Goal: Transaction & Acquisition: Book appointment/travel/reservation

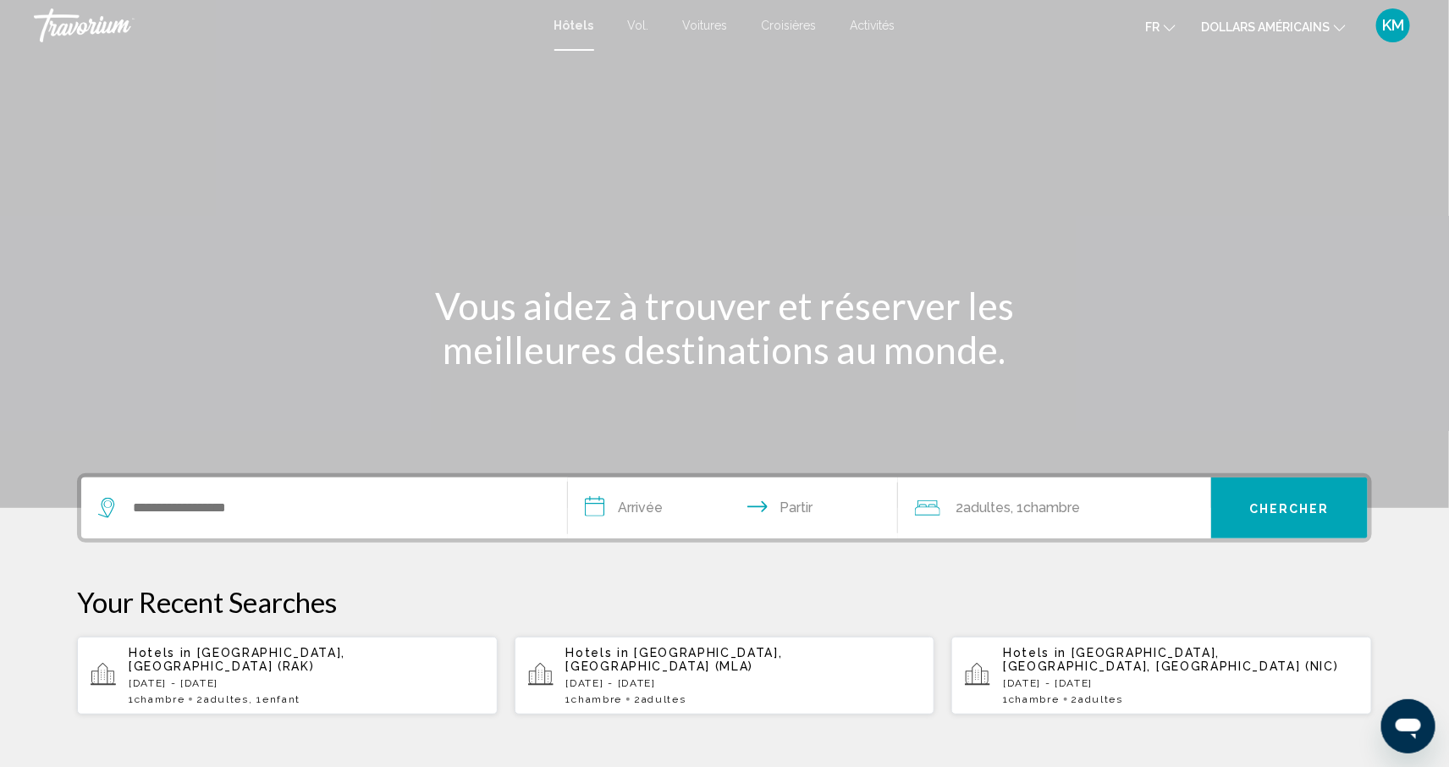
click at [1300, 31] on font "dollars américains" at bounding box center [1265, 27] width 129 height 14
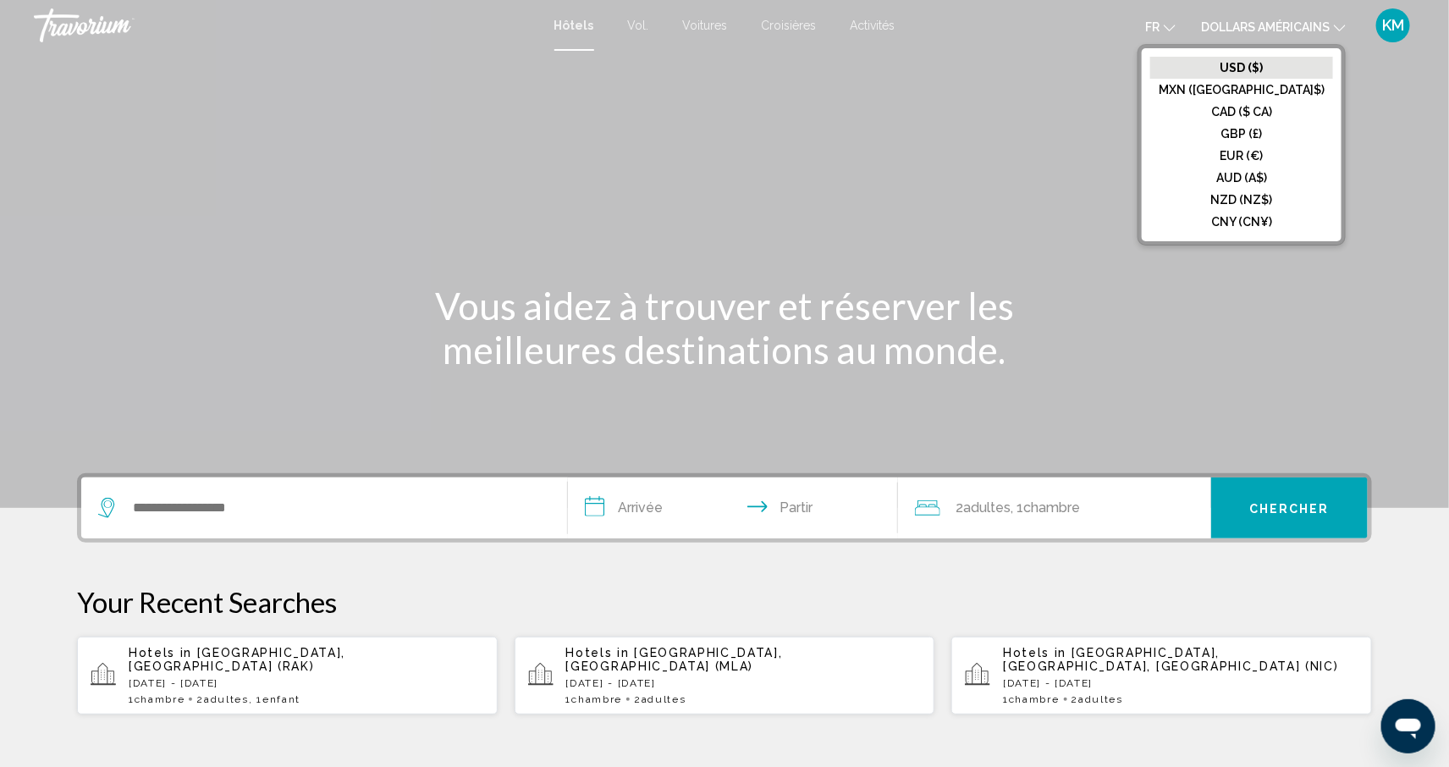
click at [1264, 155] on font "EUR (€)" at bounding box center [1242, 156] width 43 height 14
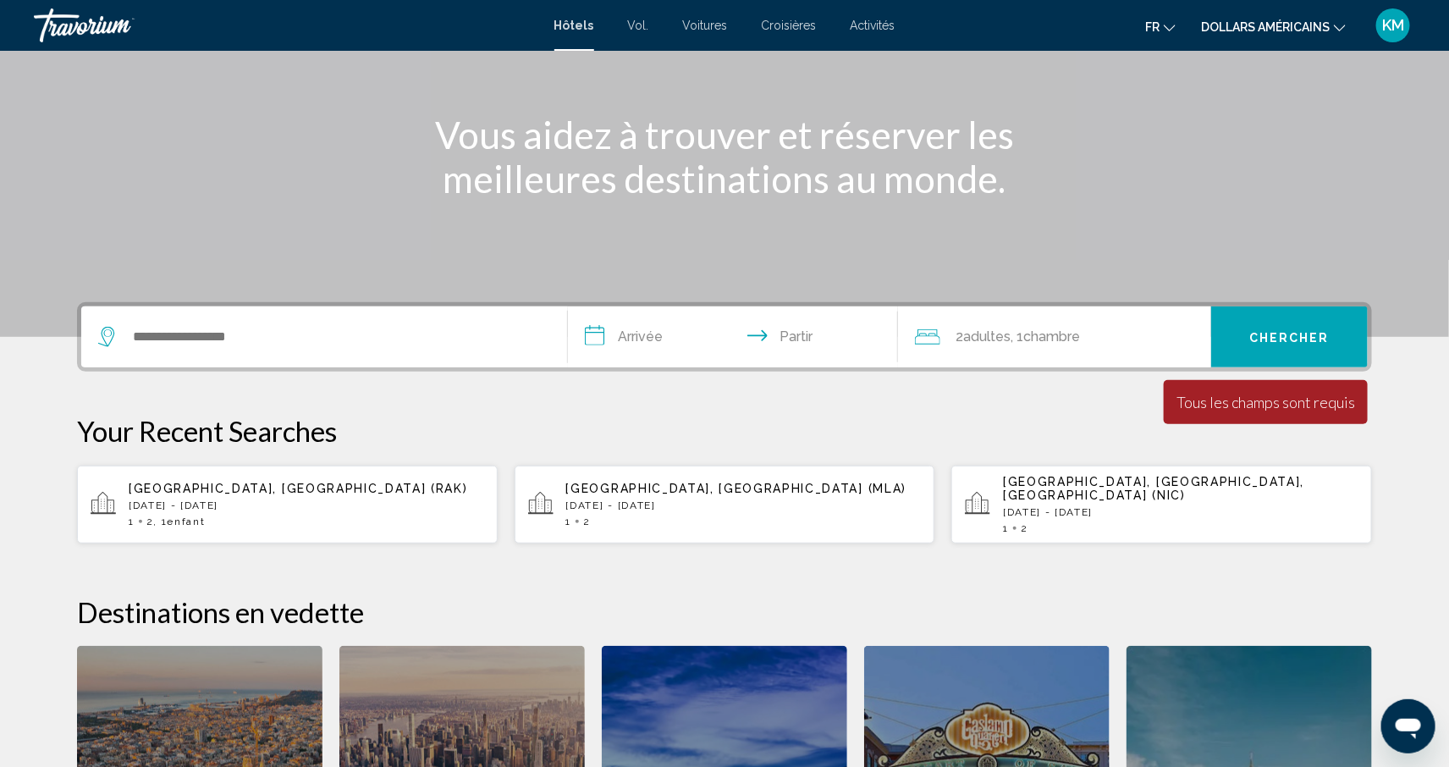
click at [279, 354] on div "Widget de recherche" at bounding box center [324, 336] width 452 height 61
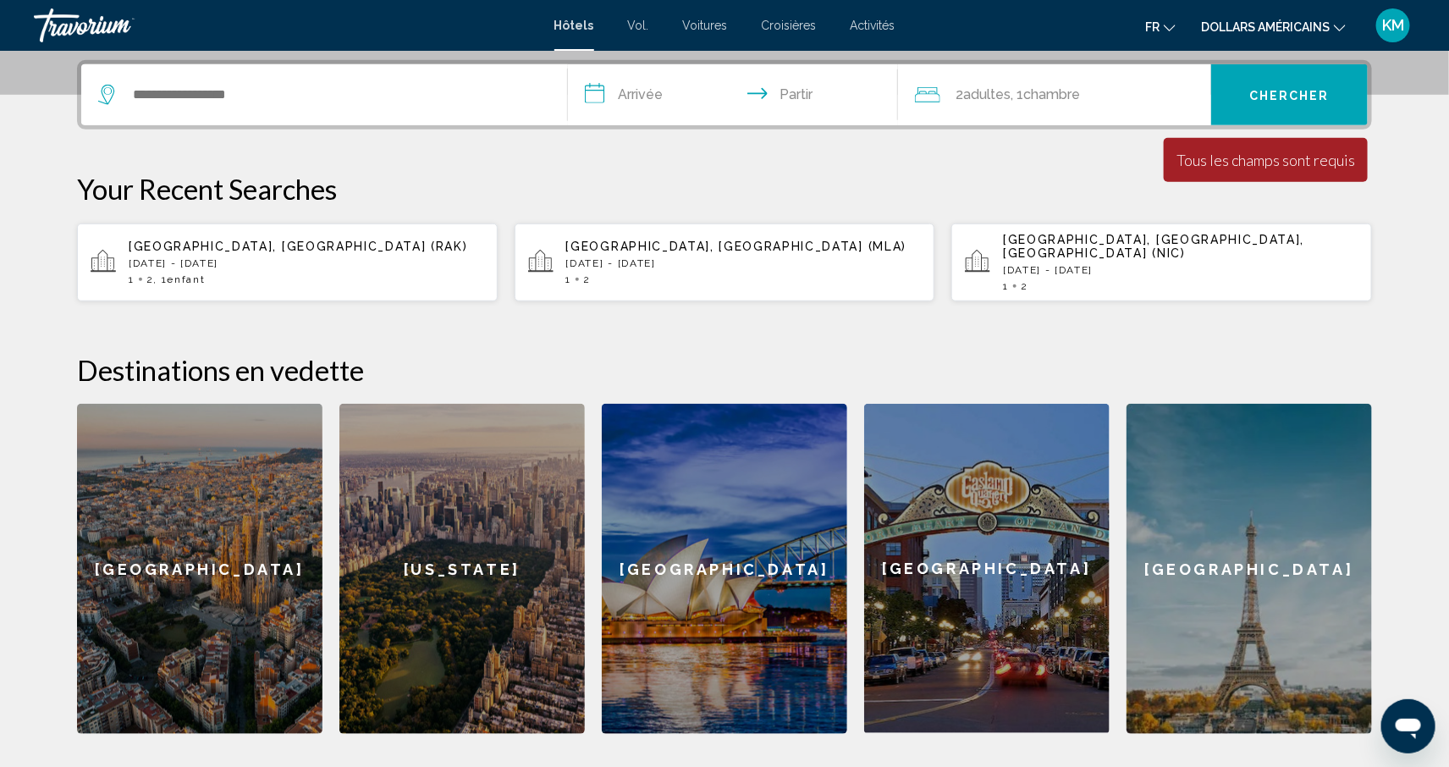
scroll to position [417, 0]
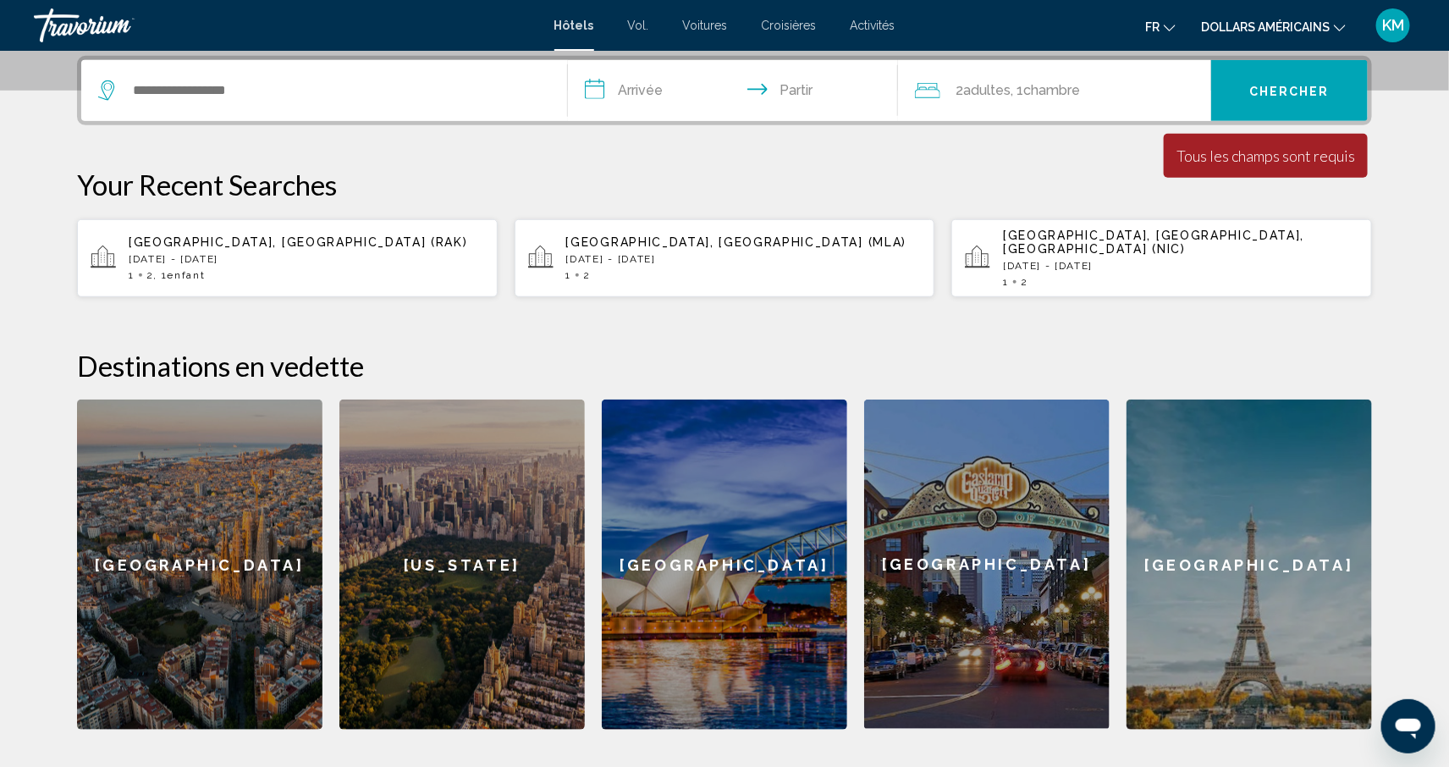
click at [208, 116] on div "Widget de recherche" at bounding box center [324, 90] width 452 height 61
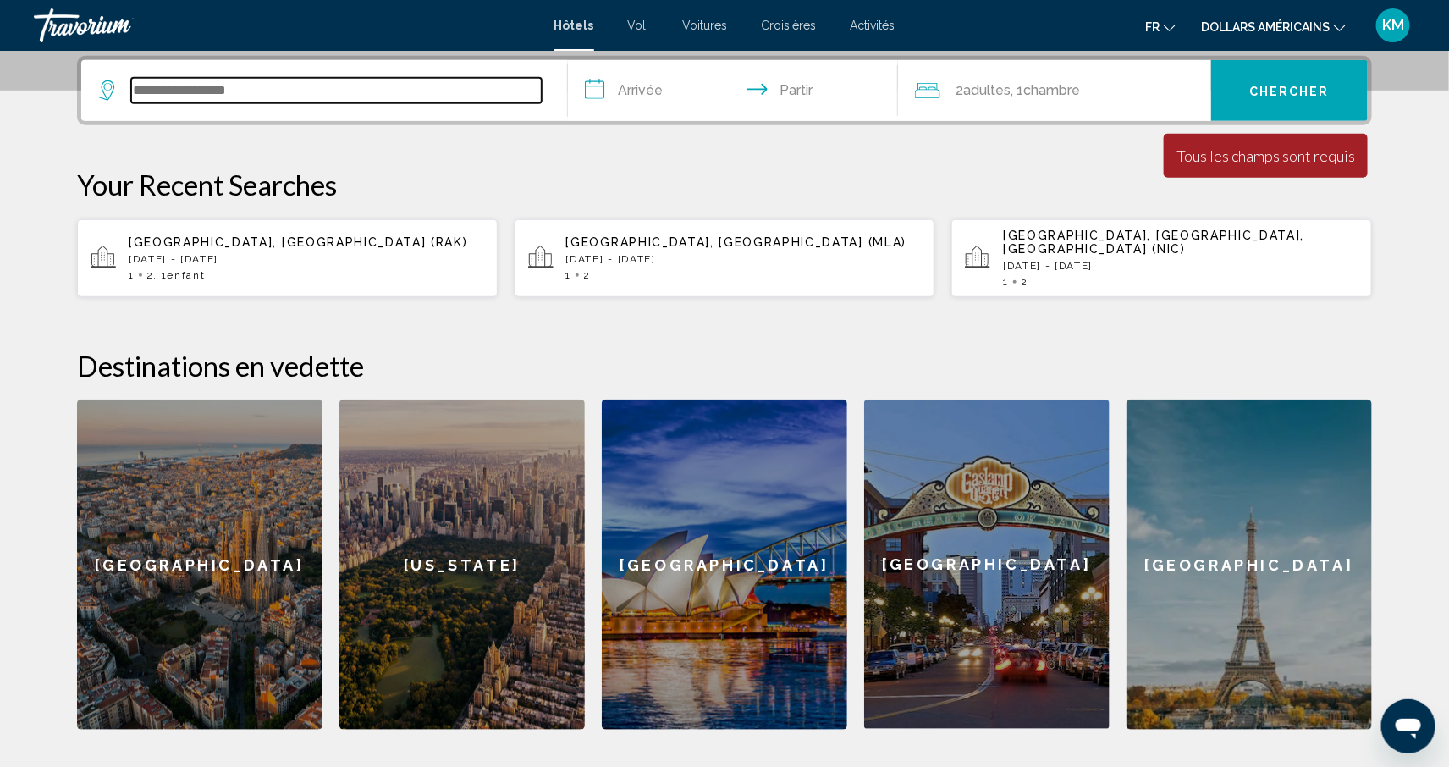
click at [201, 89] on input "Widget de recherche" at bounding box center [336, 90] width 411 height 25
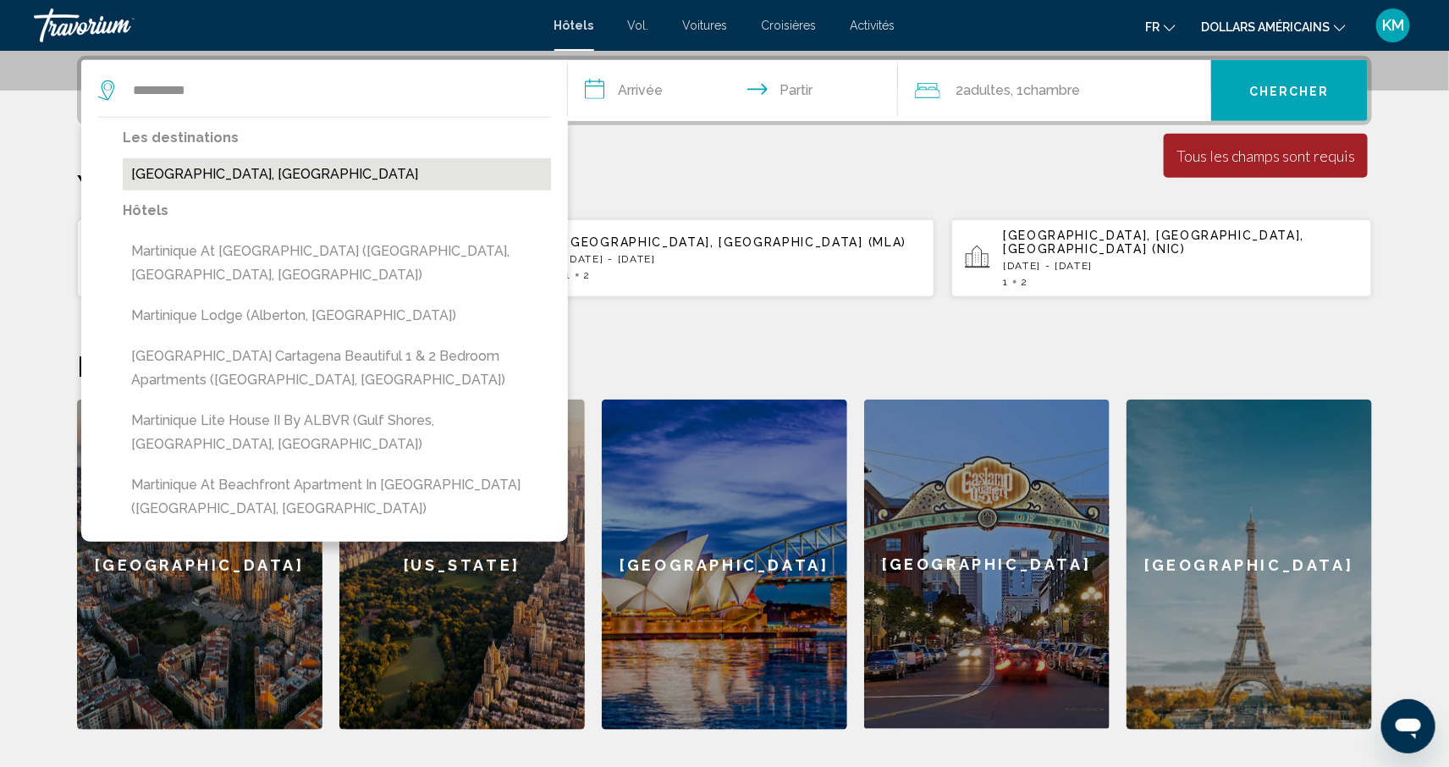
click at [345, 188] on button "[GEOGRAPHIC_DATA], [GEOGRAPHIC_DATA]" at bounding box center [337, 174] width 428 height 32
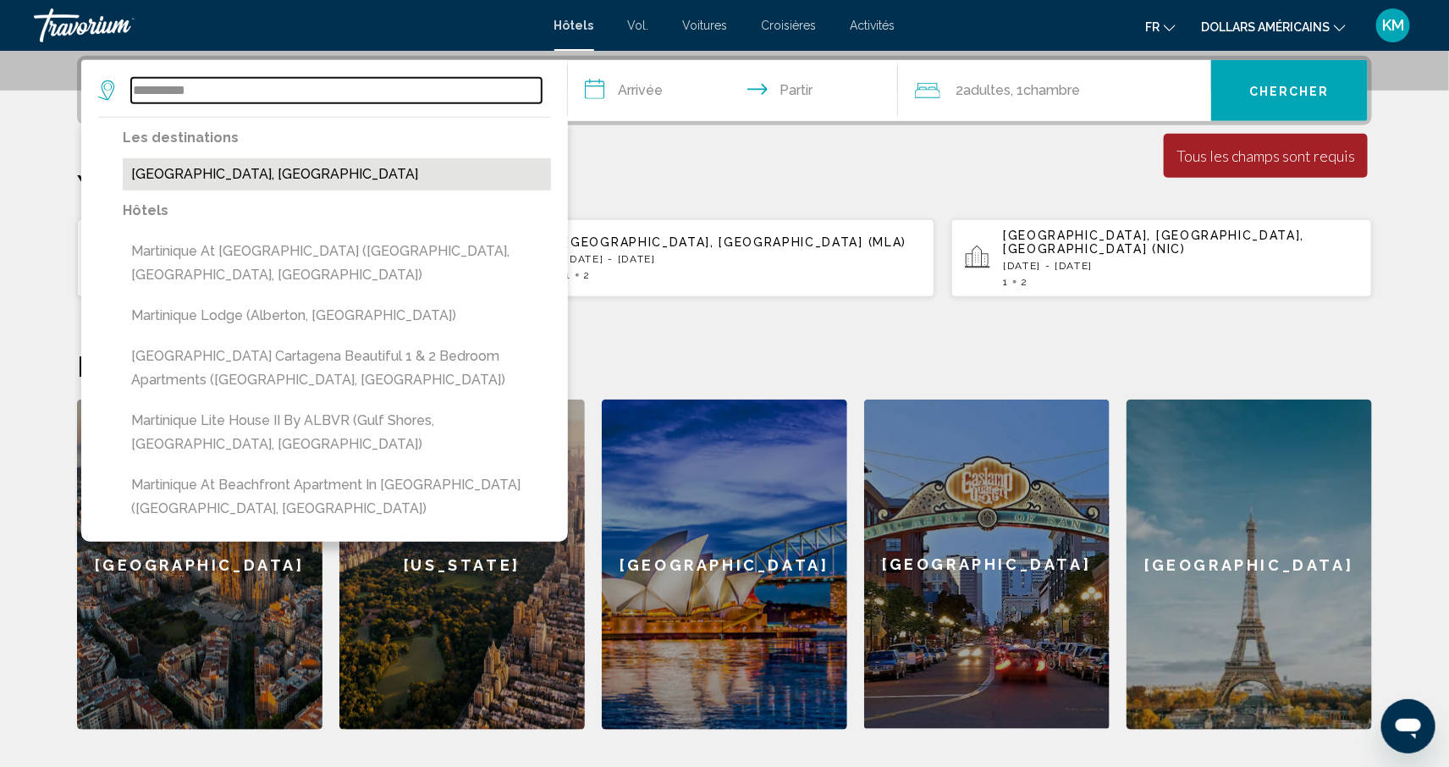
type input "**********"
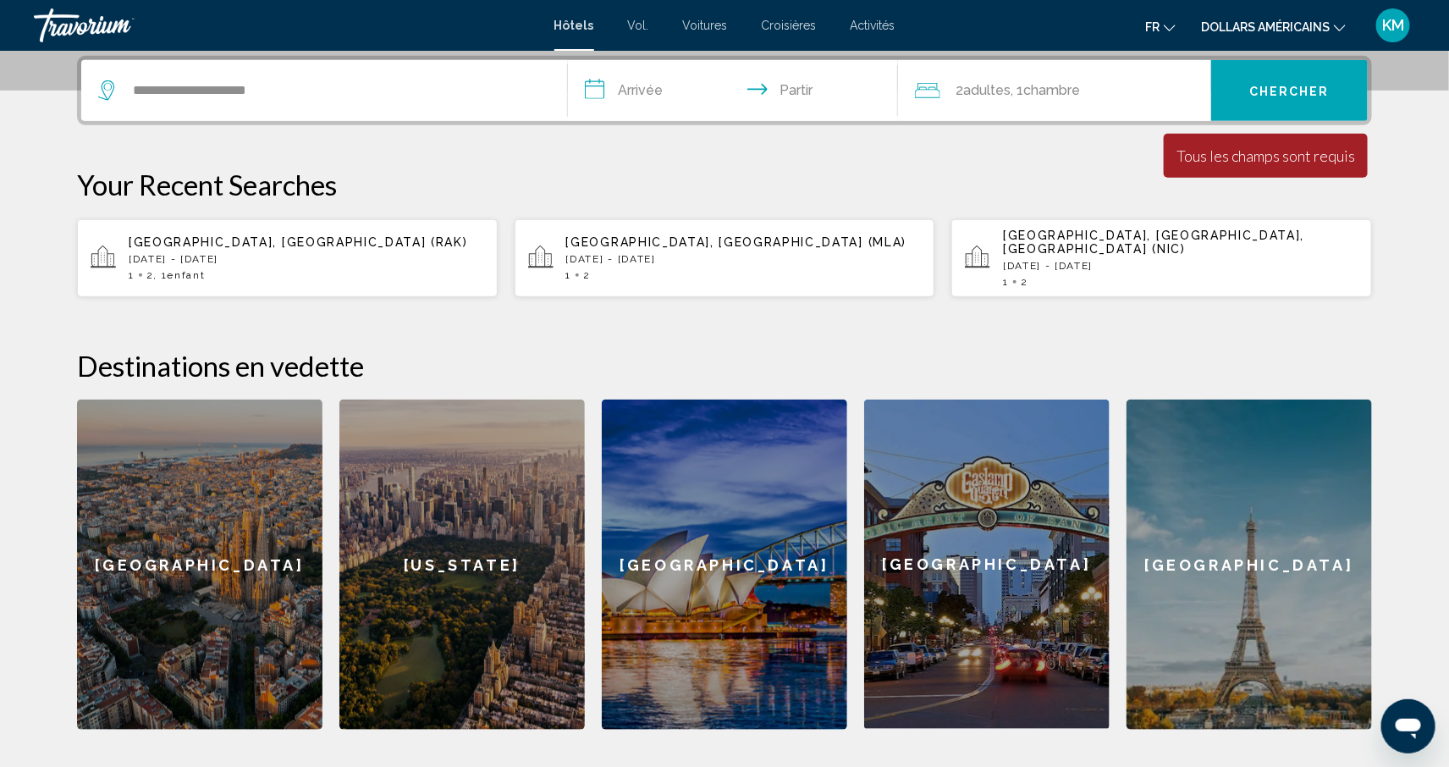
click at [610, 102] on input "**********" at bounding box center [736, 93] width 337 height 66
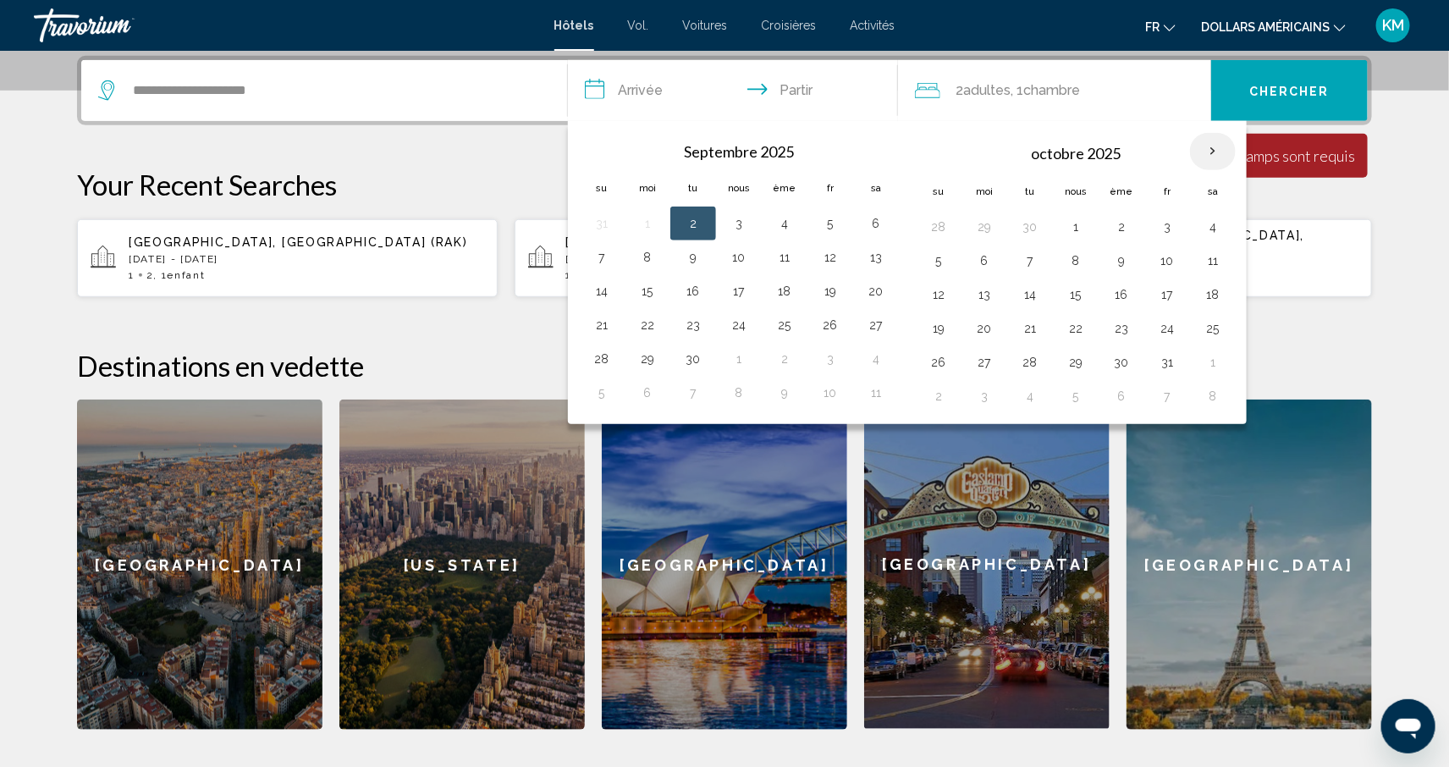
click at [1209, 147] on th "Mois prochain" at bounding box center [1213, 151] width 46 height 37
click at [1130, 339] on button "23" at bounding box center [1121, 329] width 27 height 24
click at [1127, 257] on button "9" at bounding box center [1121, 261] width 27 height 24
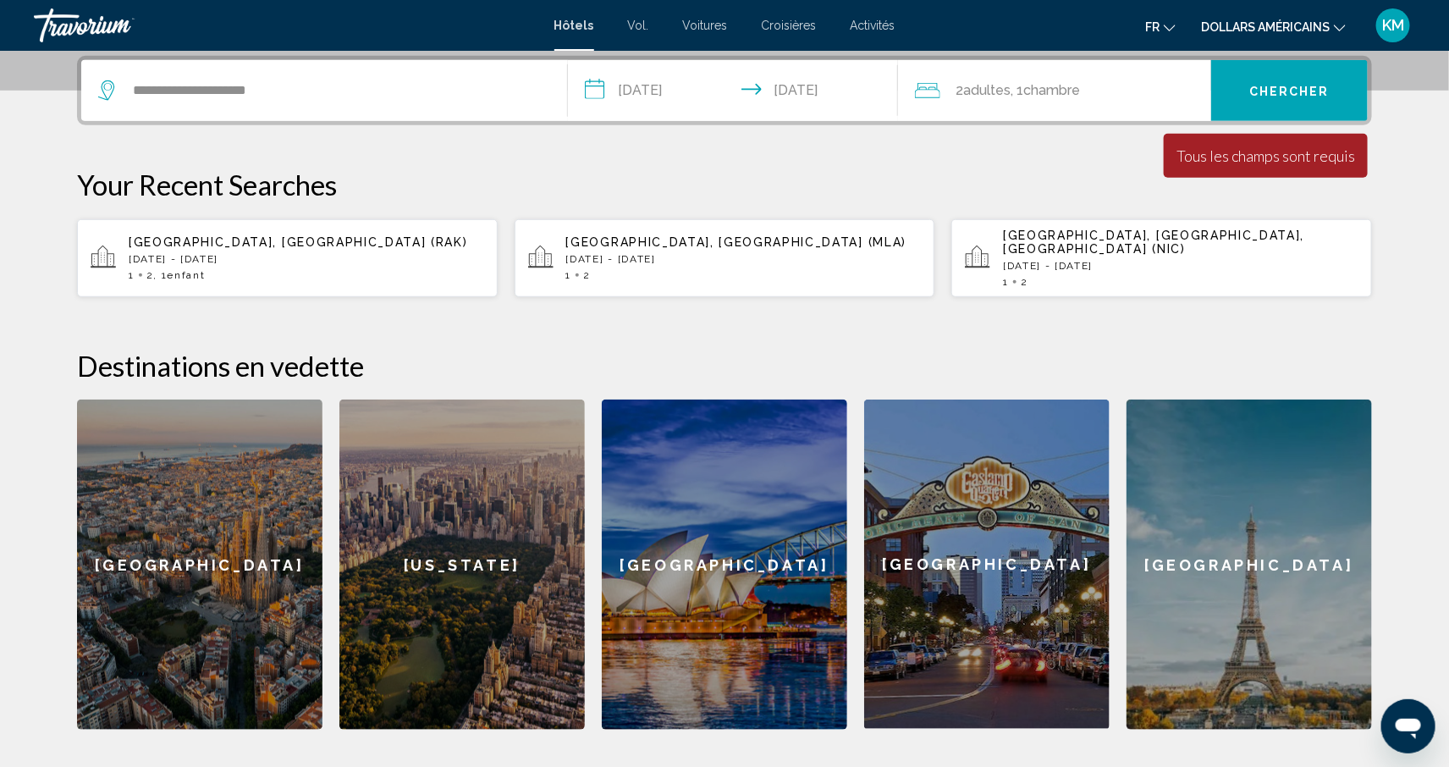
click at [683, 87] on input "**********" at bounding box center [736, 93] width 337 height 66
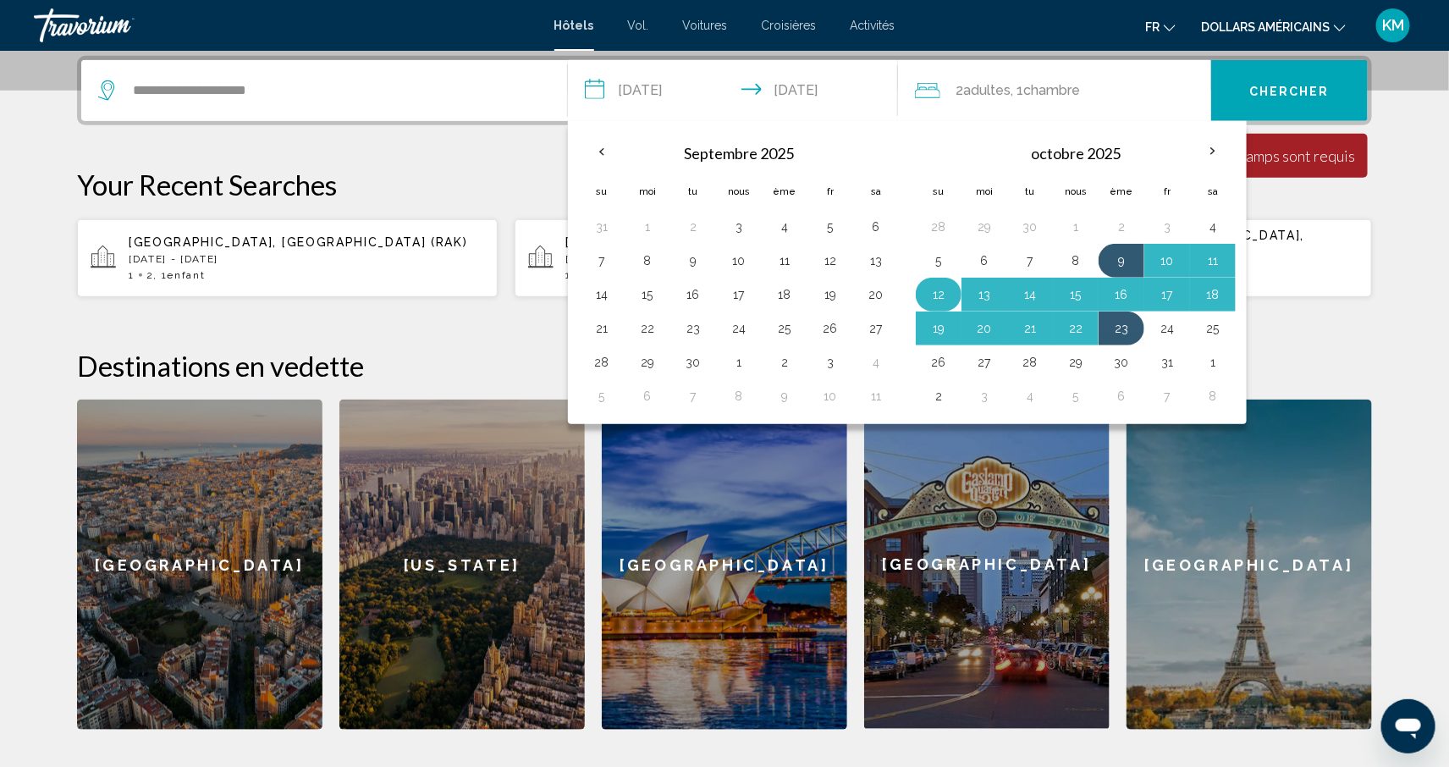
click at [940, 293] on button "12" at bounding box center [938, 295] width 27 height 24
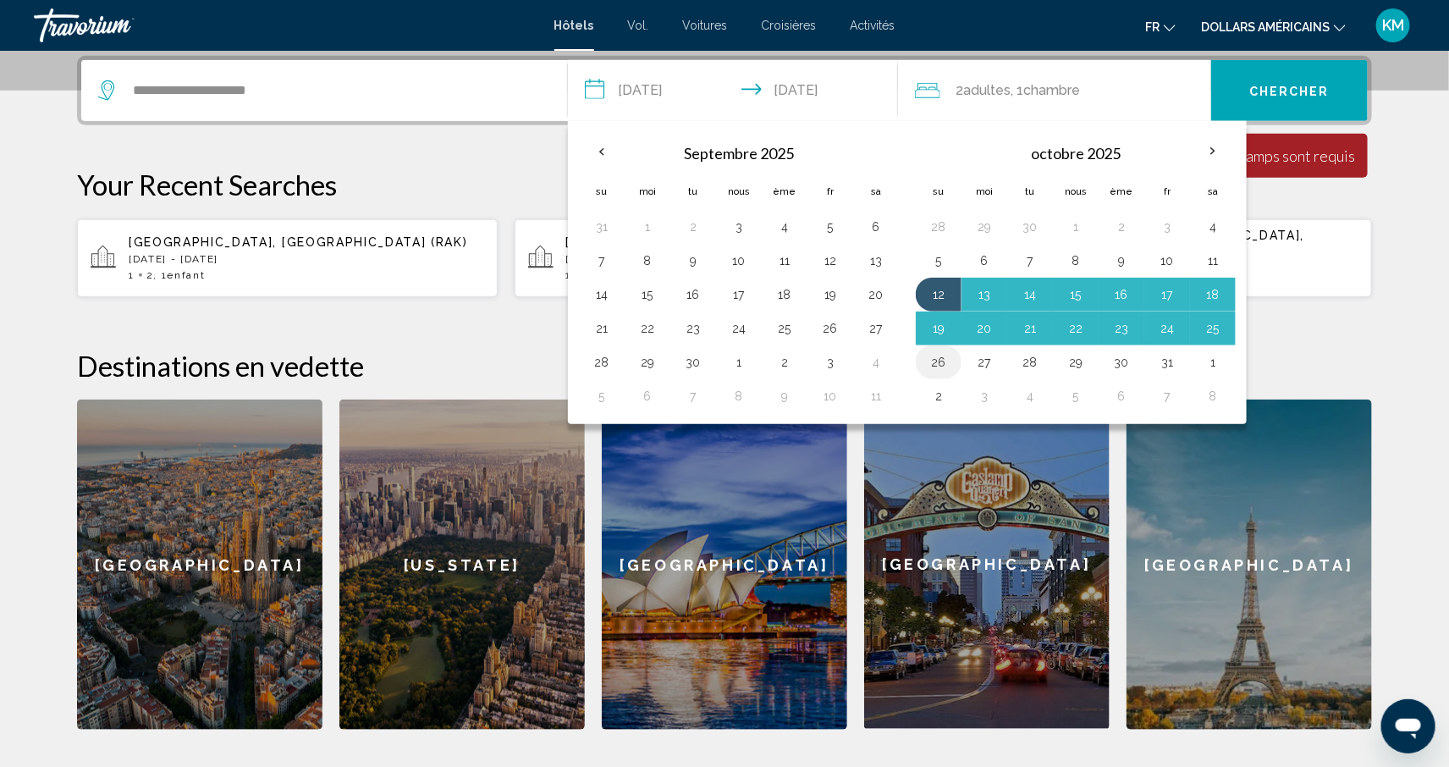
click at [948, 358] on button "26" at bounding box center [938, 362] width 27 height 24
type input "**********"
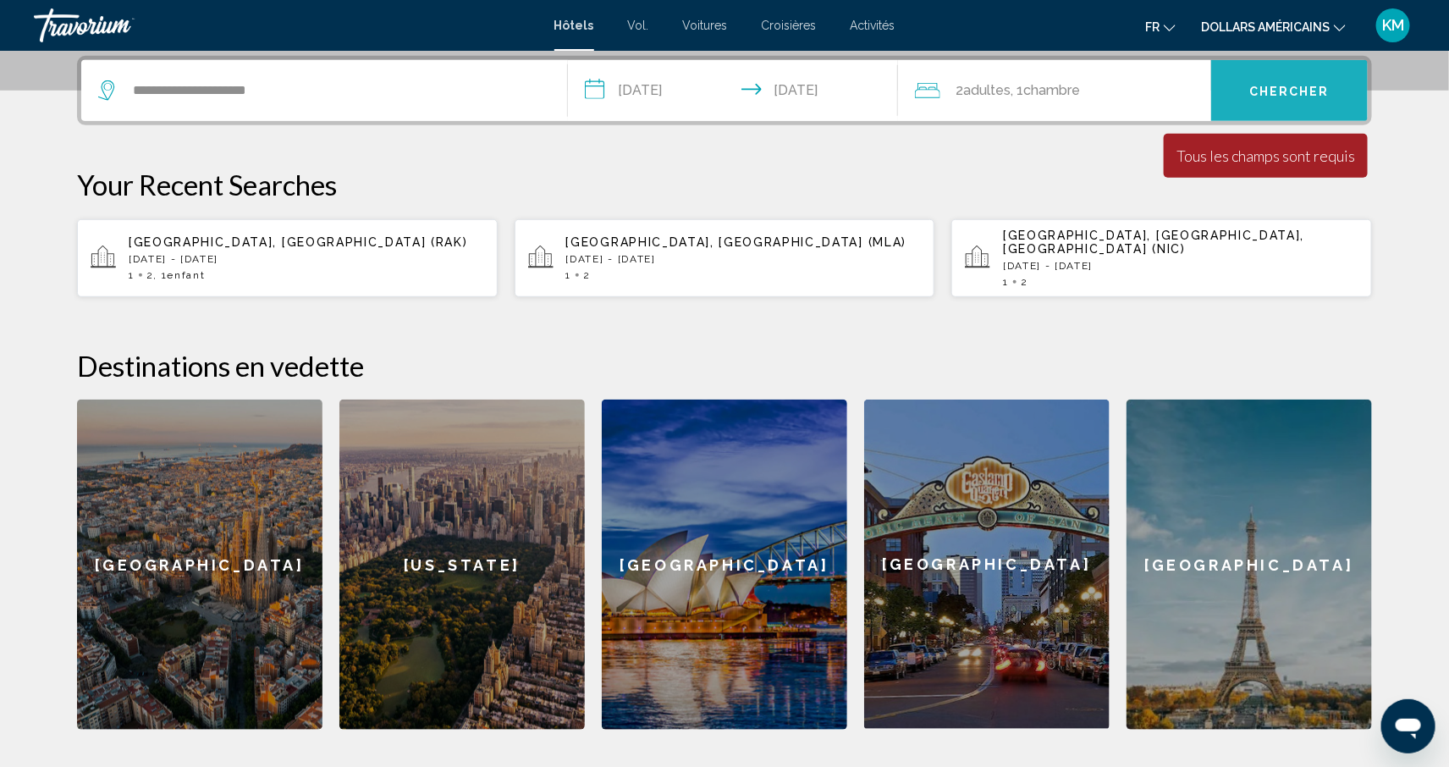
click at [1293, 96] on font "Chercher" at bounding box center [1290, 92] width 80 height 14
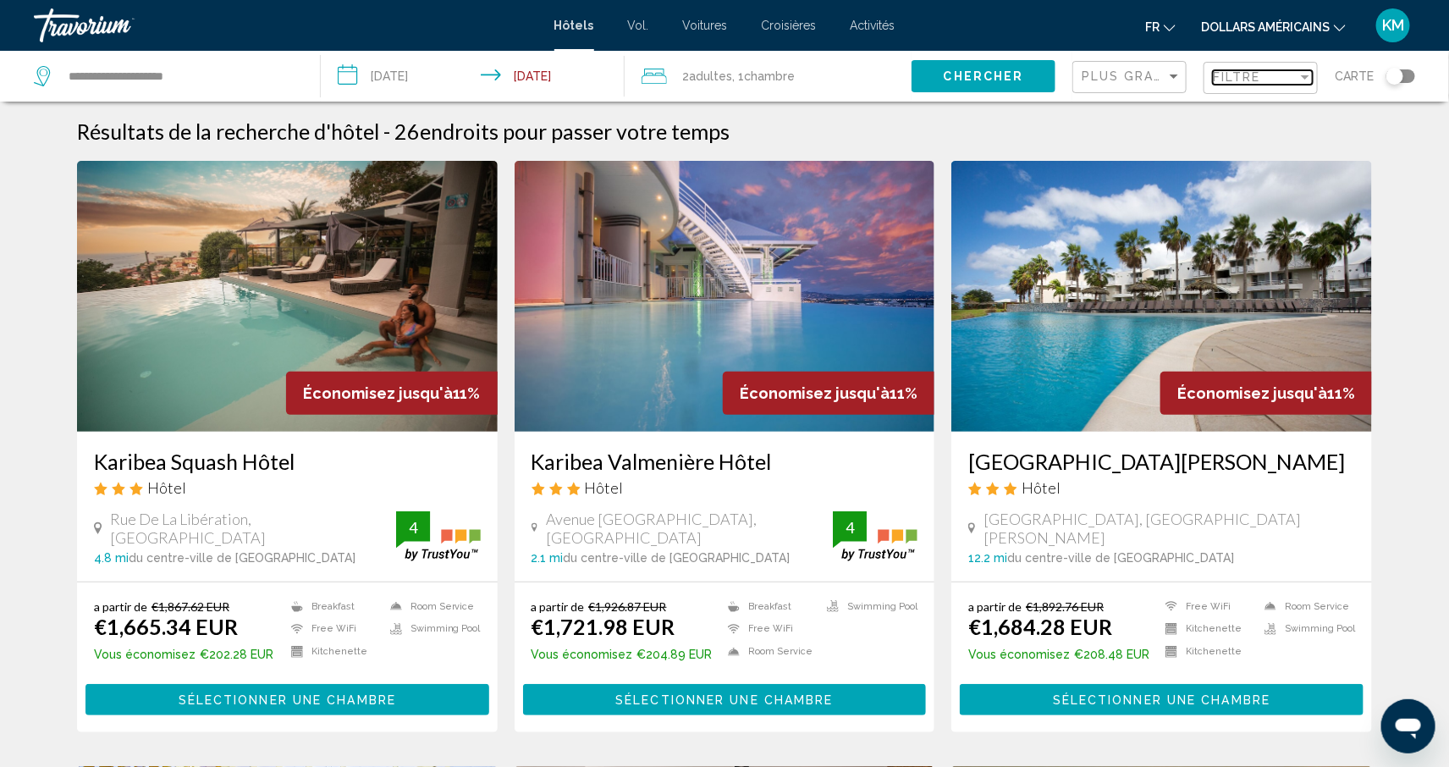
click at [1228, 77] on span "Filtre" at bounding box center [1237, 77] width 48 height 14
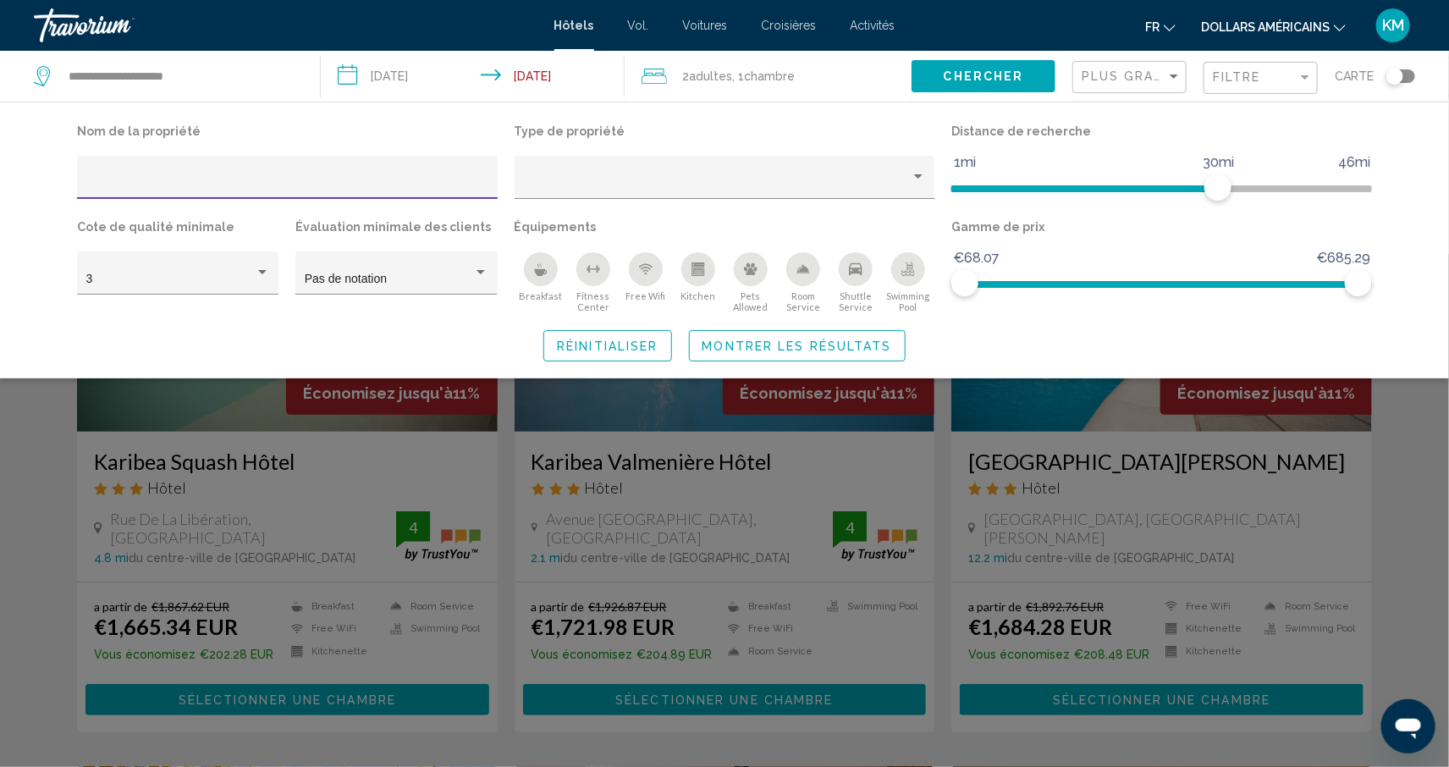
click at [535, 273] on icon "Breakfast" at bounding box center [541, 269] width 14 height 14
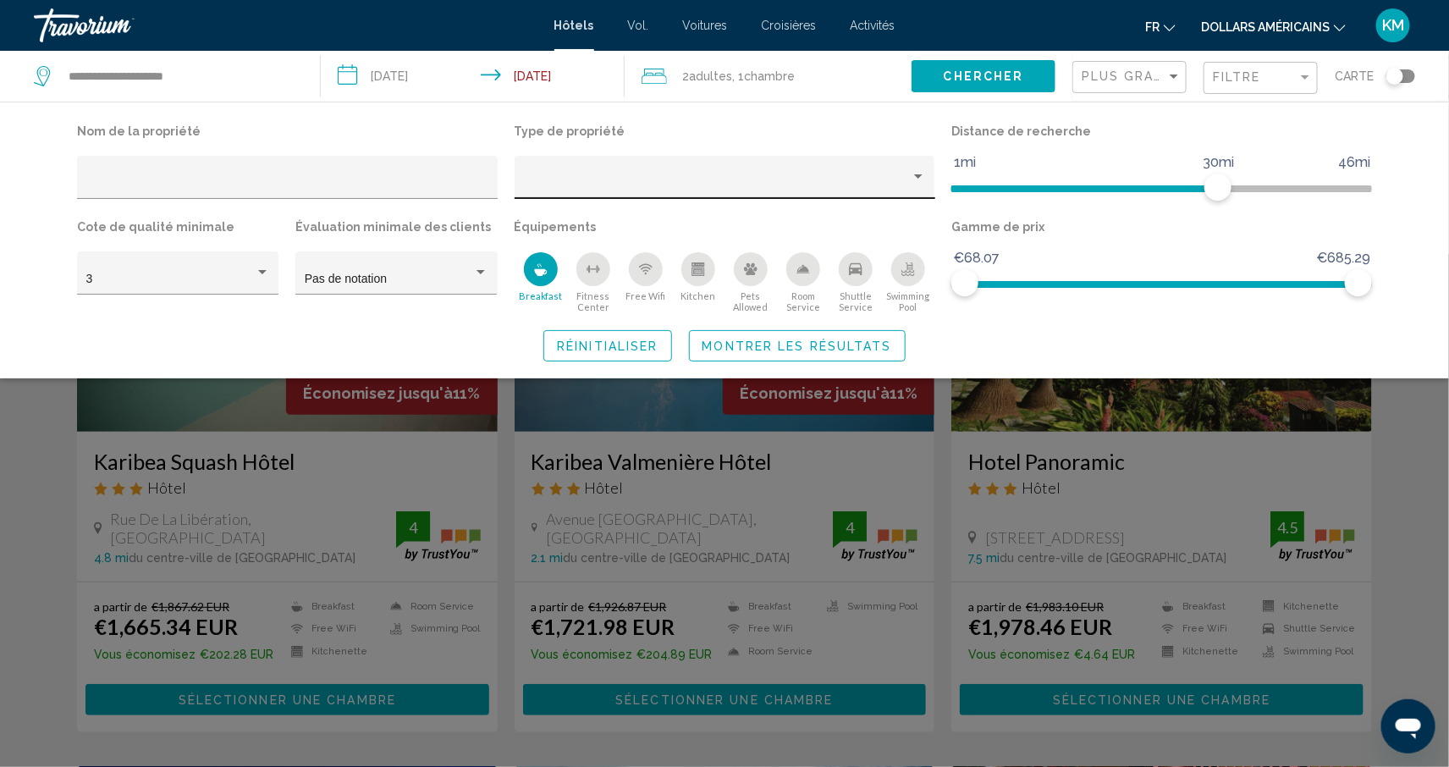
click at [565, 186] on div "Property type" at bounding box center [717, 184] width 388 height 14
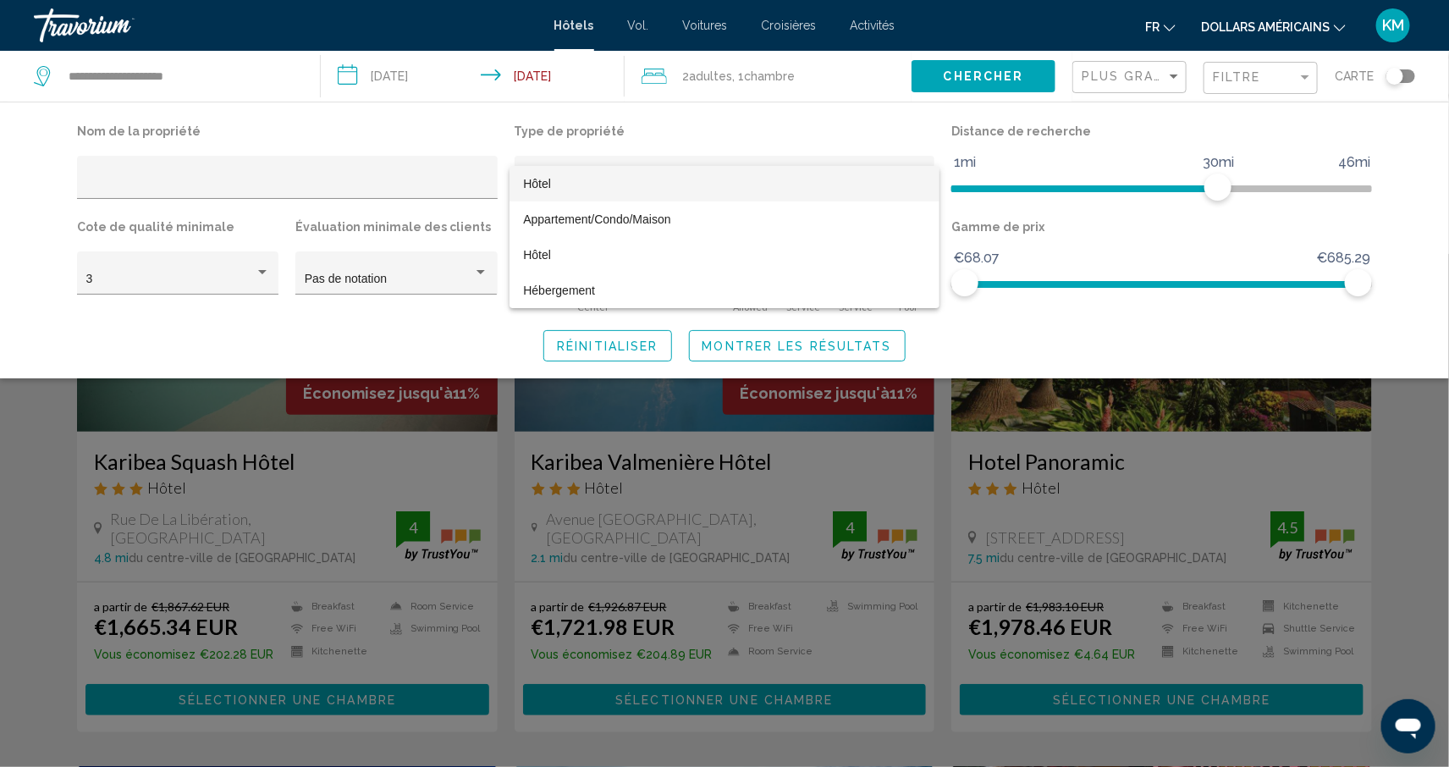
click at [557, 148] on div at bounding box center [724, 383] width 1449 height 767
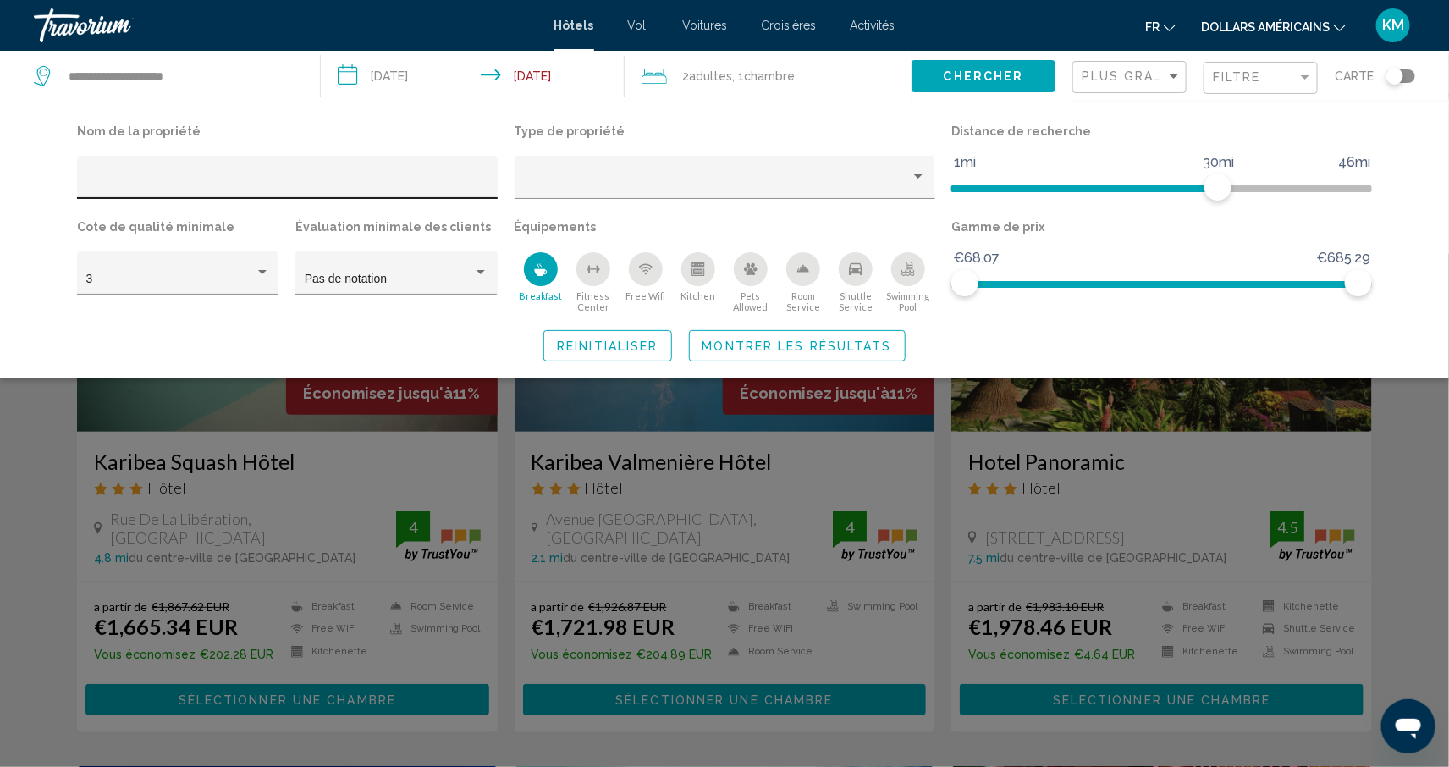
click at [409, 187] on input "Hotel Filters" at bounding box center [287, 184] width 403 height 14
click at [833, 351] on span "Montrer les résultats" at bounding box center [798, 346] width 190 height 14
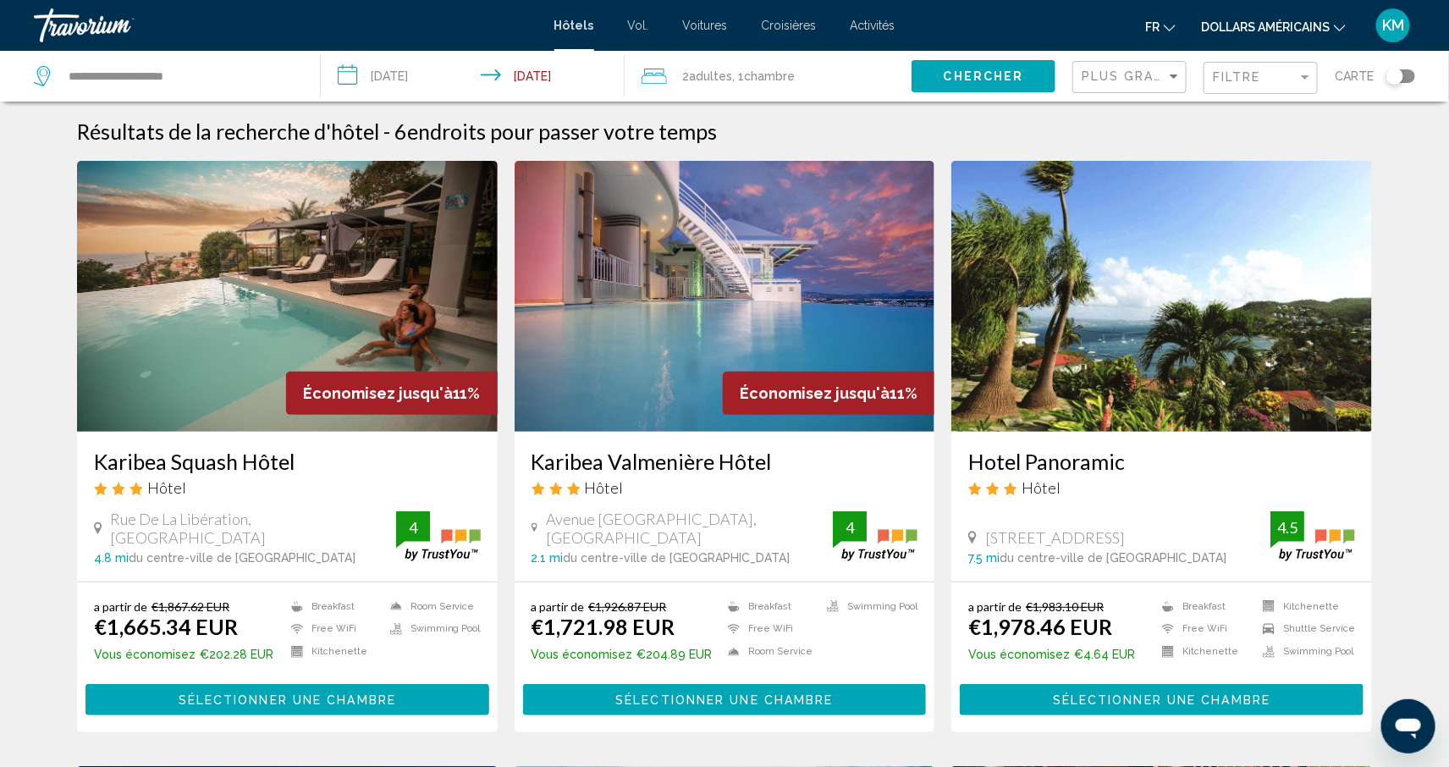
click at [548, 82] on input "**********" at bounding box center [476, 79] width 311 height 56
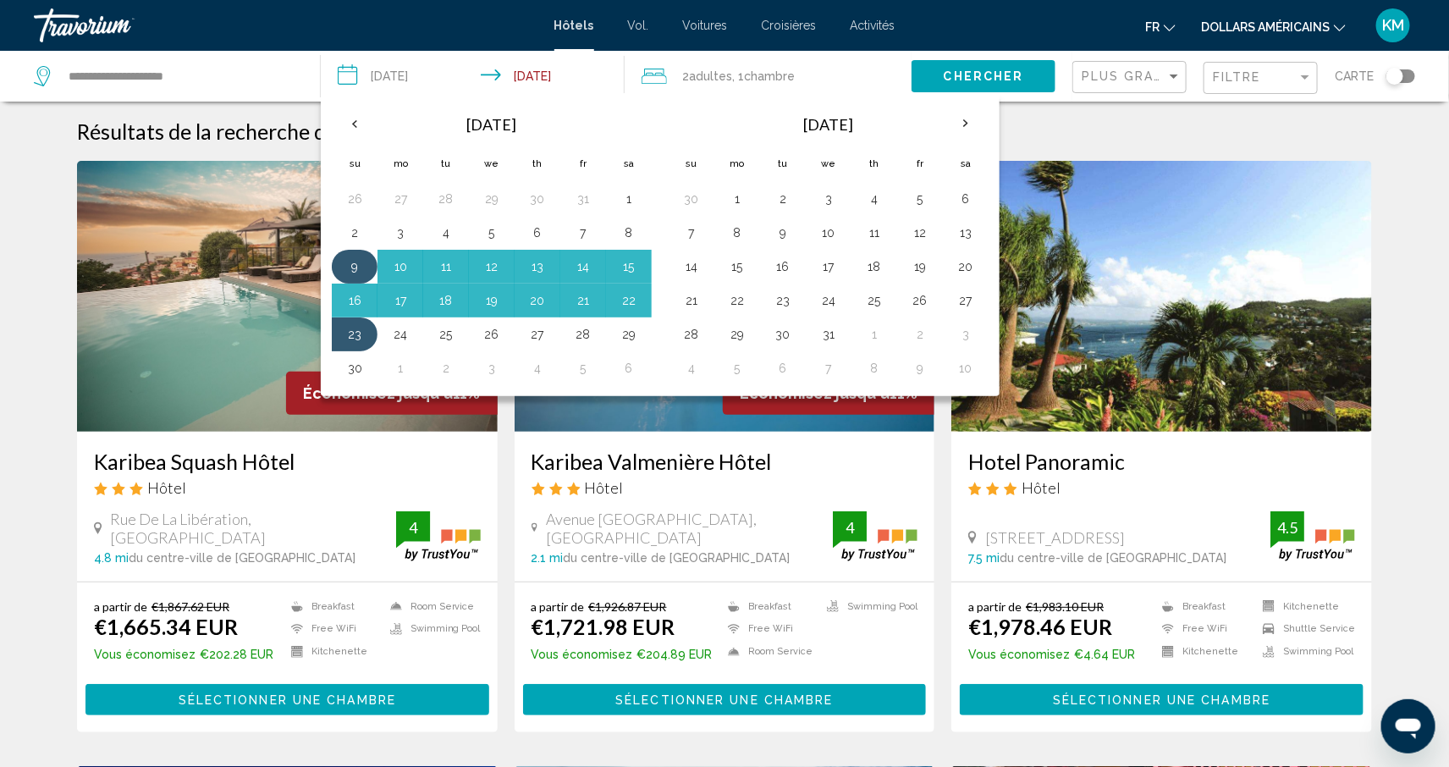
click at [346, 262] on button "9" at bounding box center [354, 267] width 27 height 24
click at [627, 301] on button "22" at bounding box center [628, 301] width 27 height 24
type input "**********"
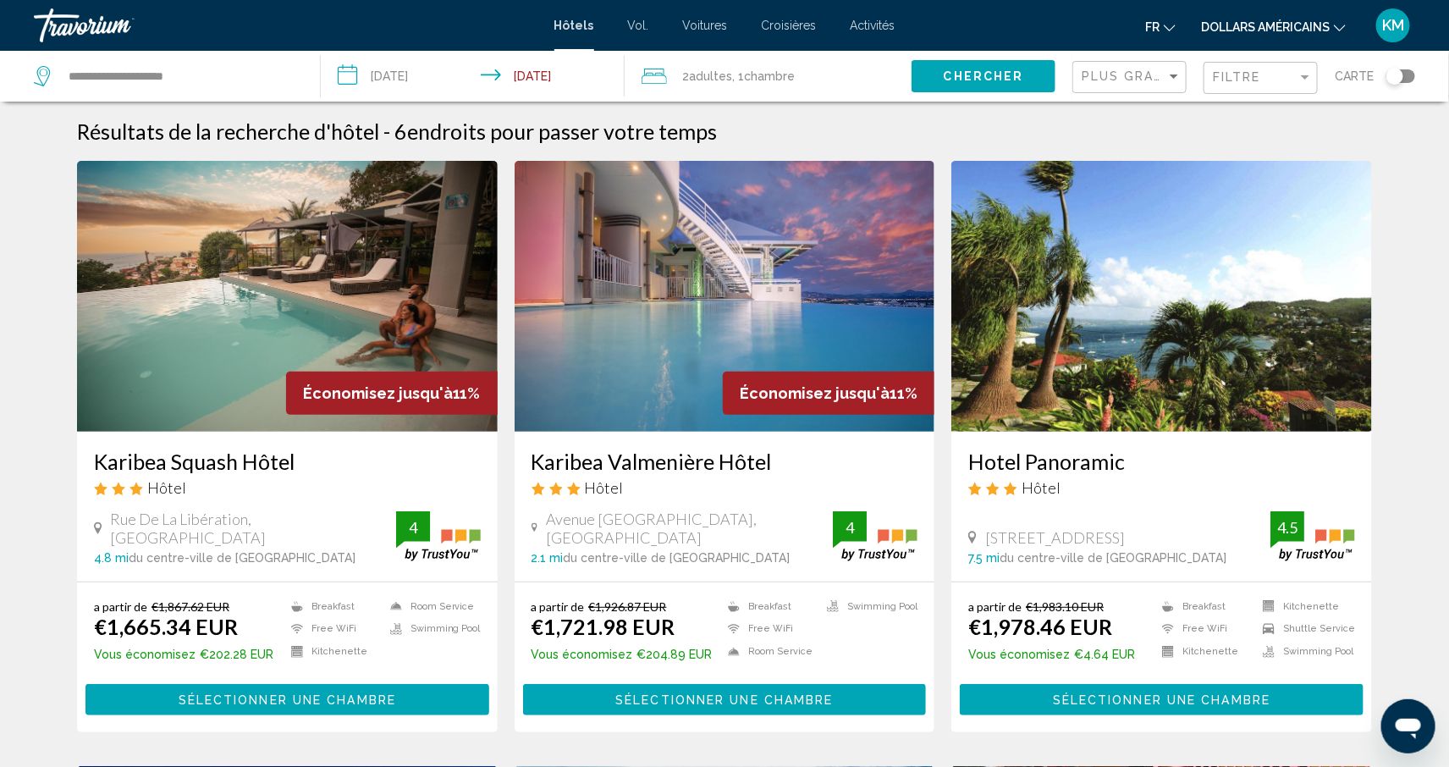
click at [987, 78] on span "Chercher" at bounding box center [984, 77] width 80 height 14
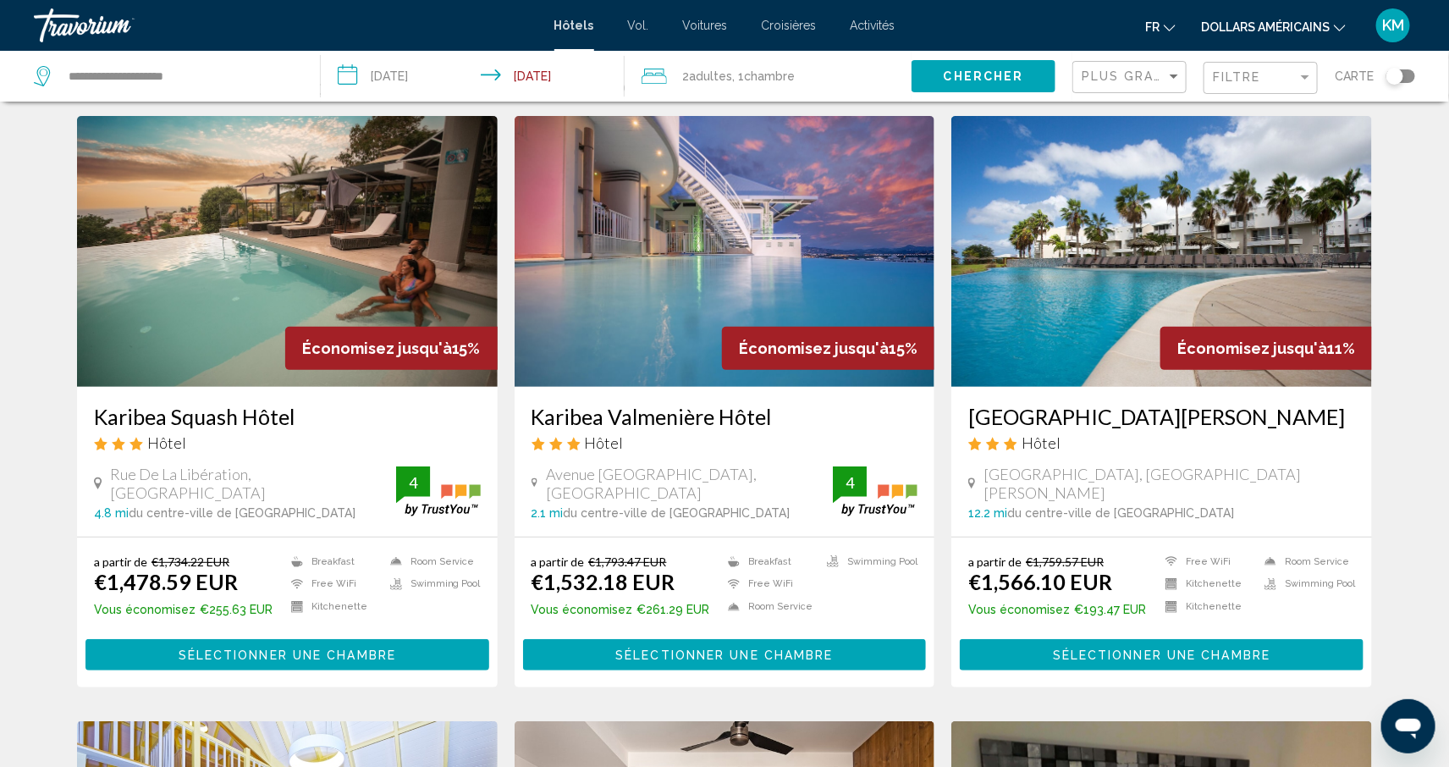
scroll to position [43, 0]
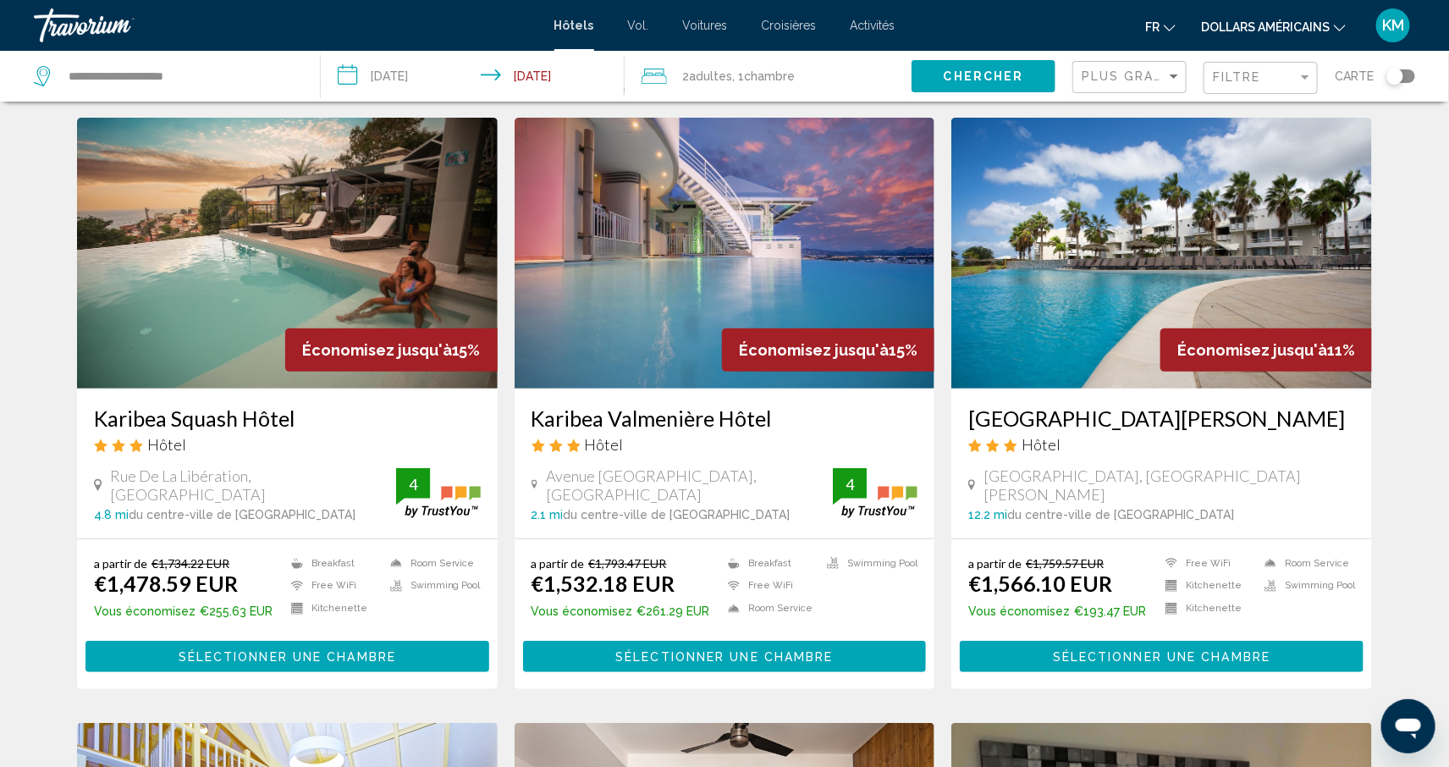
click at [643, 324] on img "Contenu principal" at bounding box center [725, 253] width 421 height 271
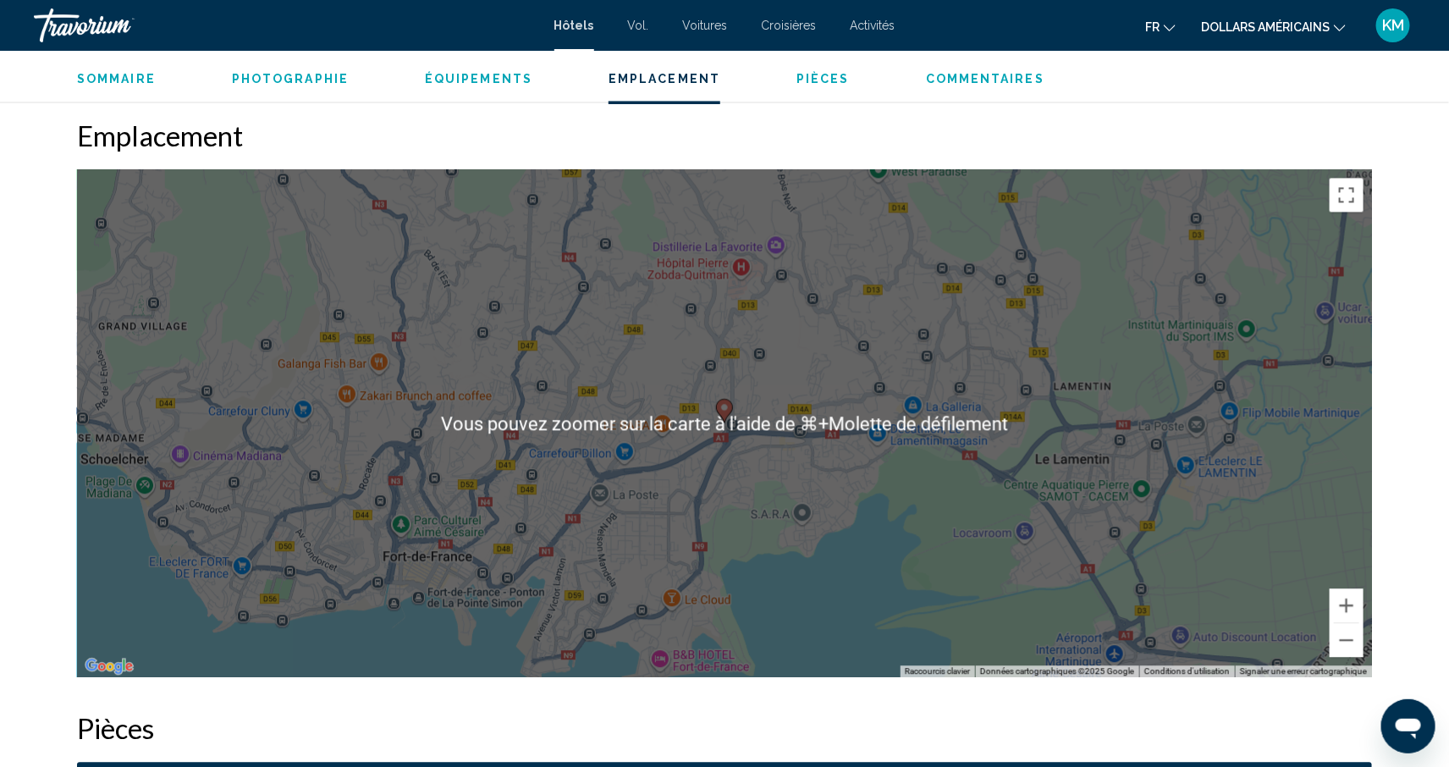
scroll to position [1529, 0]
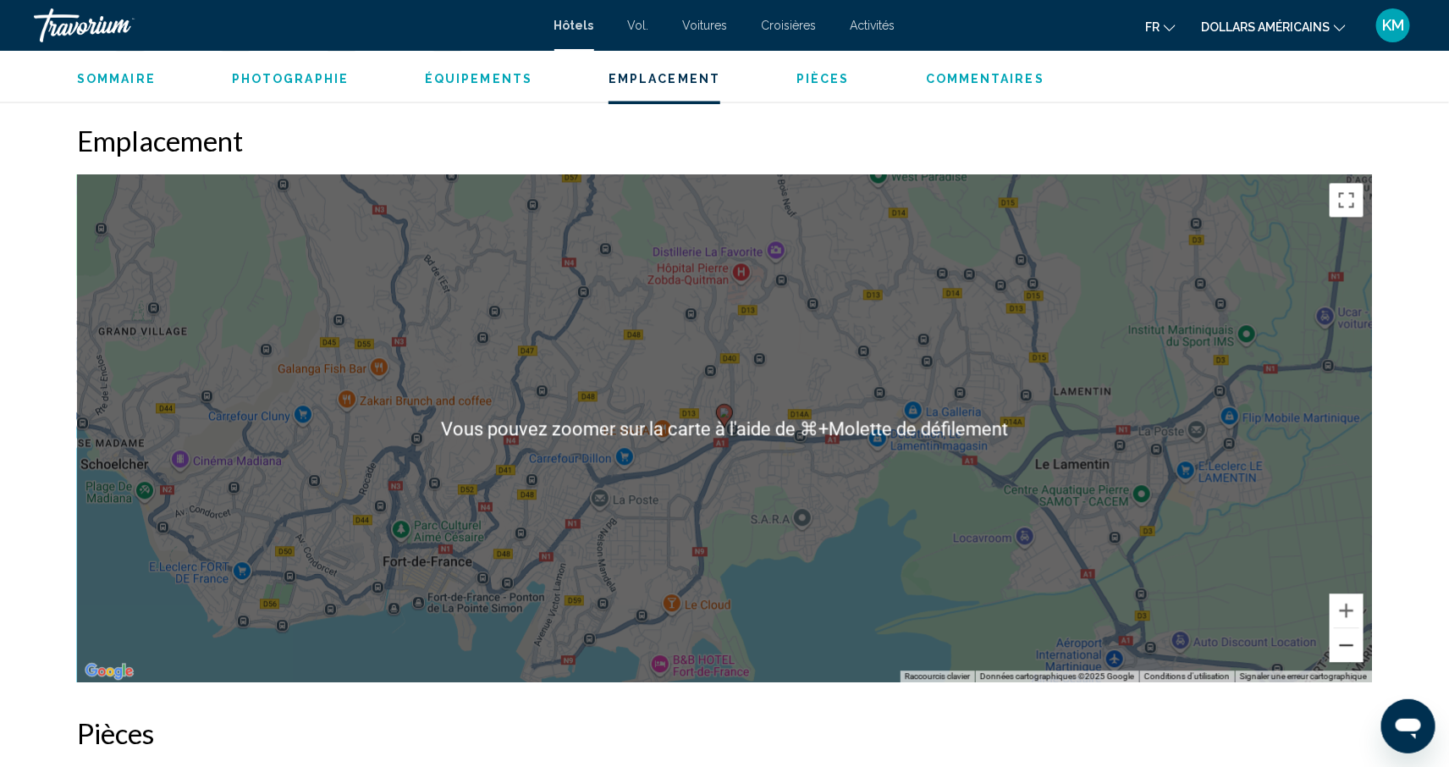
click at [1341, 655] on button "Zoom arrière" at bounding box center [1347, 645] width 34 height 34
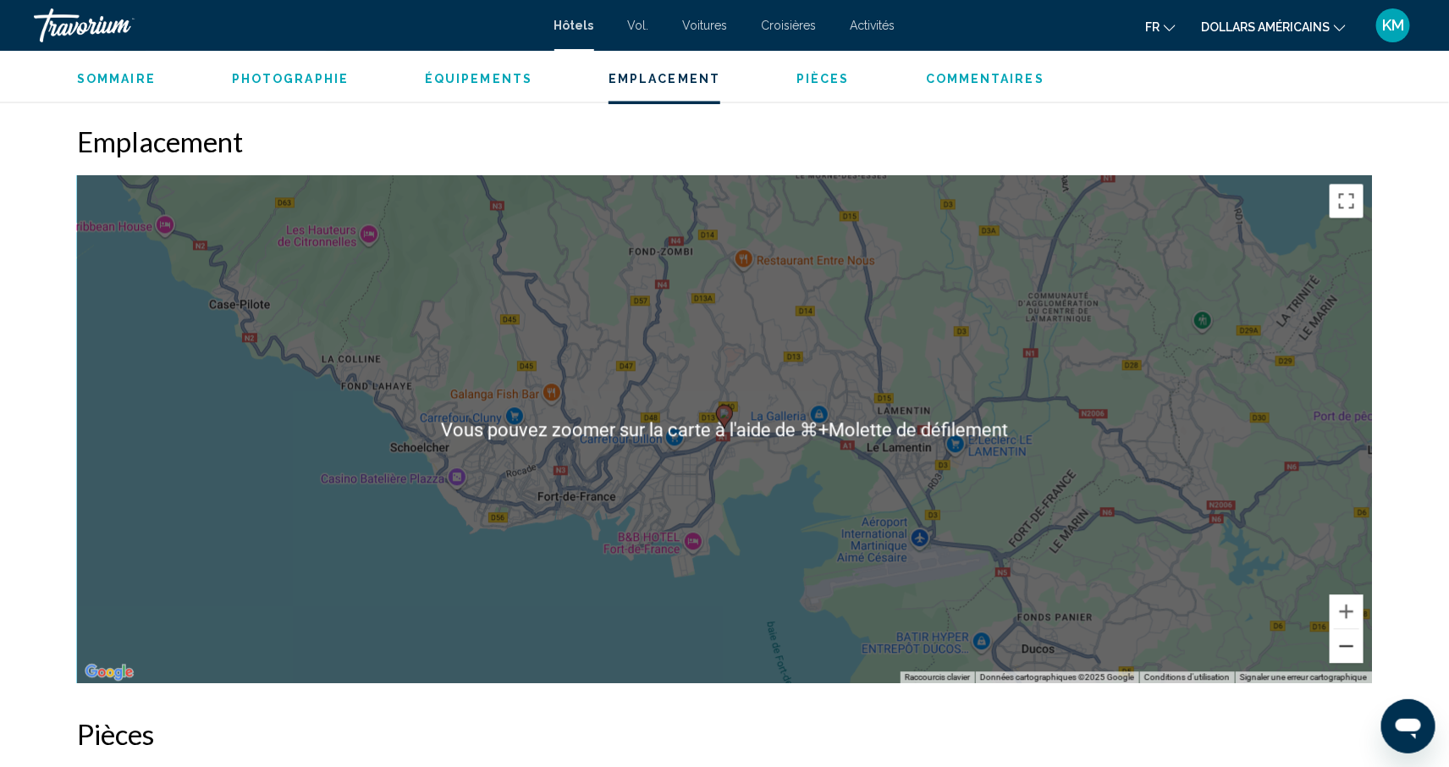
click at [1341, 655] on button "Zoom arrière" at bounding box center [1347, 646] width 34 height 34
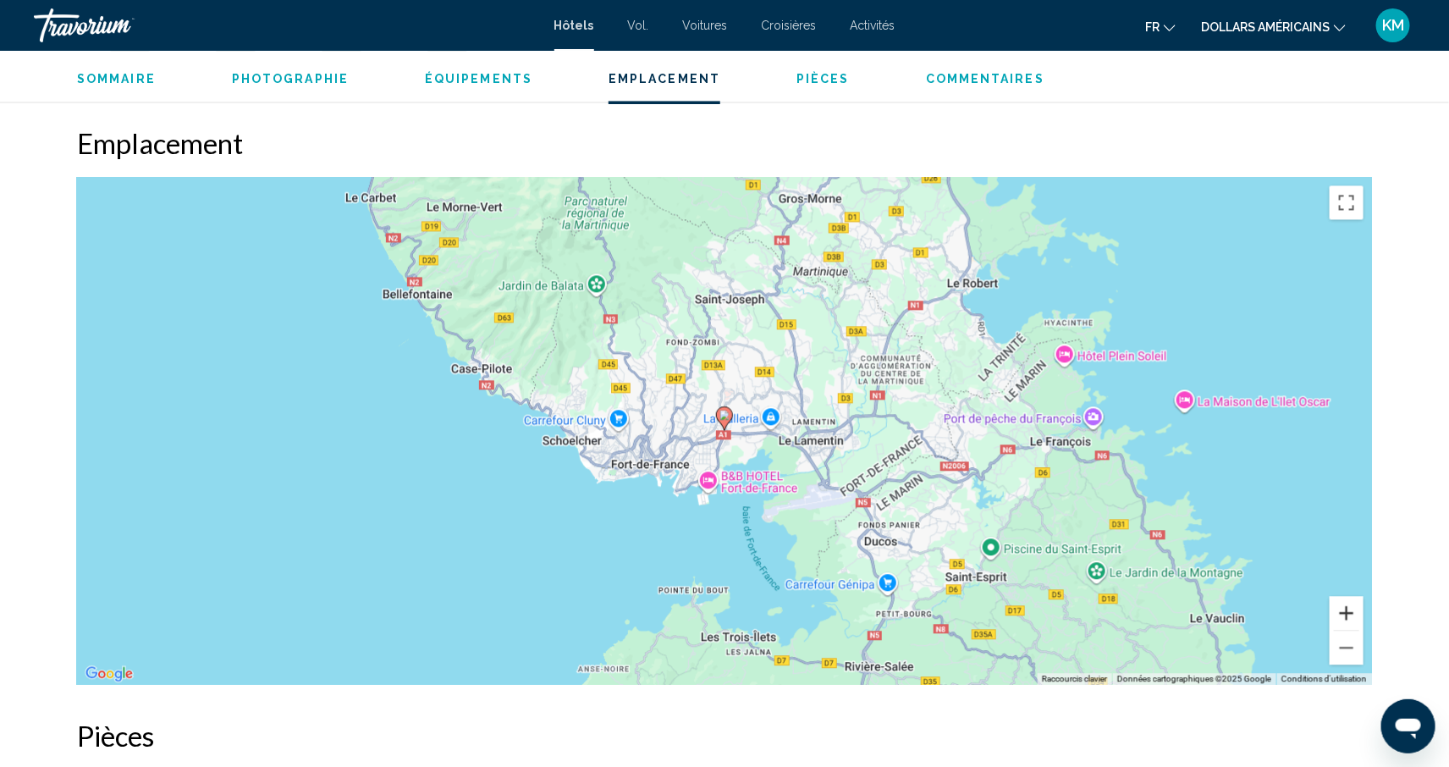
click at [1347, 611] on button "Zoom avant" at bounding box center [1347, 613] width 34 height 34
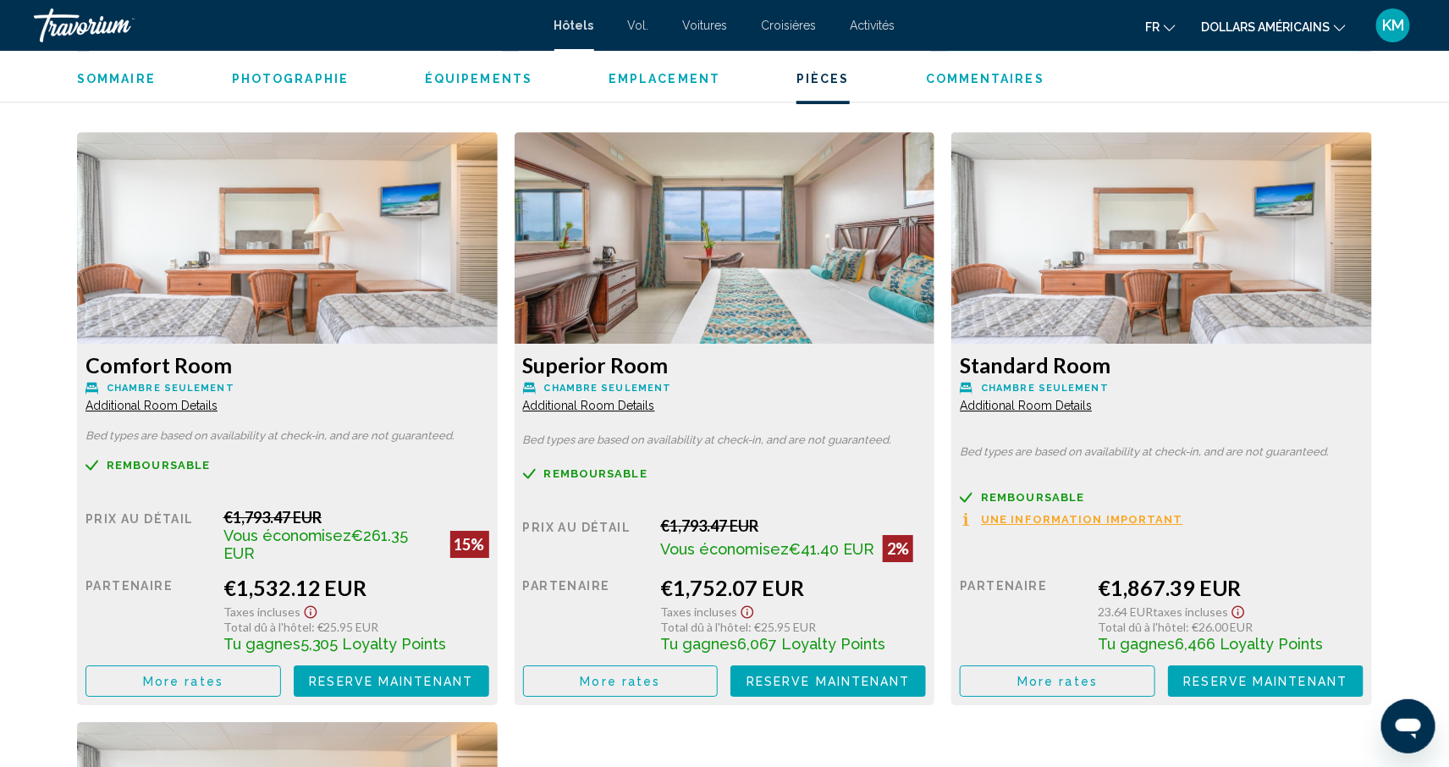
scroll to position [2266, 0]
click at [223, 673] on span "More rates" at bounding box center [183, 680] width 80 height 14
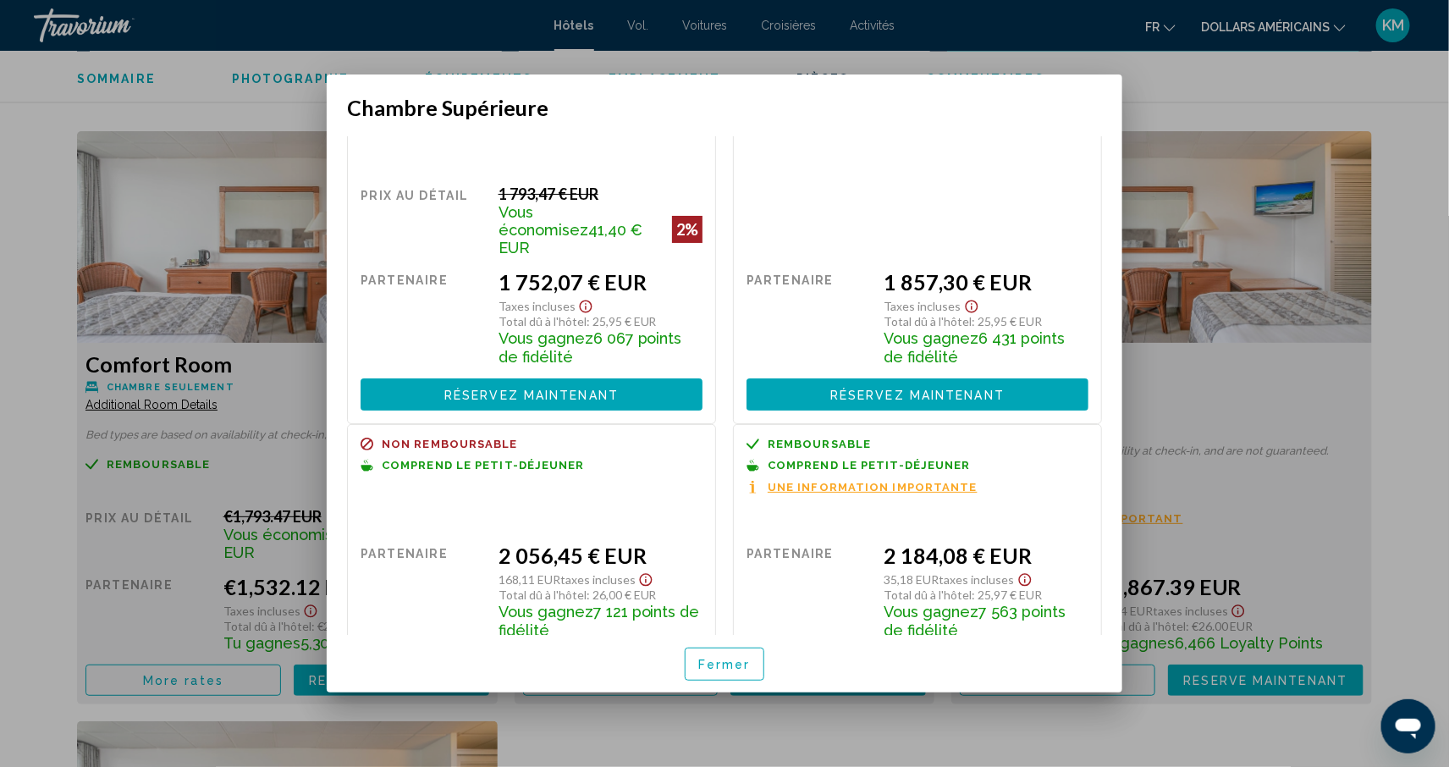
scroll to position [98, 0]
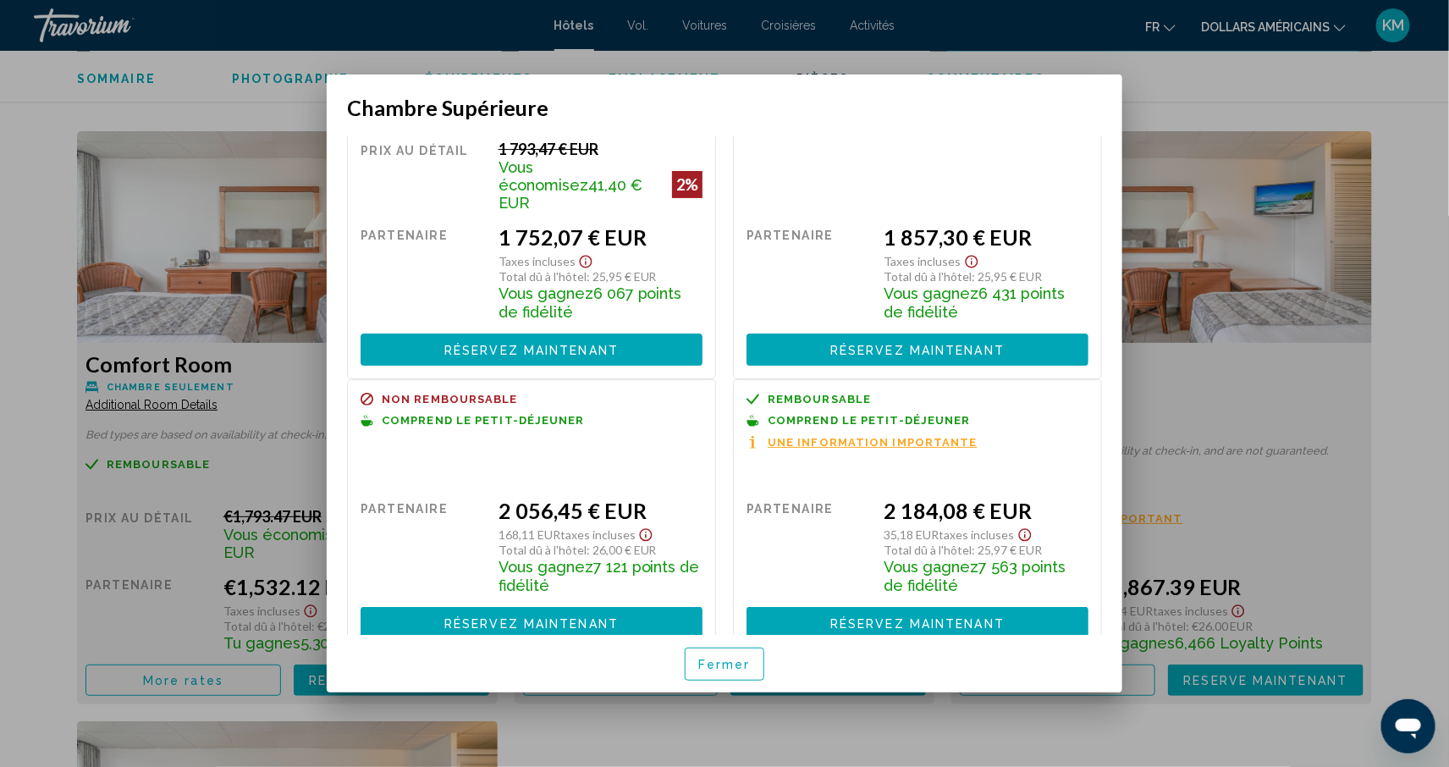
click at [20, 323] on div at bounding box center [724, 383] width 1449 height 767
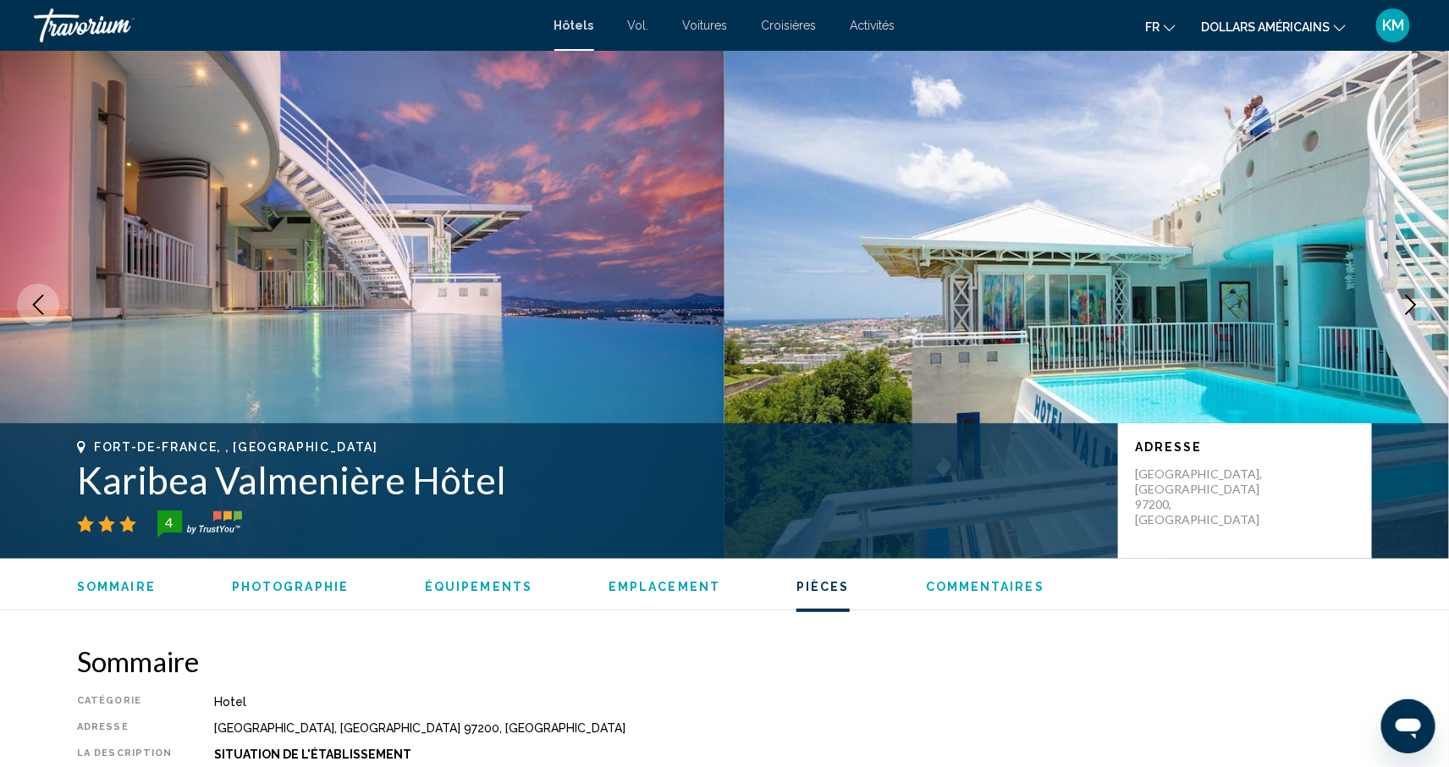
scroll to position [2266, 0]
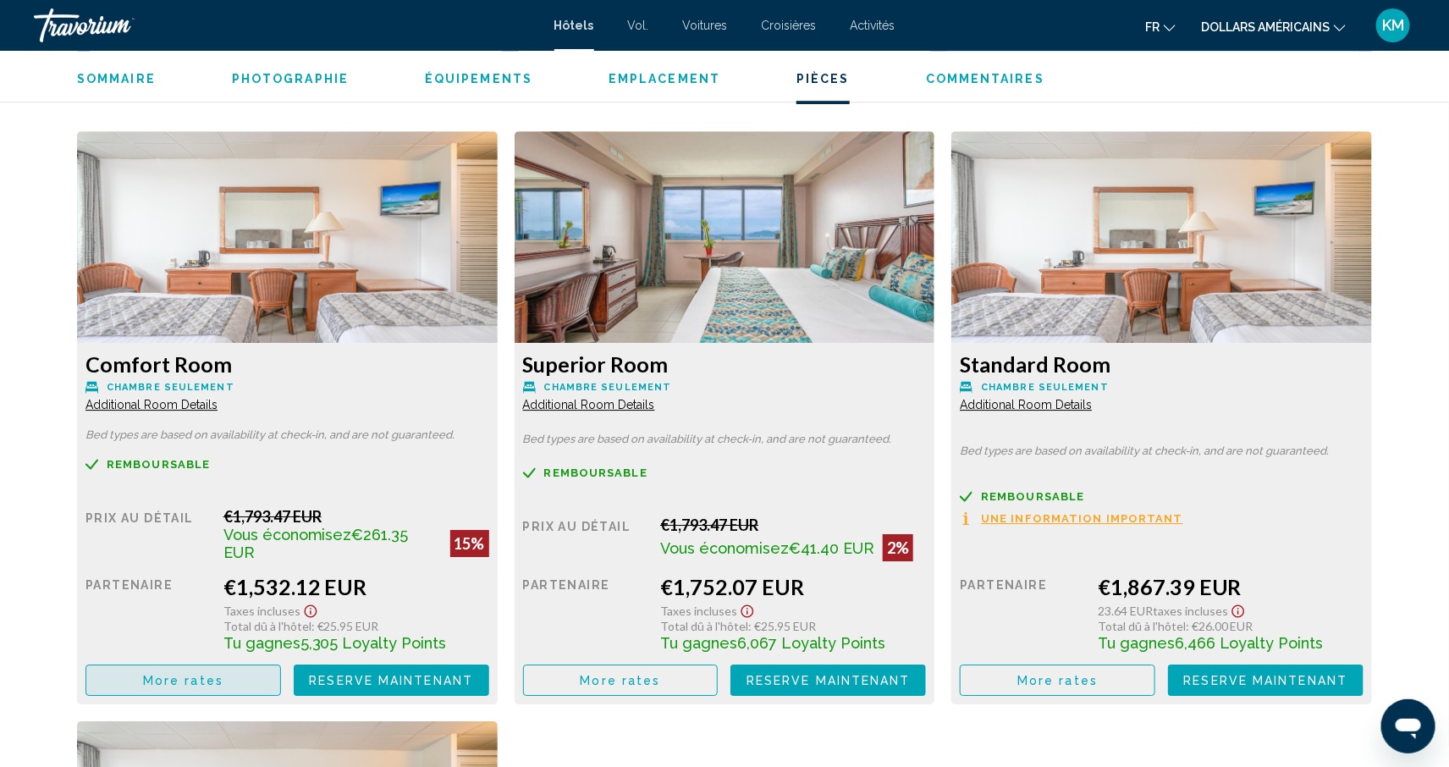
click at [217, 674] on span "More rates" at bounding box center [183, 681] width 80 height 14
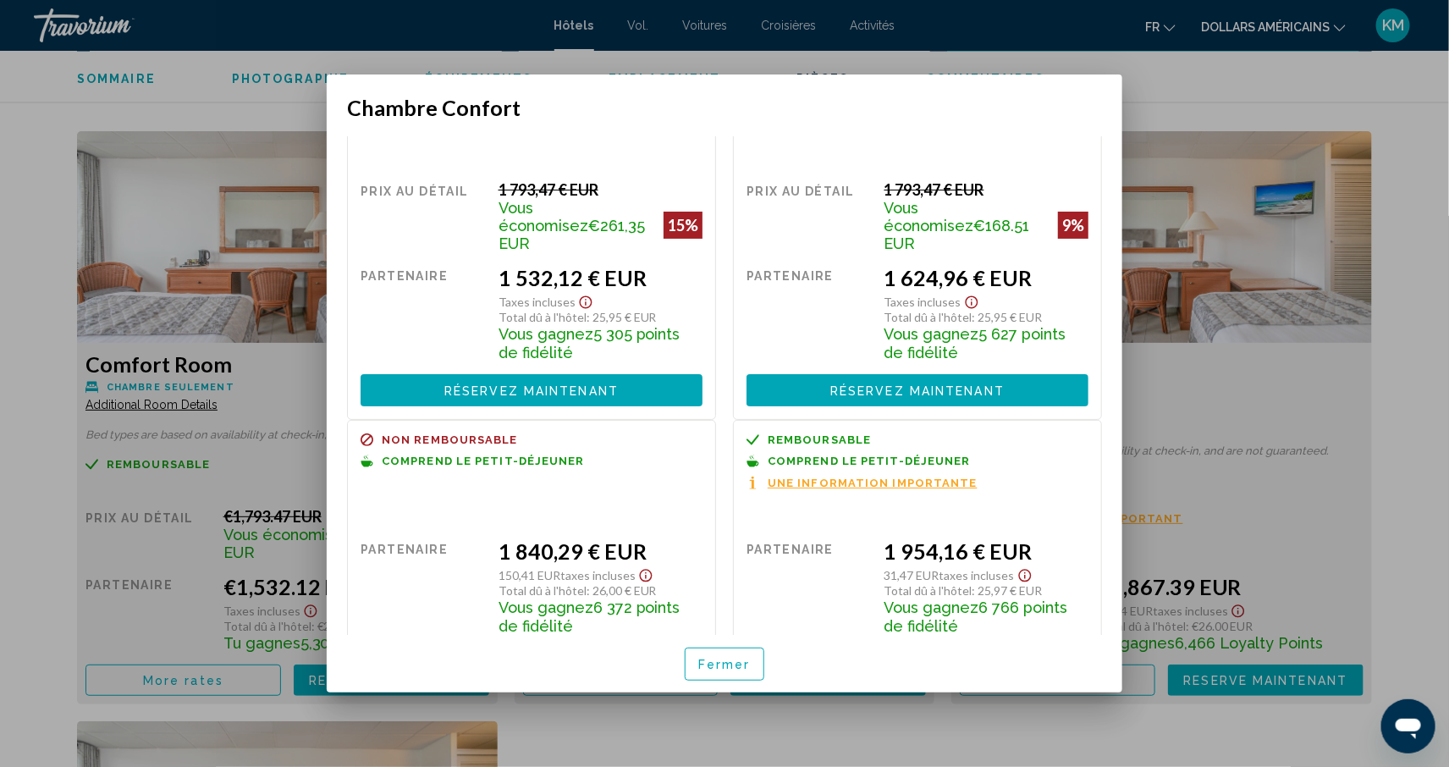
scroll to position [98, 0]
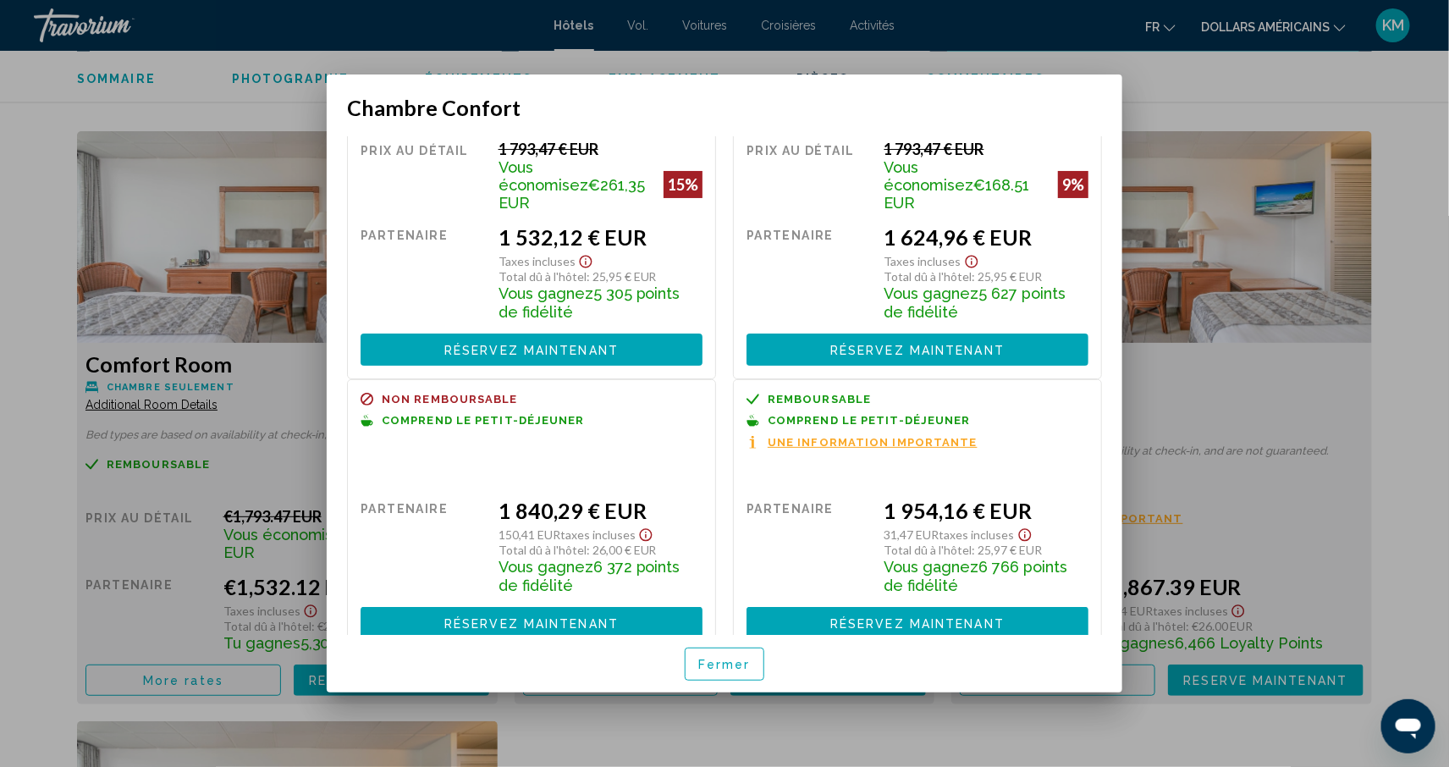
click at [1423, 474] on div at bounding box center [724, 383] width 1449 height 767
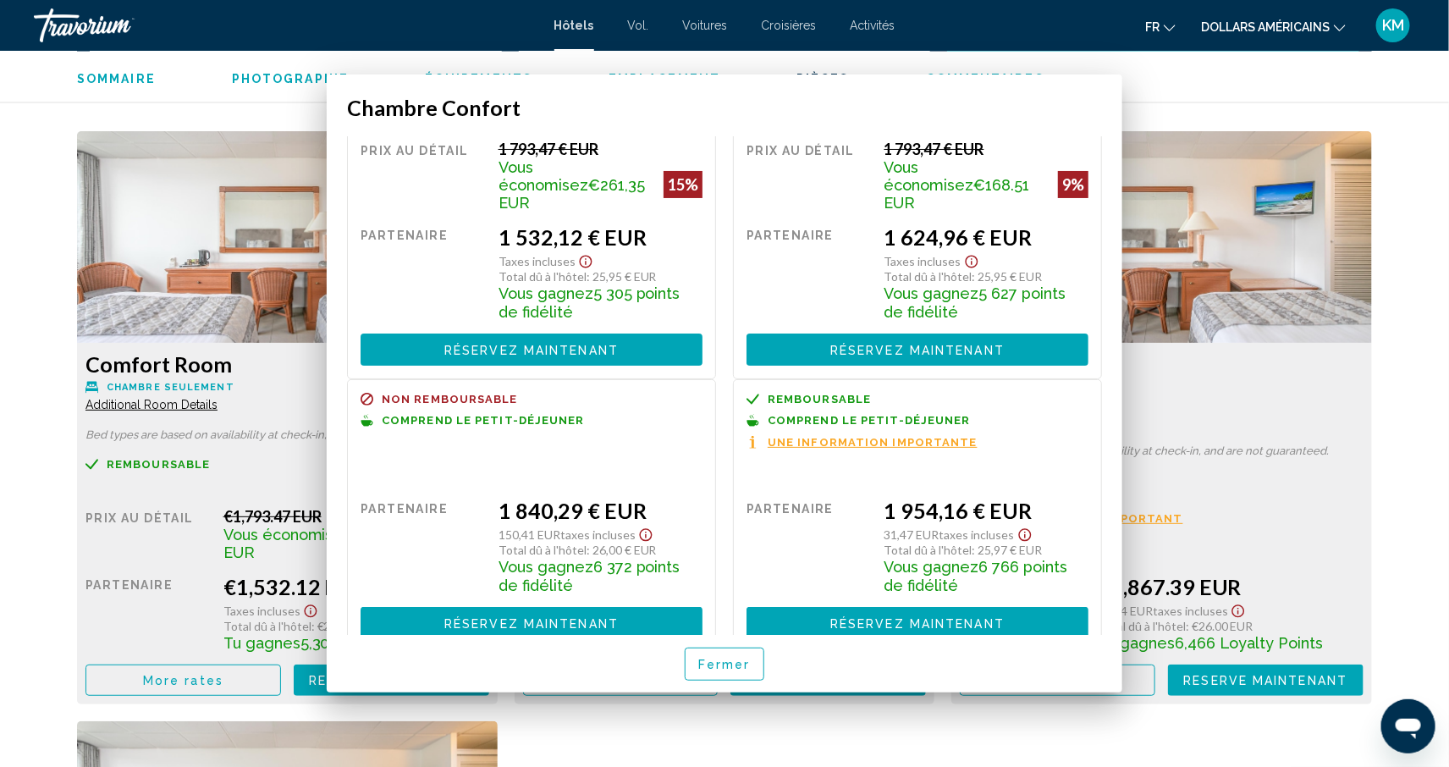
scroll to position [2266, 0]
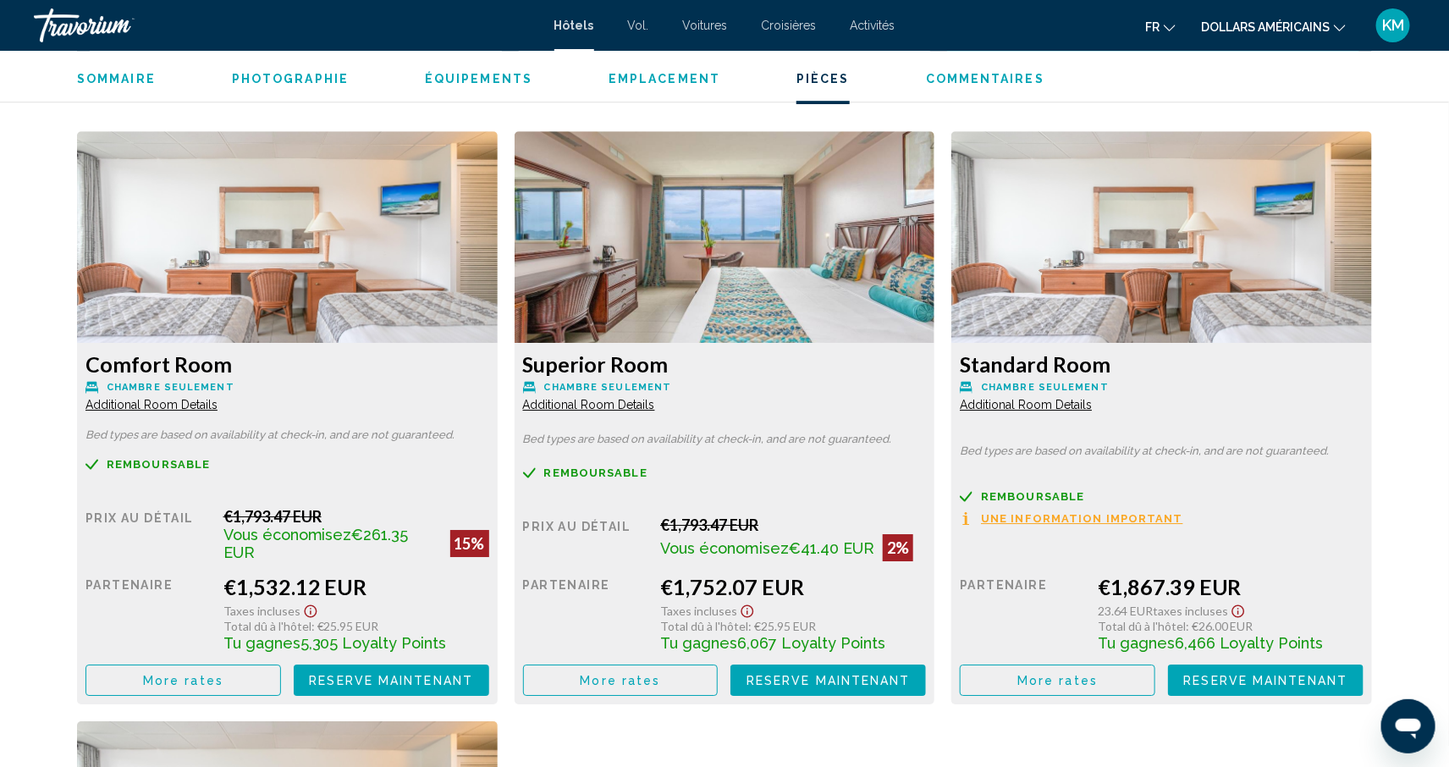
click at [223, 674] on span "More rates" at bounding box center [183, 681] width 80 height 14
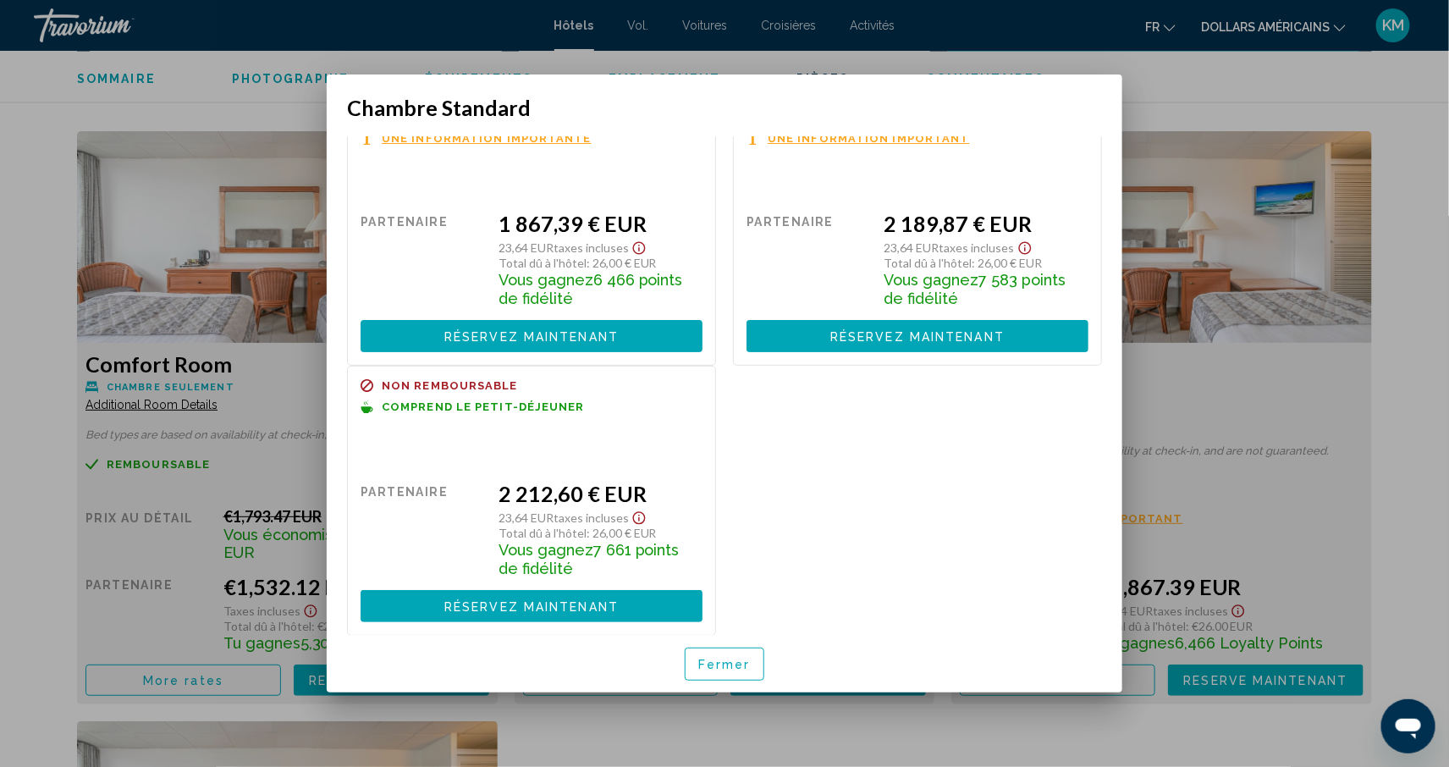
scroll to position [0, 0]
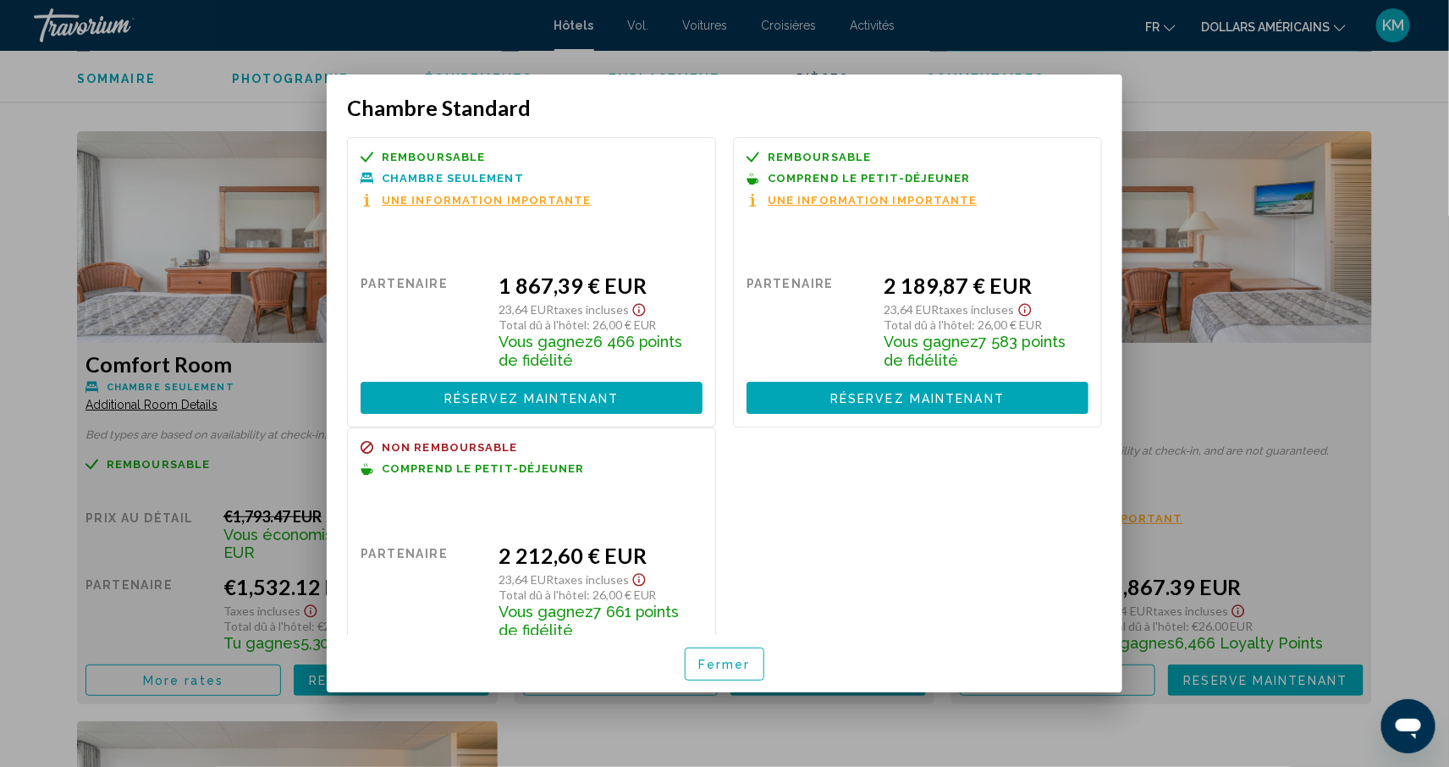
click at [1408, 341] on div at bounding box center [724, 383] width 1449 height 767
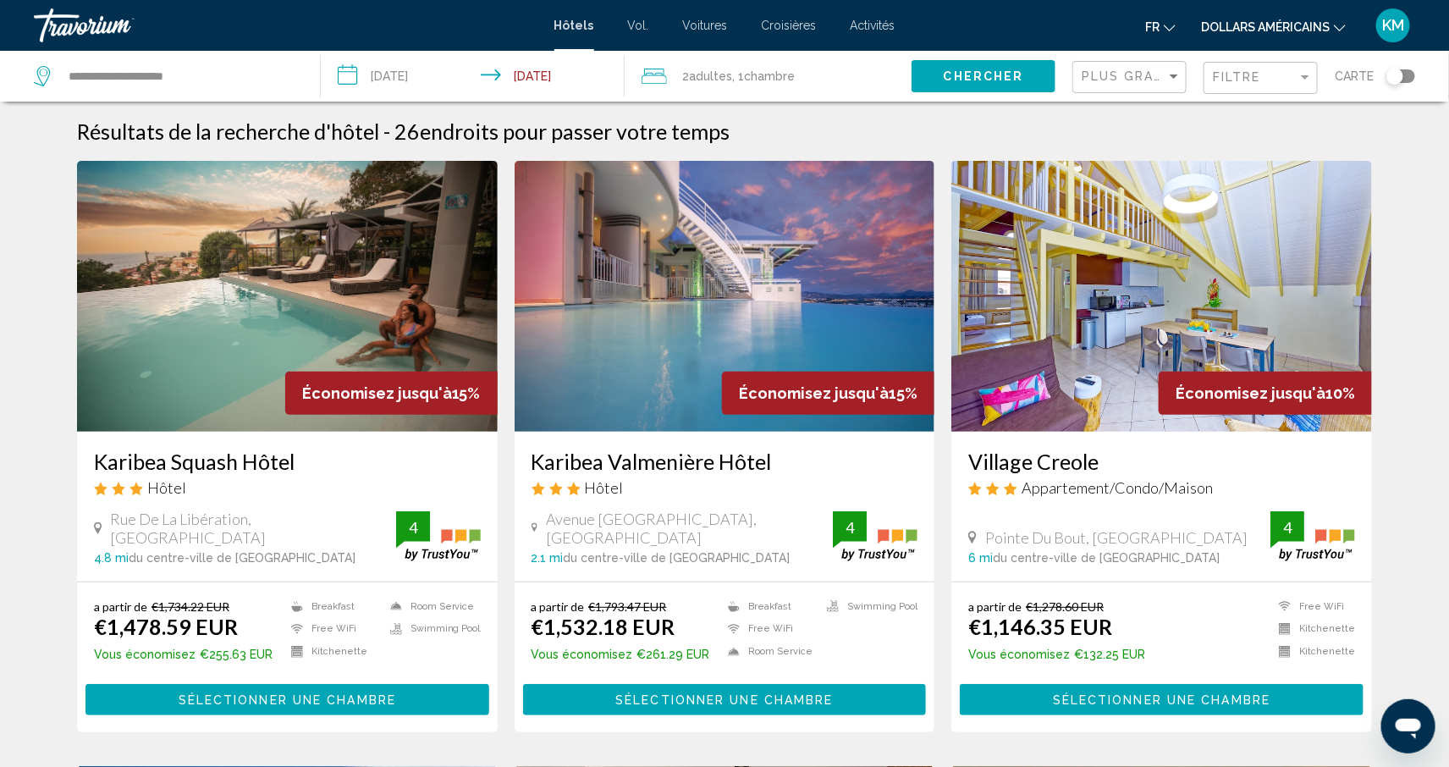
click at [258, 419] on img "Contenu principal" at bounding box center [287, 296] width 421 height 271
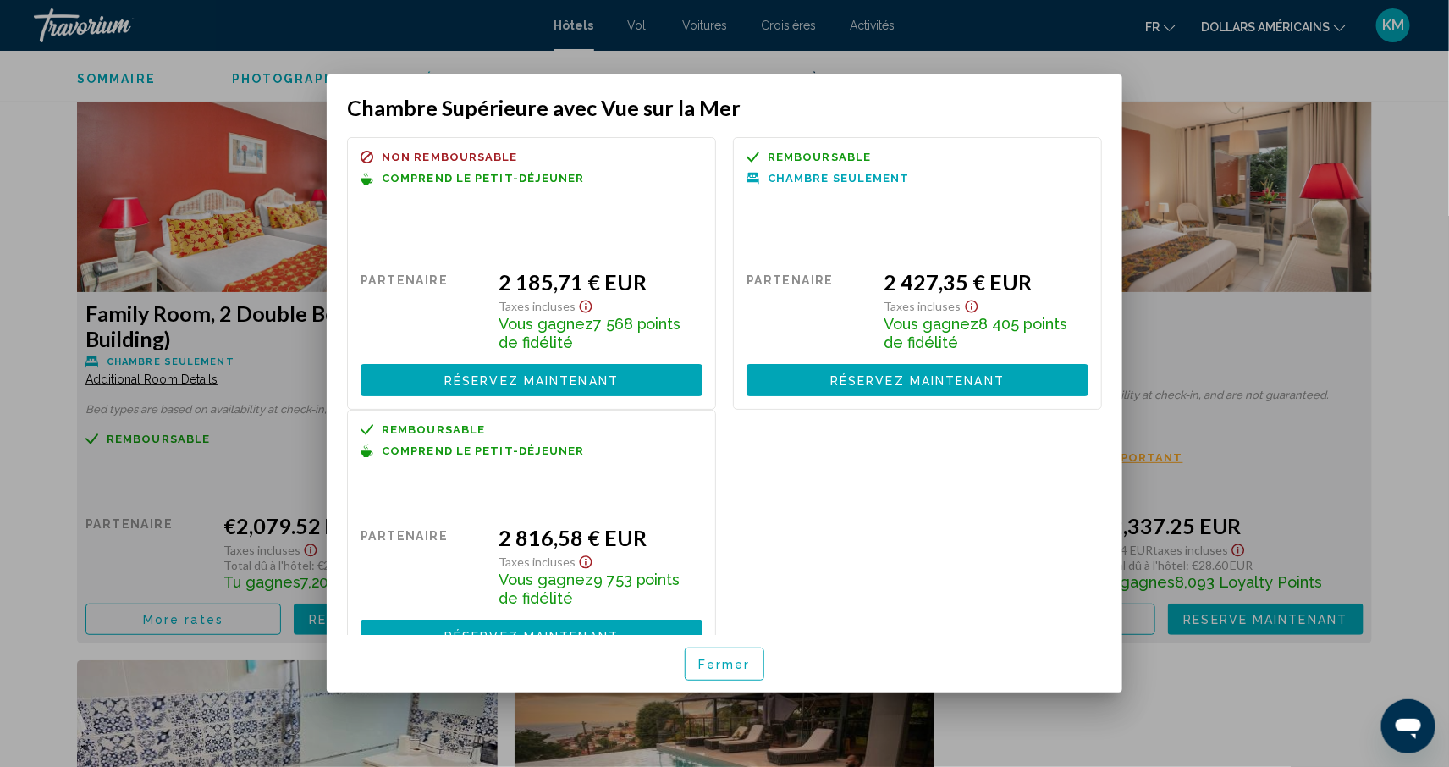
click at [1401, 328] on div at bounding box center [724, 383] width 1449 height 767
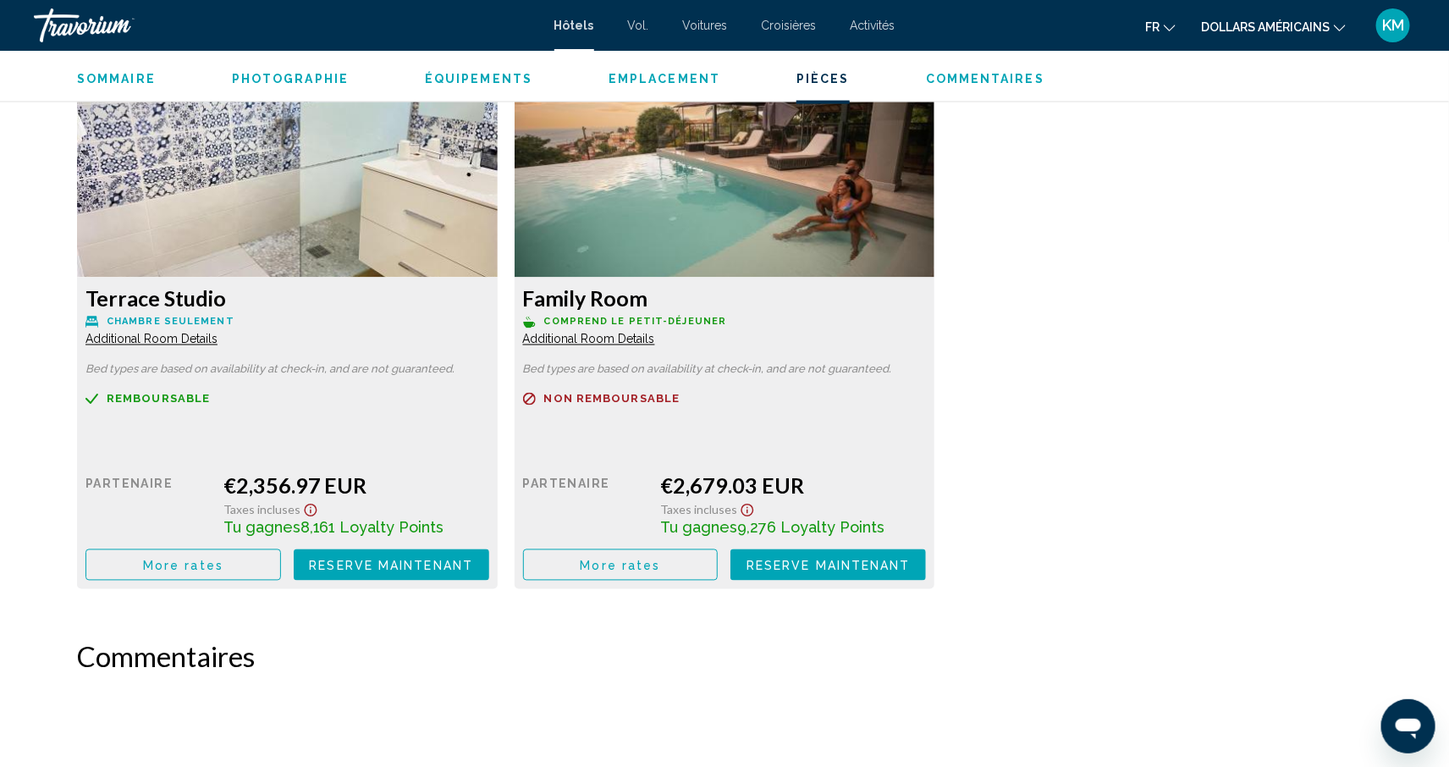
scroll to position [4055, 0]
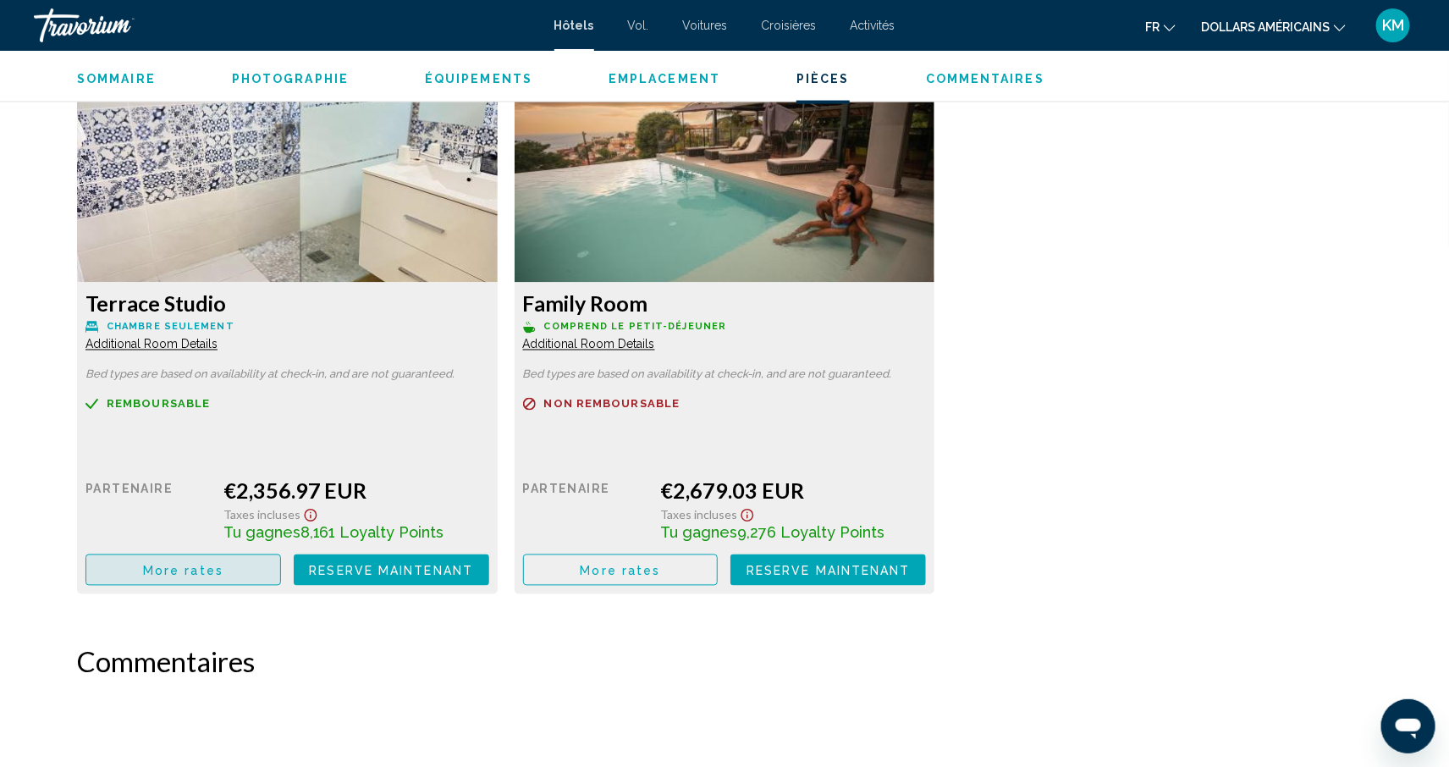
click at [197, 569] on span "More rates" at bounding box center [183, 571] width 80 height 14
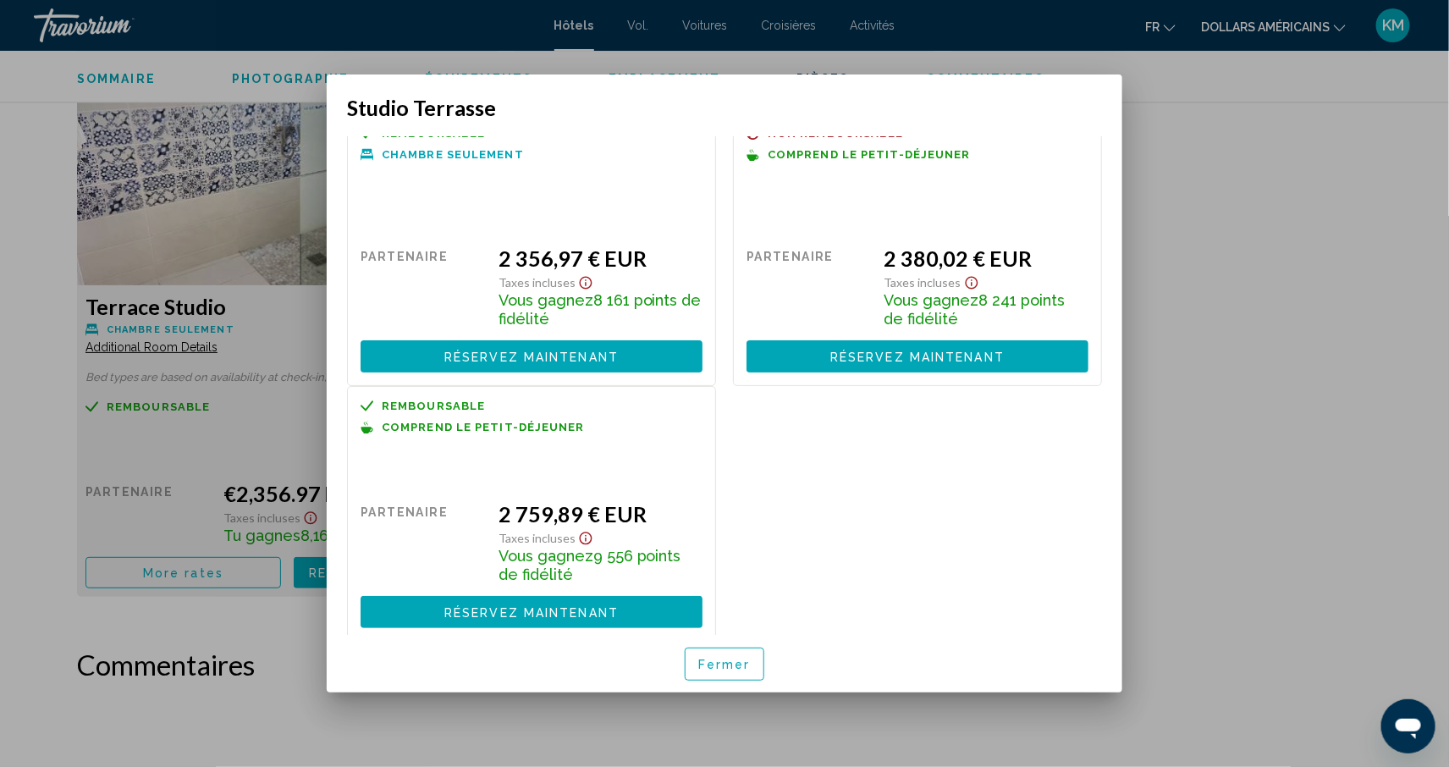
scroll to position [0, 0]
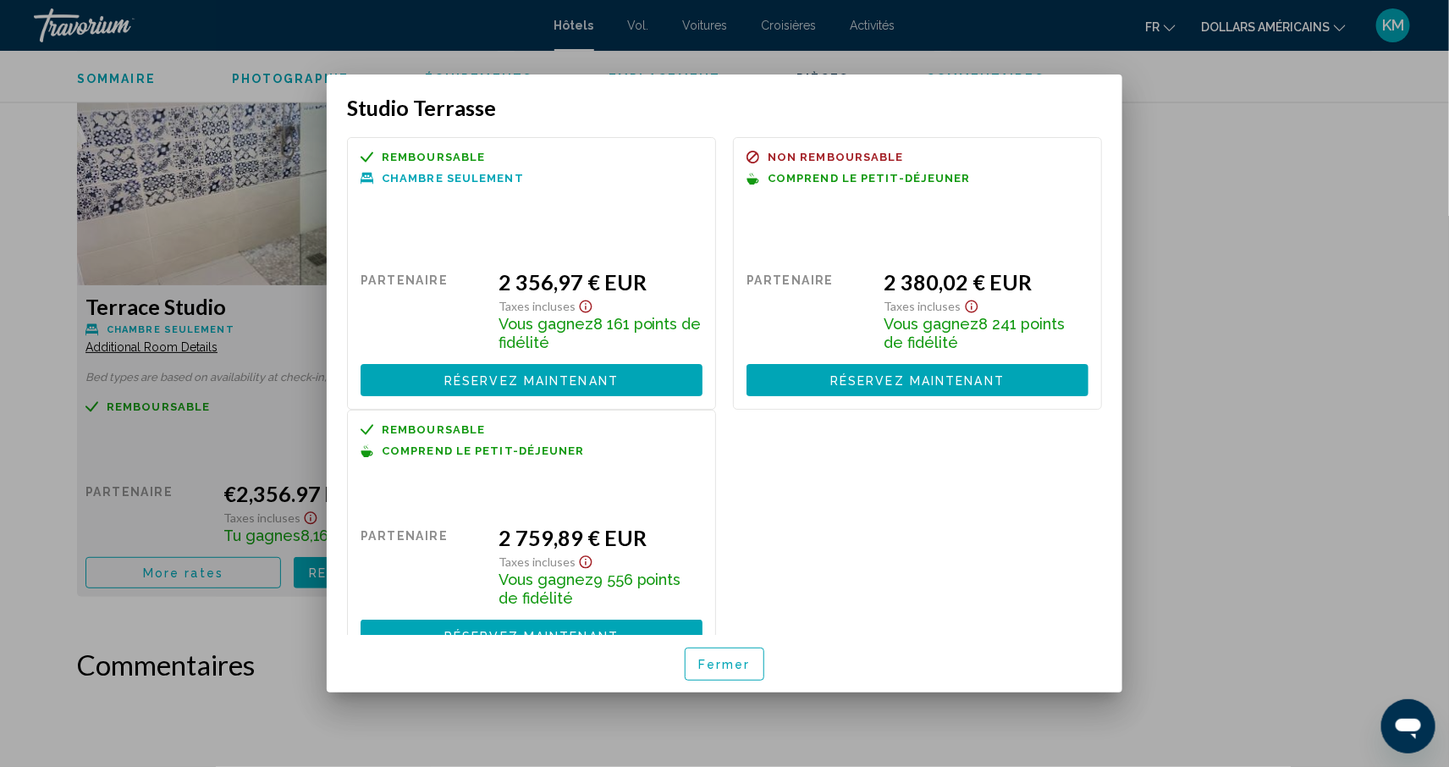
click at [1288, 258] on div at bounding box center [724, 383] width 1449 height 767
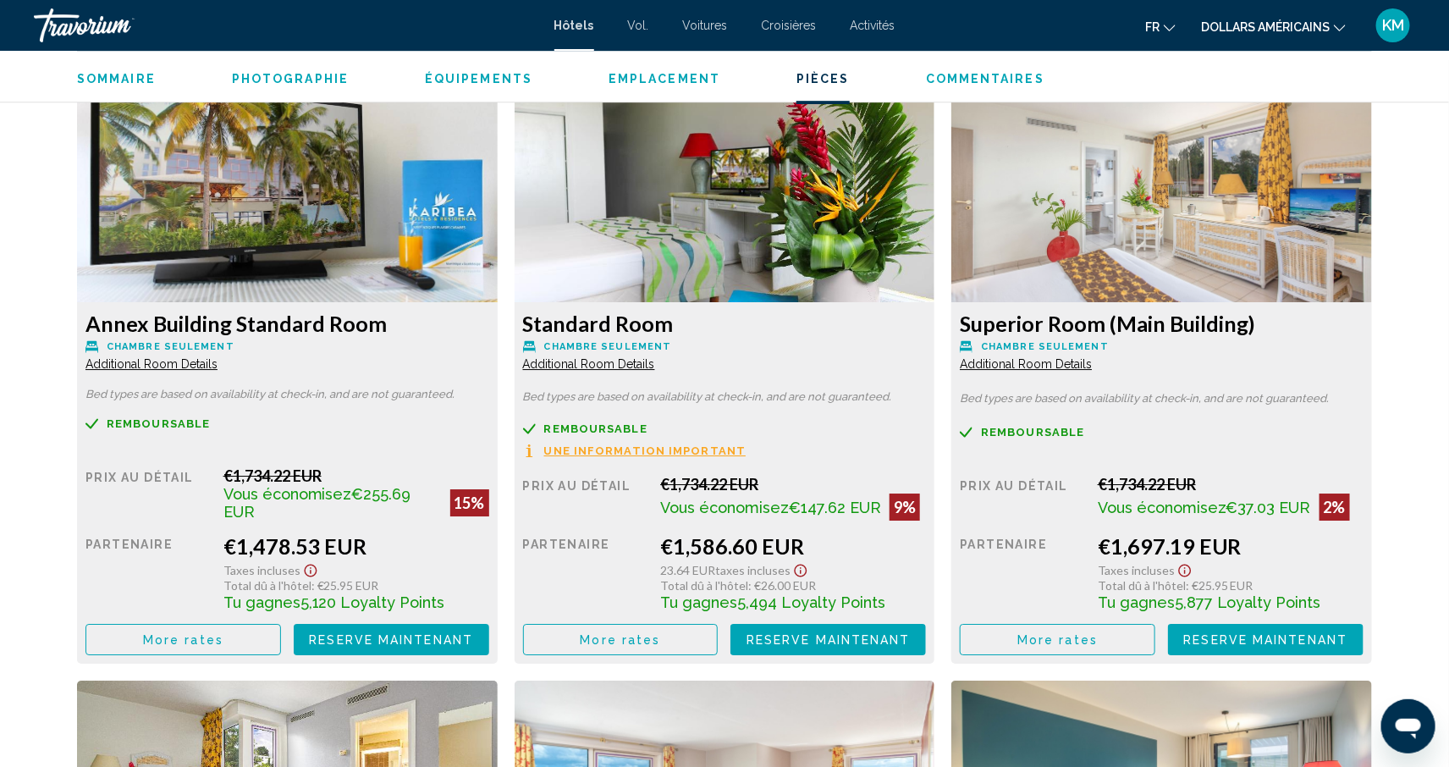
scroll to position [2377, 0]
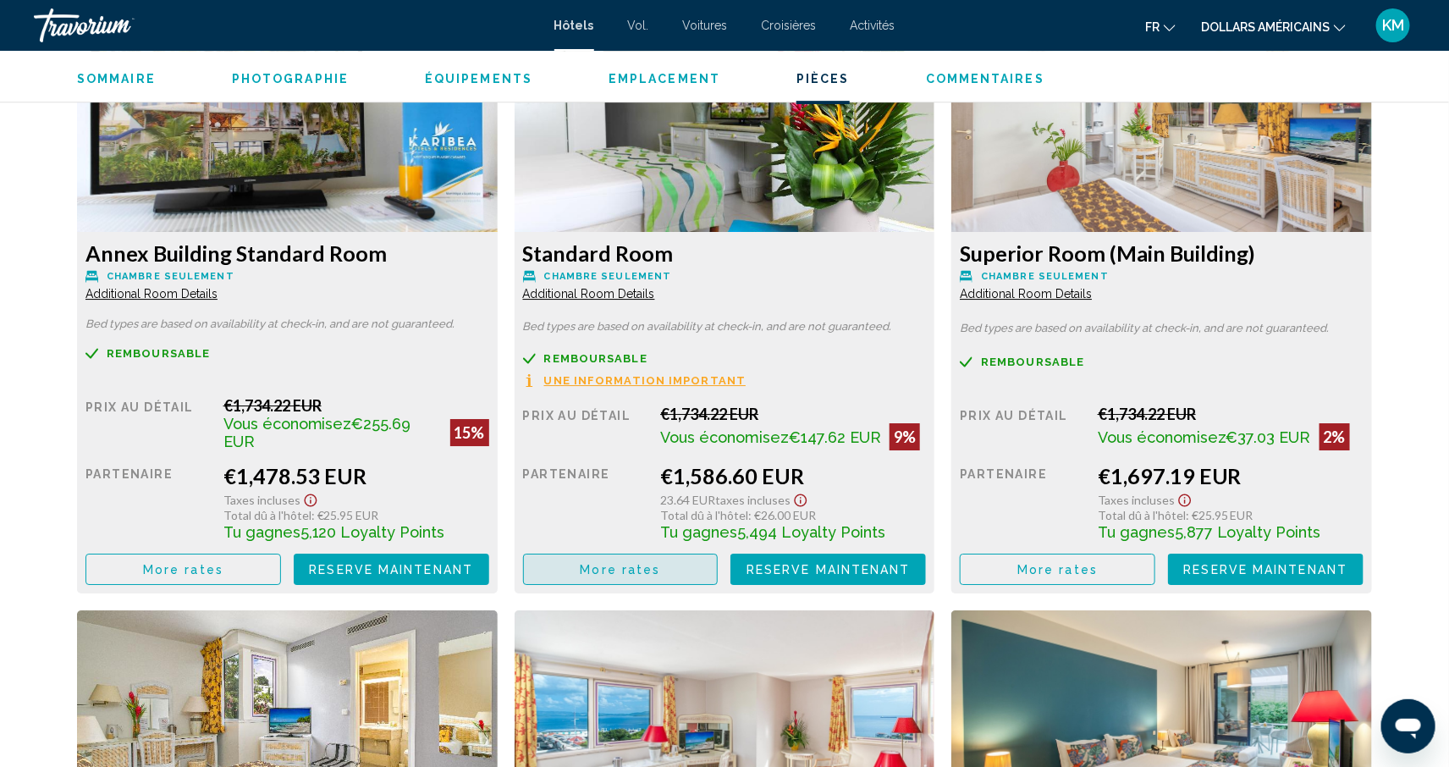
click at [647, 569] on span "More rates" at bounding box center [621, 570] width 80 height 14
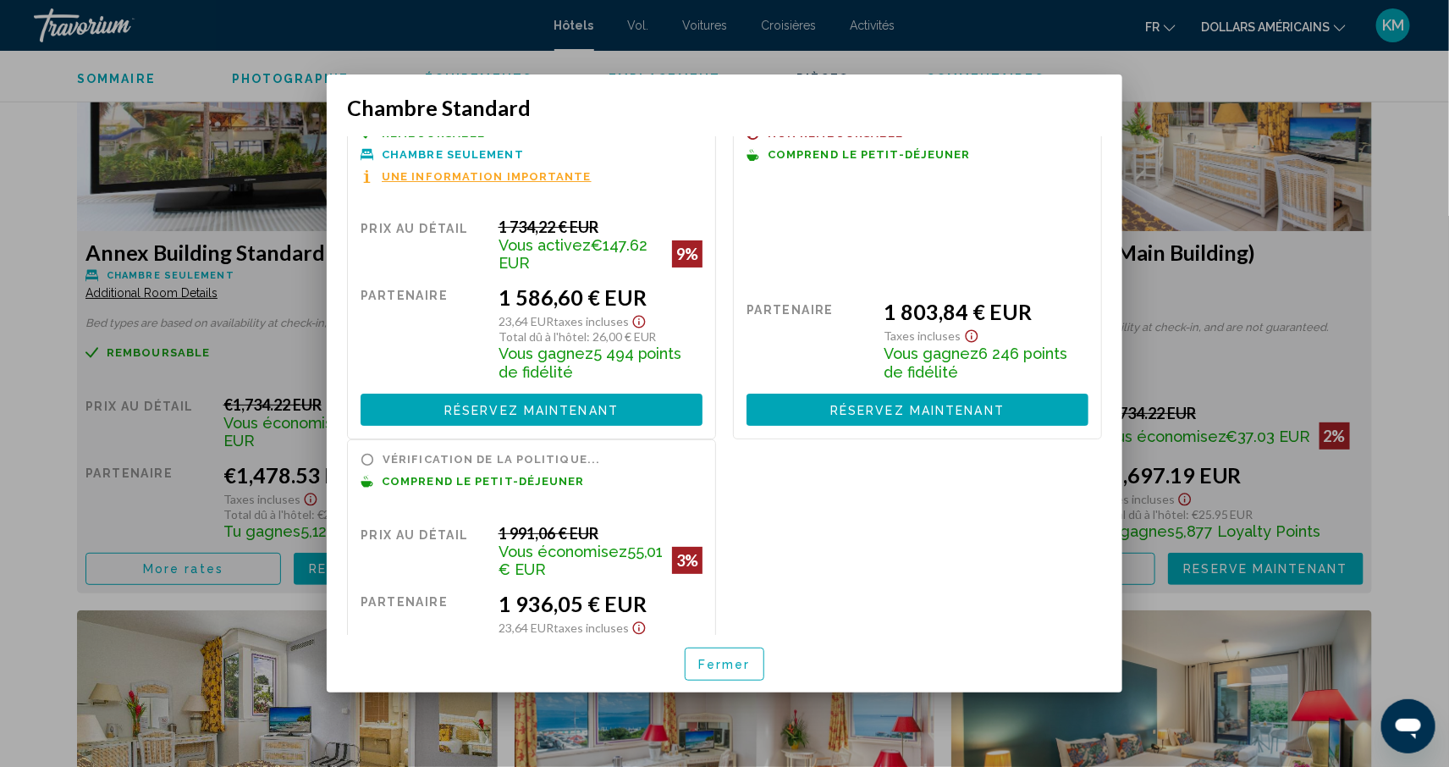
scroll to position [0, 0]
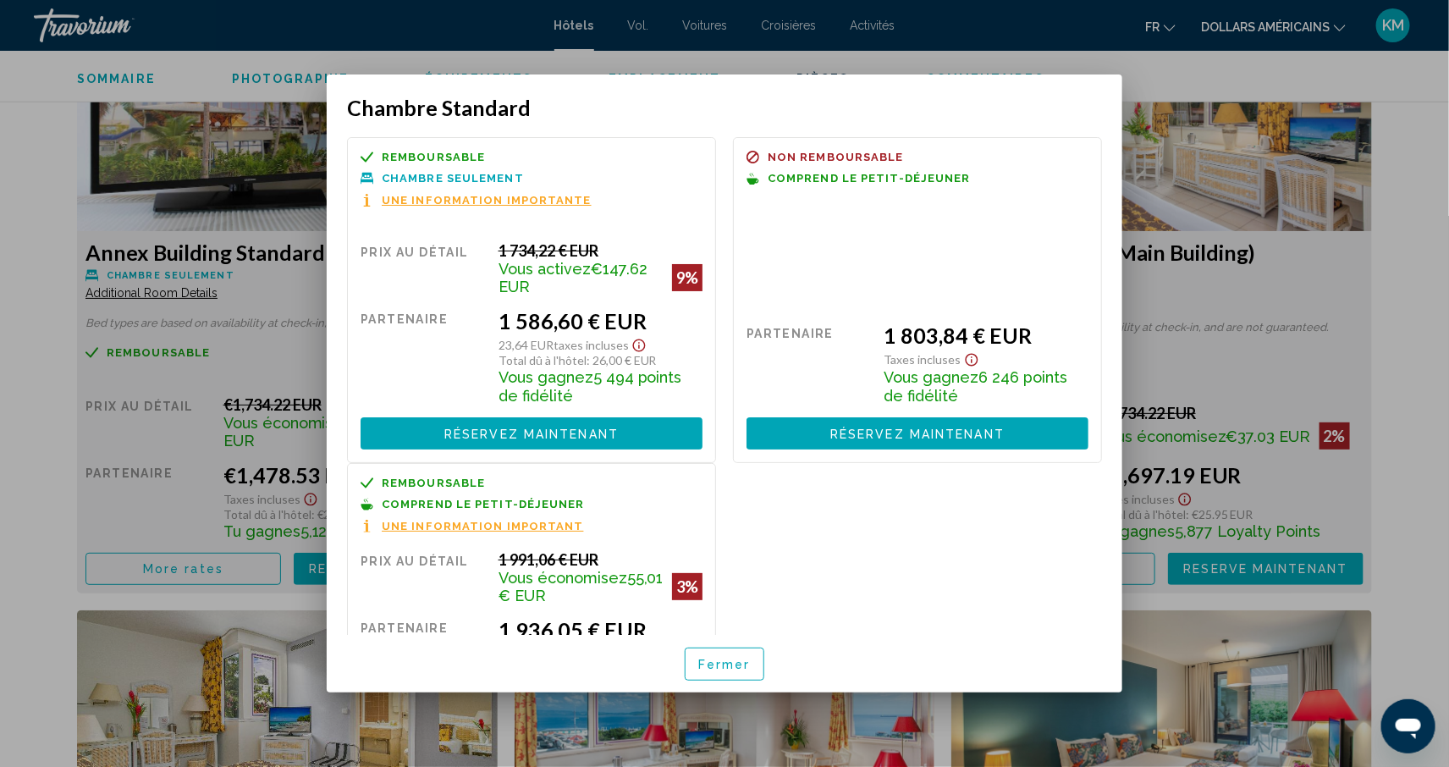
click at [1403, 255] on div at bounding box center [724, 383] width 1449 height 767
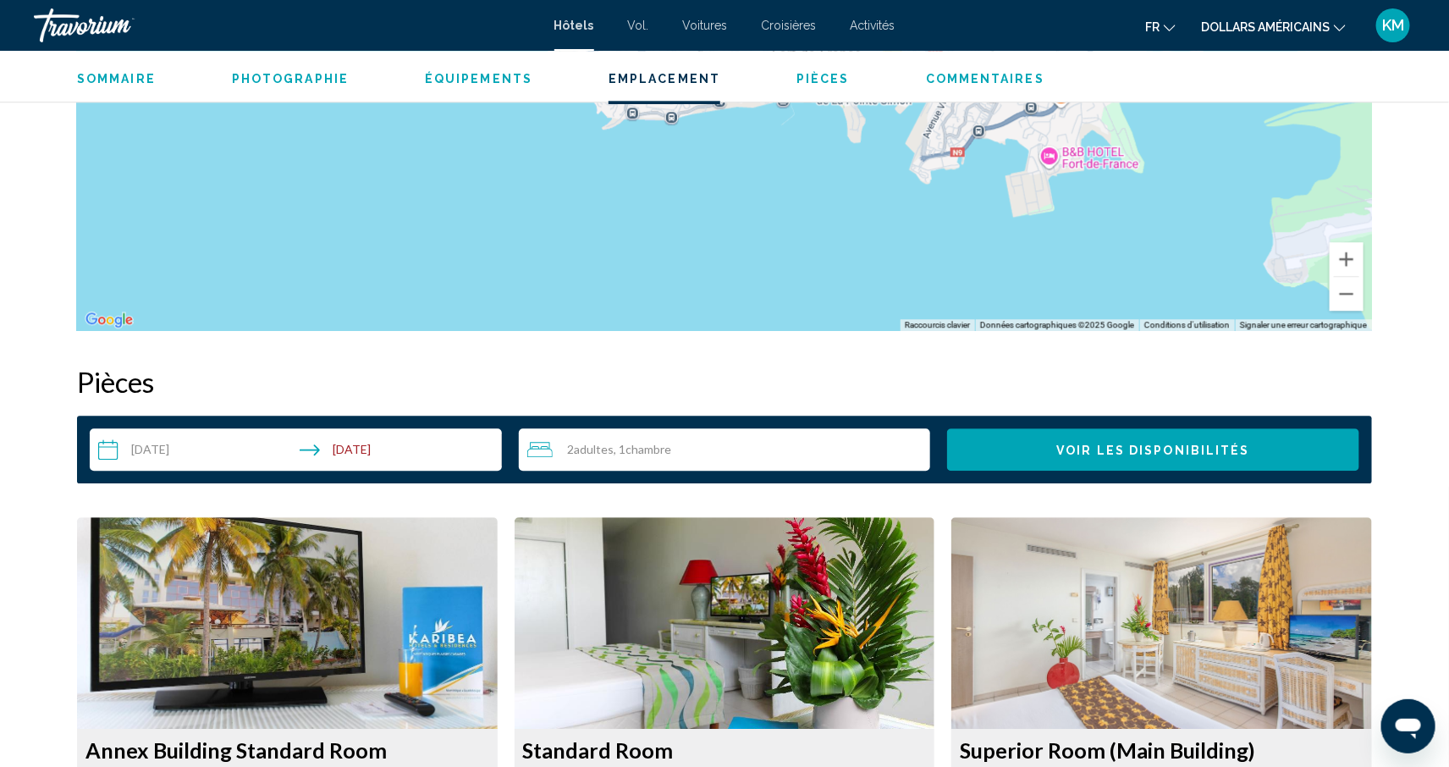
scroll to position [1878, 0]
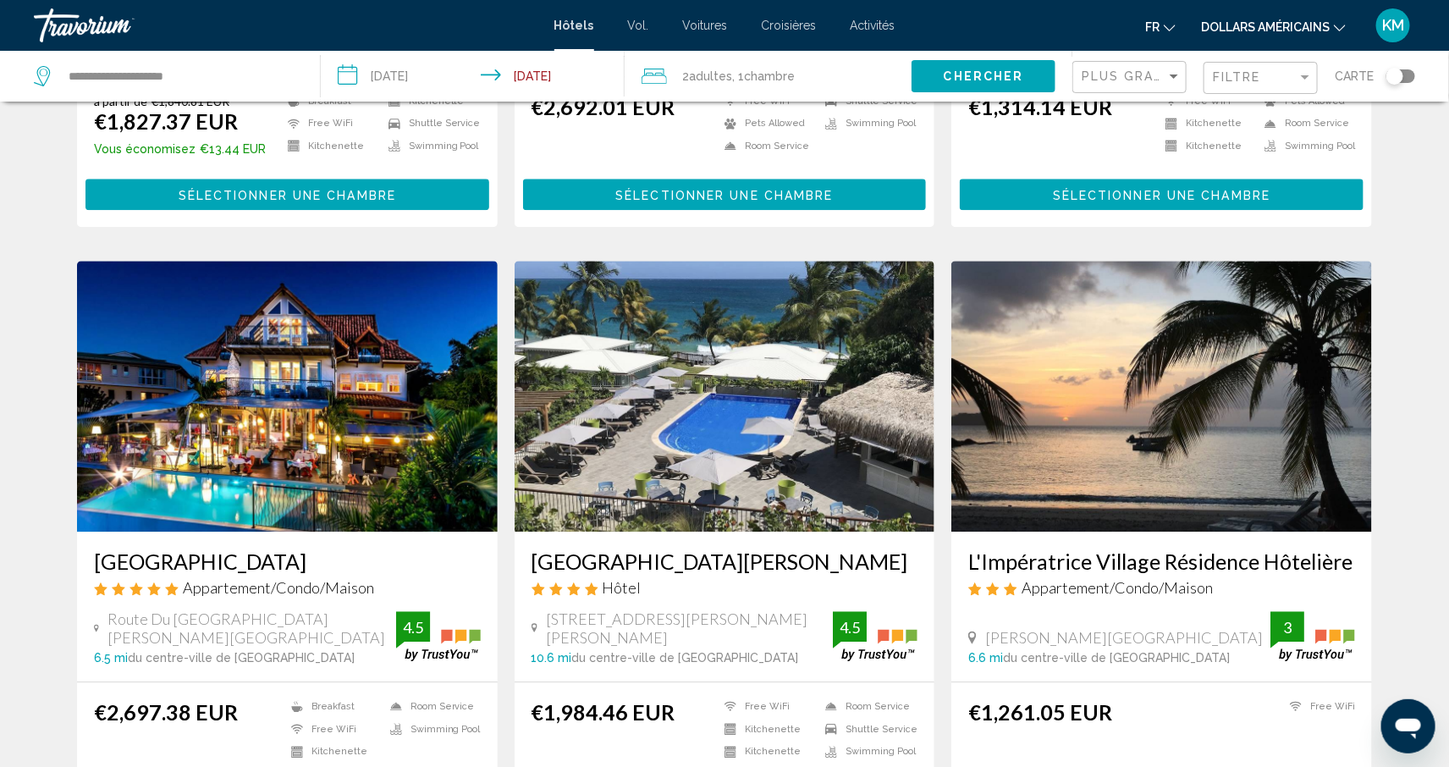
scroll to position [1897, 0]
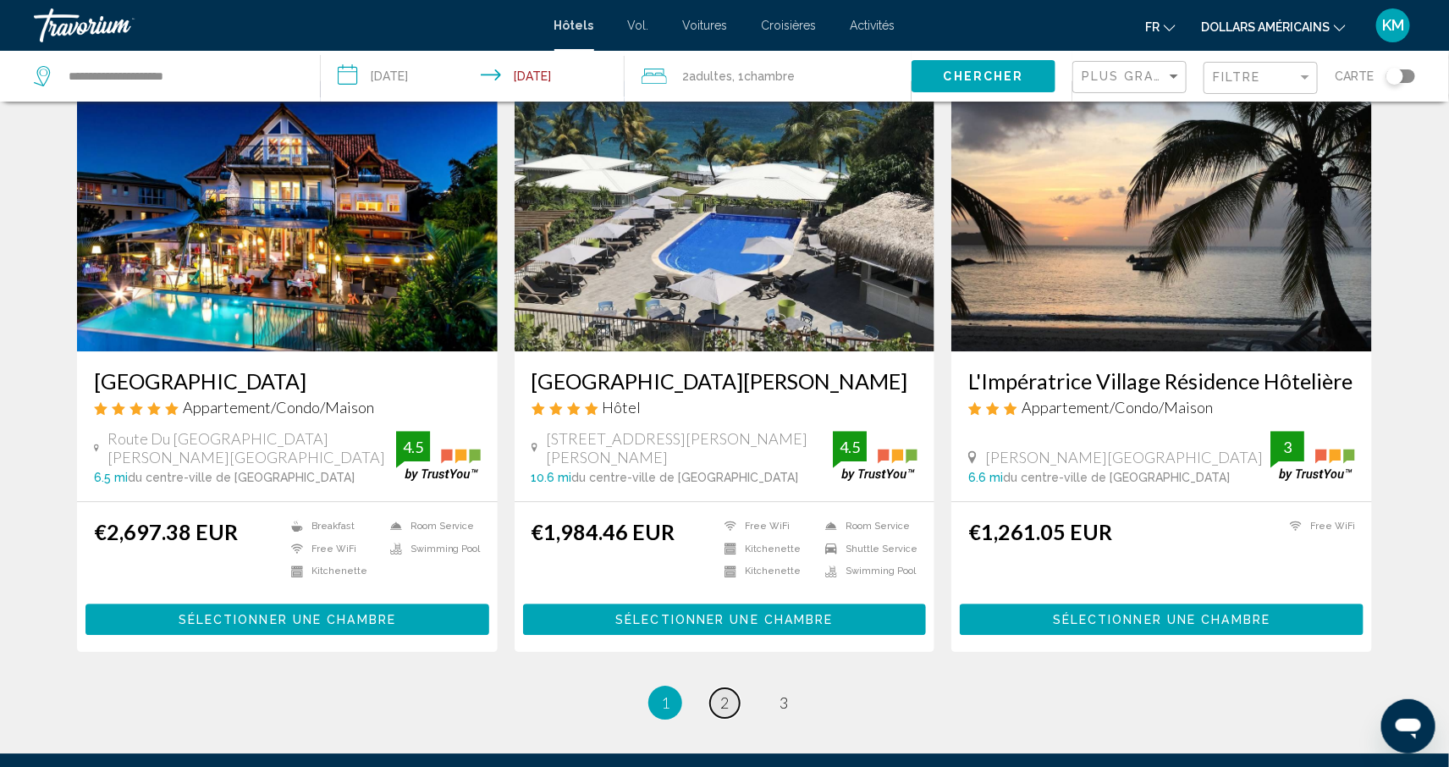
click at [724, 698] on span "2" at bounding box center [724, 702] width 8 height 19
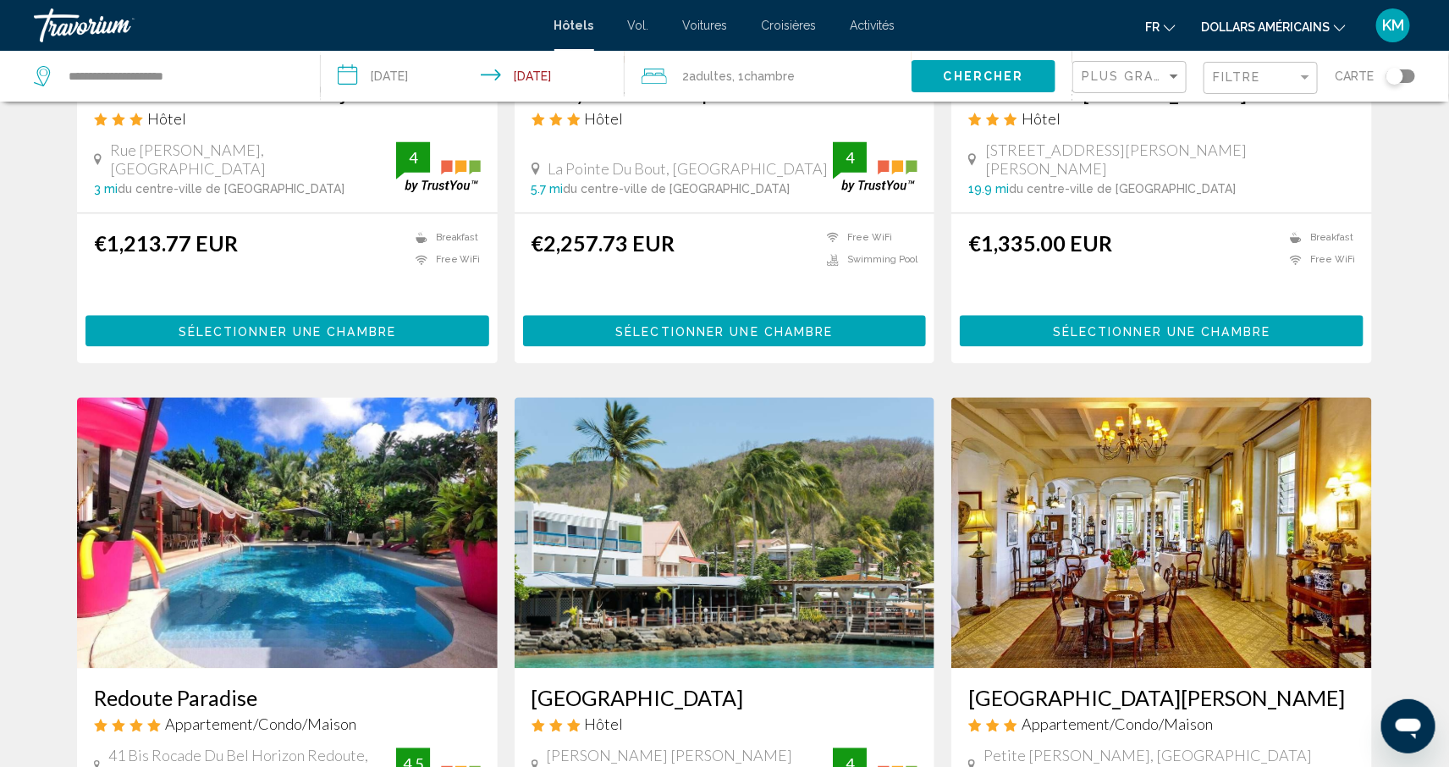
scroll to position [2081, 0]
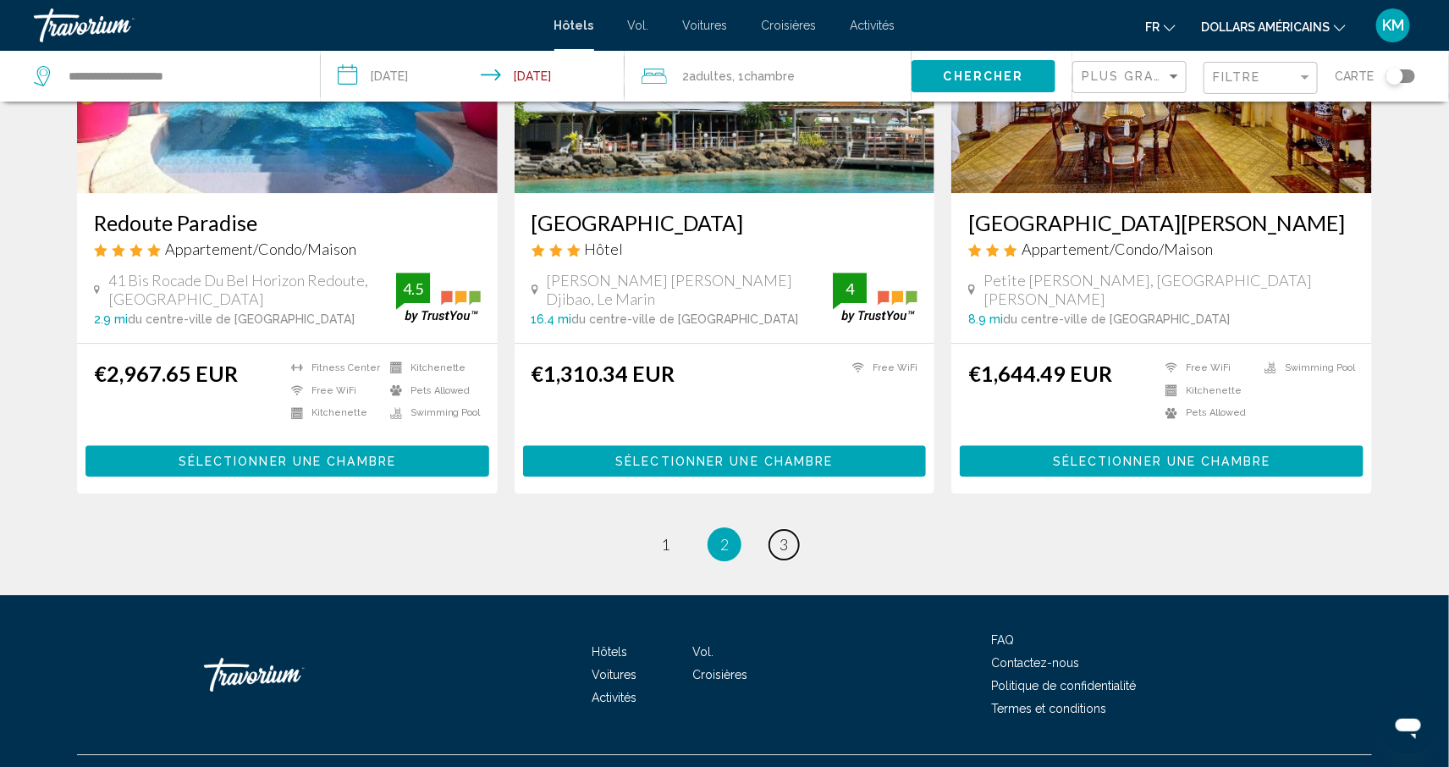
click at [777, 530] on link "page 3" at bounding box center [785, 545] width 30 height 30
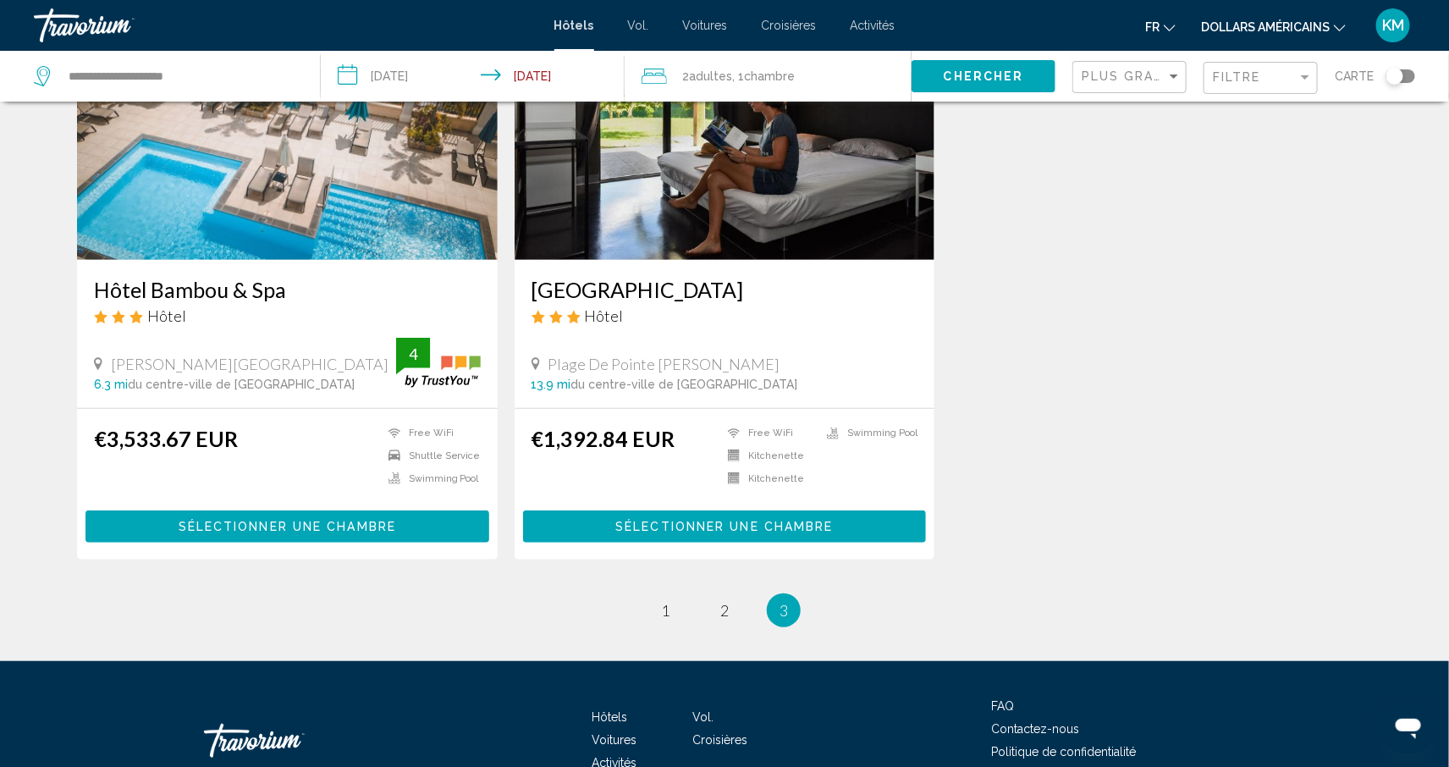
scroll to position [273, 0]
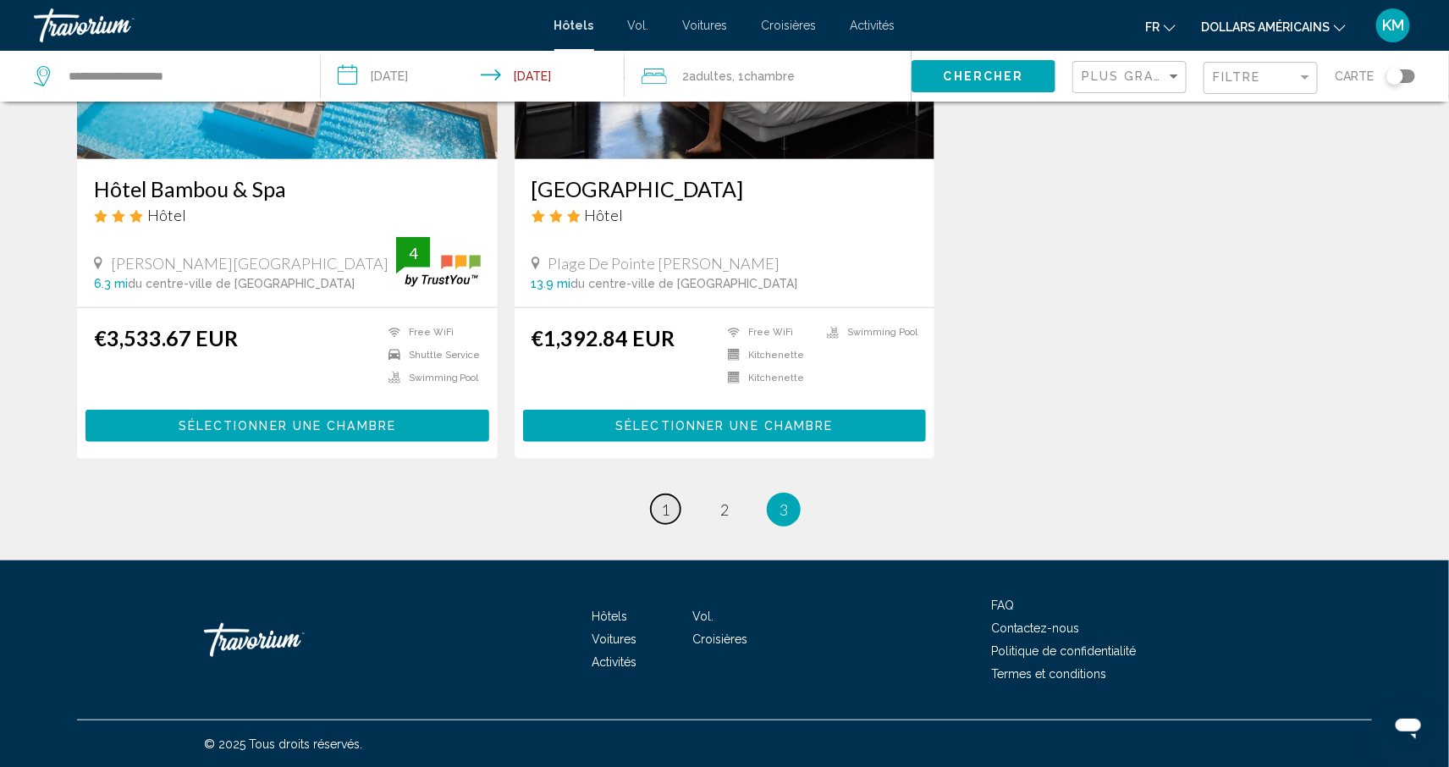
click at [661, 504] on span "1" at bounding box center [665, 509] width 8 height 19
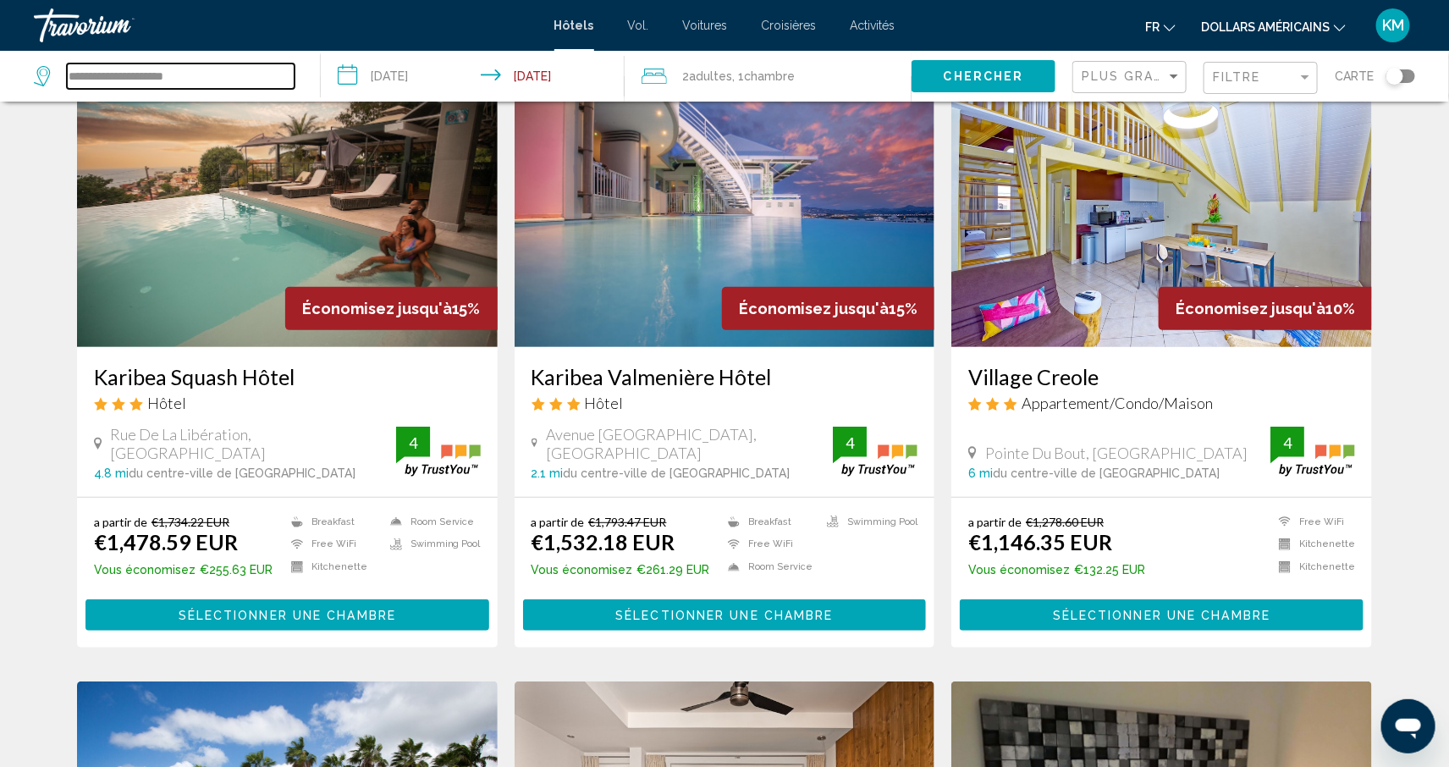
scroll to position [89, 0]
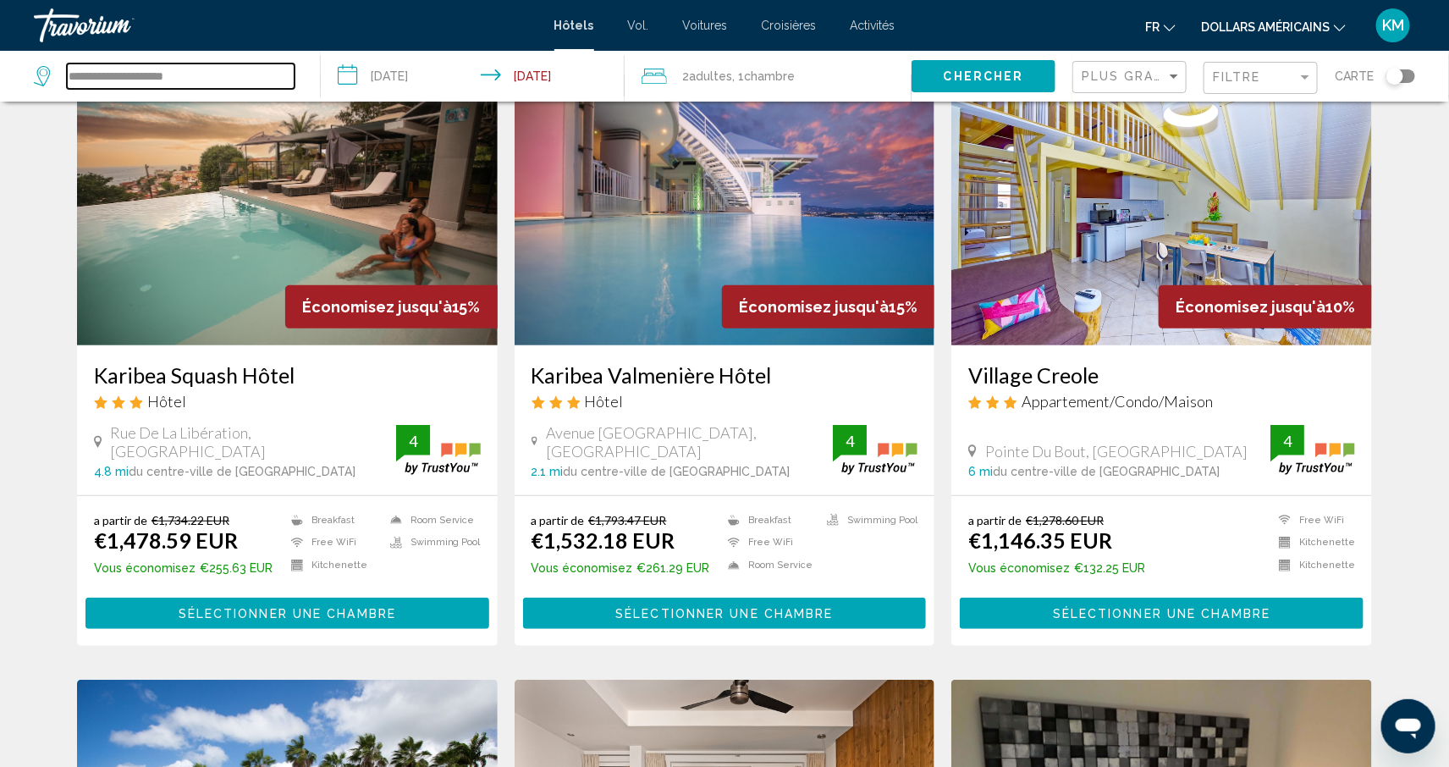
click at [223, 80] on input "**********" at bounding box center [181, 75] width 228 height 25
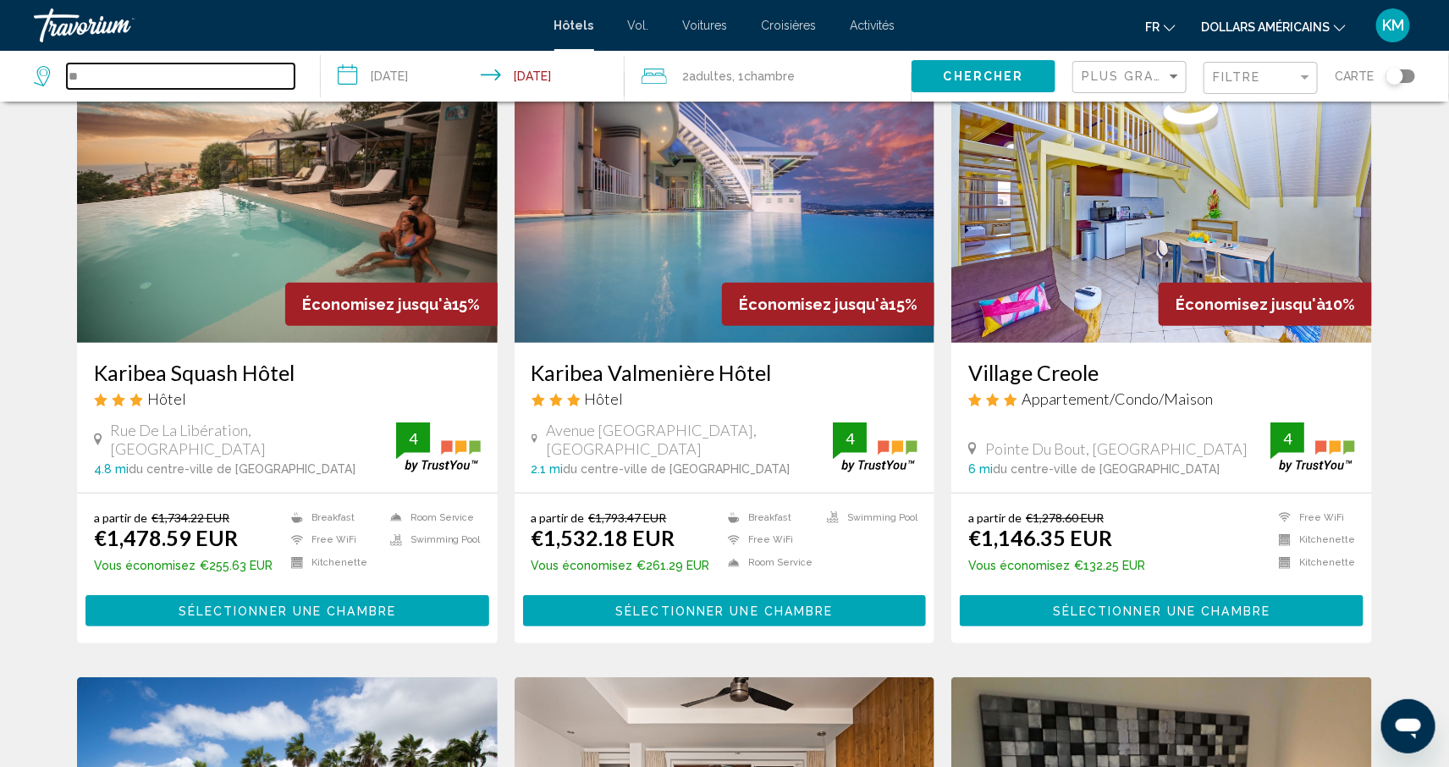
type input "*"
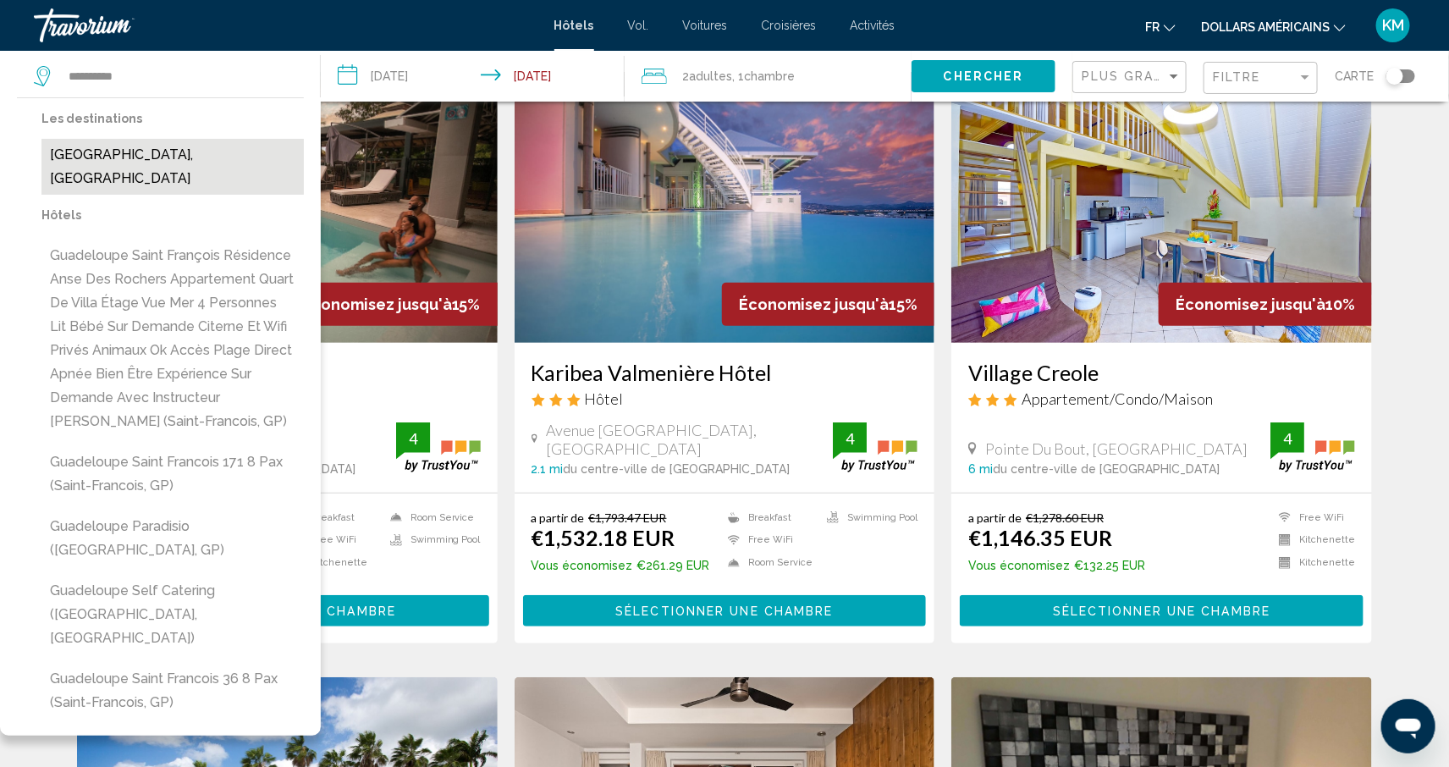
click at [197, 141] on button "[GEOGRAPHIC_DATA], [GEOGRAPHIC_DATA]" at bounding box center [172, 167] width 262 height 56
type input "**********"
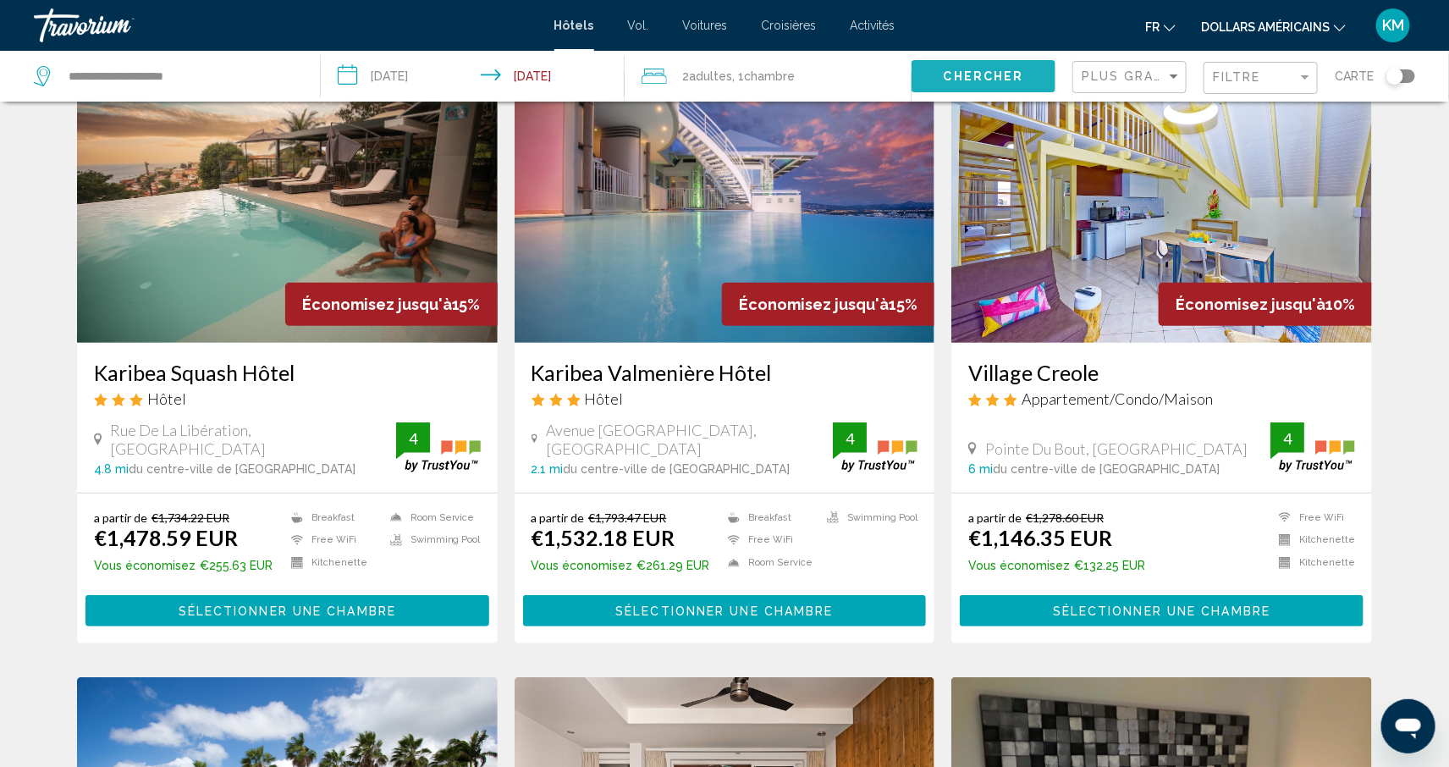
click at [1007, 70] on span "Chercher" at bounding box center [984, 77] width 80 height 14
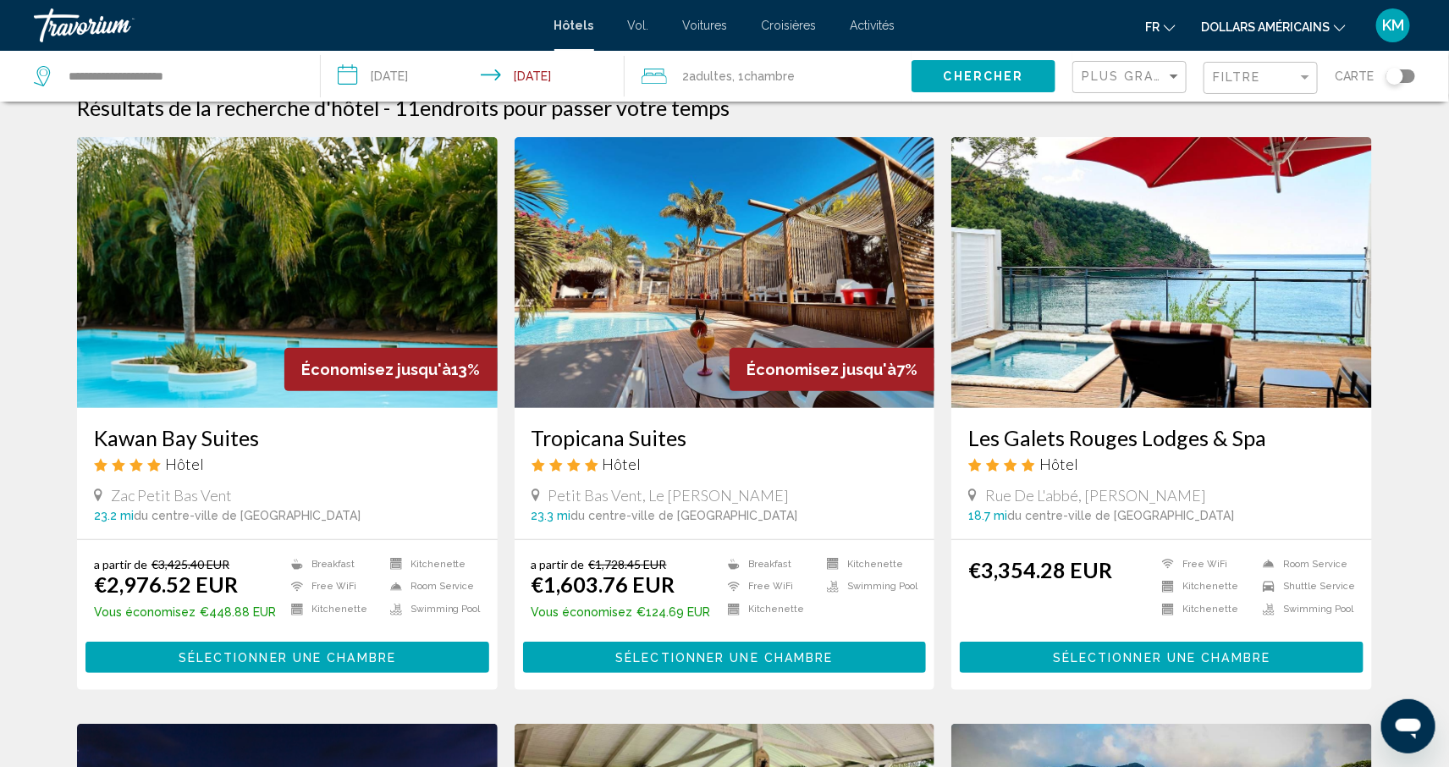
scroll to position [30, 0]
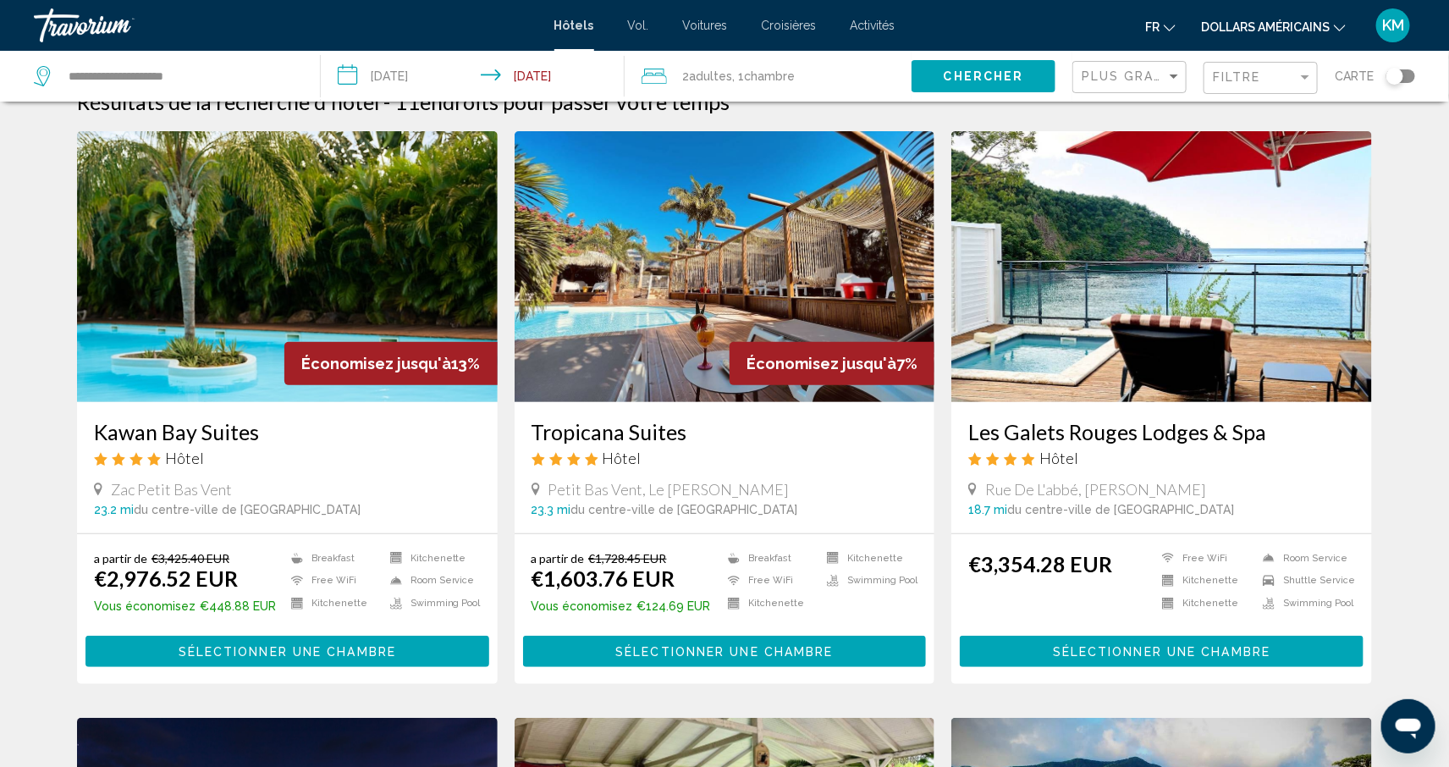
click at [1241, 91] on div "Filtre" at bounding box center [1263, 78] width 100 height 31
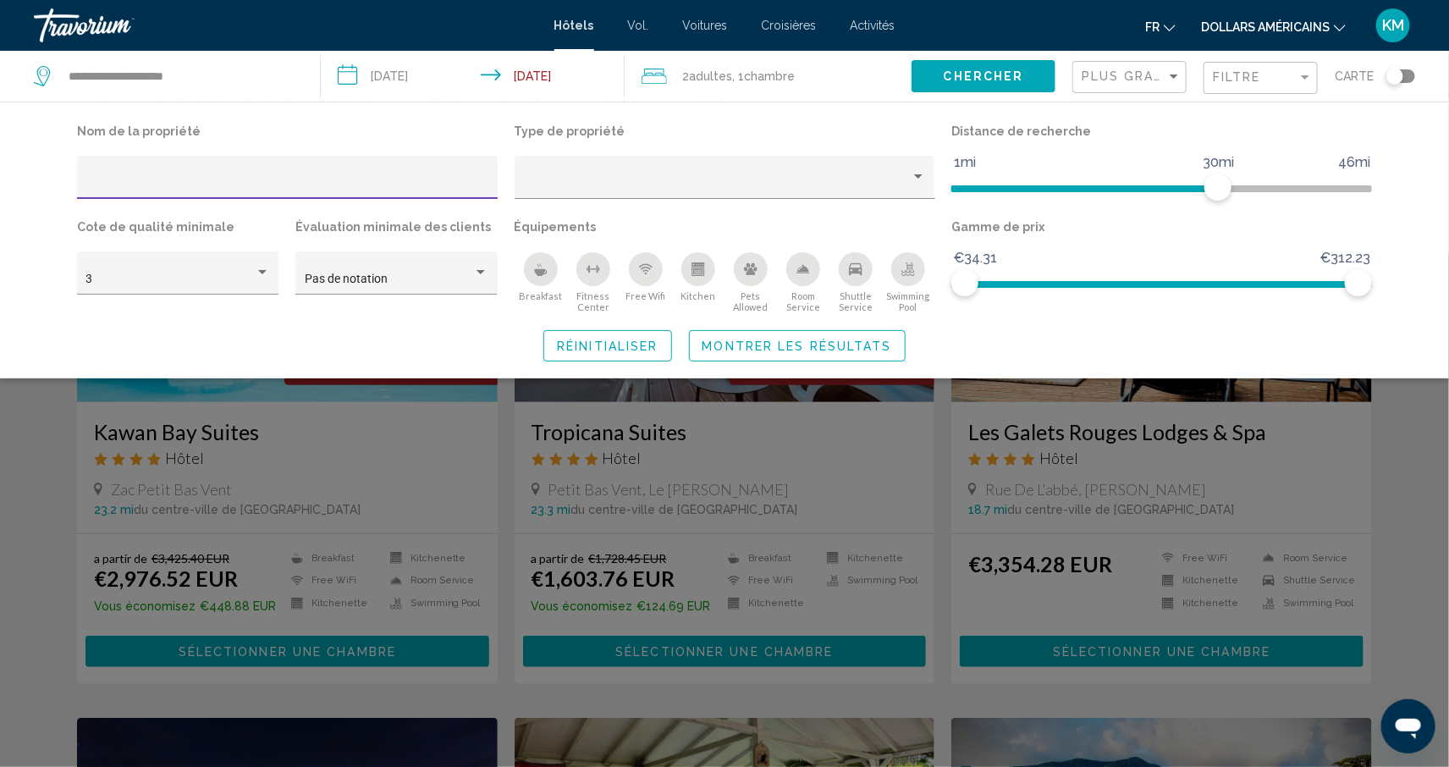
click at [532, 271] on div "Breakfast" at bounding box center [541, 269] width 34 height 34
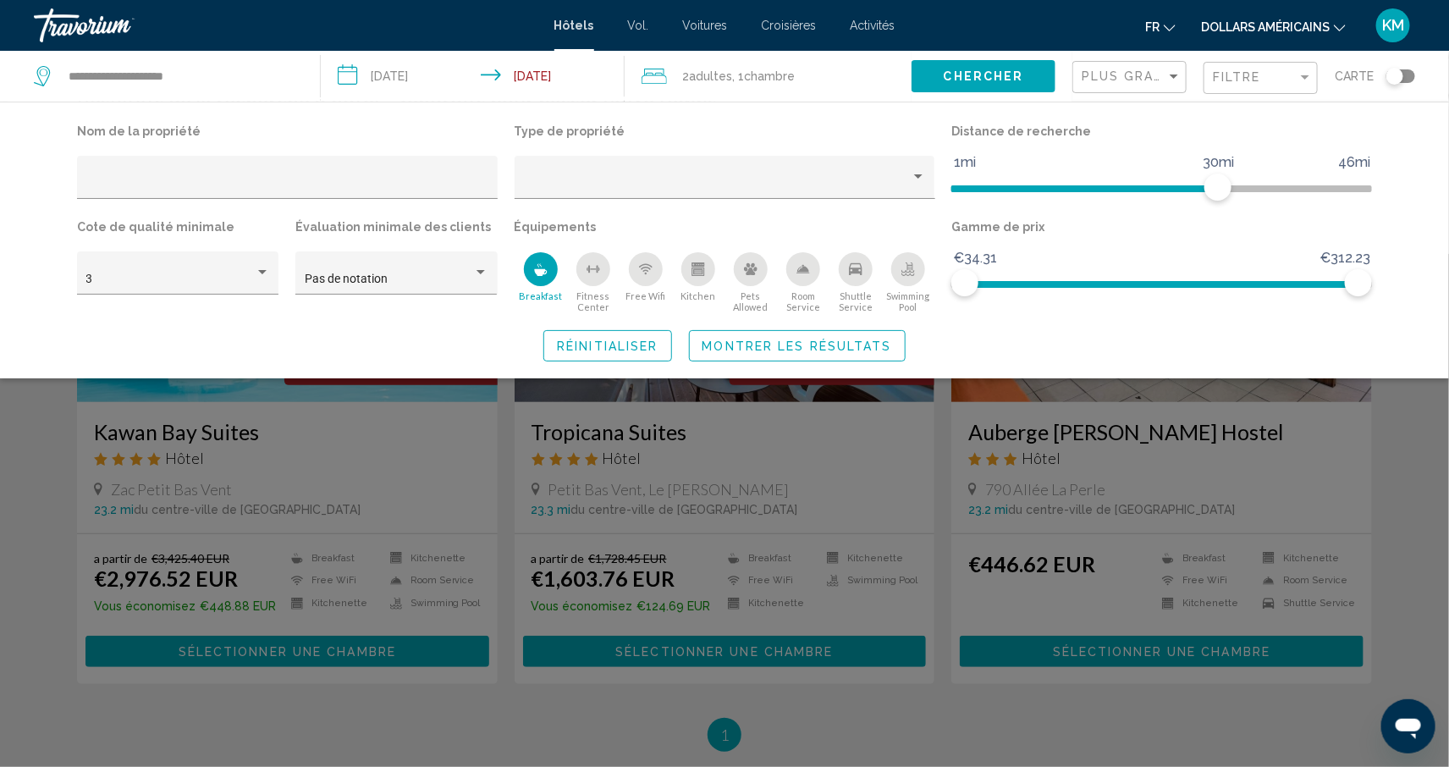
click at [724, 357] on button "Montrer les résultats" at bounding box center [797, 345] width 217 height 31
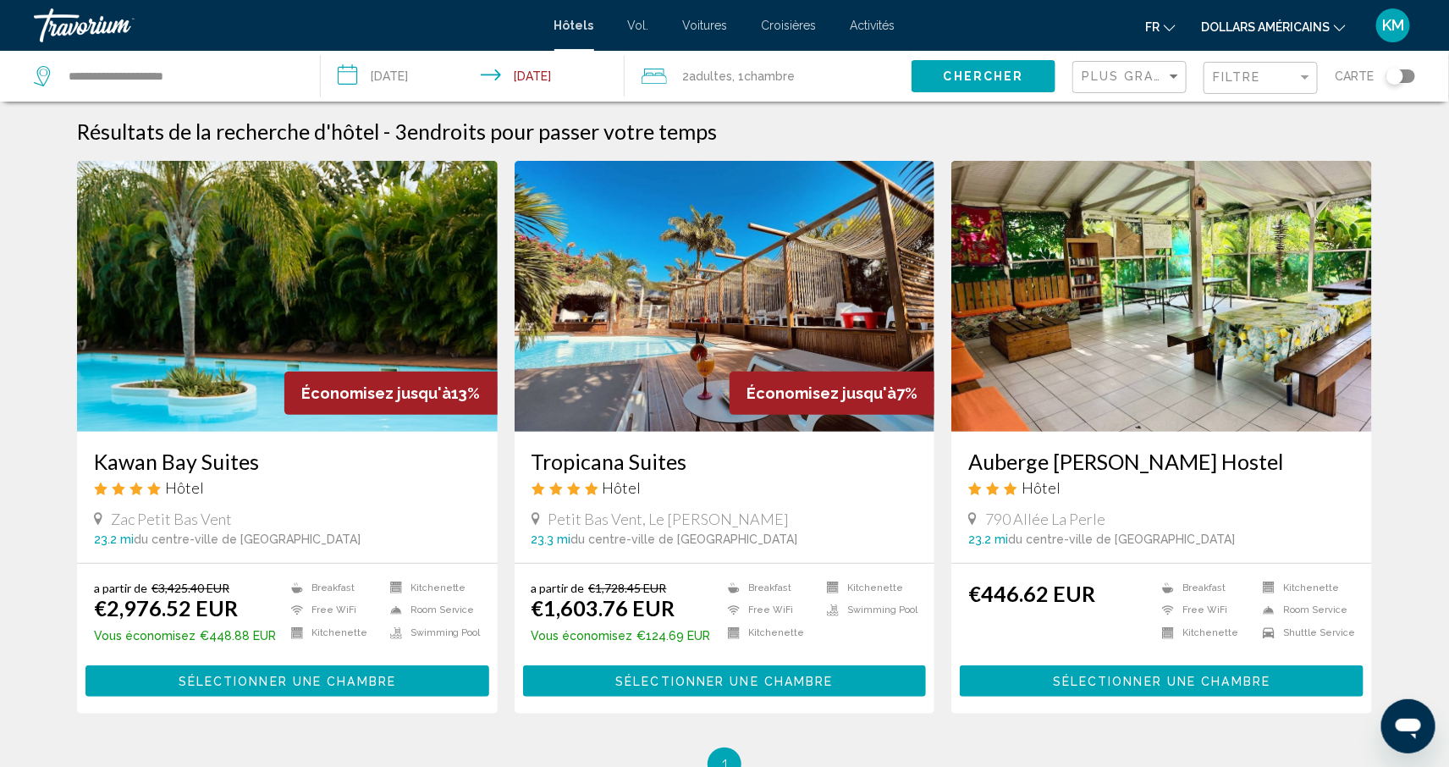
click at [649, 363] on img "Contenu principal" at bounding box center [725, 296] width 421 height 271
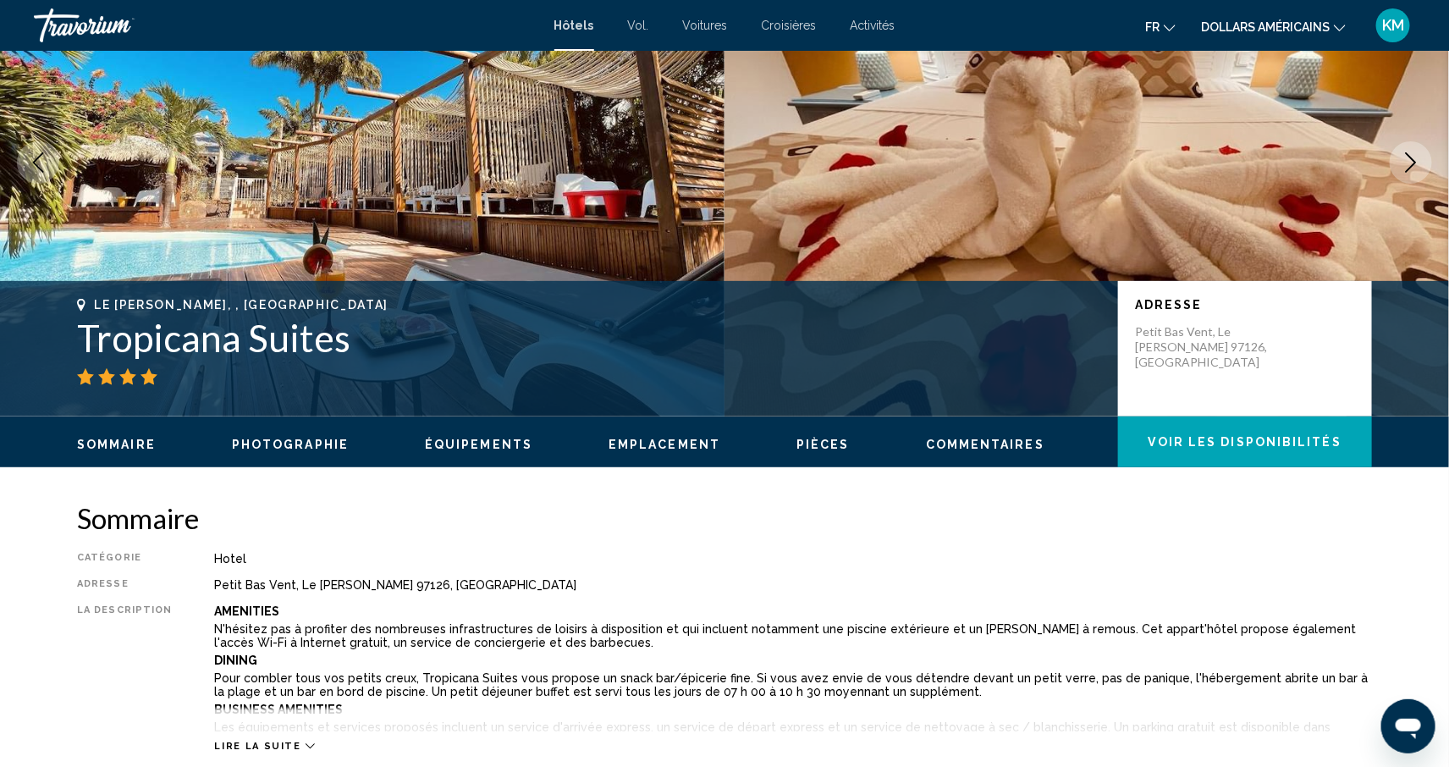
scroll to position [13, 0]
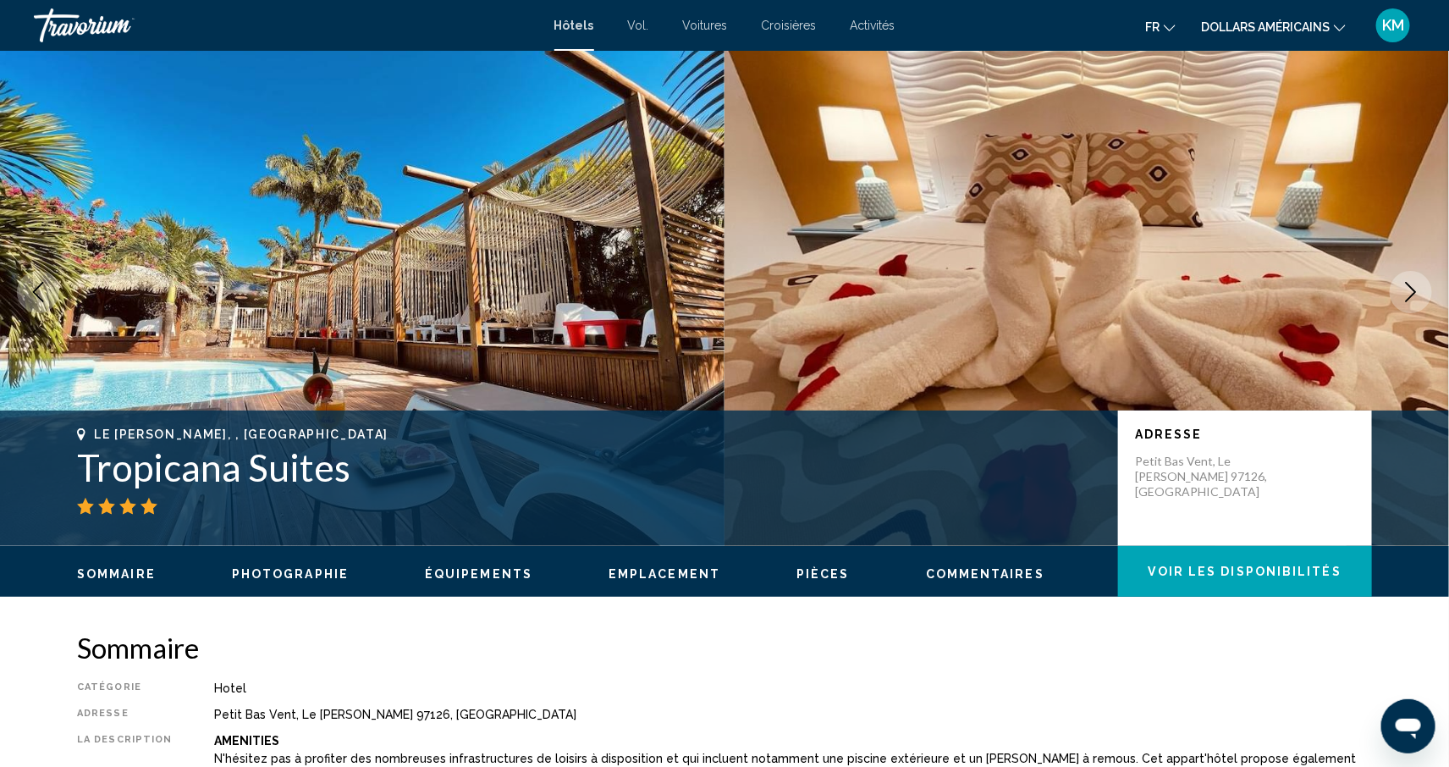
drag, startPoint x: 357, startPoint y: 469, endPoint x: 72, endPoint y: 457, distance: 285.5
click at [72, 457] on div "Le Gosier, , Guadeloupe Tropicana Suites Adresse Petit Bas Vent, Le Gosier 9712…" at bounding box center [724, 479] width 1363 height 102
copy h1 "Tropicana Suites"
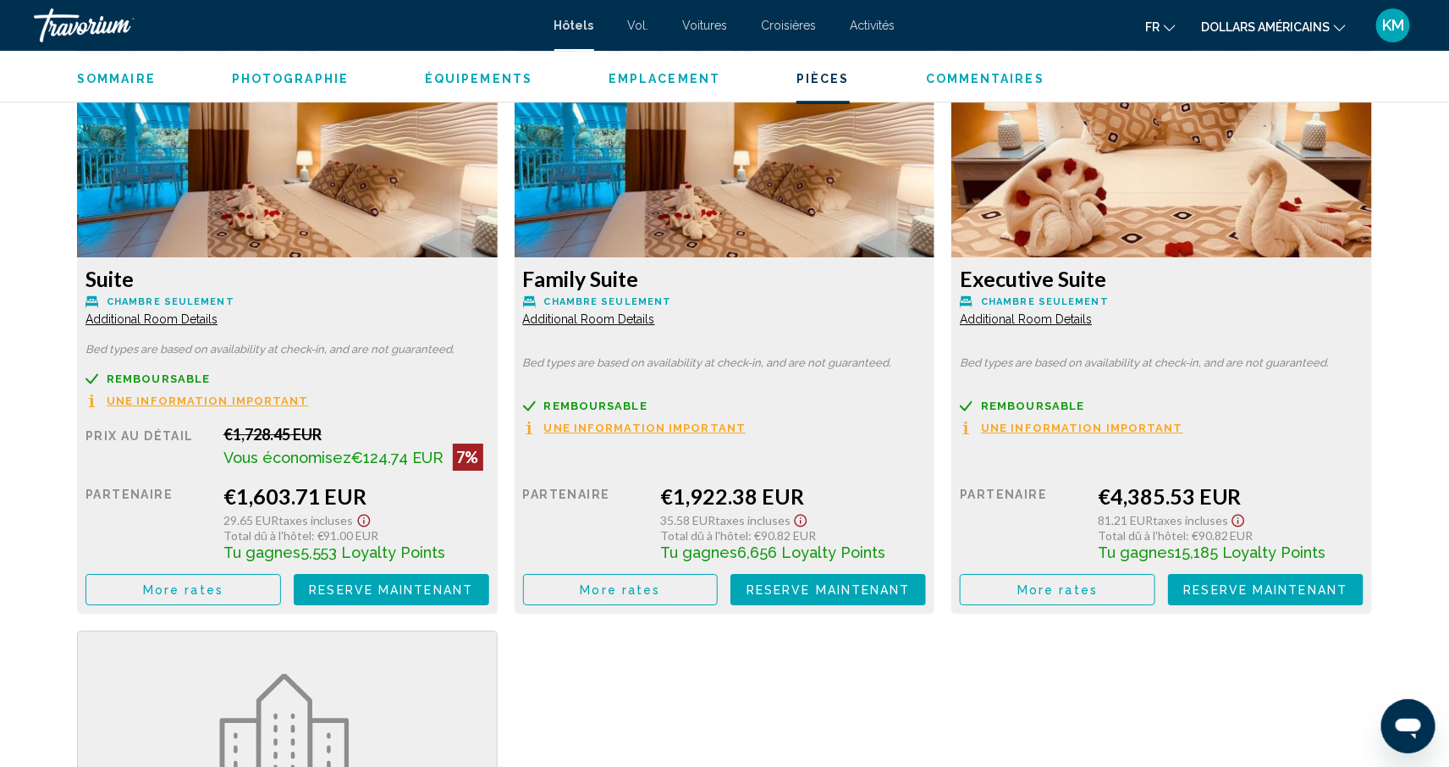
scroll to position [2351, 0]
click at [223, 587] on span "More rates" at bounding box center [183, 591] width 80 height 14
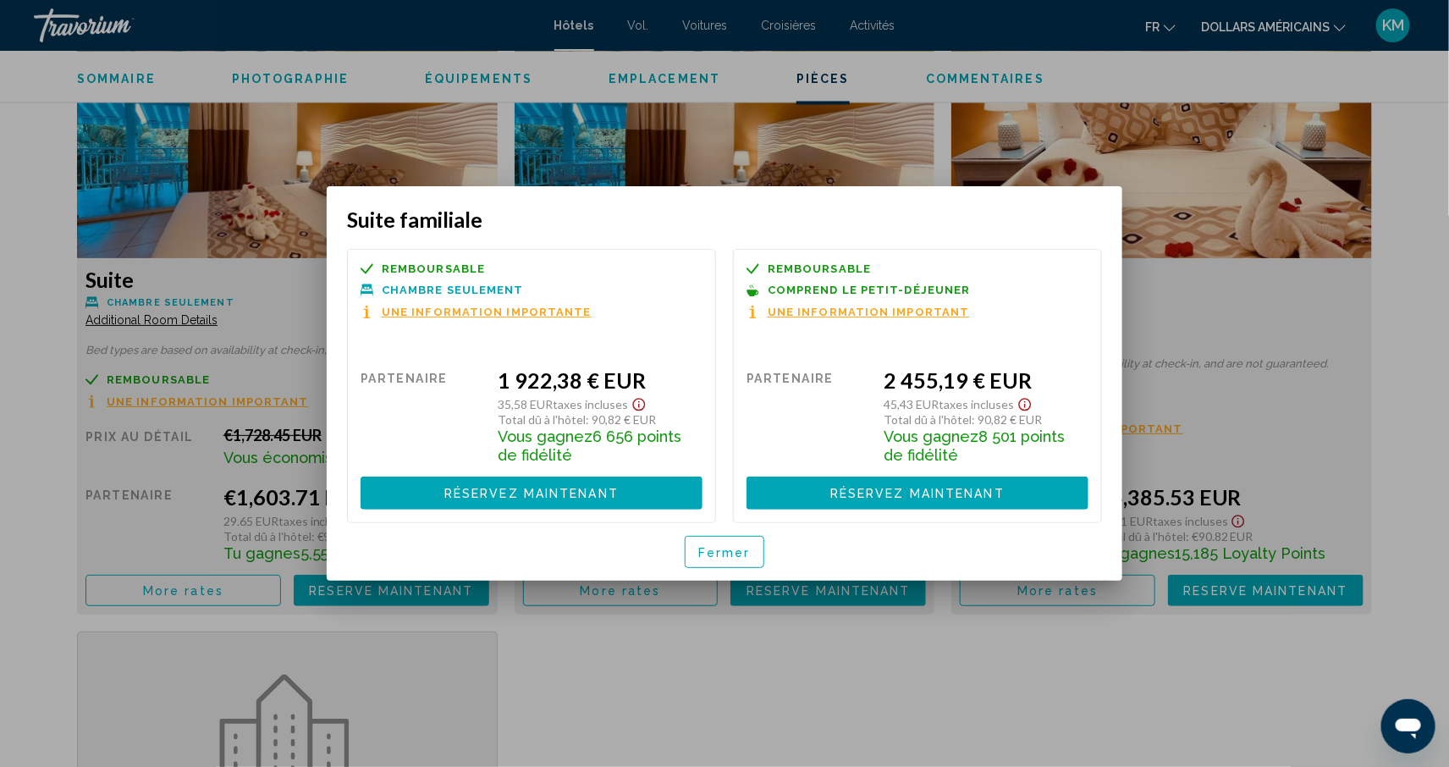
click at [839, 688] on div at bounding box center [724, 383] width 1449 height 767
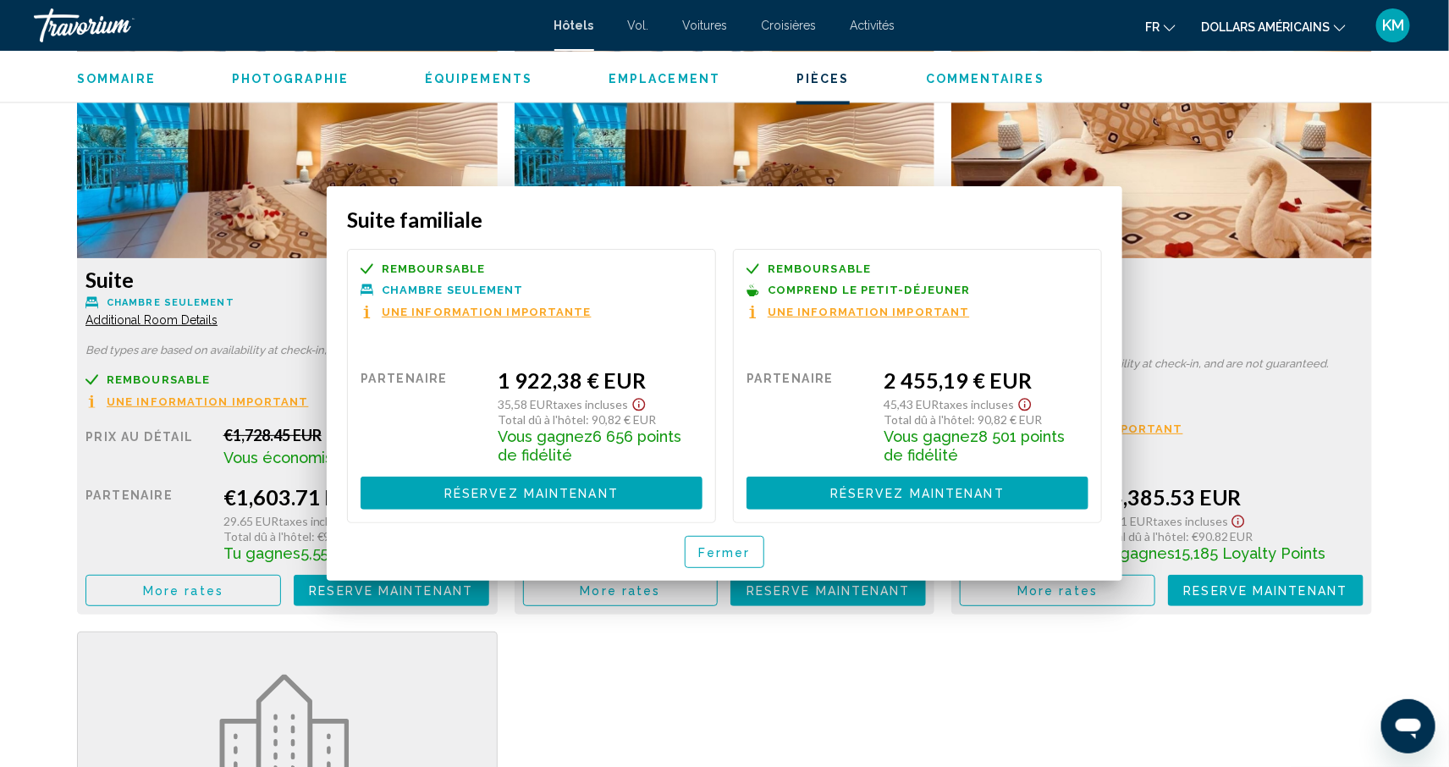
scroll to position [2351, 0]
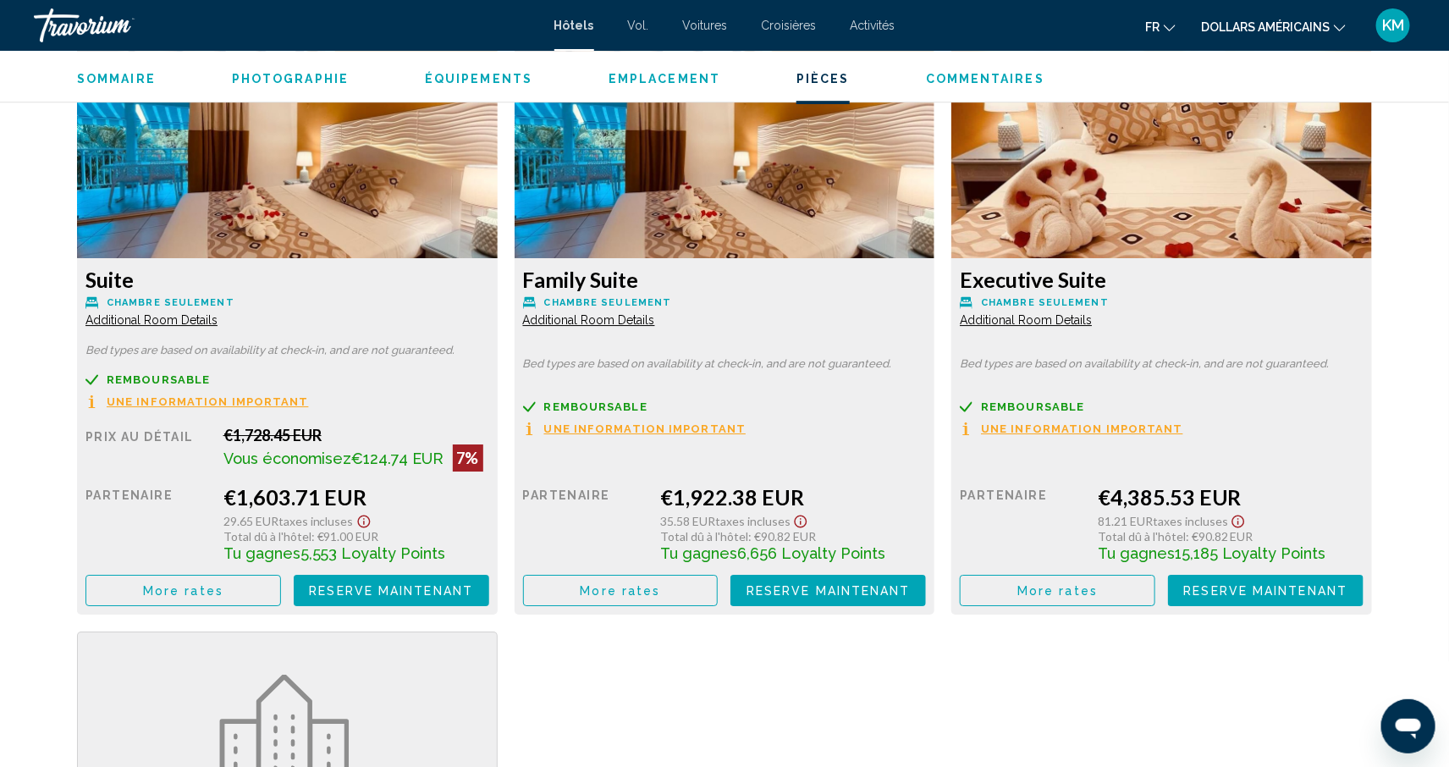
click at [260, 597] on button "More rates" at bounding box center [184, 590] width 196 height 31
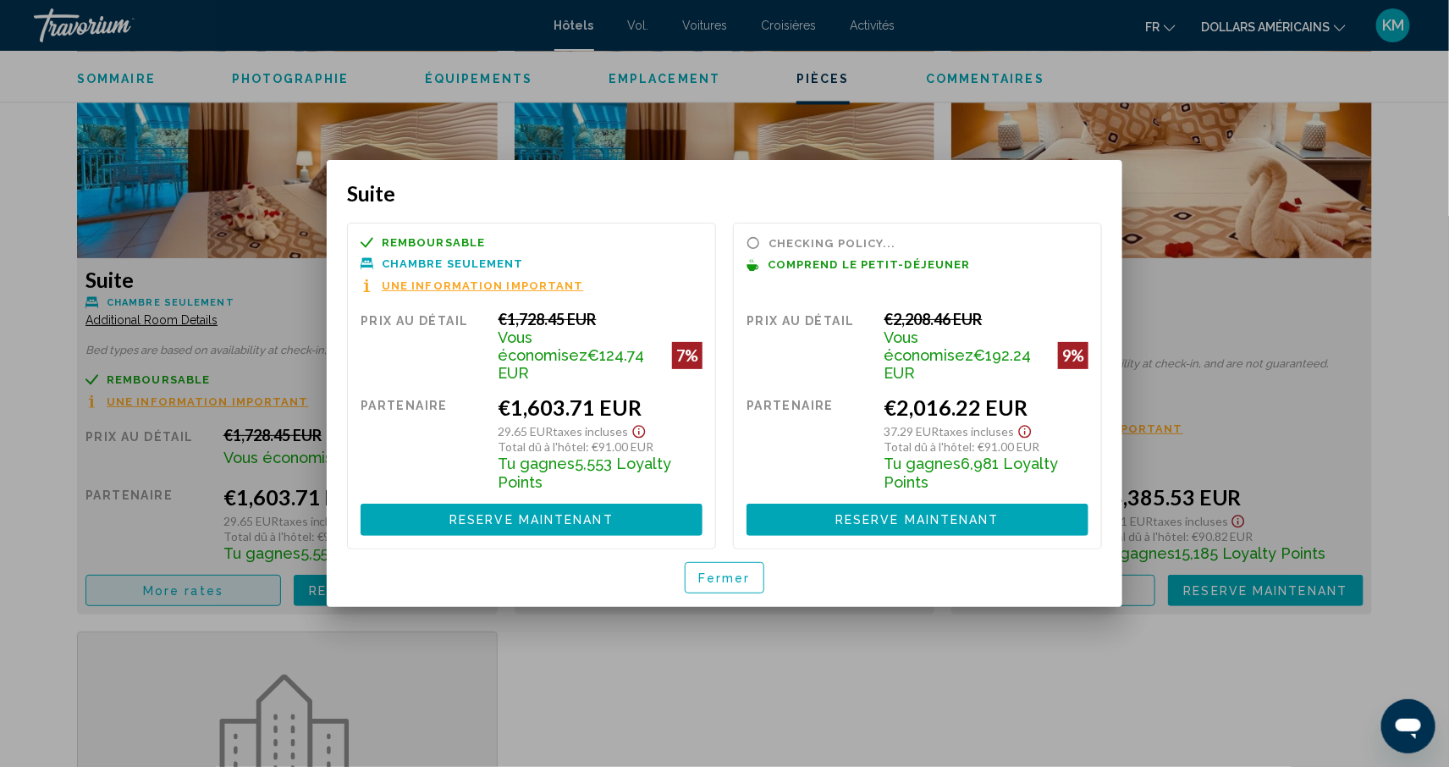
scroll to position [0, 0]
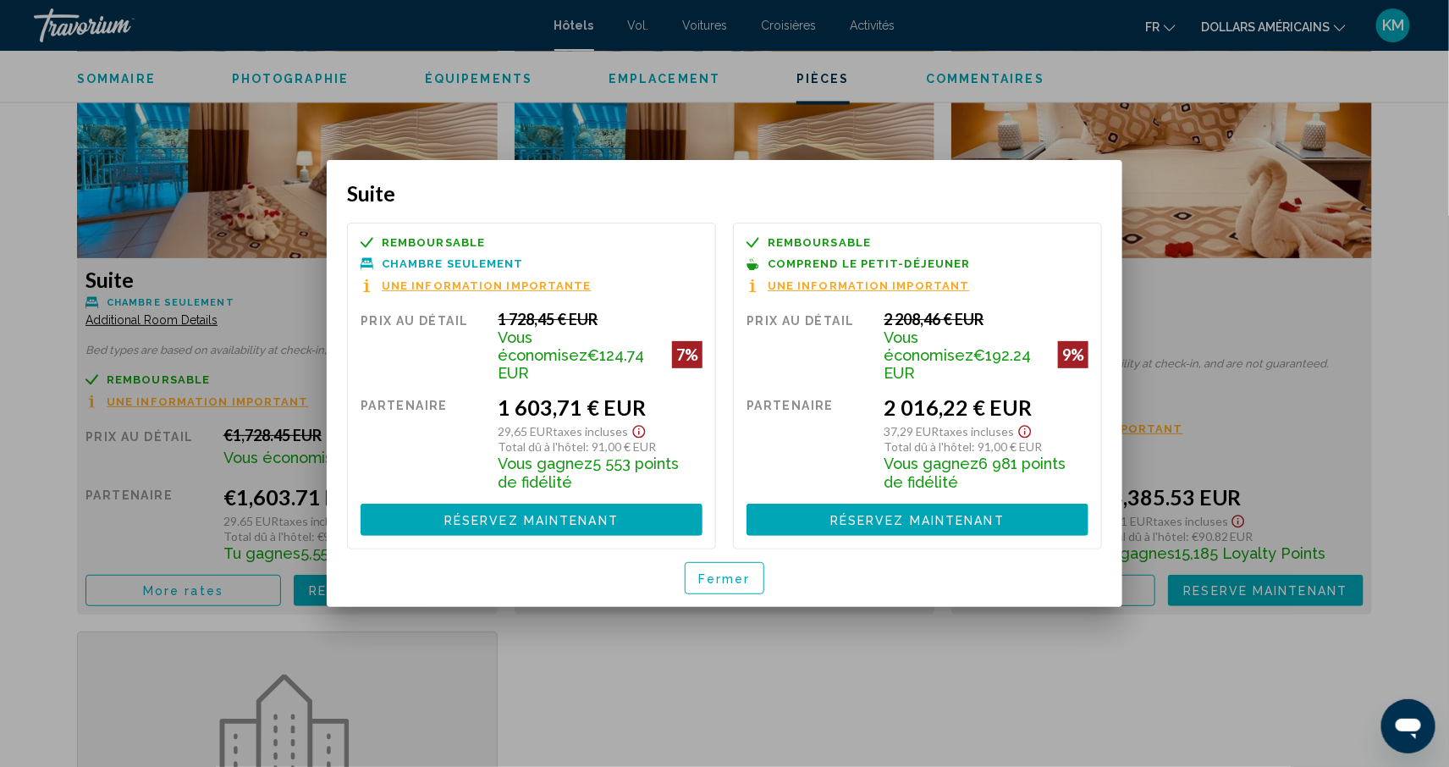
click at [1390, 433] on div at bounding box center [724, 383] width 1449 height 767
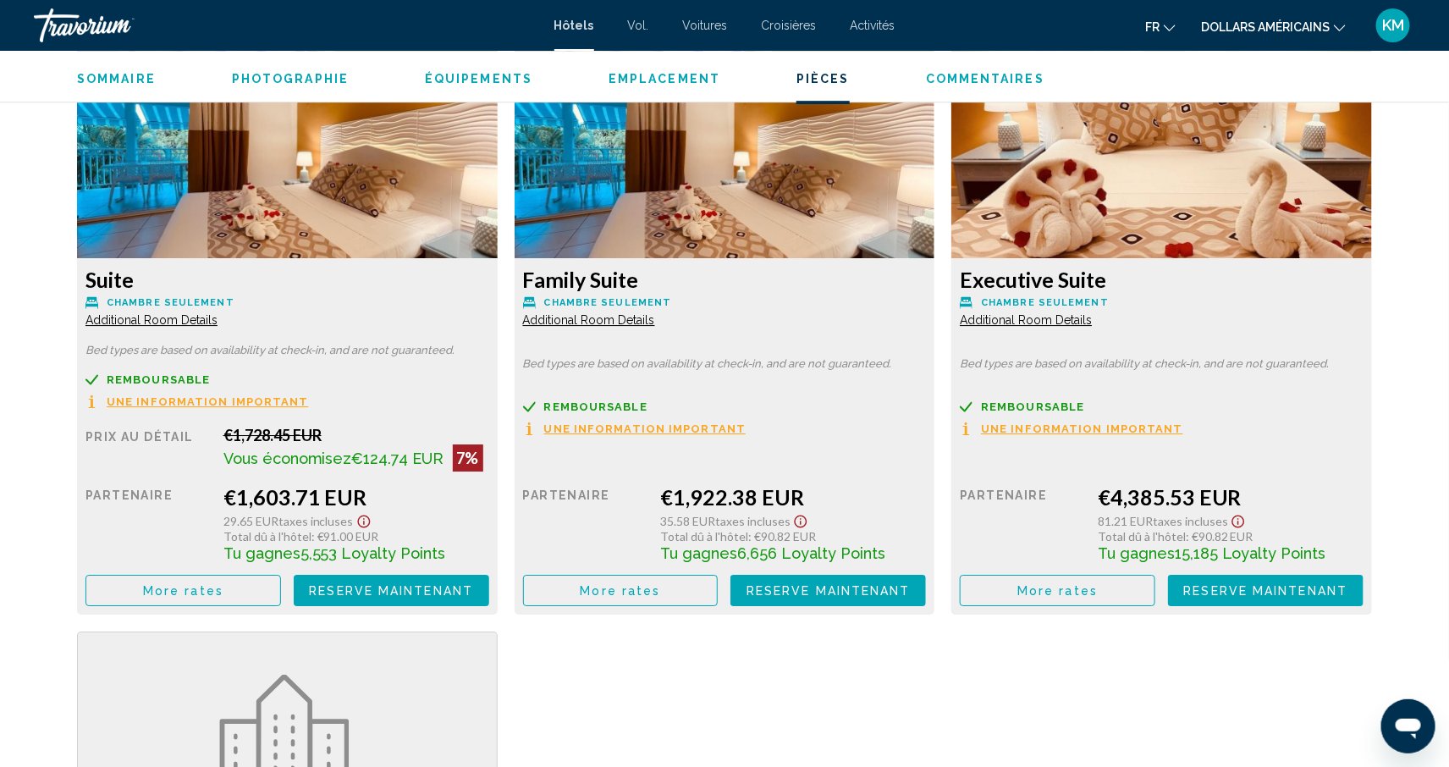
click at [218, 590] on span "More rates" at bounding box center [183, 591] width 80 height 14
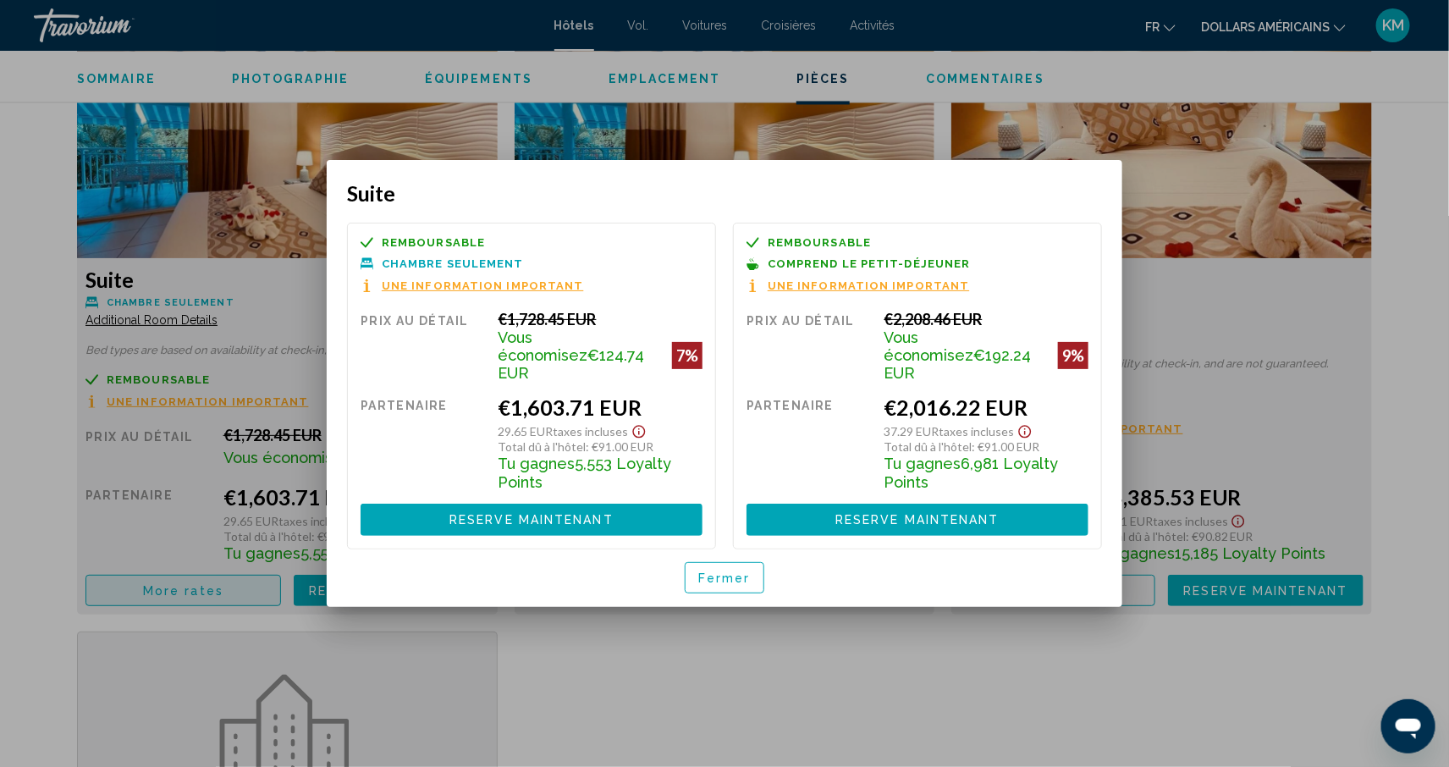
scroll to position [0, 0]
click at [1410, 356] on div at bounding box center [724, 383] width 1449 height 767
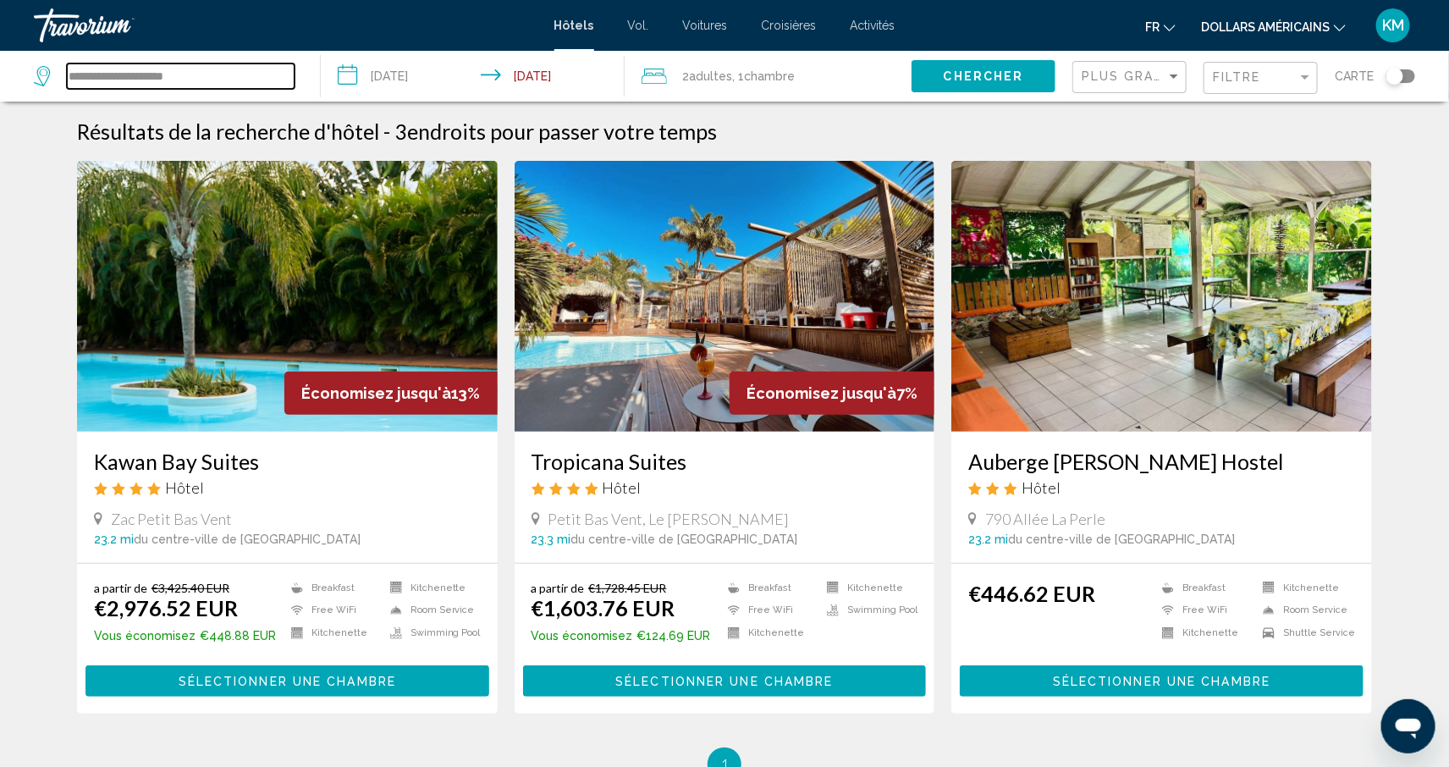
drag, startPoint x: 223, startPoint y: 74, endPoint x: 58, endPoint y: 62, distance: 165.6
click at [58, 63] on div "**********" at bounding box center [164, 75] width 261 height 25
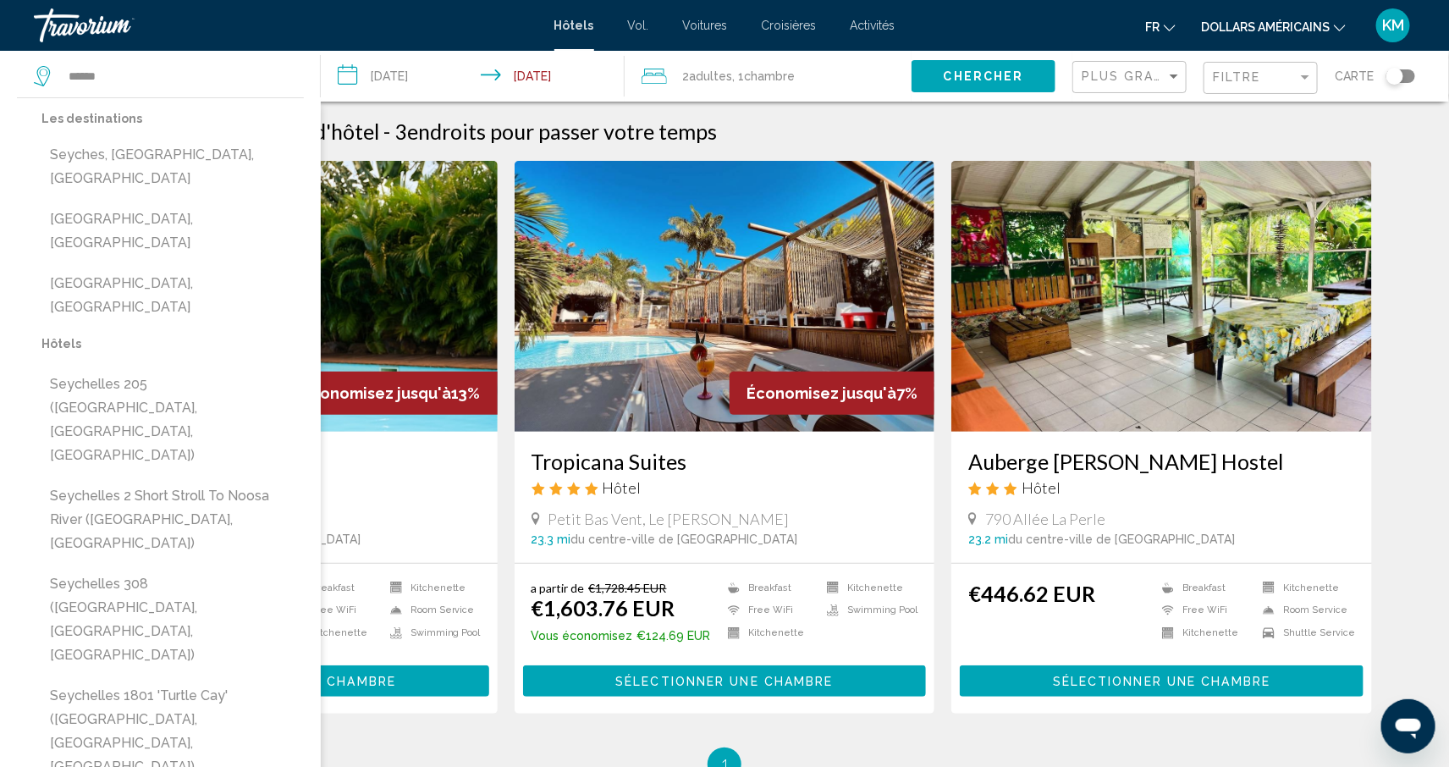
click at [206, 208] on button "[GEOGRAPHIC_DATA], [GEOGRAPHIC_DATA]" at bounding box center [172, 231] width 262 height 56
type input "**********"
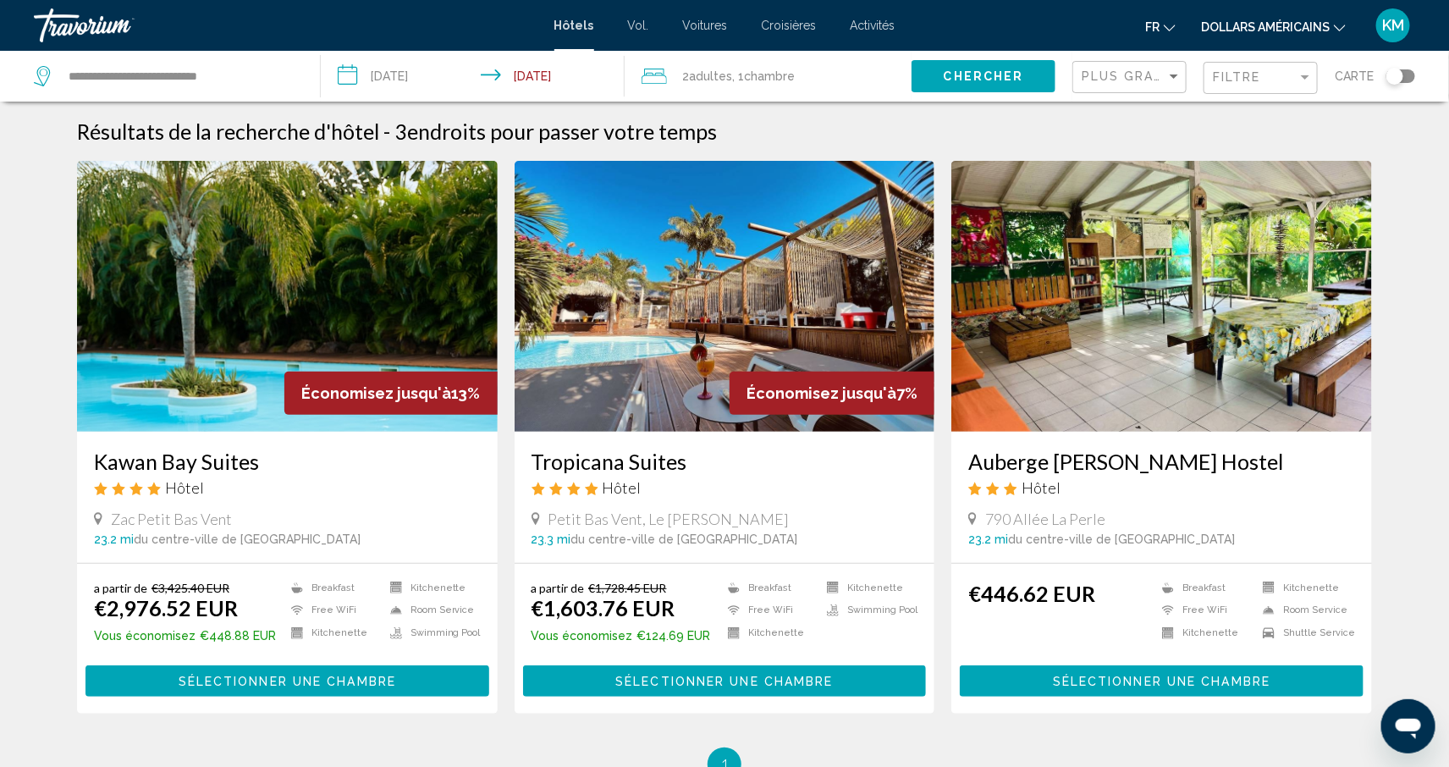
click at [977, 58] on div "Chercher" at bounding box center [992, 76] width 161 height 51
click at [975, 73] on span "Chercher" at bounding box center [984, 77] width 80 height 14
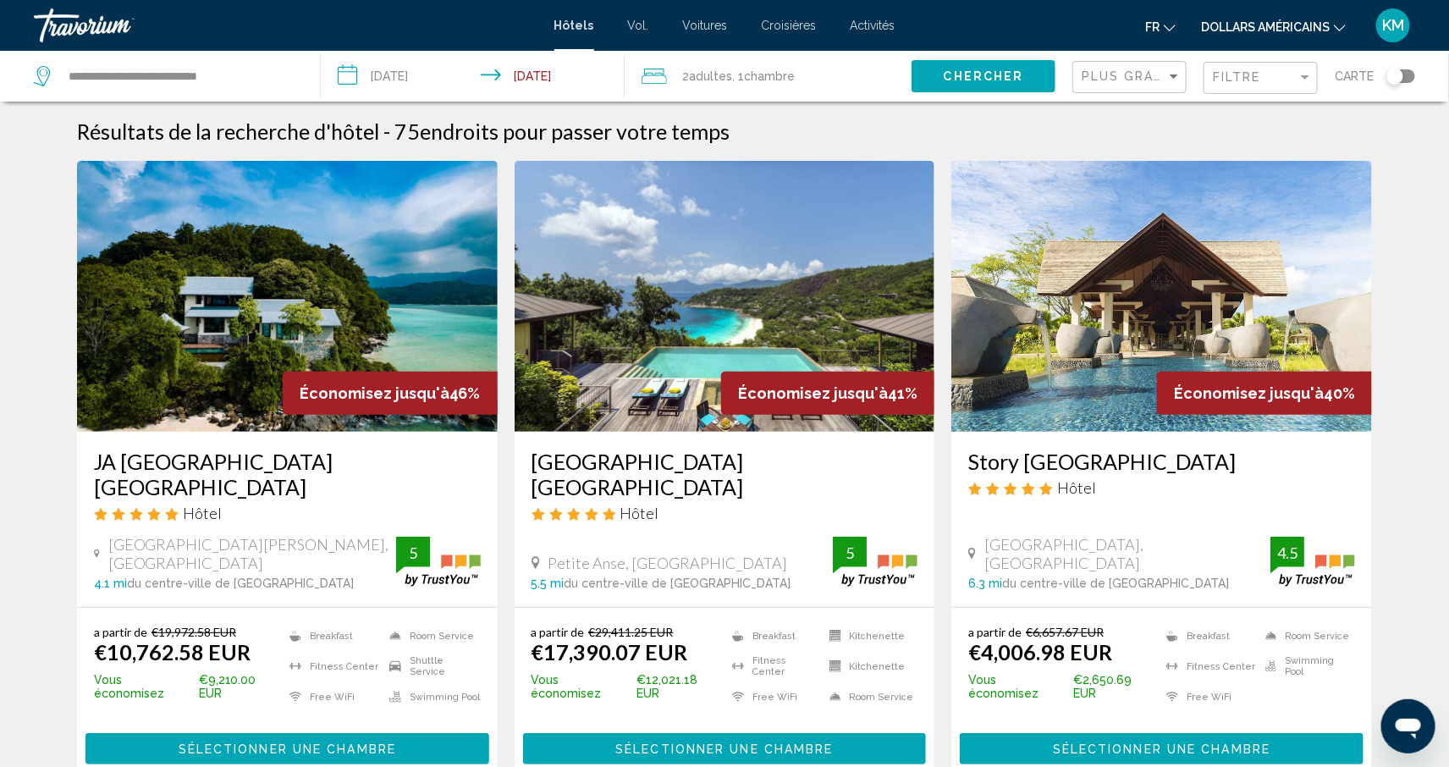
click at [1294, 91] on div "Filtre" at bounding box center [1263, 78] width 100 height 31
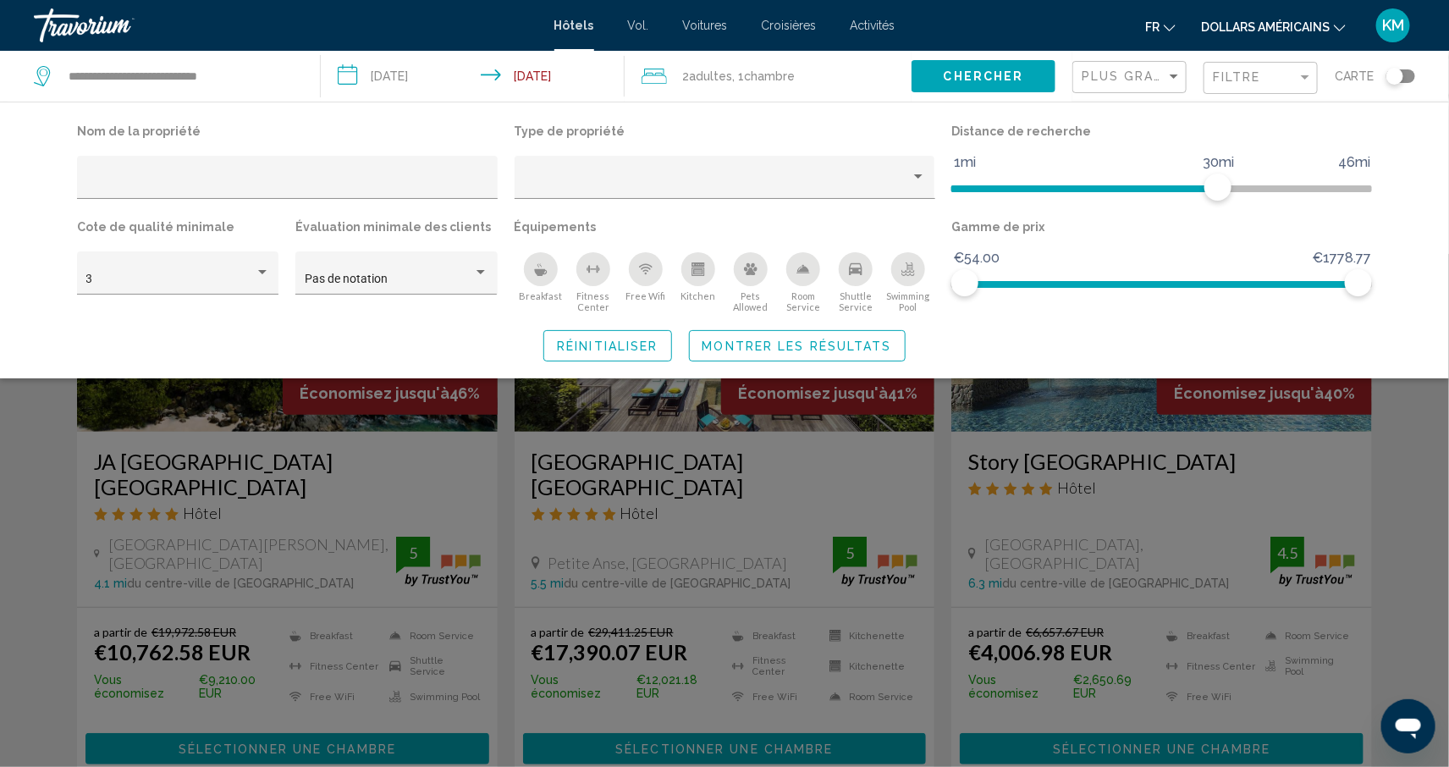
click at [542, 281] on div "Breakfast" at bounding box center [541, 269] width 34 height 34
click at [711, 342] on span "Montrer les résultats" at bounding box center [798, 346] width 190 height 14
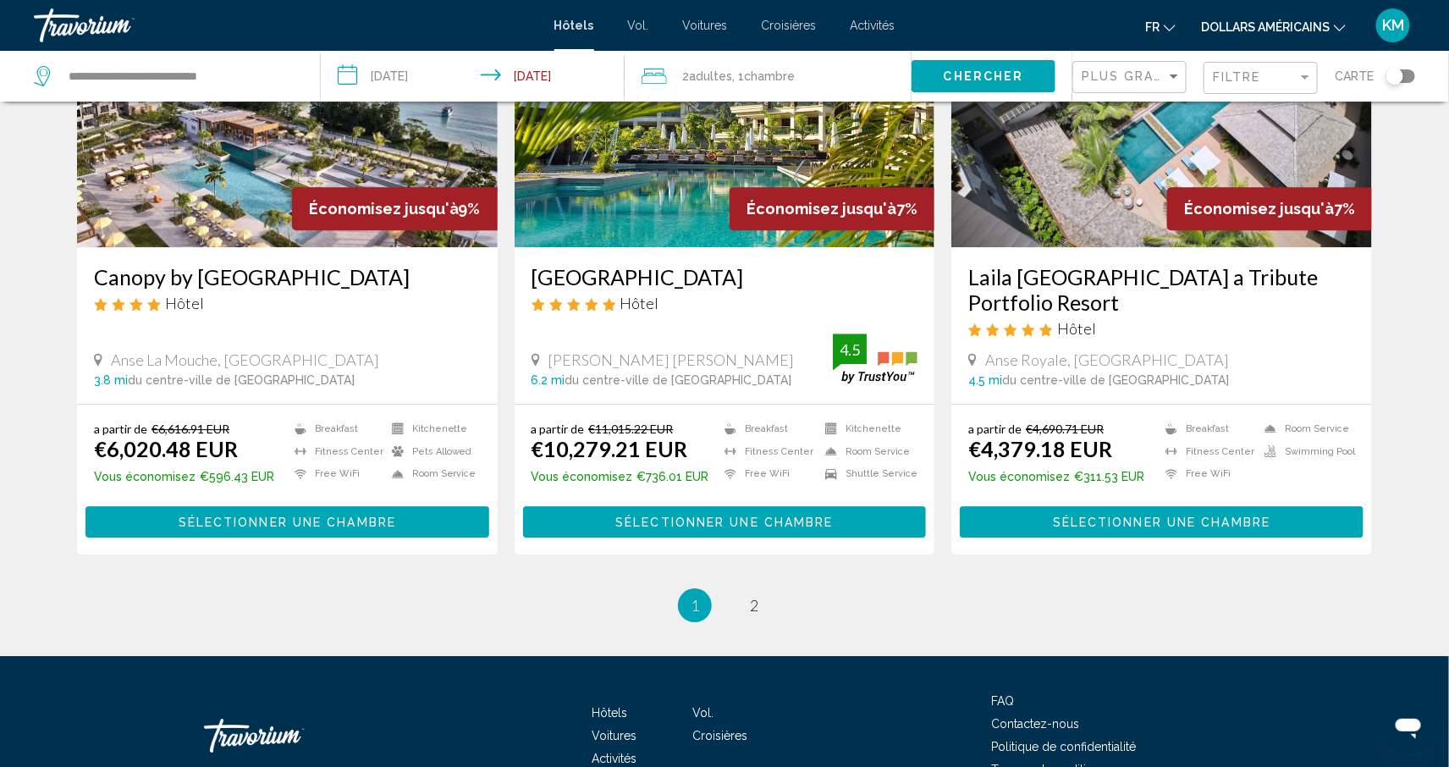
scroll to position [2112, 0]
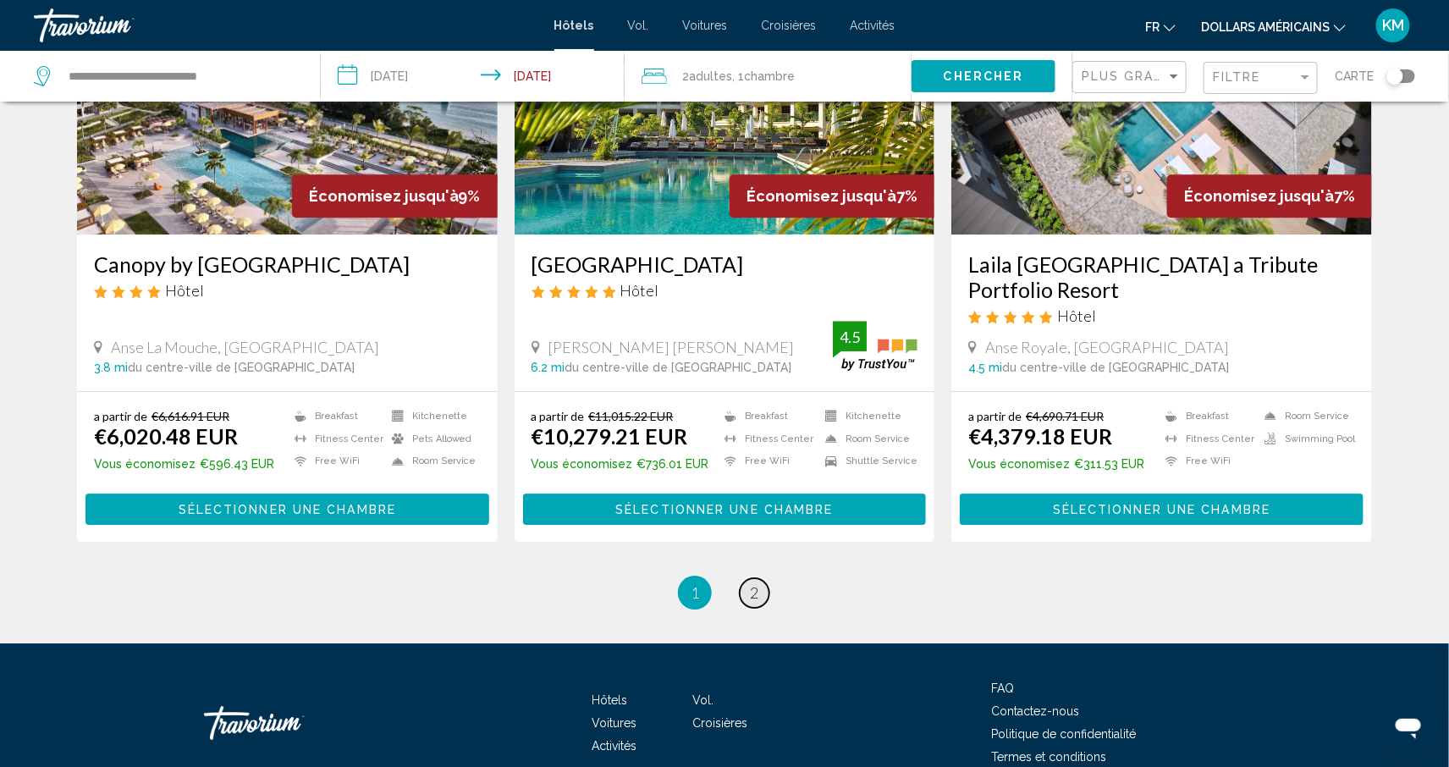
click at [745, 578] on link "page 2" at bounding box center [755, 593] width 30 height 30
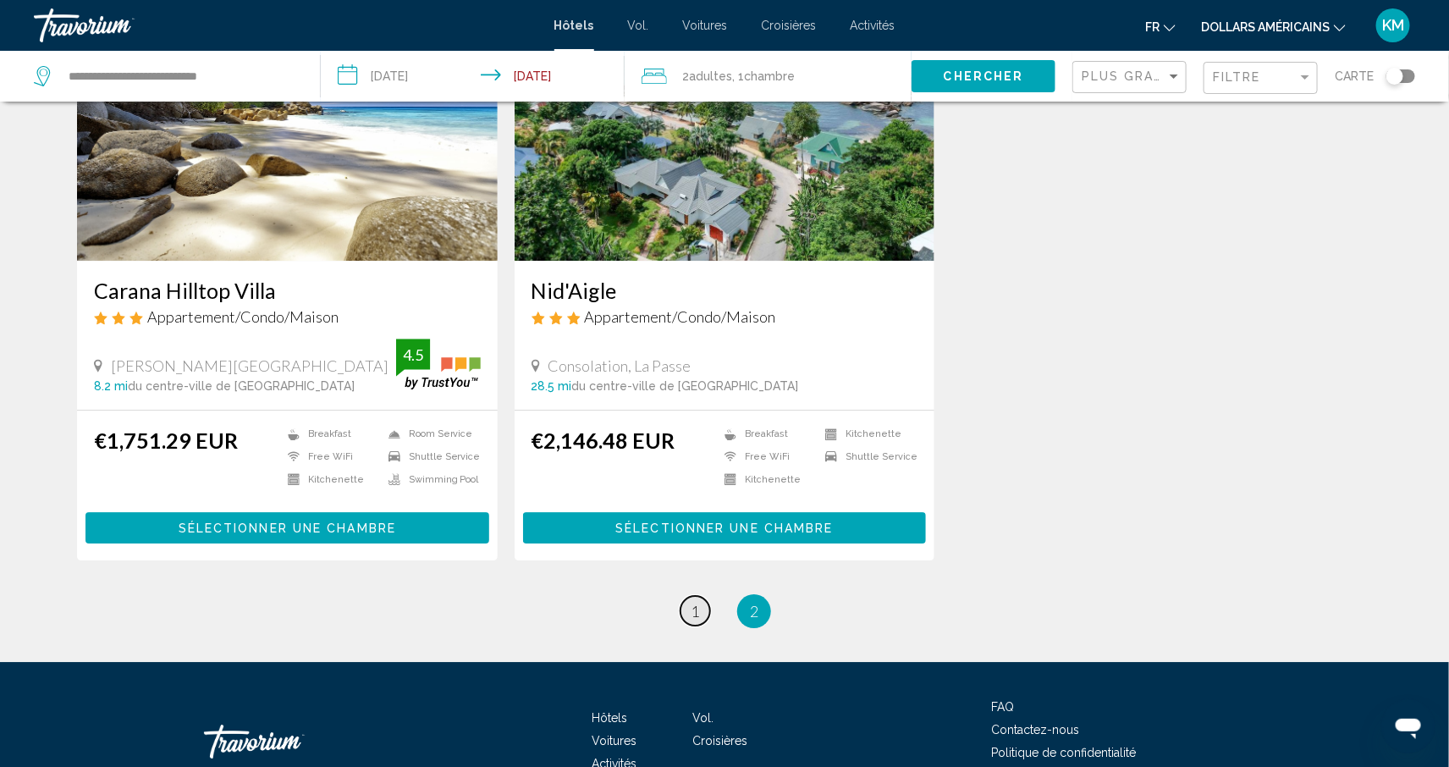
click at [698, 596] on link "page 1" at bounding box center [696, 611] width 30 height 30
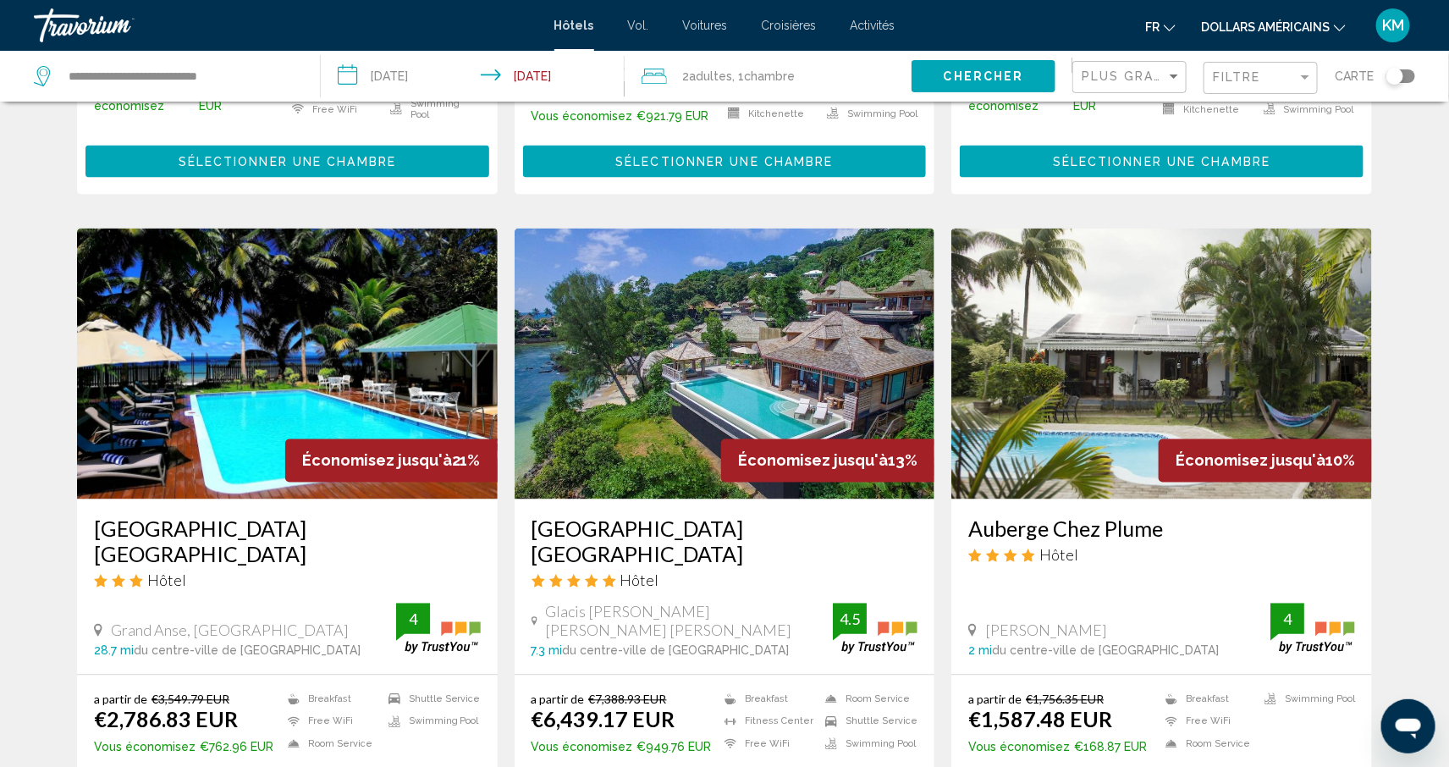
scroll to position [1251, 0]
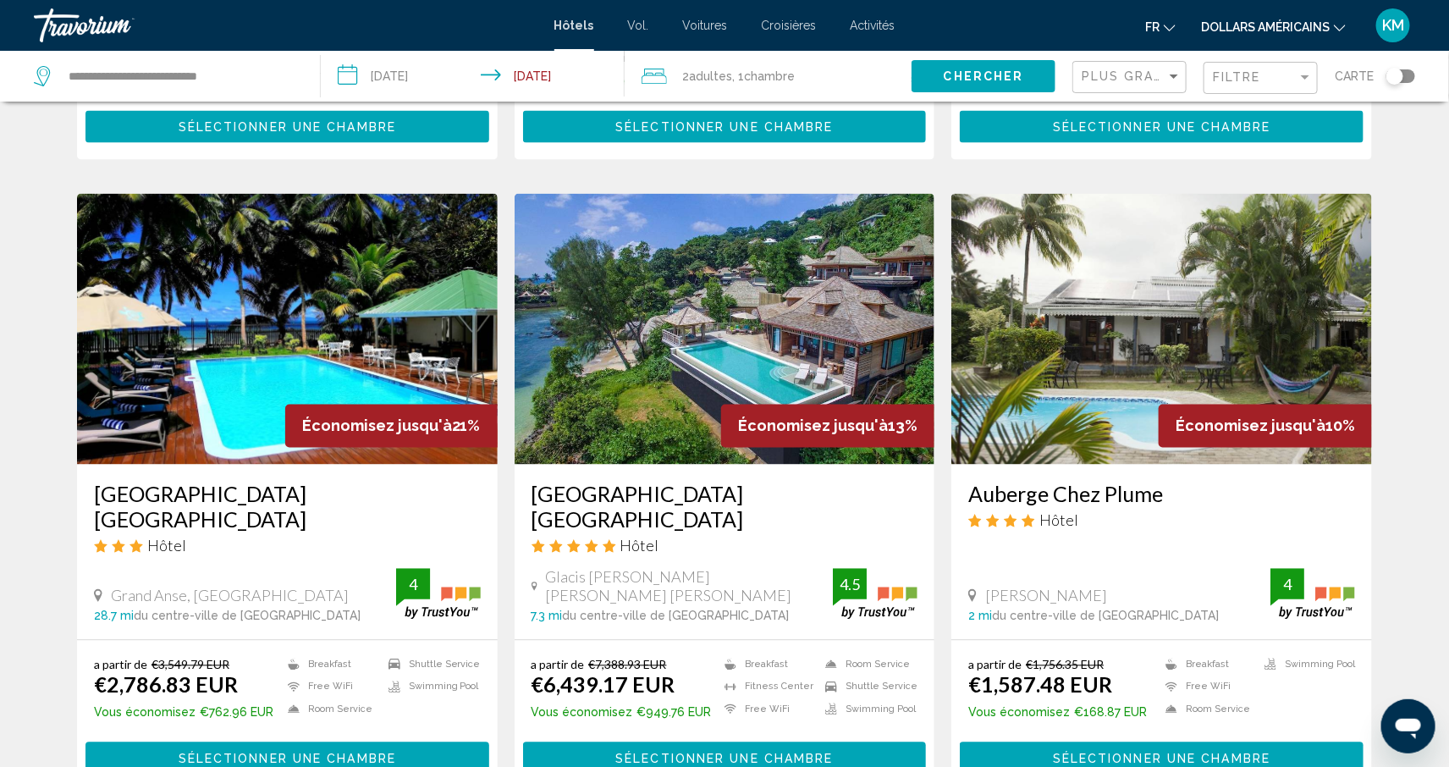
click at [1046, 284] on img "Contenu principal" at bounding box center [1162, 329] width 421 height 271
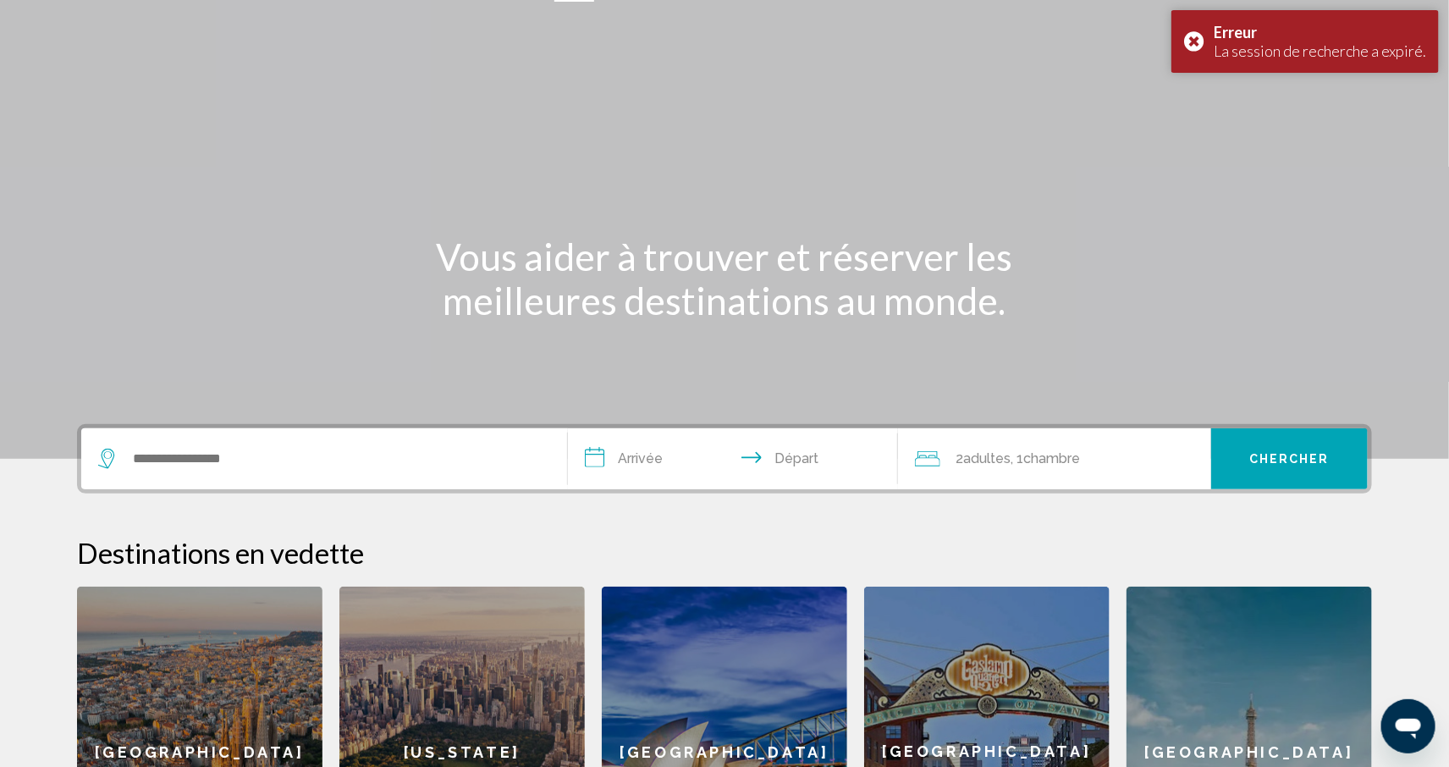
scroll to position [52, 0]
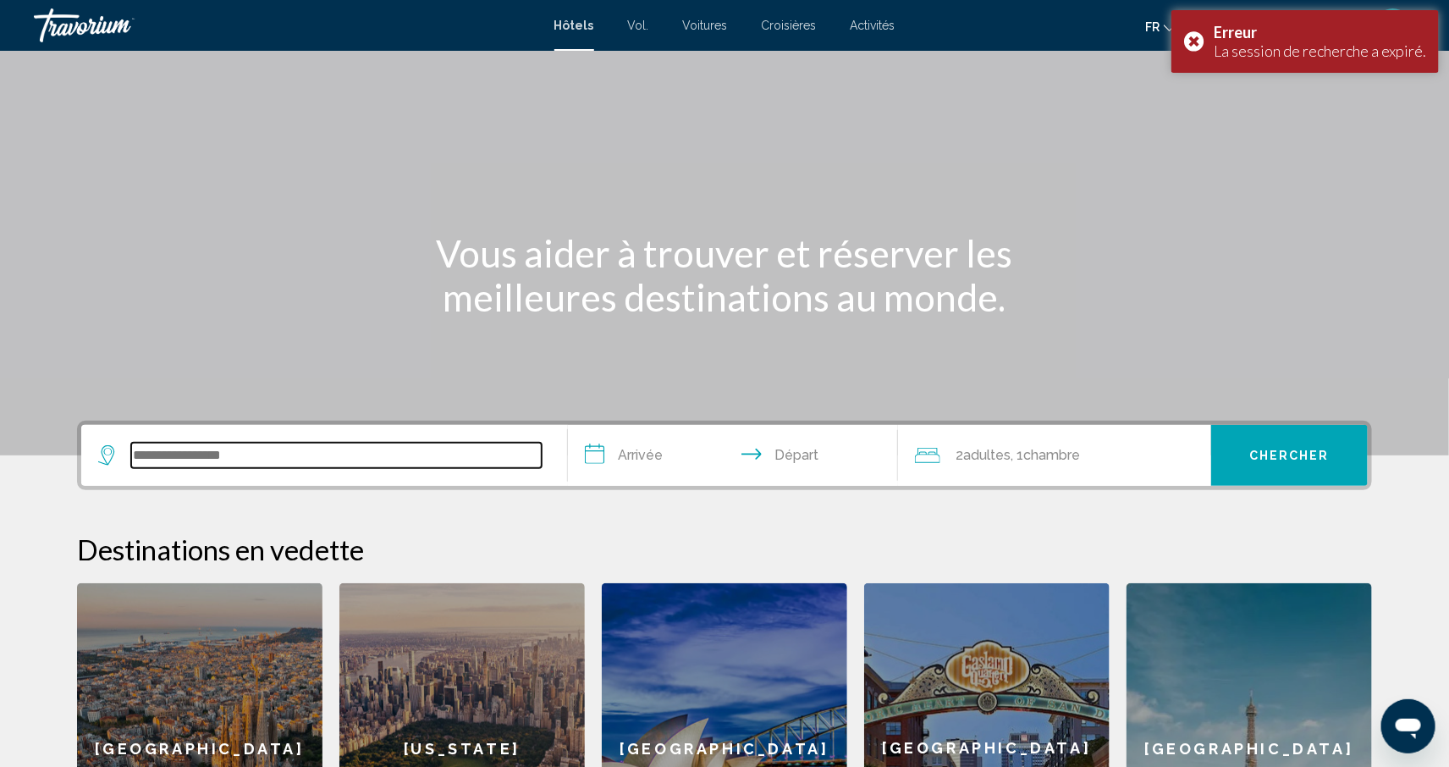
click at [350, 467] on input "Search widget" at bounding box center [336, 455] width 411 height 25
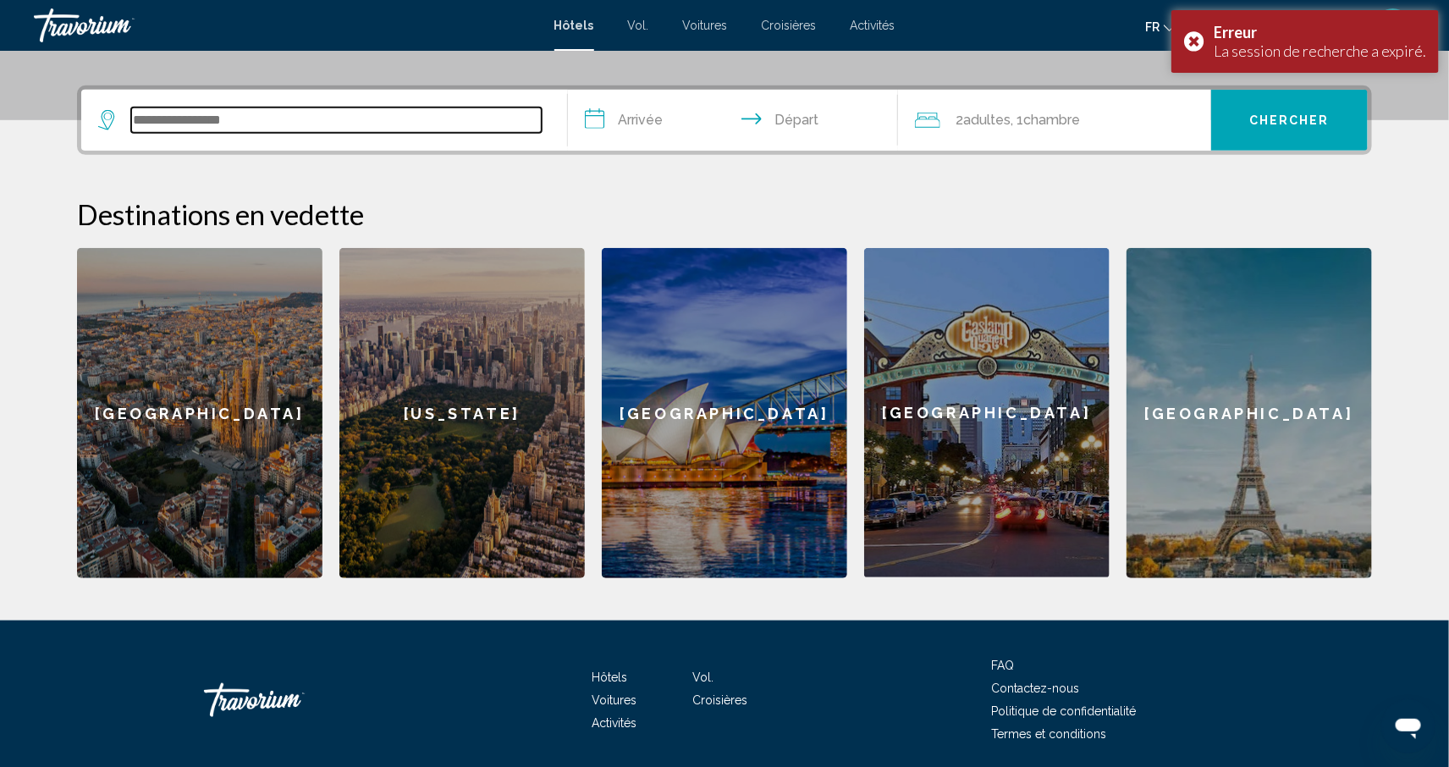
scroll to position [417, 0]
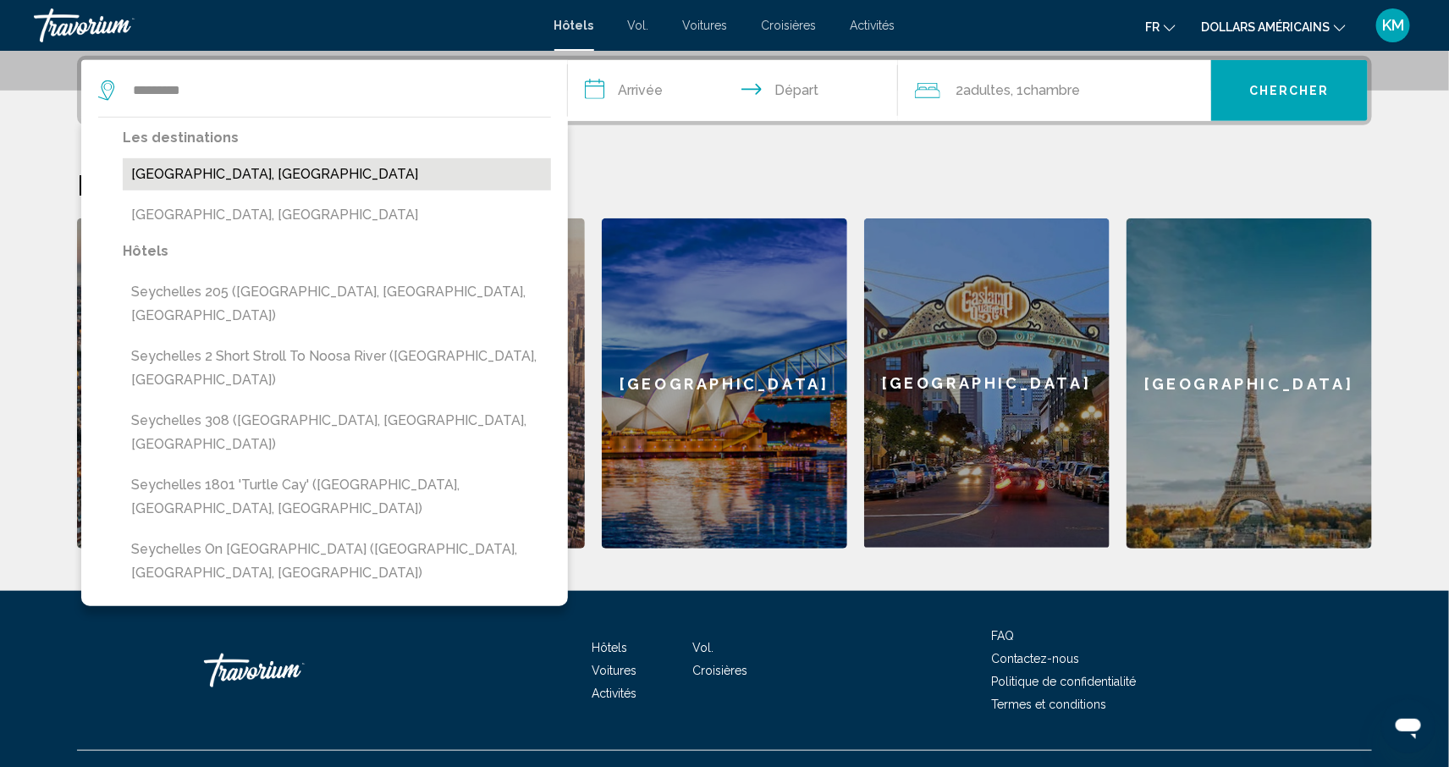
click at [309, 187] on button "[GEOGRAPHIC_DATA], [GEOGRAPHIC_DATA]" at bounding box center [337, 174] width 428 height 32
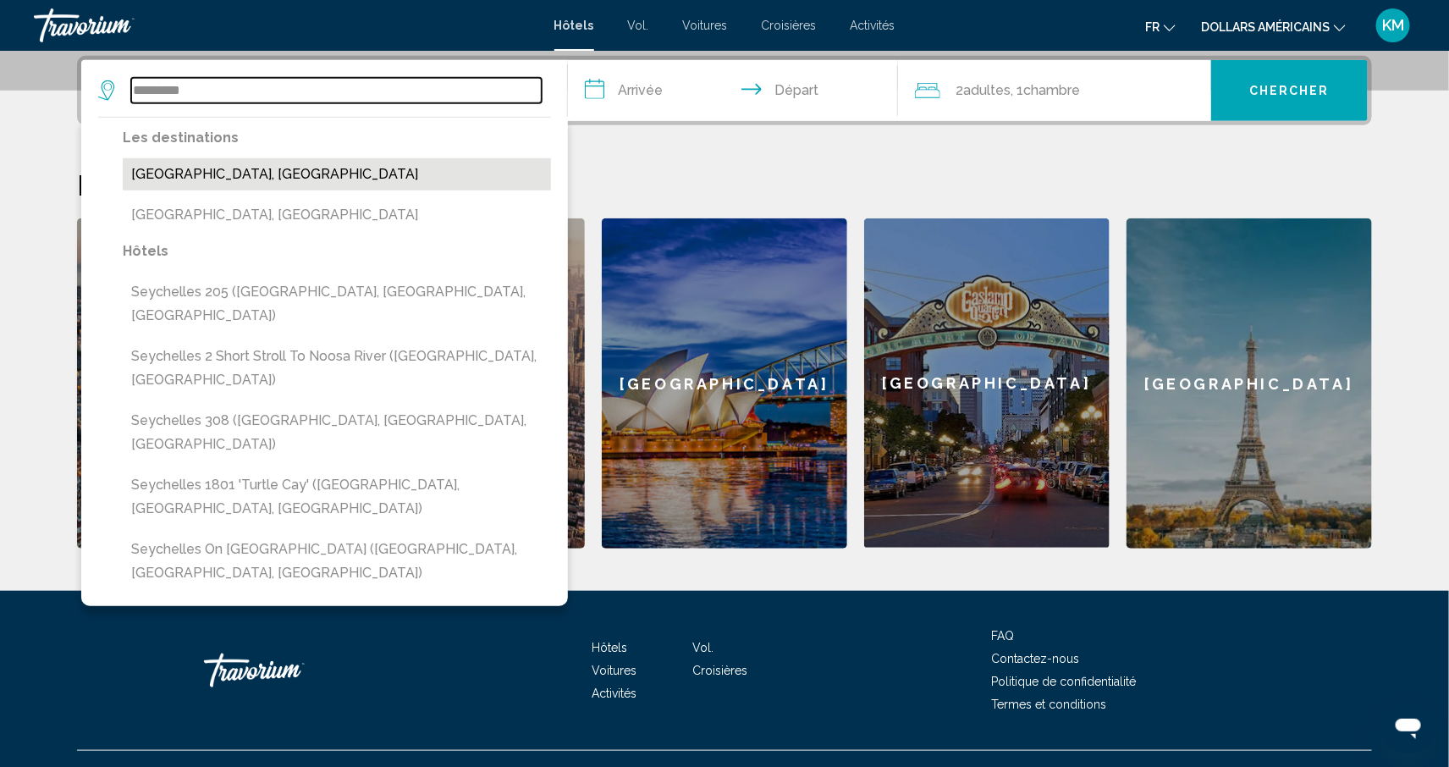
type input "**********"
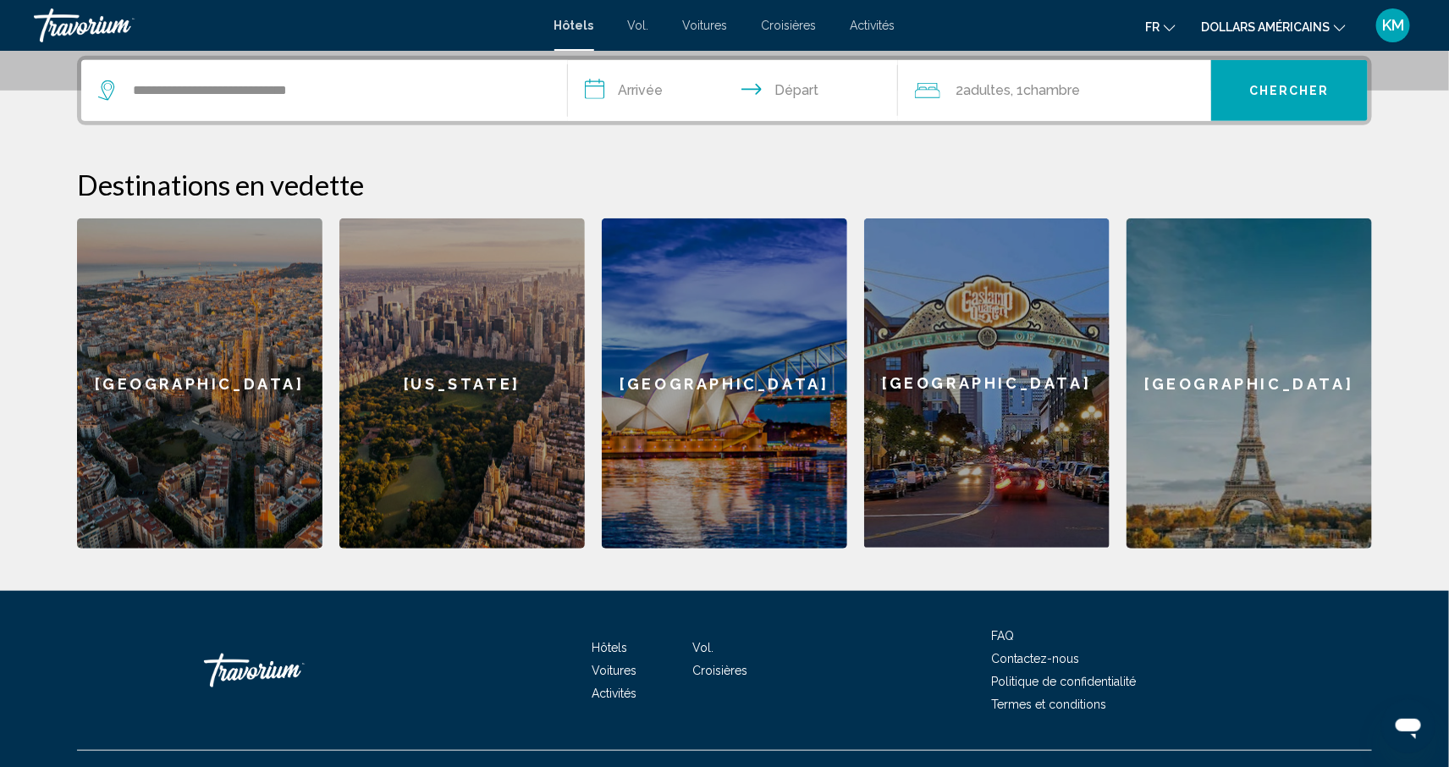
click at [648, 91] on input "**********" at bounding box center [736, 93] width 337 height 66
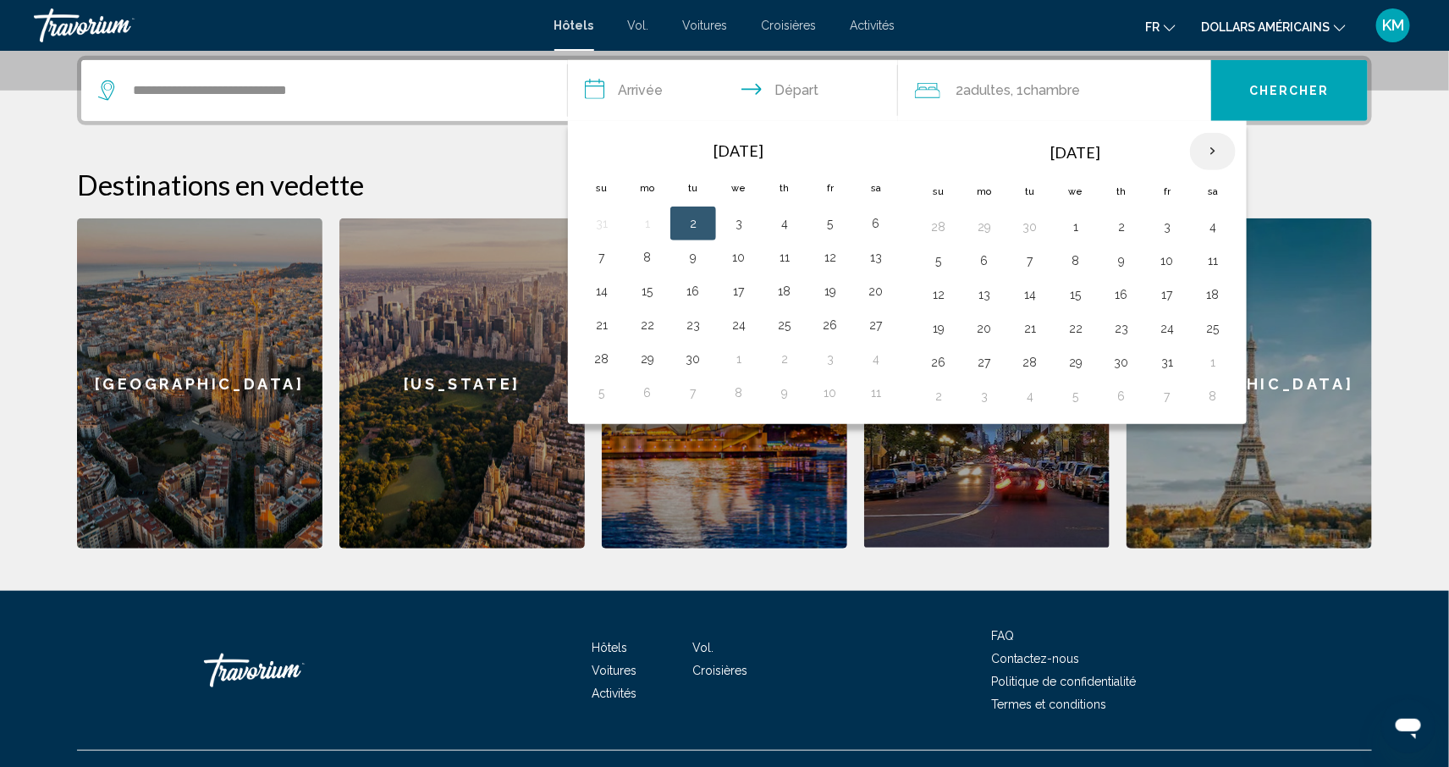
click at [1217, 151] on th "Next month" at bounding box center [1213, 151] width 46 height 37
click at [946, 293] on button "9" at bounding box center [938, 295] width 27 height 24
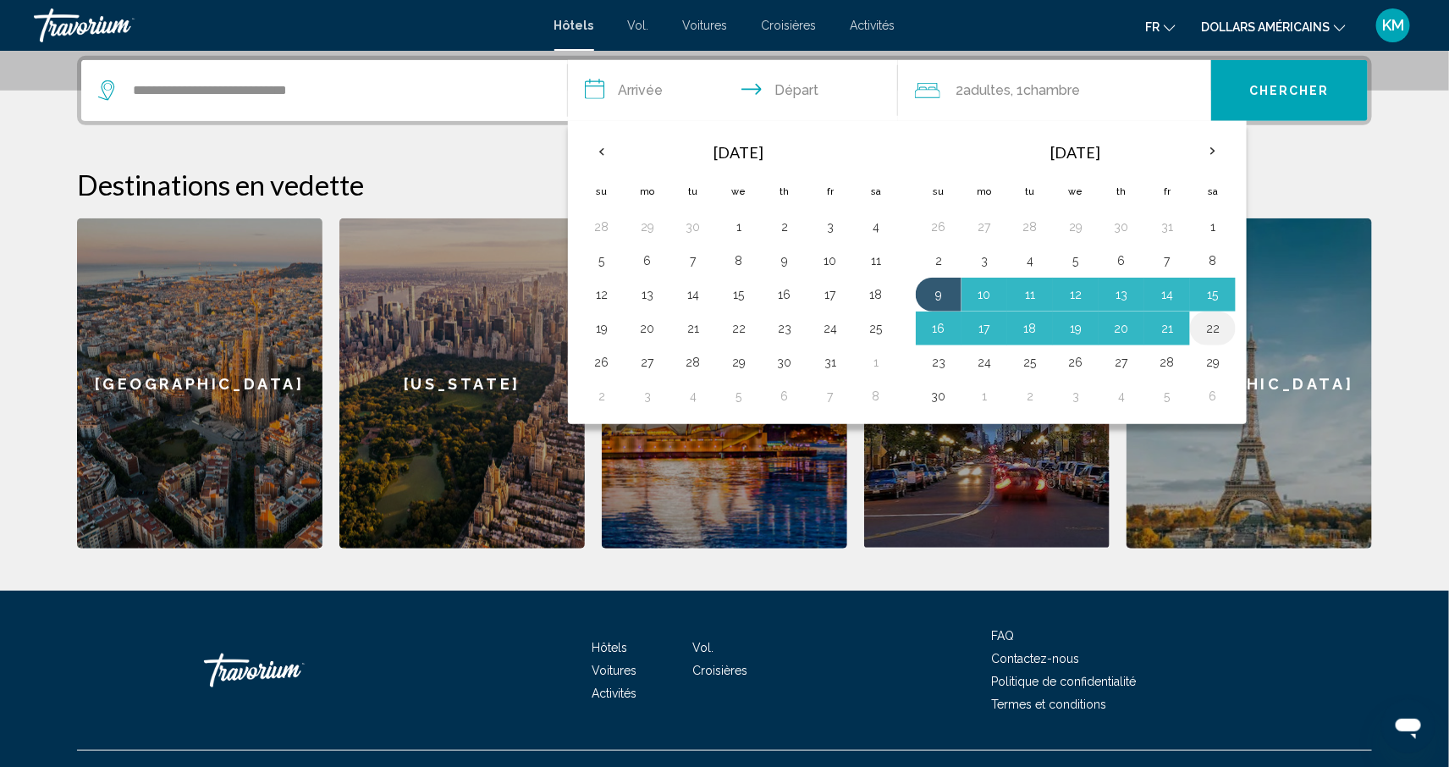
click at [1216, 327] on button "22" at bounding box center [1213, 329] width 27 height 24
type input "**********"
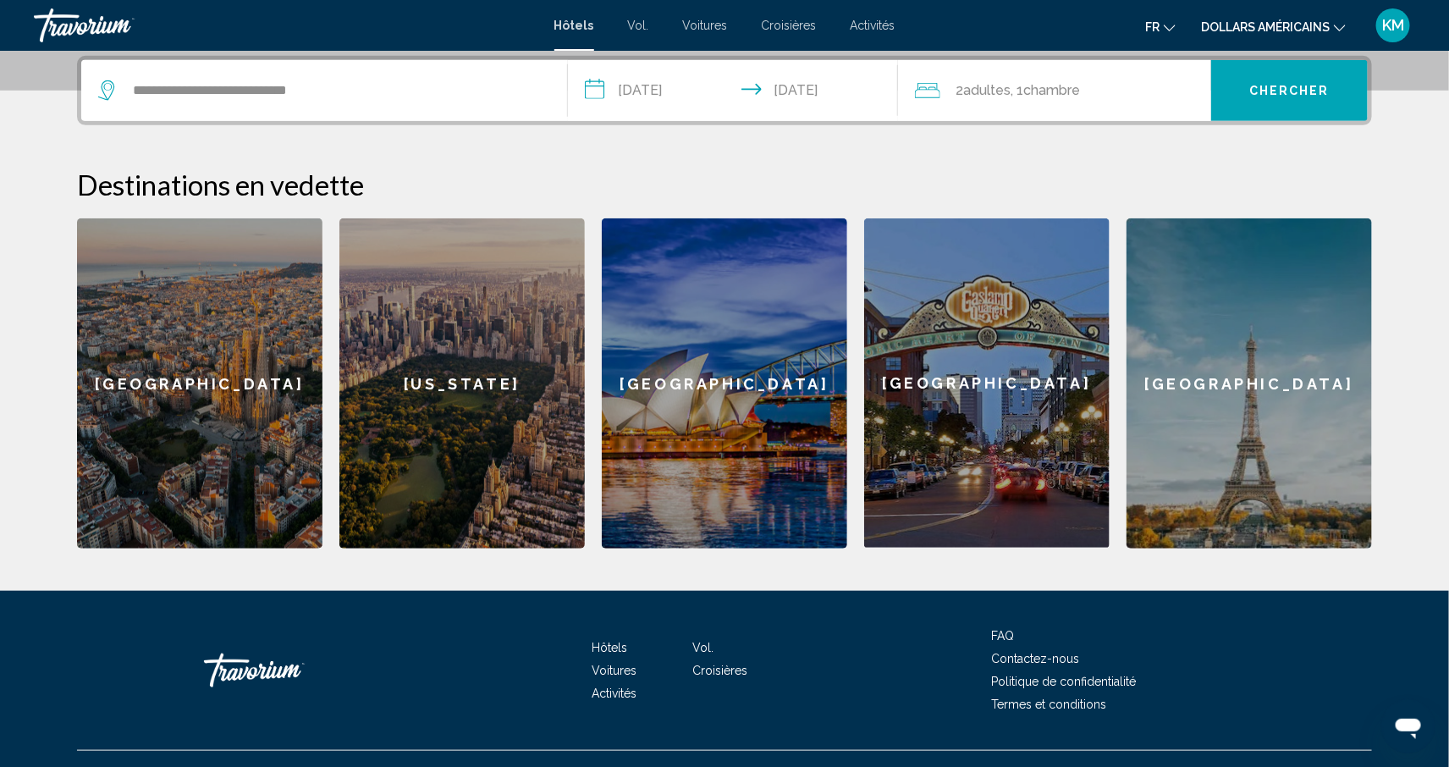
click at [1246, 23] on font "dollars américains" at bounding box center [1265, 27] width 129 height 14
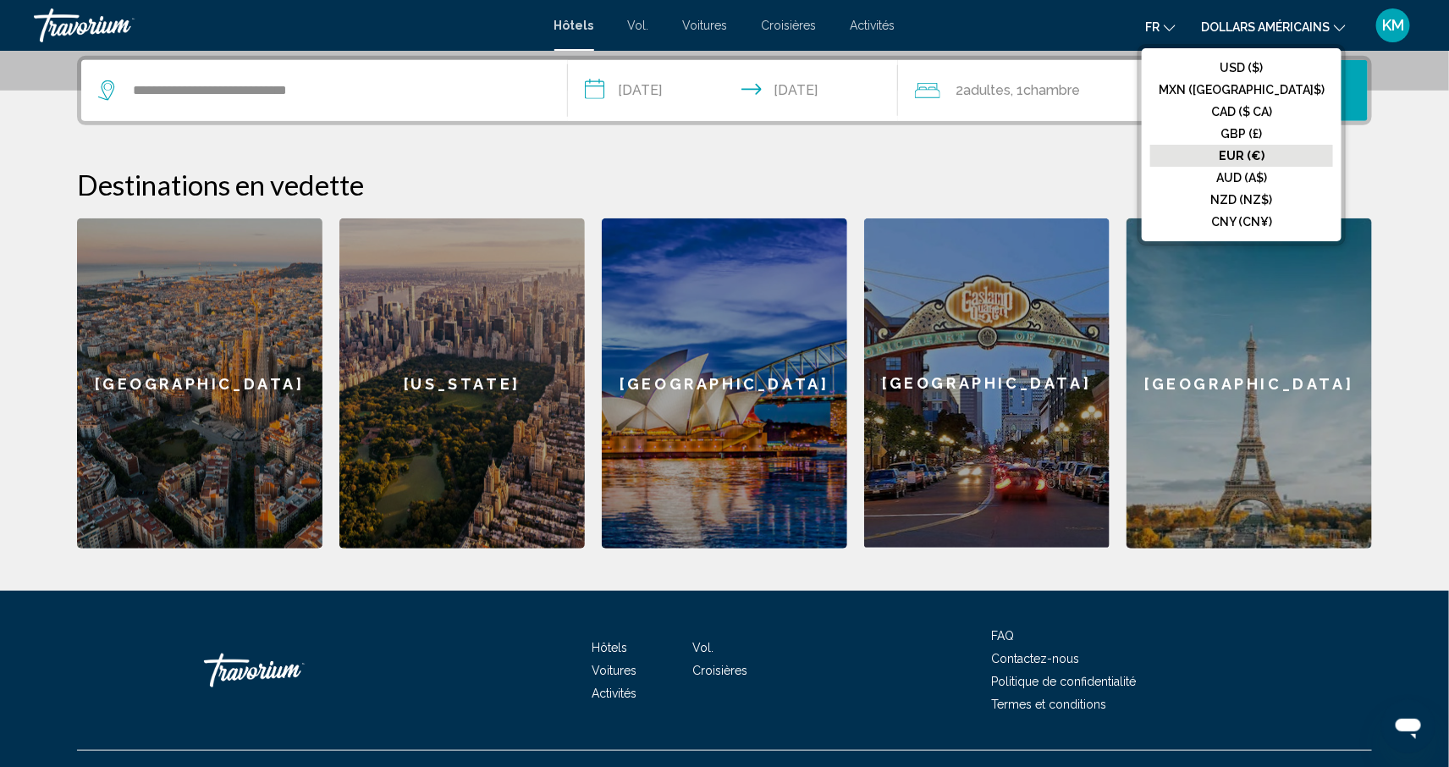
click at [1261, 157] on font "EUR (€)" at bounding box center [1242, 156] width 46 height 14
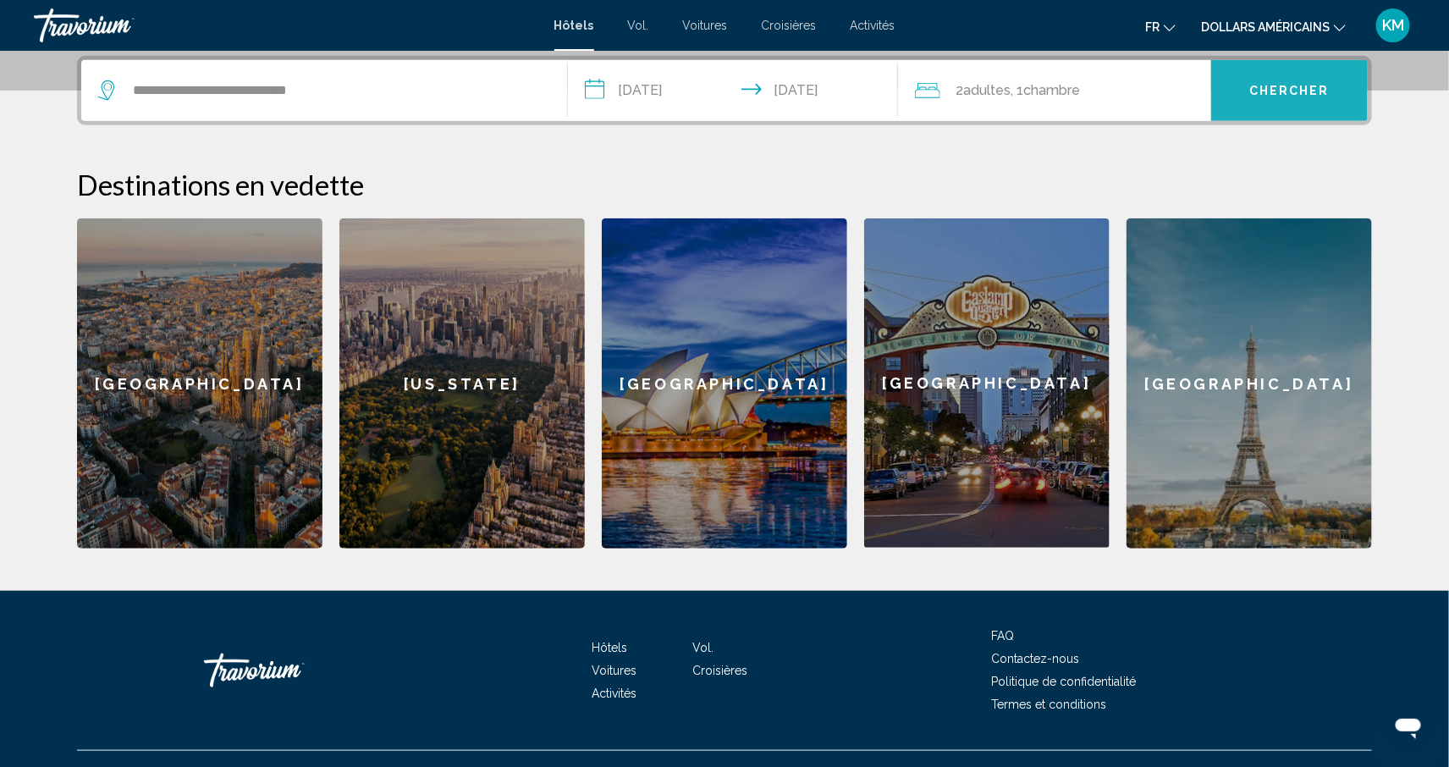
click at [1250, 92] on span "Chercher" at bounding box center [1290, 92] width 80 height 14
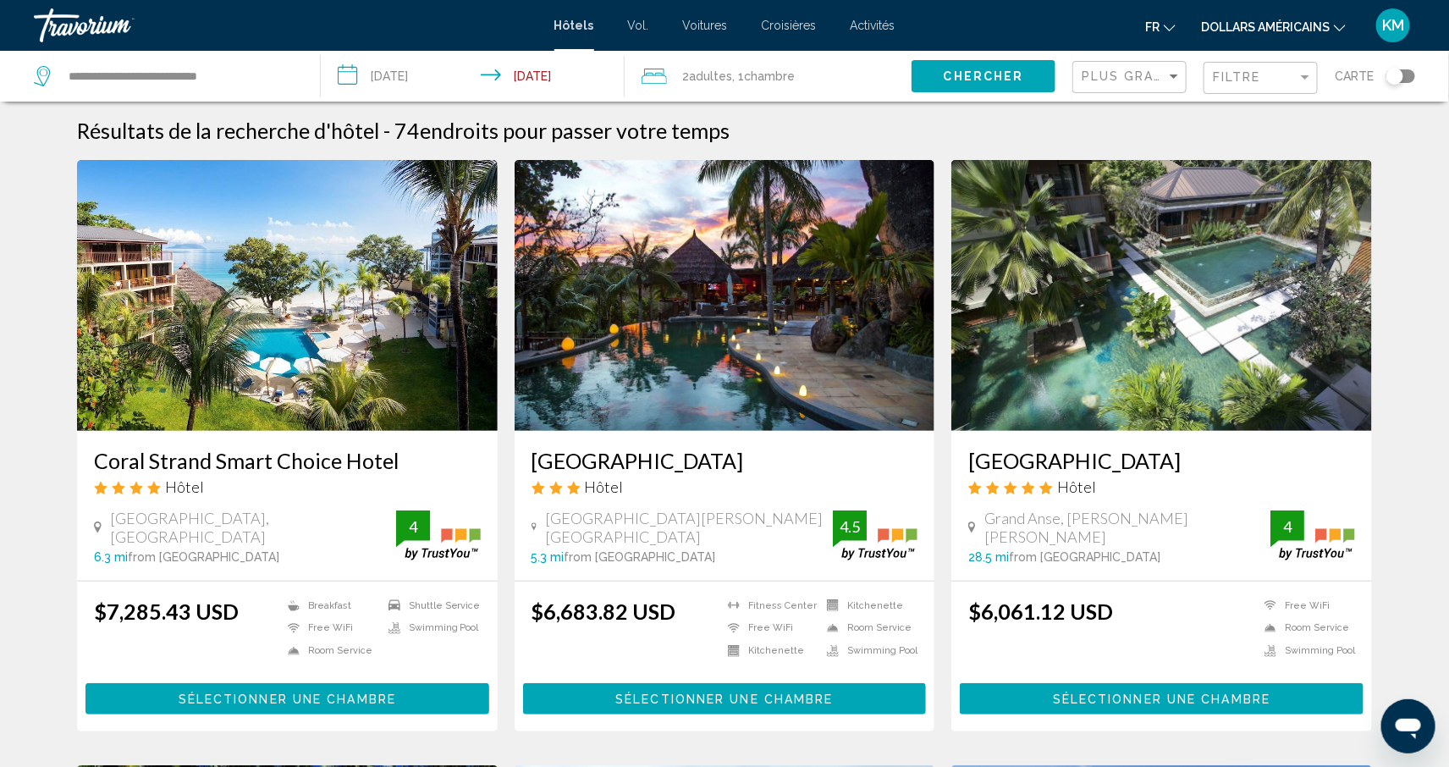
scroll to position [3, 0]
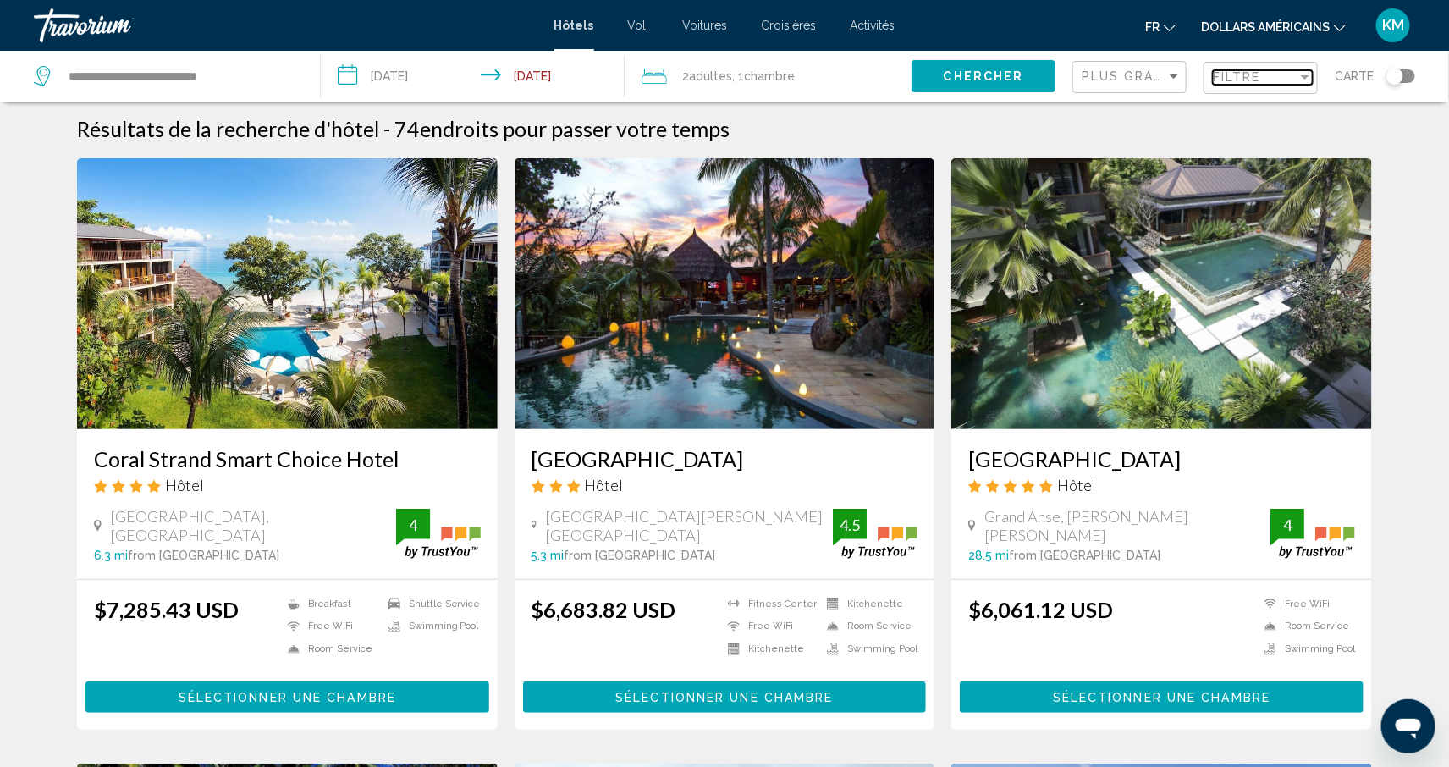
click at [1250, 70] on span "Filtre" at bounding box center [1237, 77] width 48 height 14
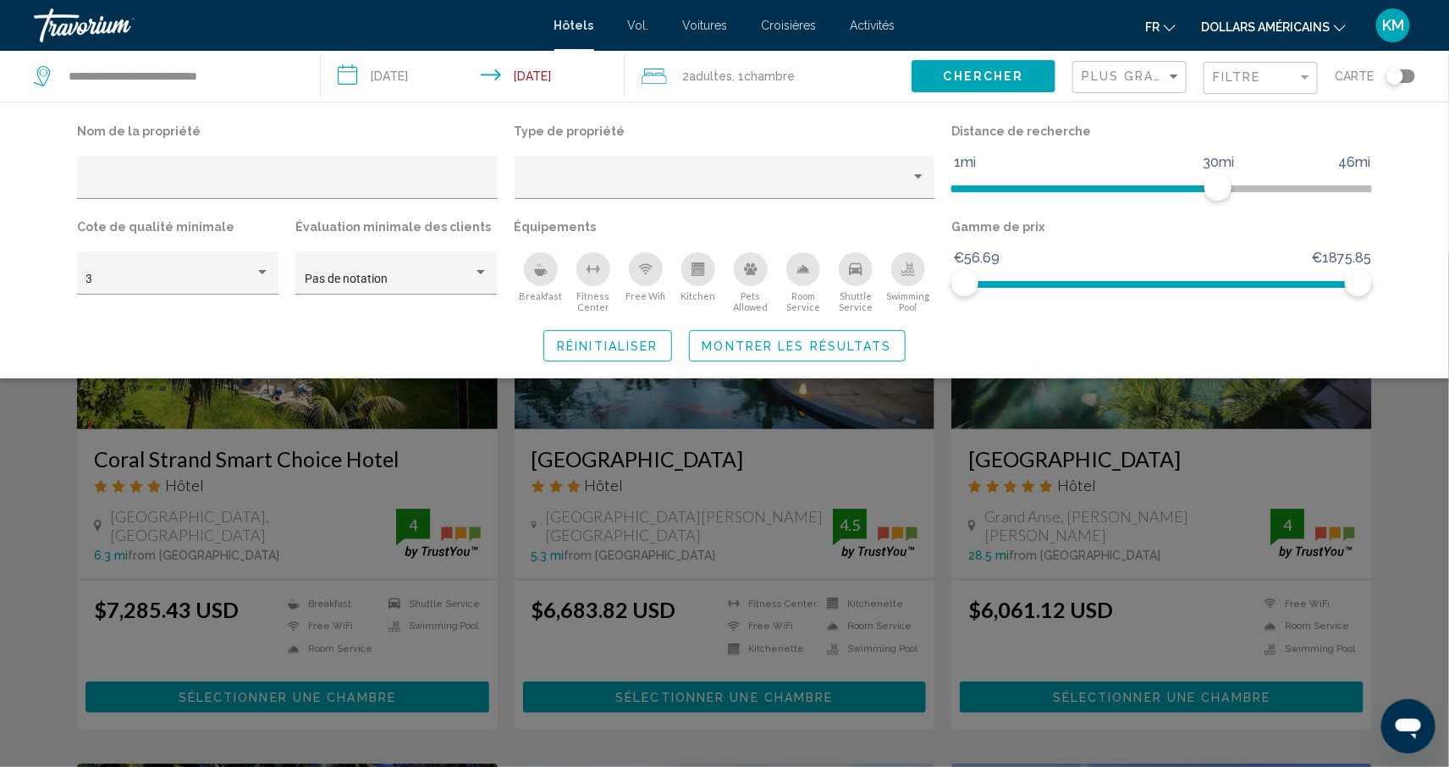
drag, startPoint x: 543, startPoint y: 276, endPoint x: 565, endPoint y: 278, distance: 22.1
click at [543, 276] on icon "Breakfast" at bounding box center [541, 269] width 14 height 14
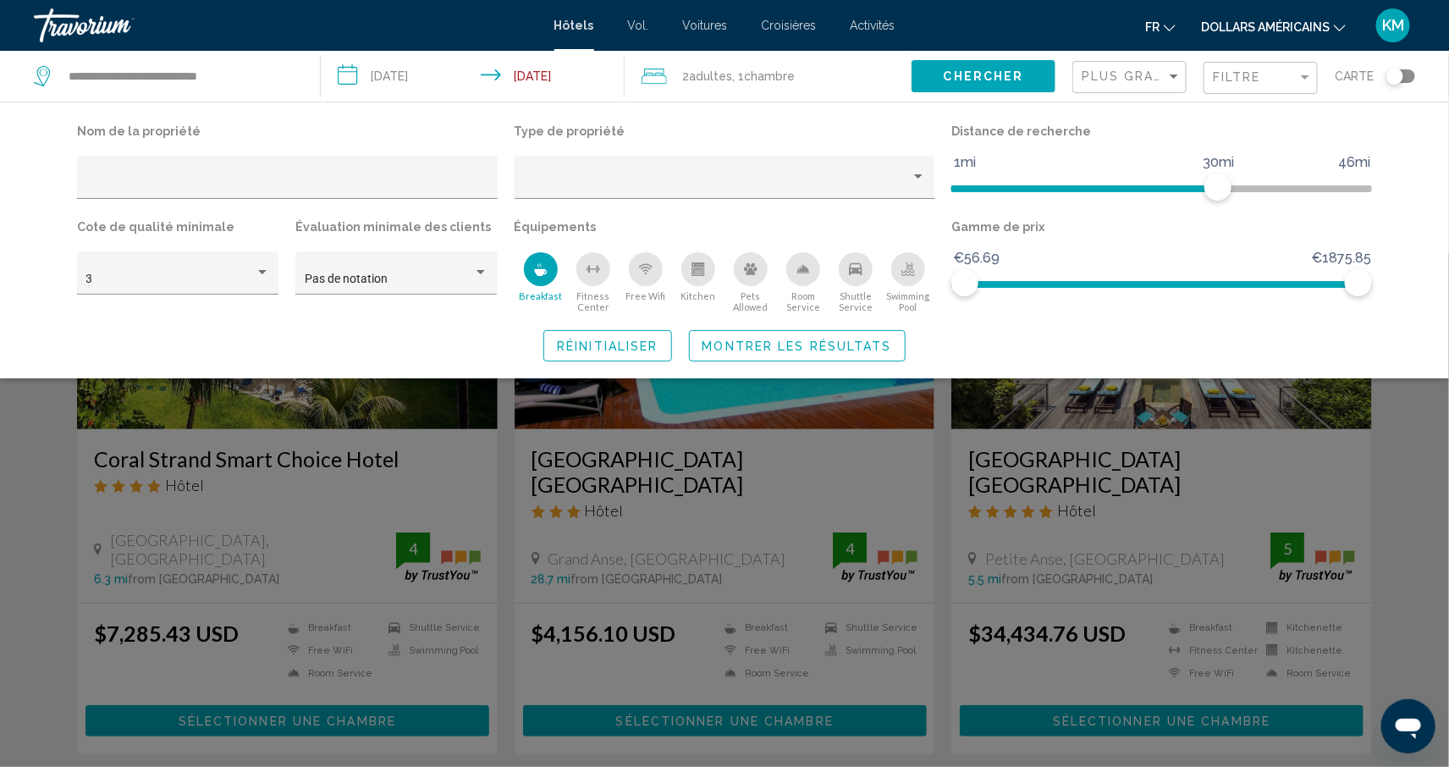
click at [769, 348] on span "Montrer les résultats" at bounding box center [798, 346] width 190 height 14
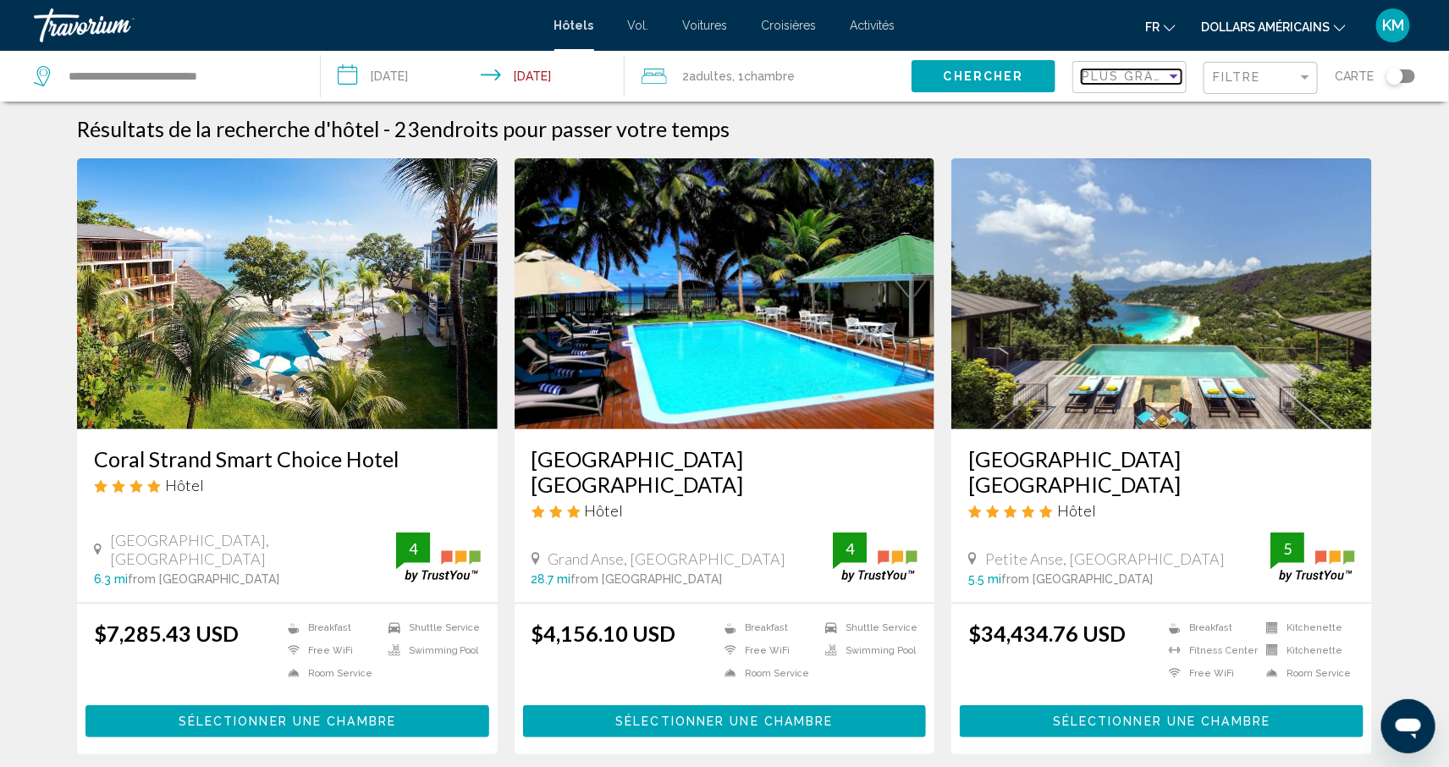
click at [1112, 74] on span "Plus grandes économies" at bounding box center [1182, 76] width 201 height 14
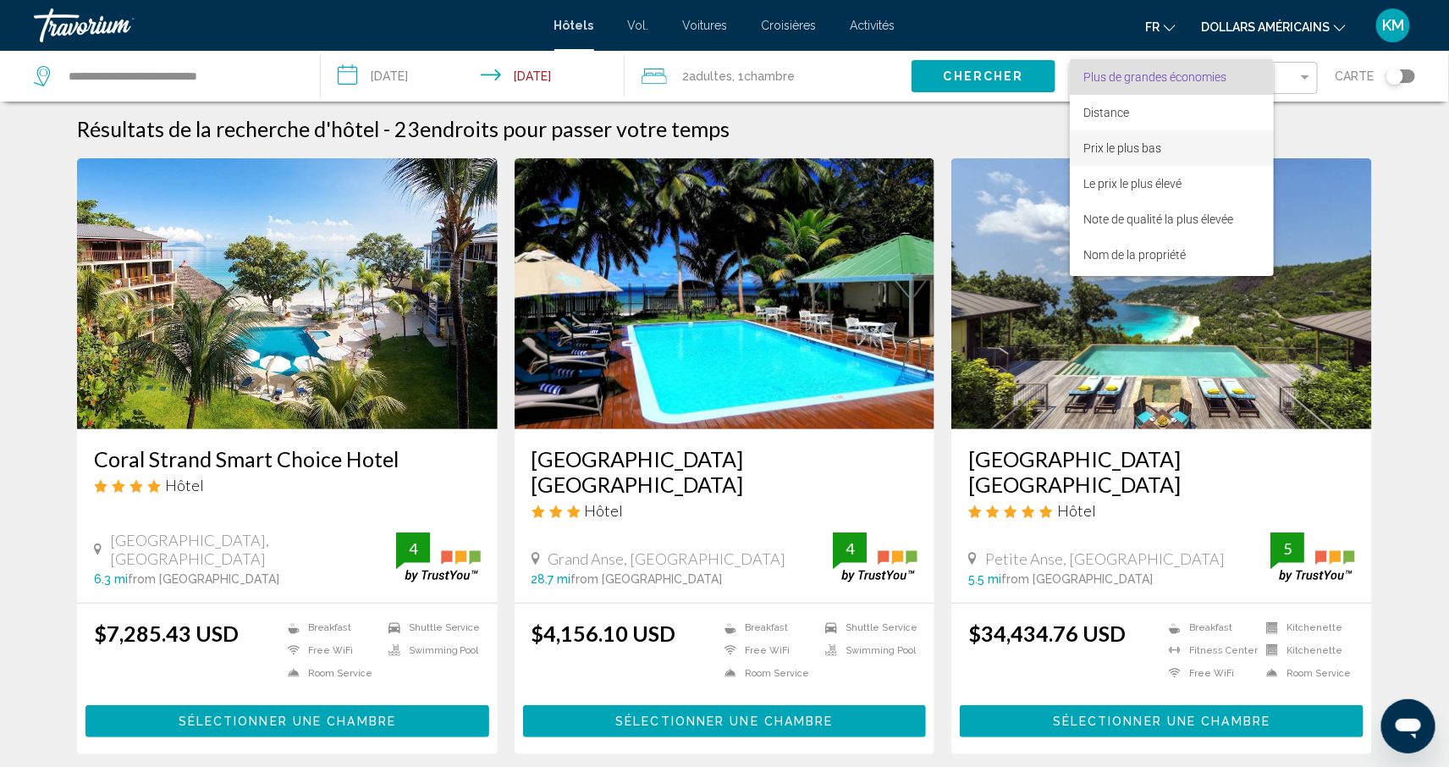
click at [1155, 144] on font "Prix ​​le plus bas" at bounding box center [1123, 148] width 78 height 14
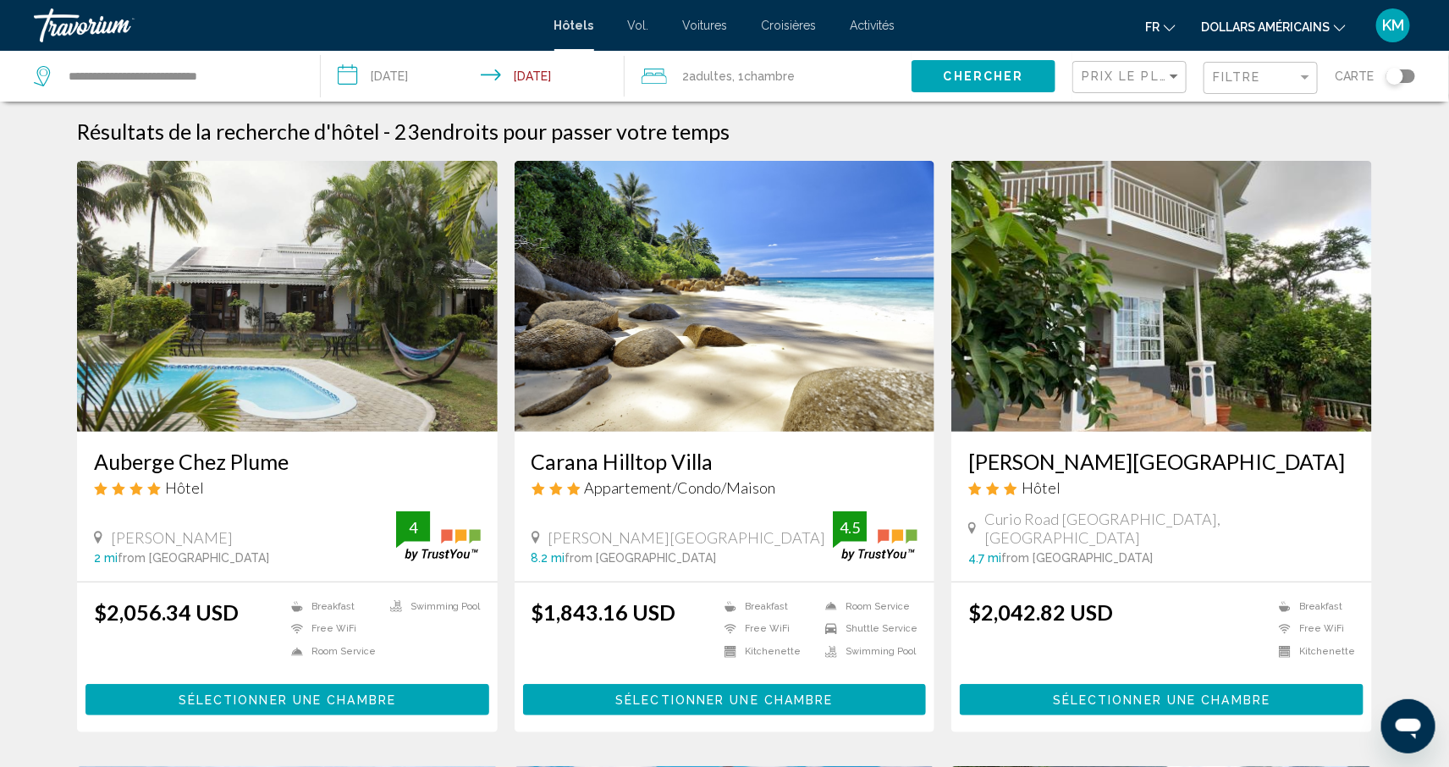
click at [1239, 25] on font "dollars américains" at bounding box center [1265, 27] width 129 height 14
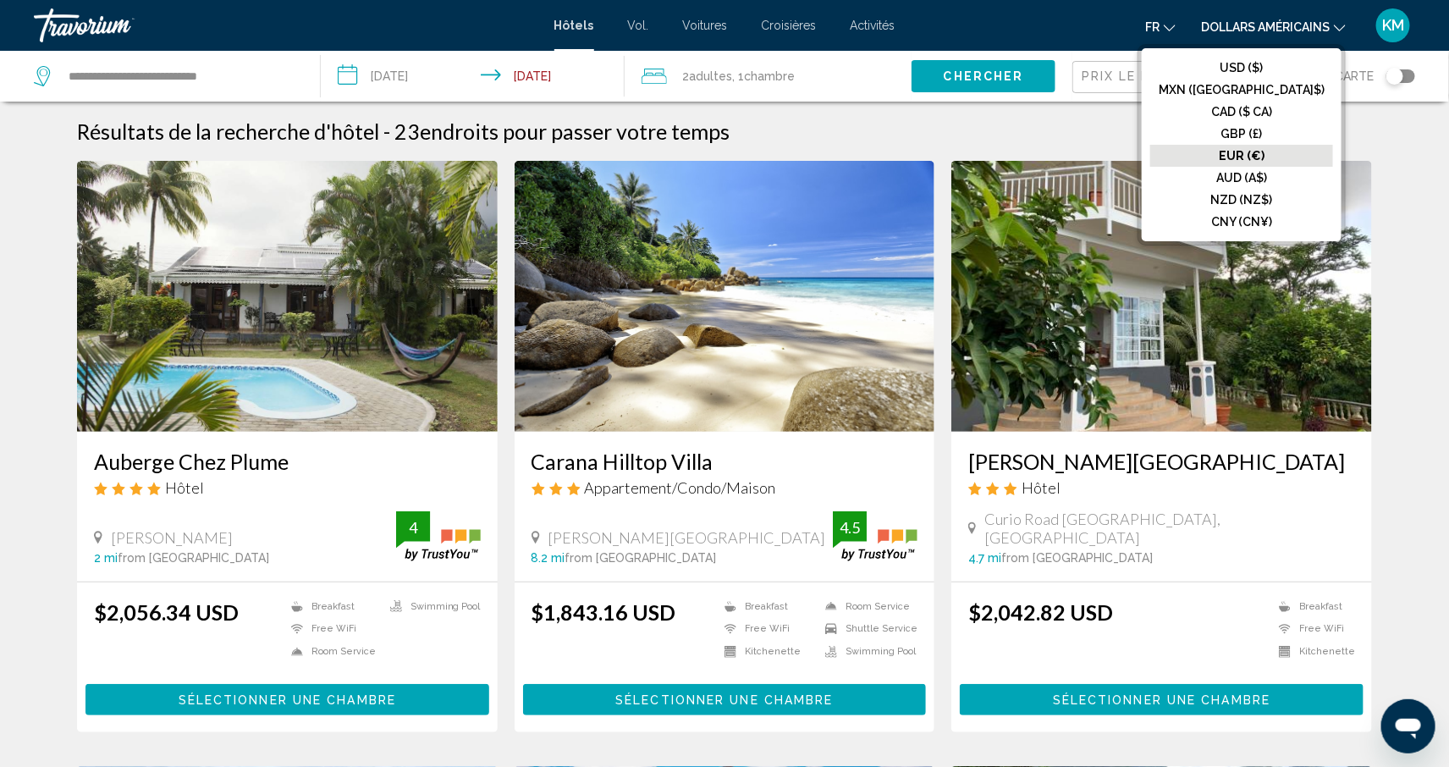
click at [1265, 153] on font "EUR (€)" at bounding box center [1242, 156] width 46 height 14
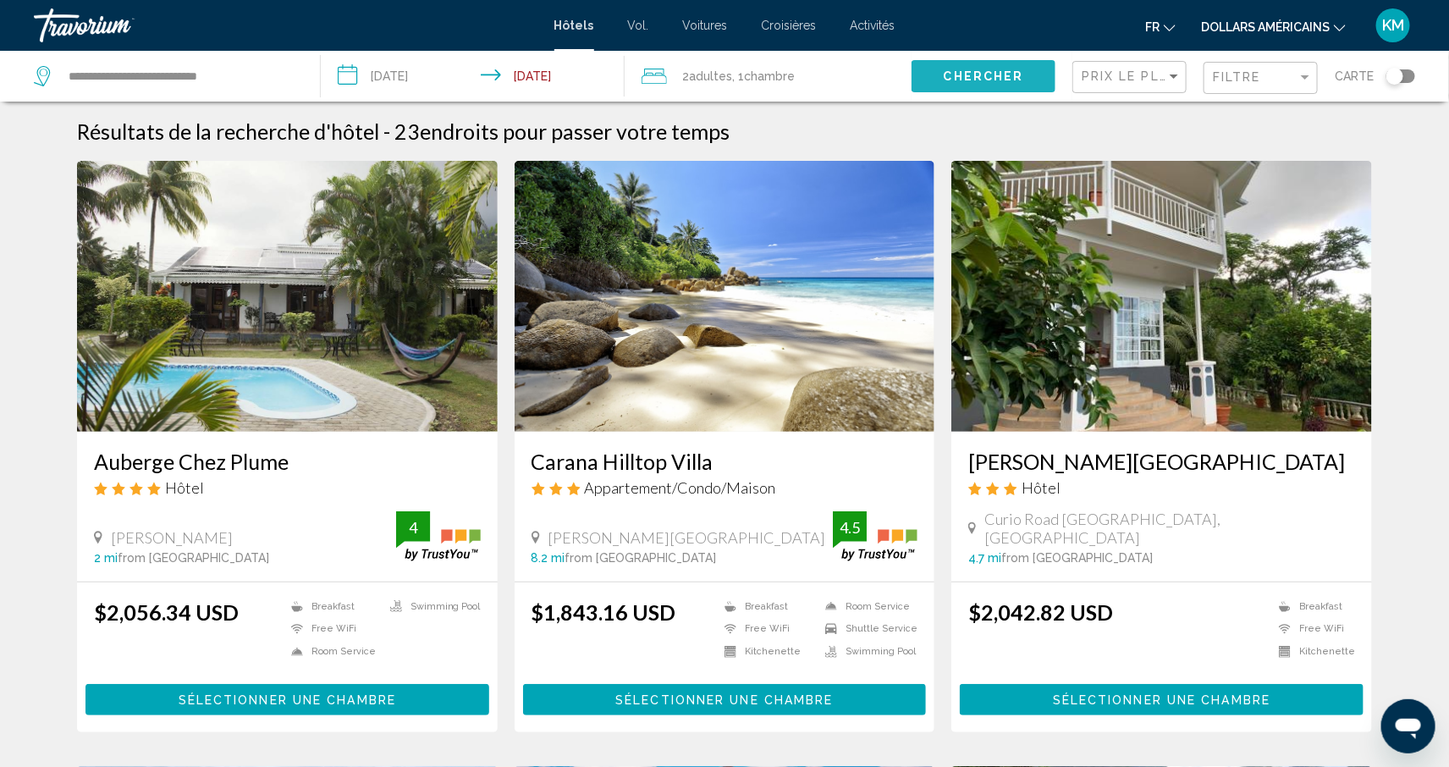
click at [1002, 76] on span "Chercher" at bounding box center [984, 77] width 80 height 14
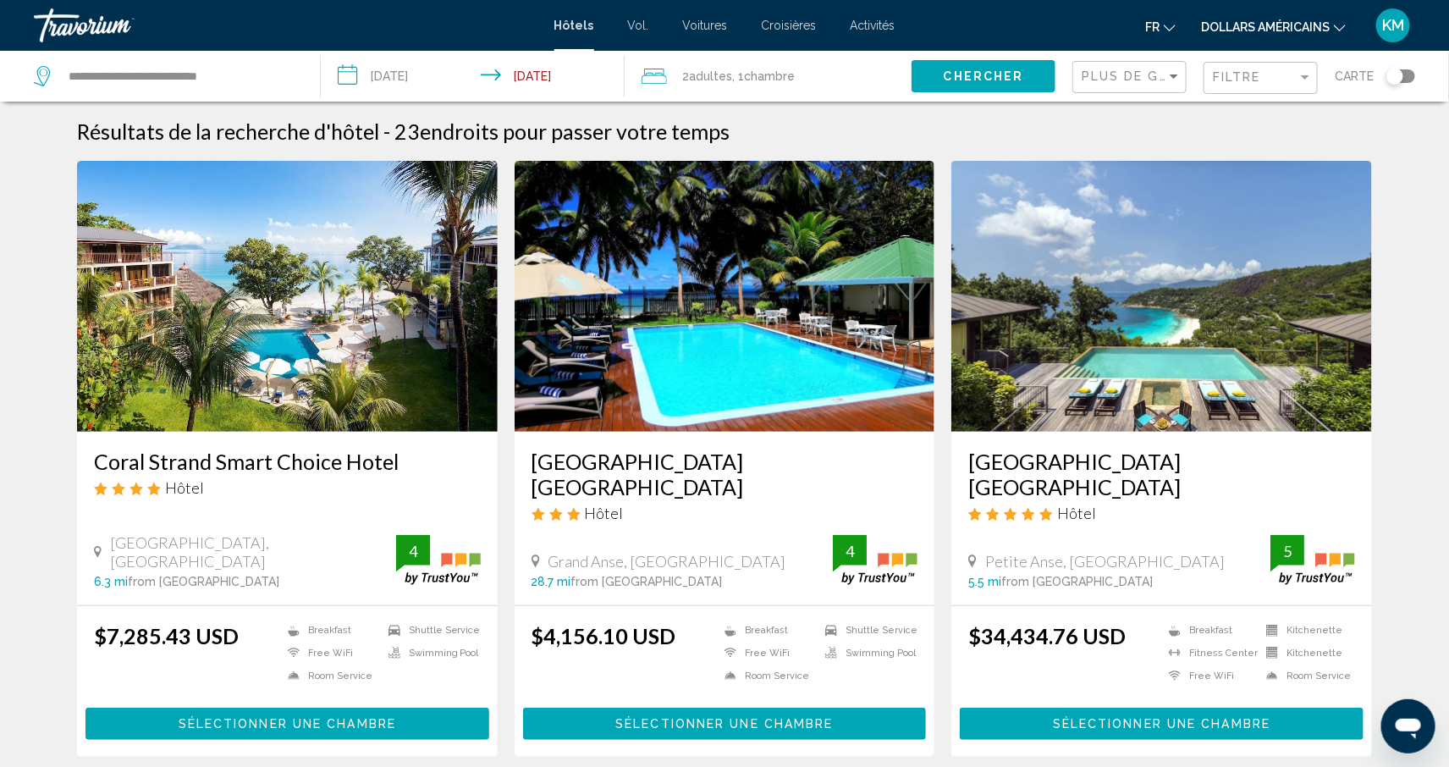
click at [1238, 32] on font "dollars américains" at bounding box center [1265, 27] width 129 height 14
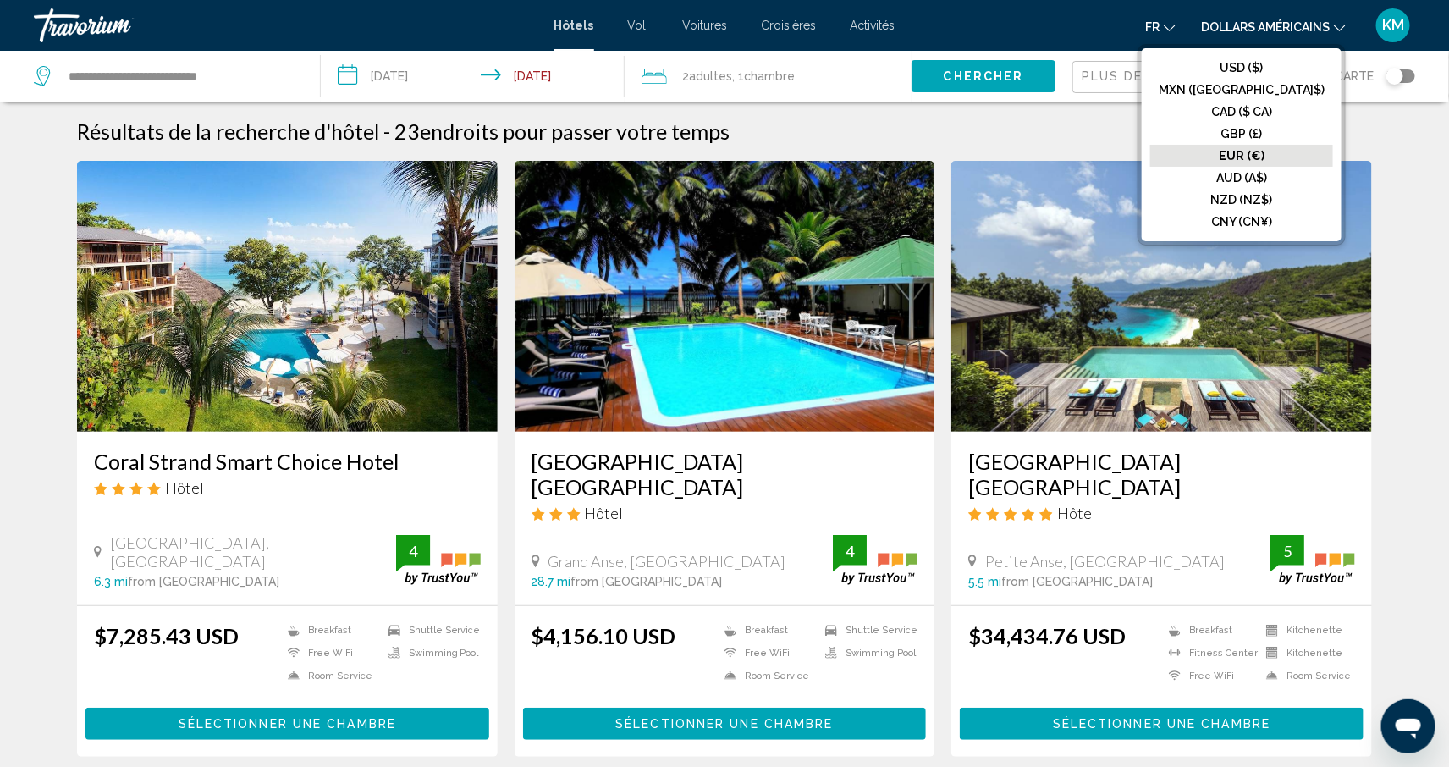
click at [1265, 152] on font "EUR (€)" at bounding box center [1242, 156] width 46 height 14
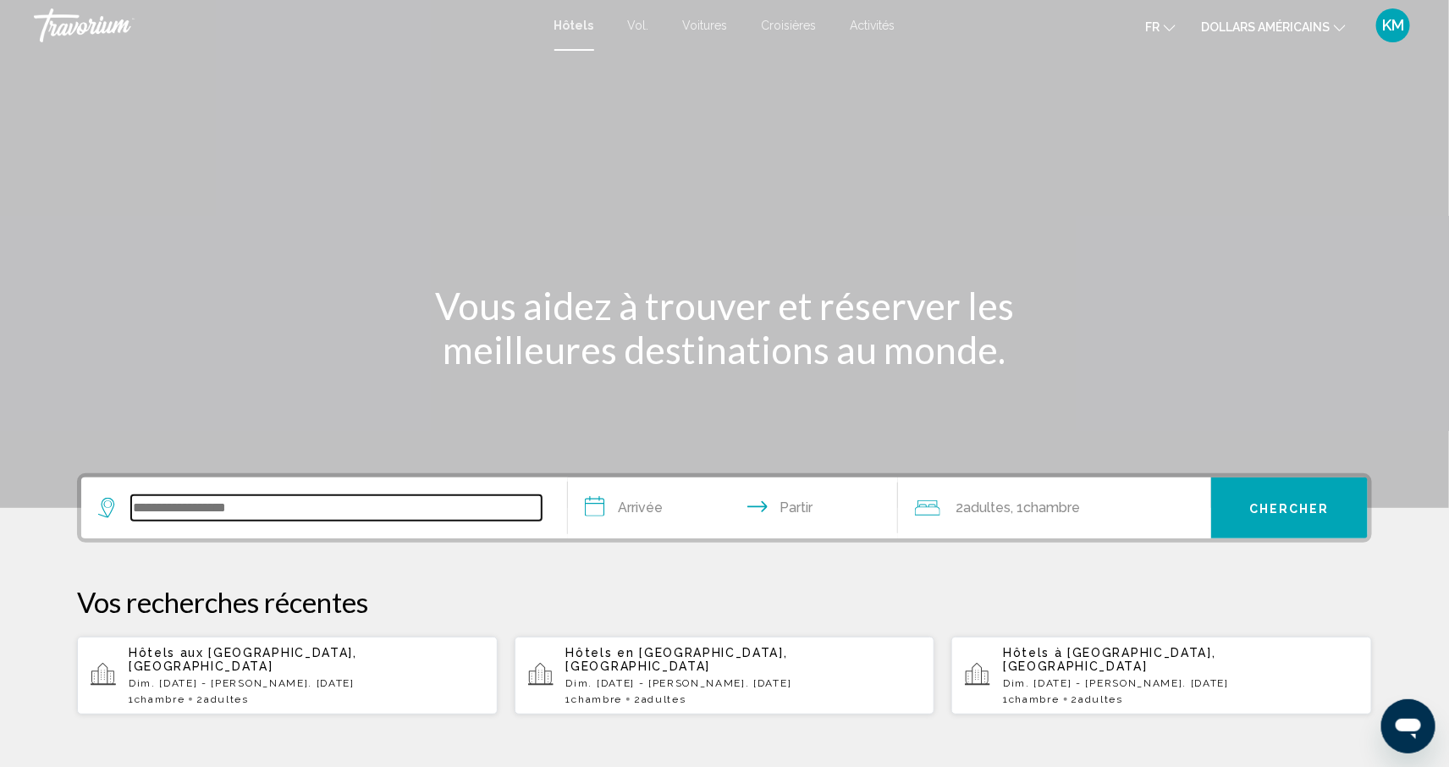
click at [213, 504] on input "Widget de recherche" at bounding box center [336, 507] width 411 height 25
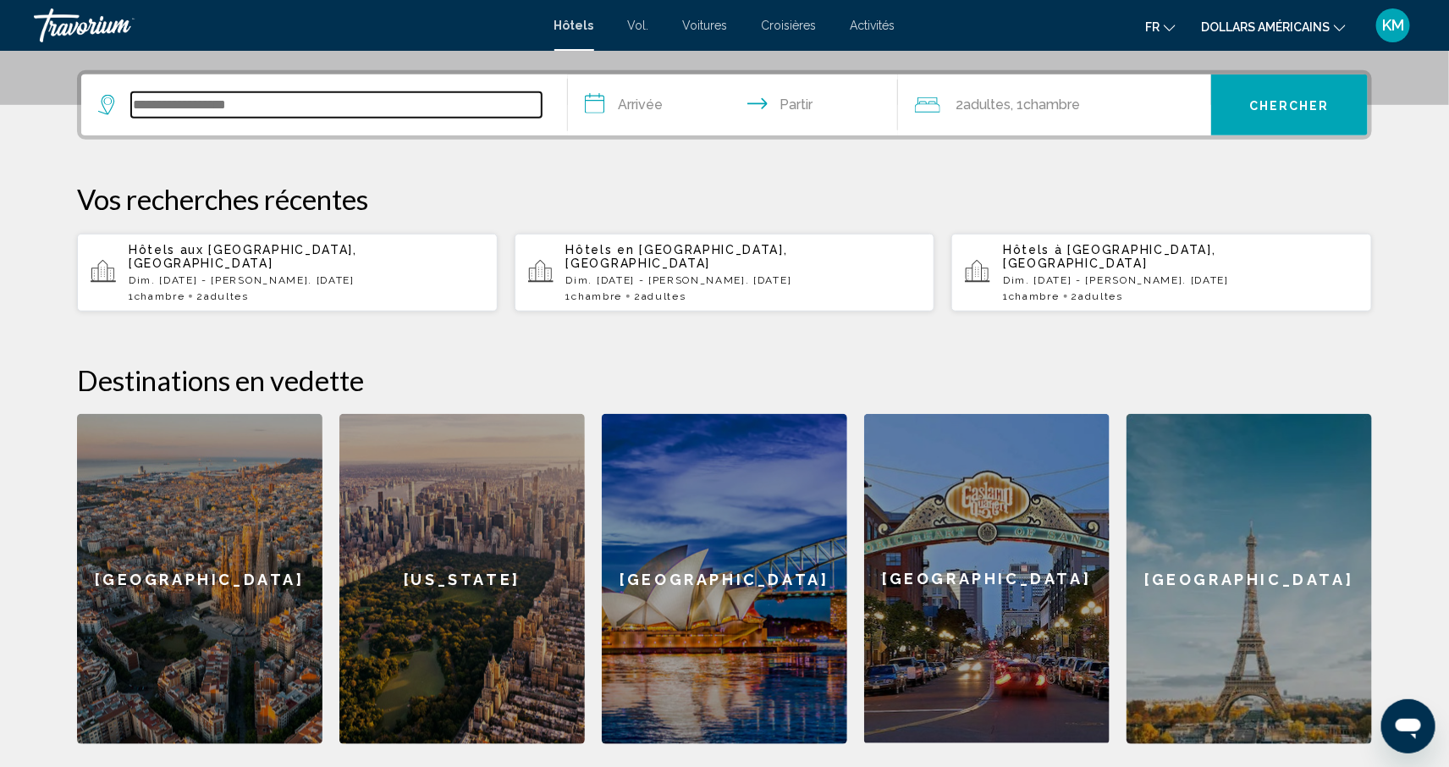
scroll to position [417, 0]
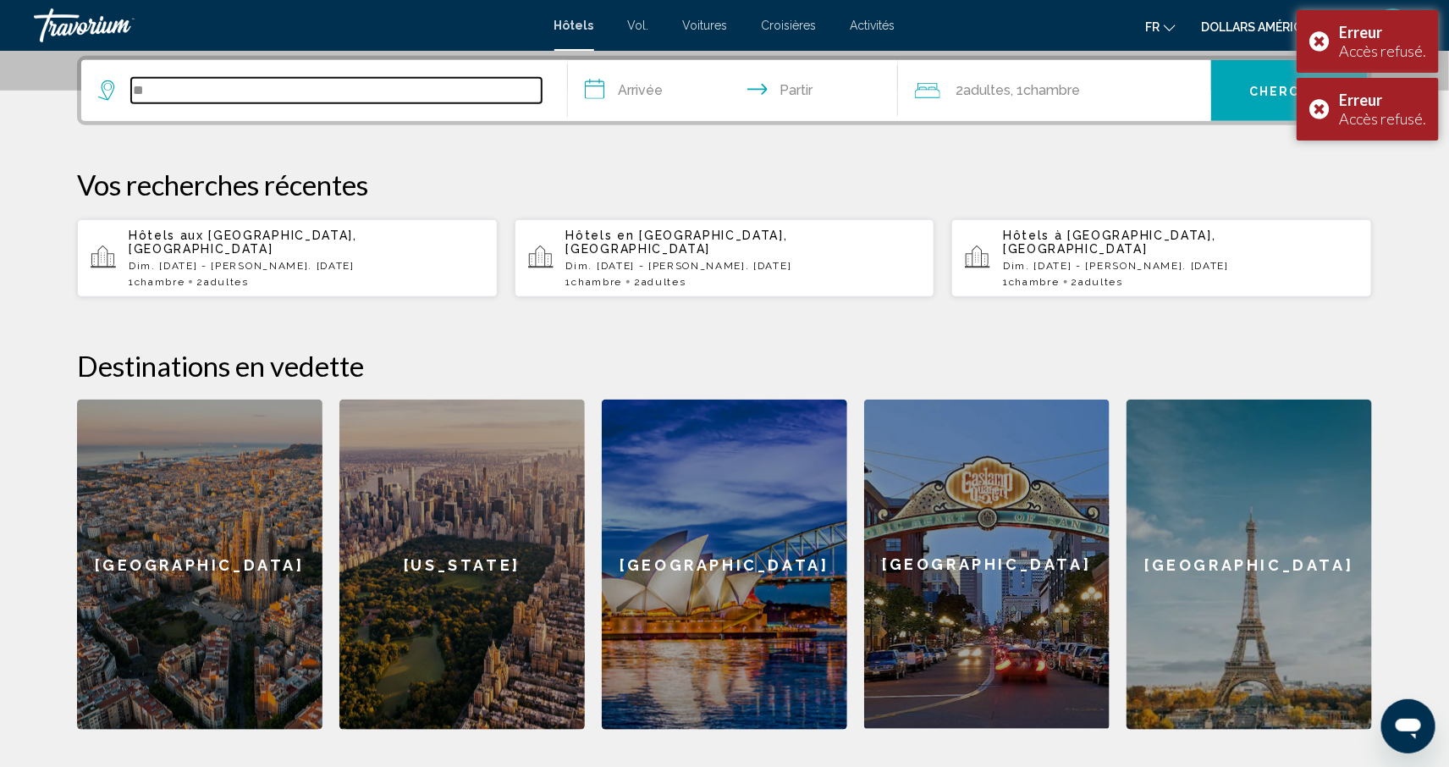
type input "*"
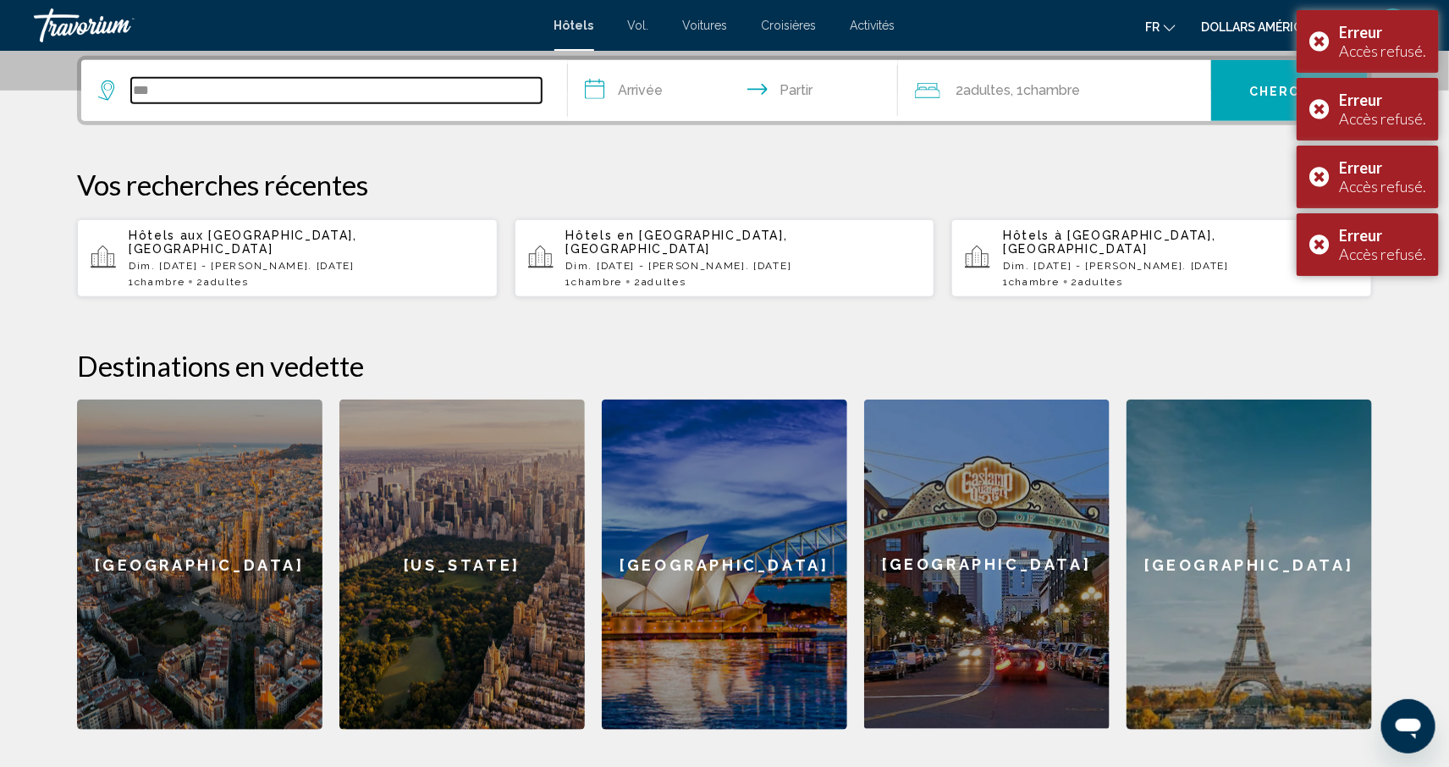
type input "**"
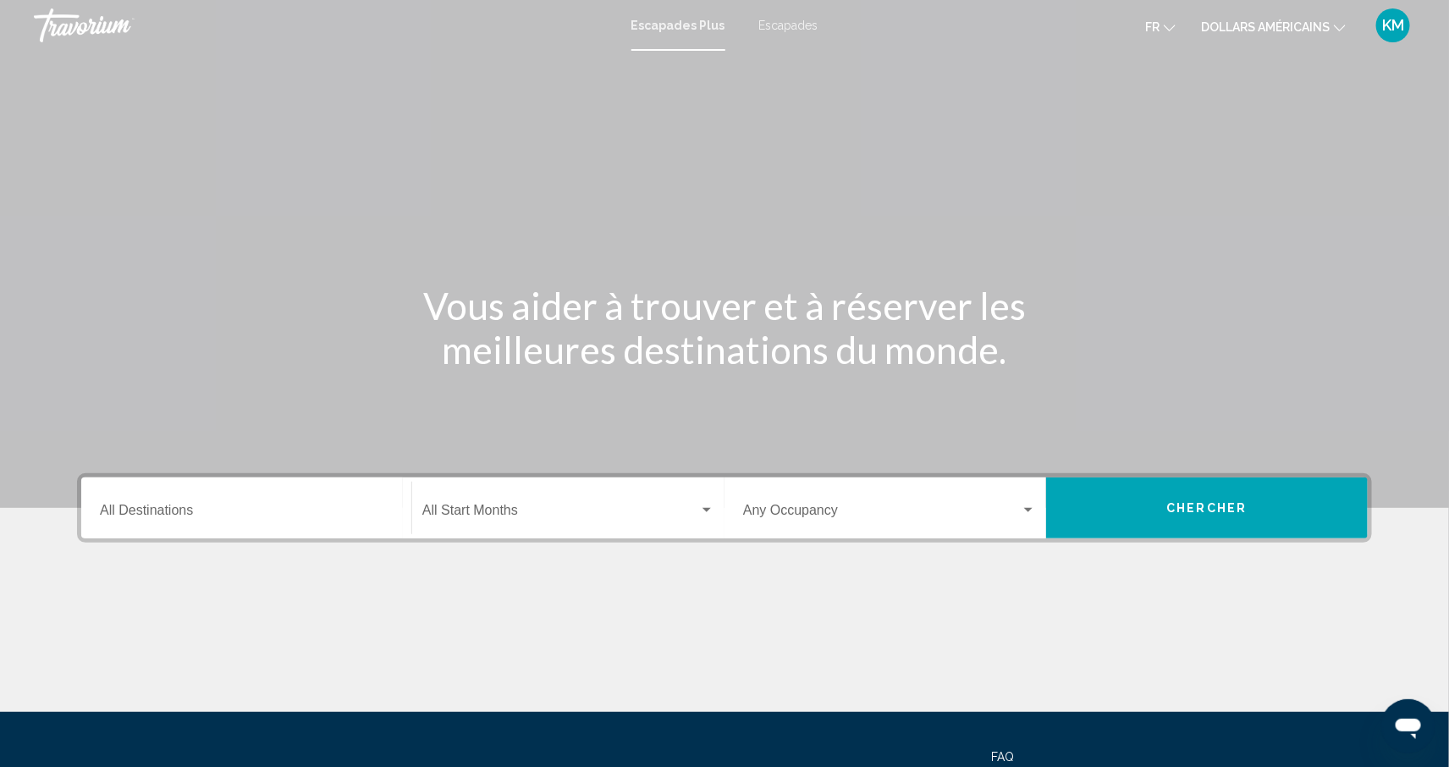
click at [337, 496] on div "Destination All Destinations" at bounding box center [246, 508] width 293 height 53
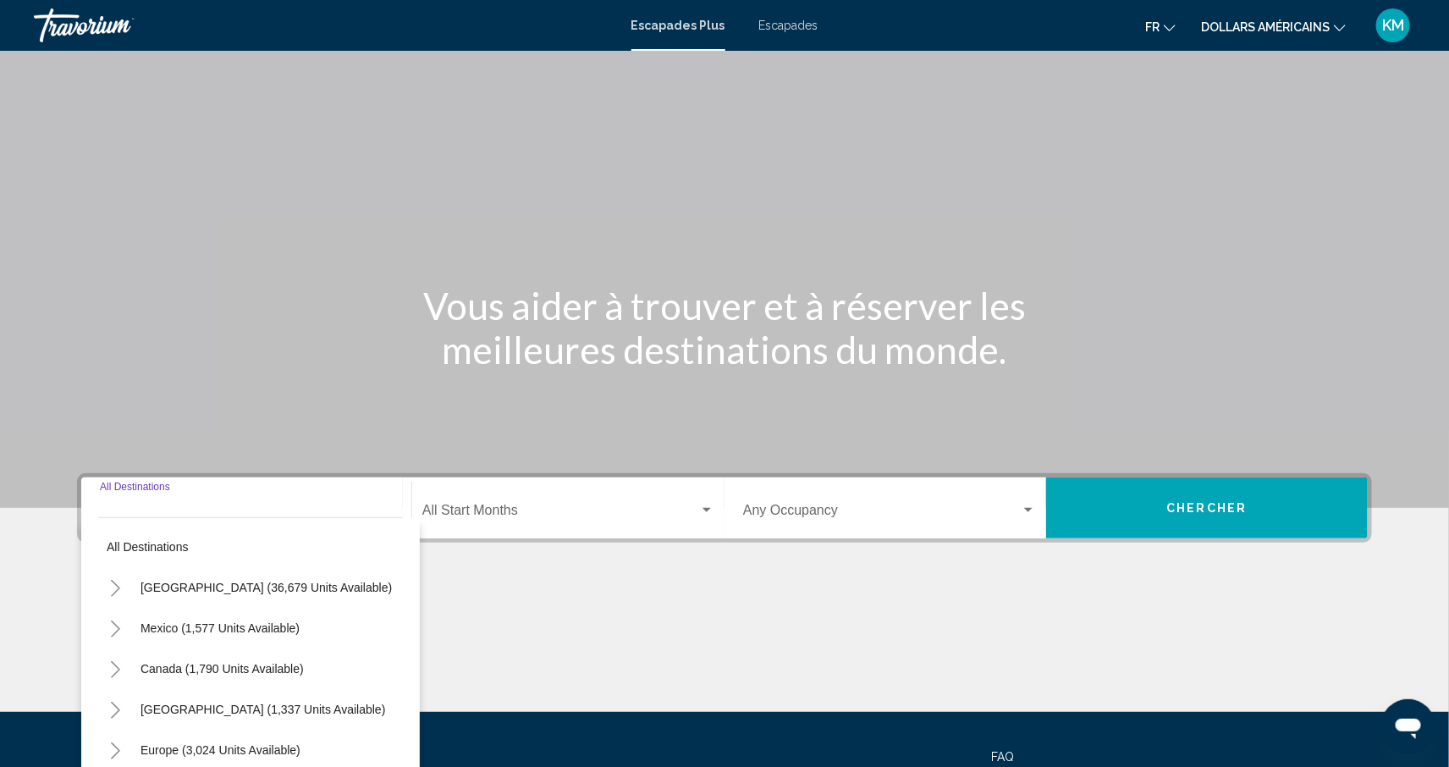
scroll to position [152, 0]
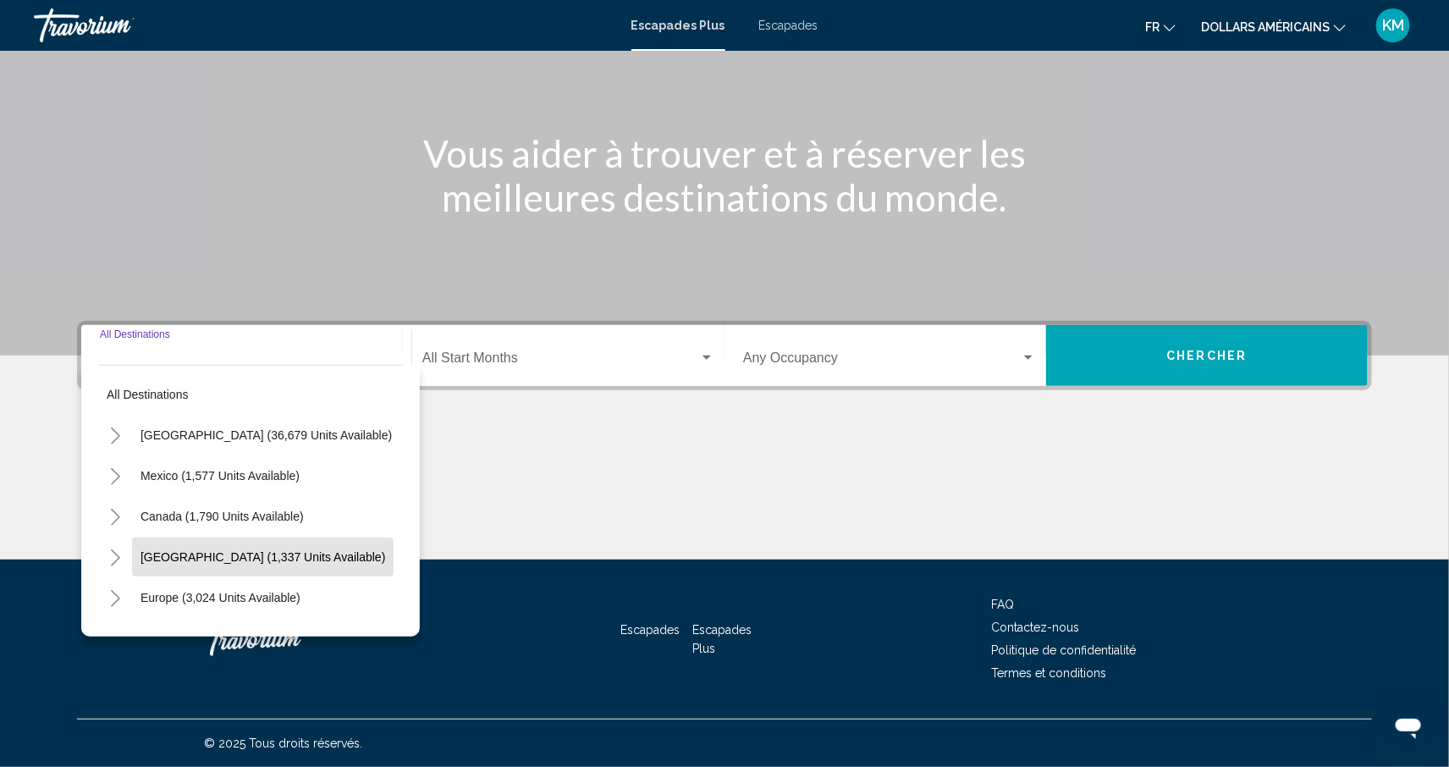
click at [322, 542] on button "[GEOGRAPHIC_DATA] (1,337 units available)" at bounding box center [263, 557] width 262 height 39
type input "**********"
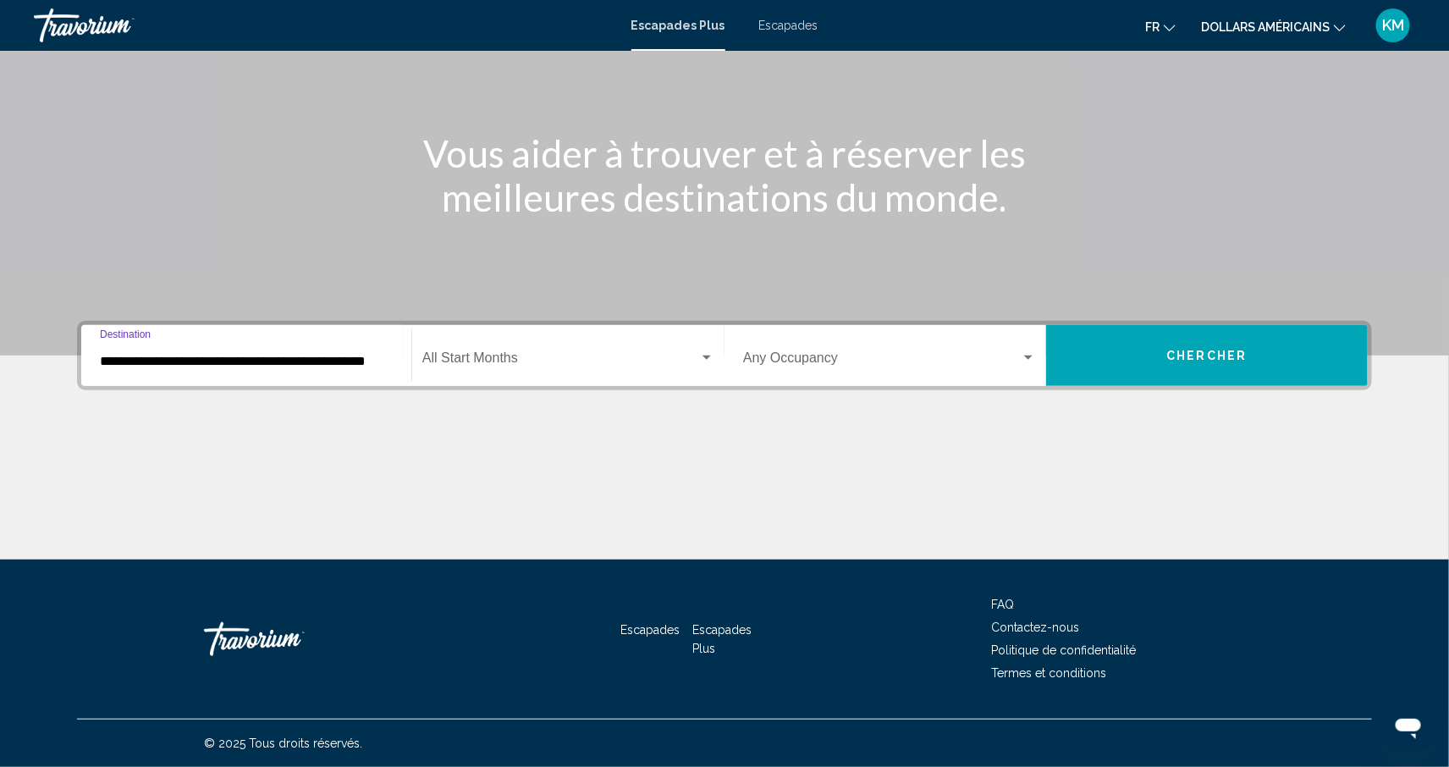
click at [566, 367] on span "Widget de recherche" at bounding box center [560, 361] width 277 height 15
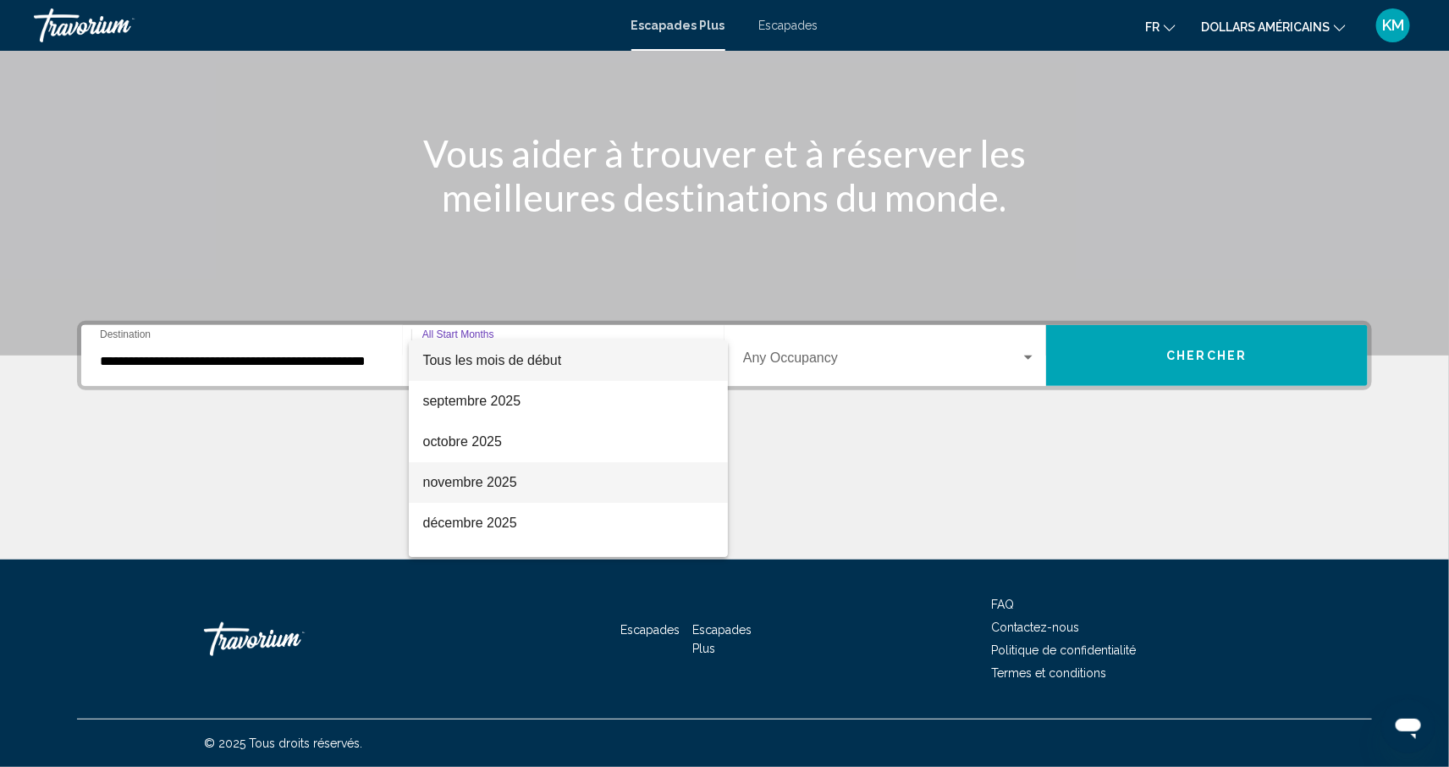
click at [569, 483] on span "novembre 2025" at bounding box center [568, 482] width 292 height 41
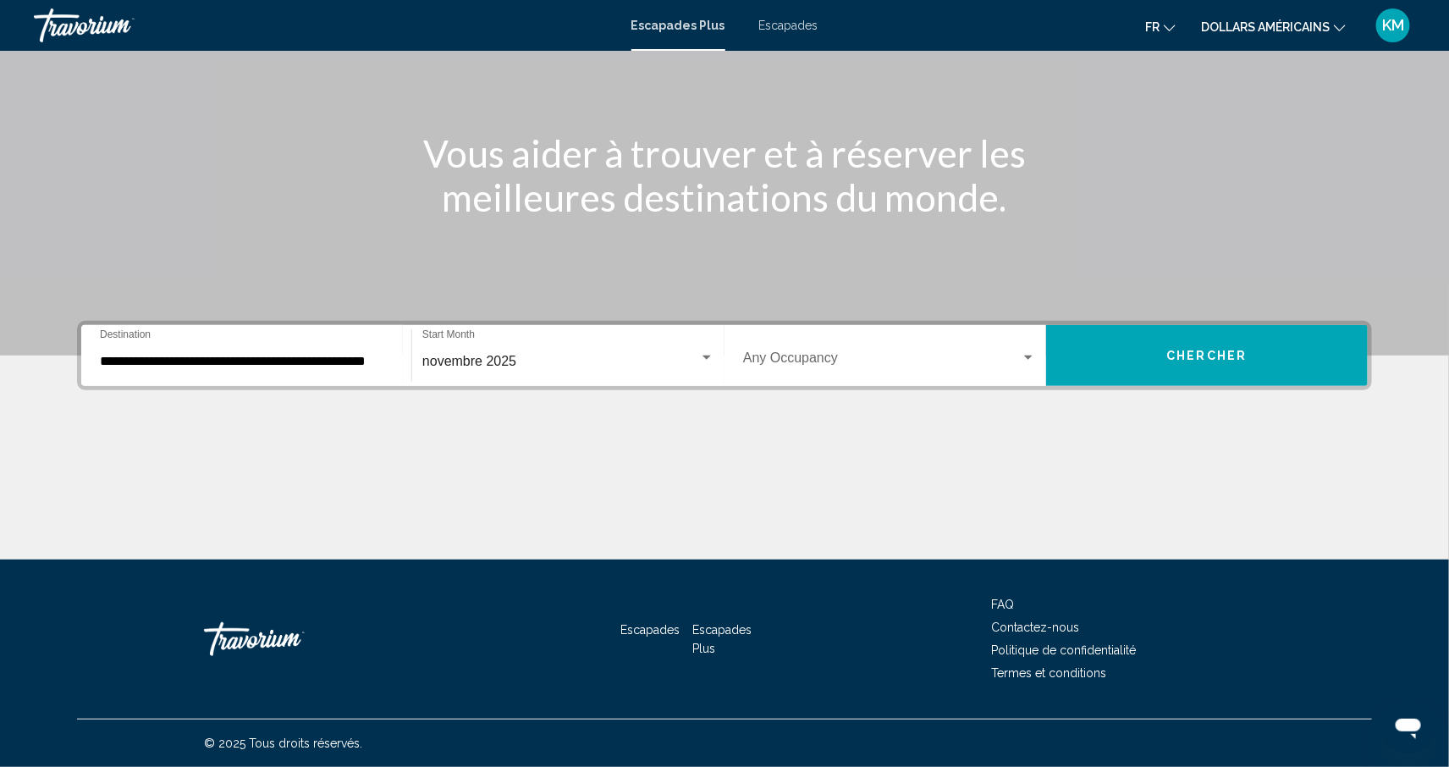
click at [840, 373] on div "Occupancy Any Occupancy" at bounding box center [889, 355] width 293 height 53
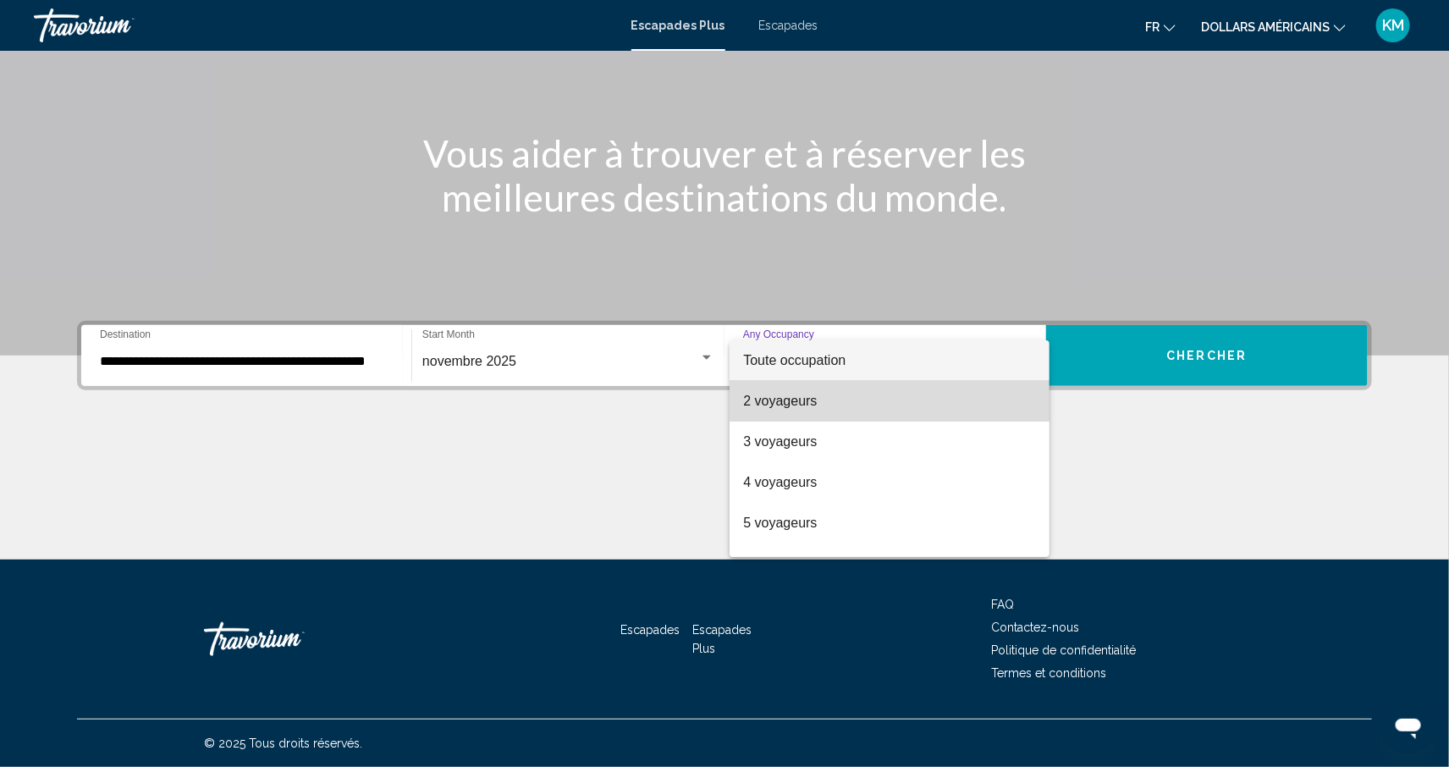
click at [828, 386] on span "2 voyageurs" at bounding box center [889, 401] width 293 height 41
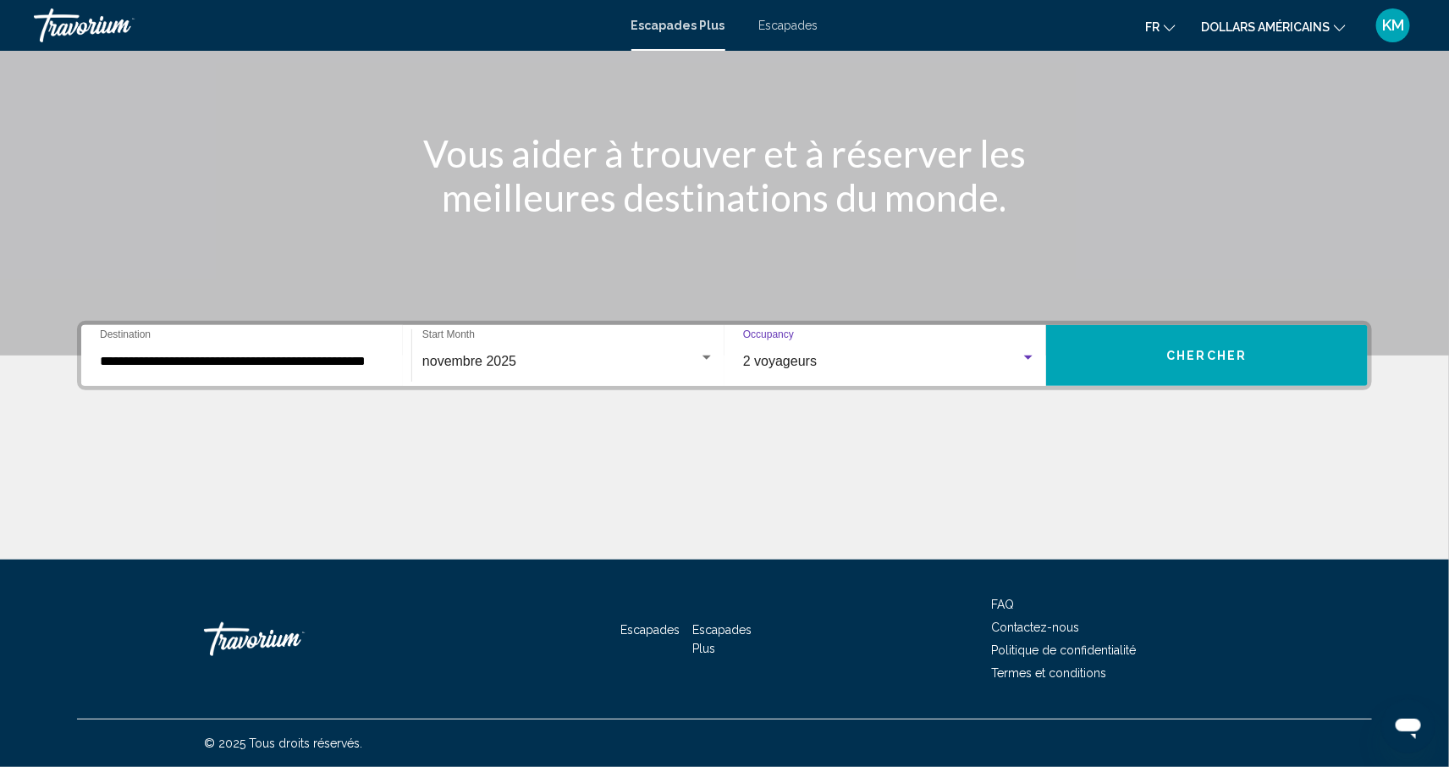
click at [1284, 15] on button "dollars américains USD ($) MXN (Mex$) CAD (Can$) GBP (£) EUR (€) AUD (A$) NZD (…" at bounding box center [1273, 26] width 145 height 25
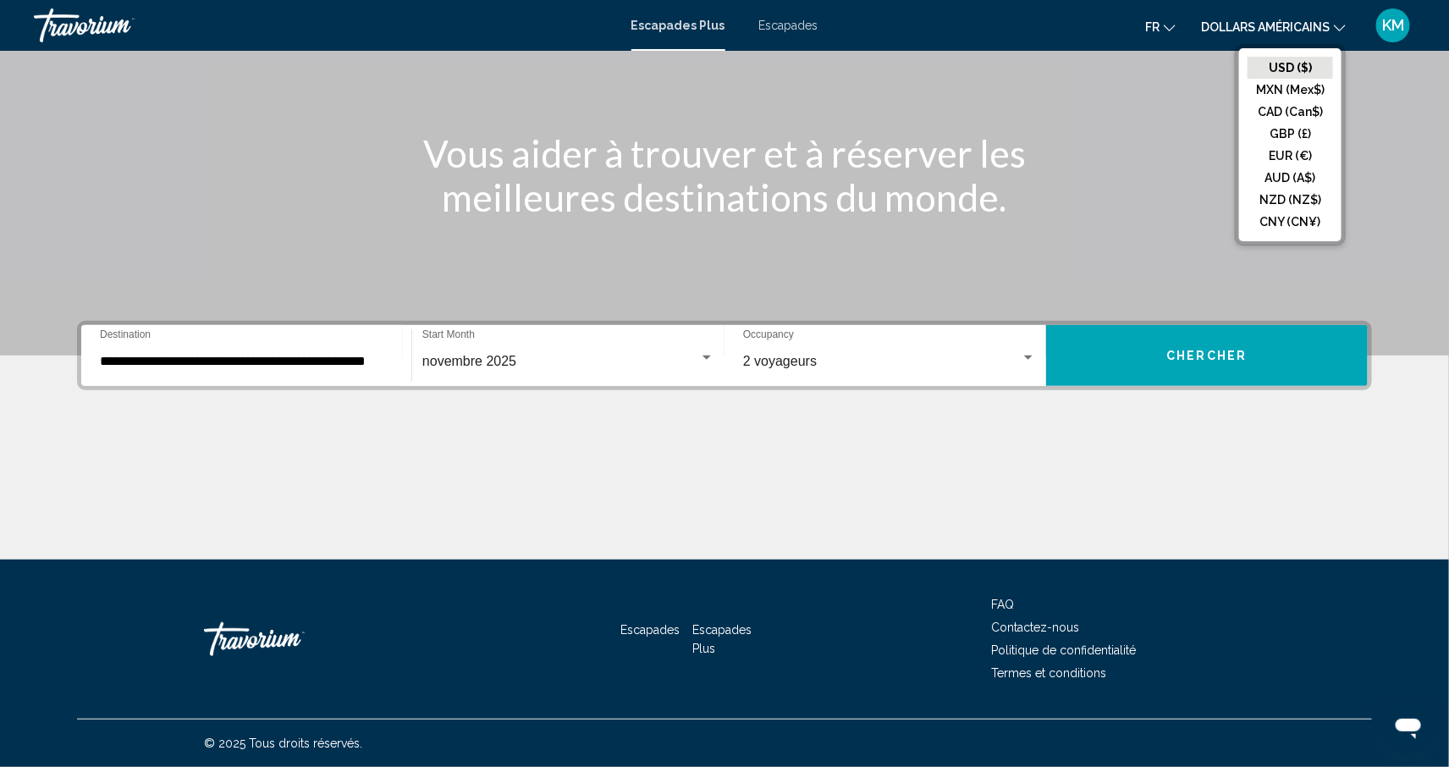
click at [1299, 148] on button "EUR (€)" at bounding box center [1291, 156] width 86 height 22
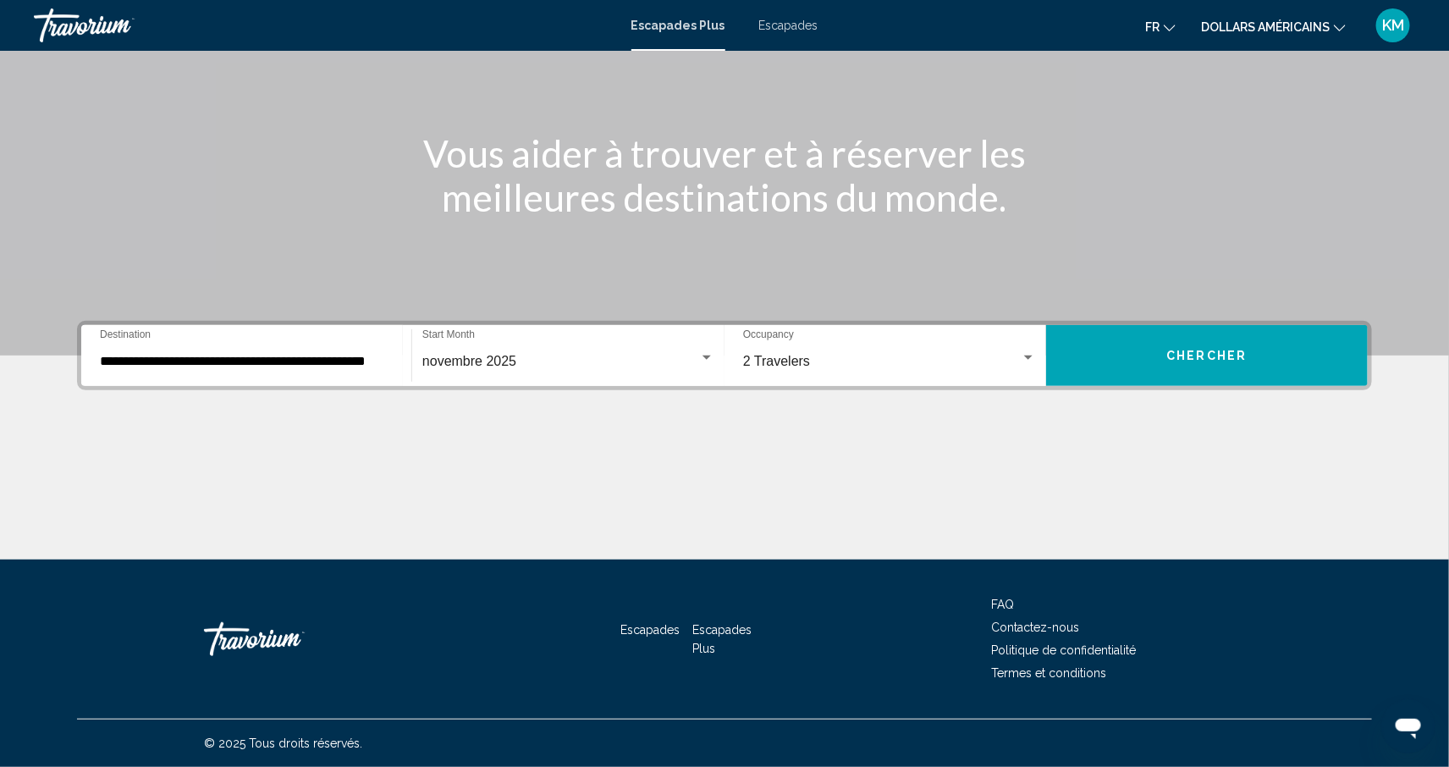
click at [1163, 353] on button "Chercher" at bounding box center [1207, 355] width 322 height 61
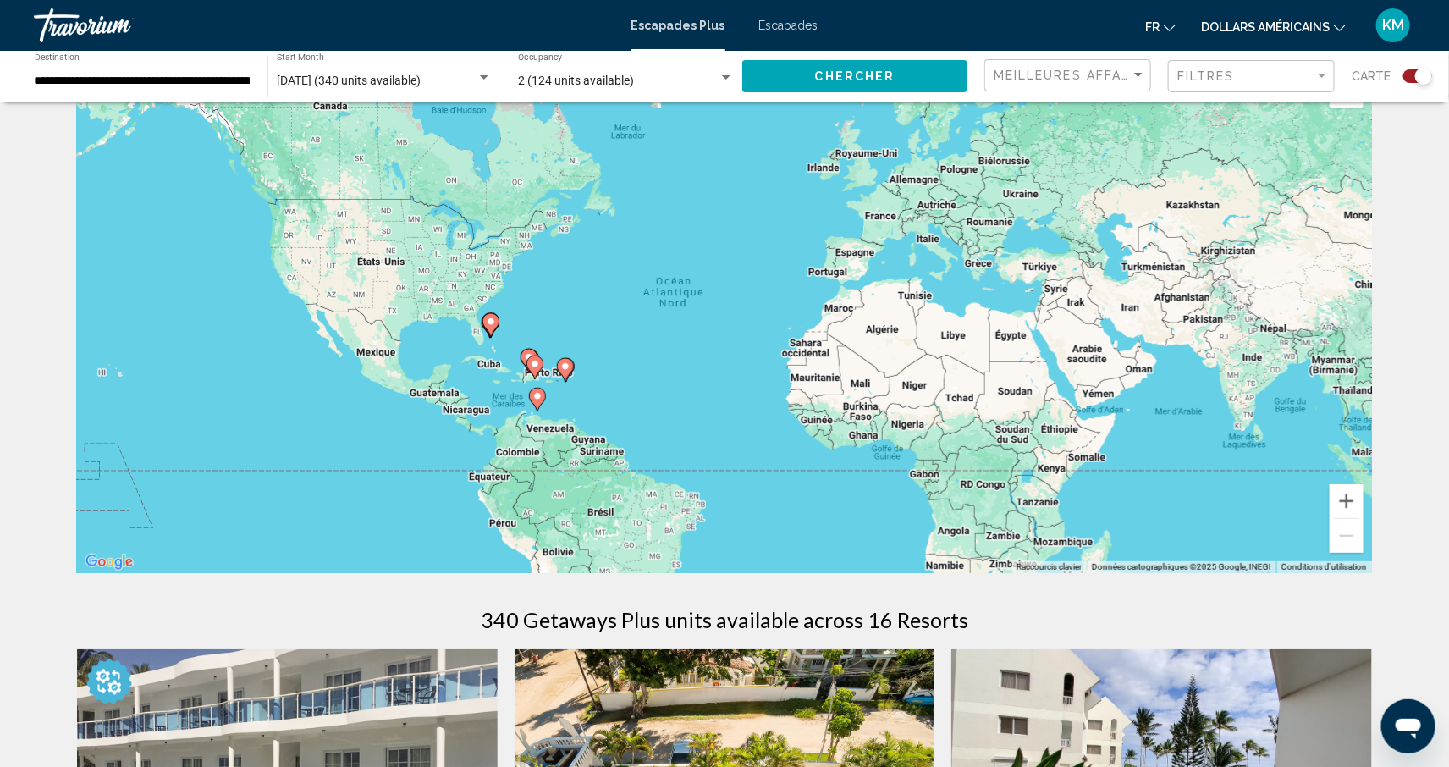
scroll to position [72, 0]
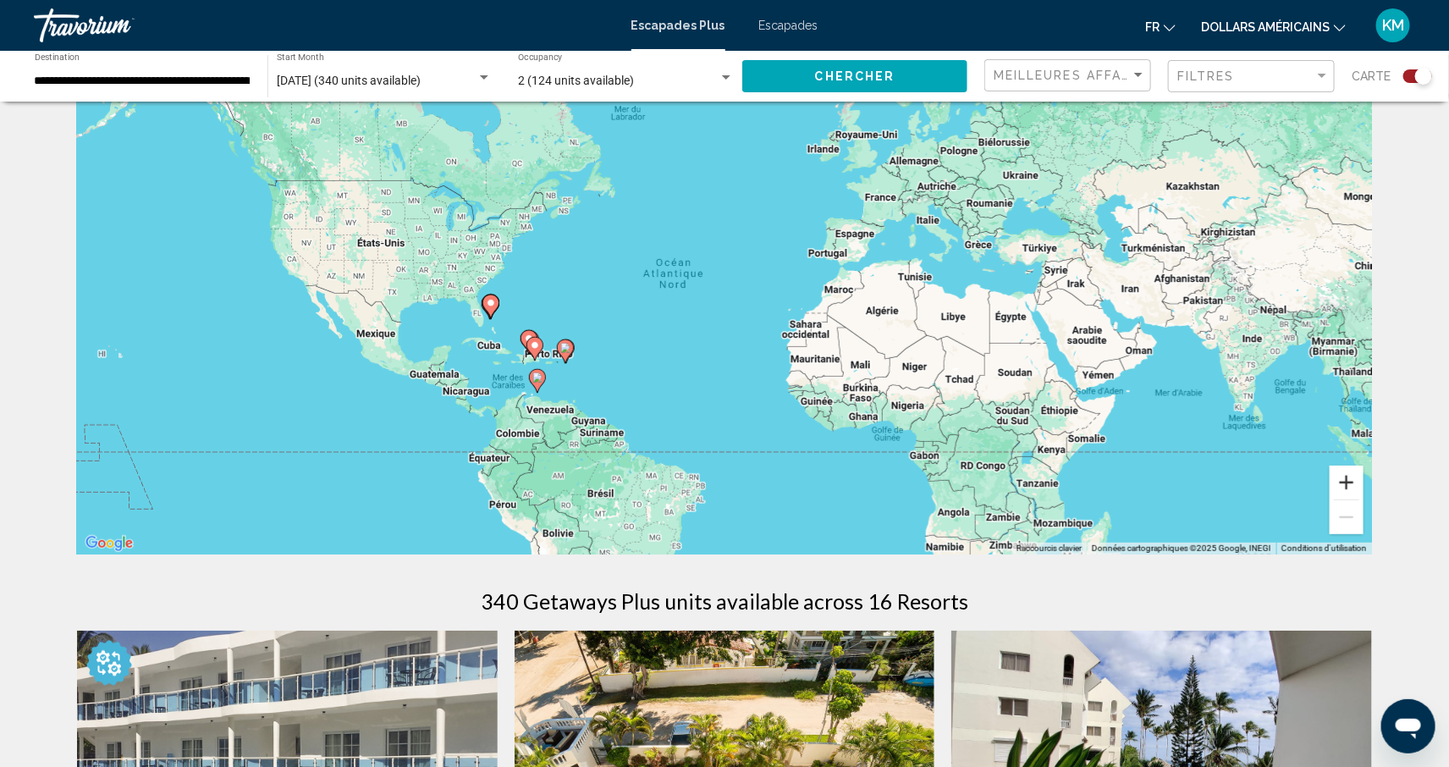
click at [1348, 481] on button "Zoom avant" at bounding box center [1347, 483] width 34 height 34
click at [1345, 484] on button "Zoom avant" at bounding box center [1347, 483] width 34 height 34
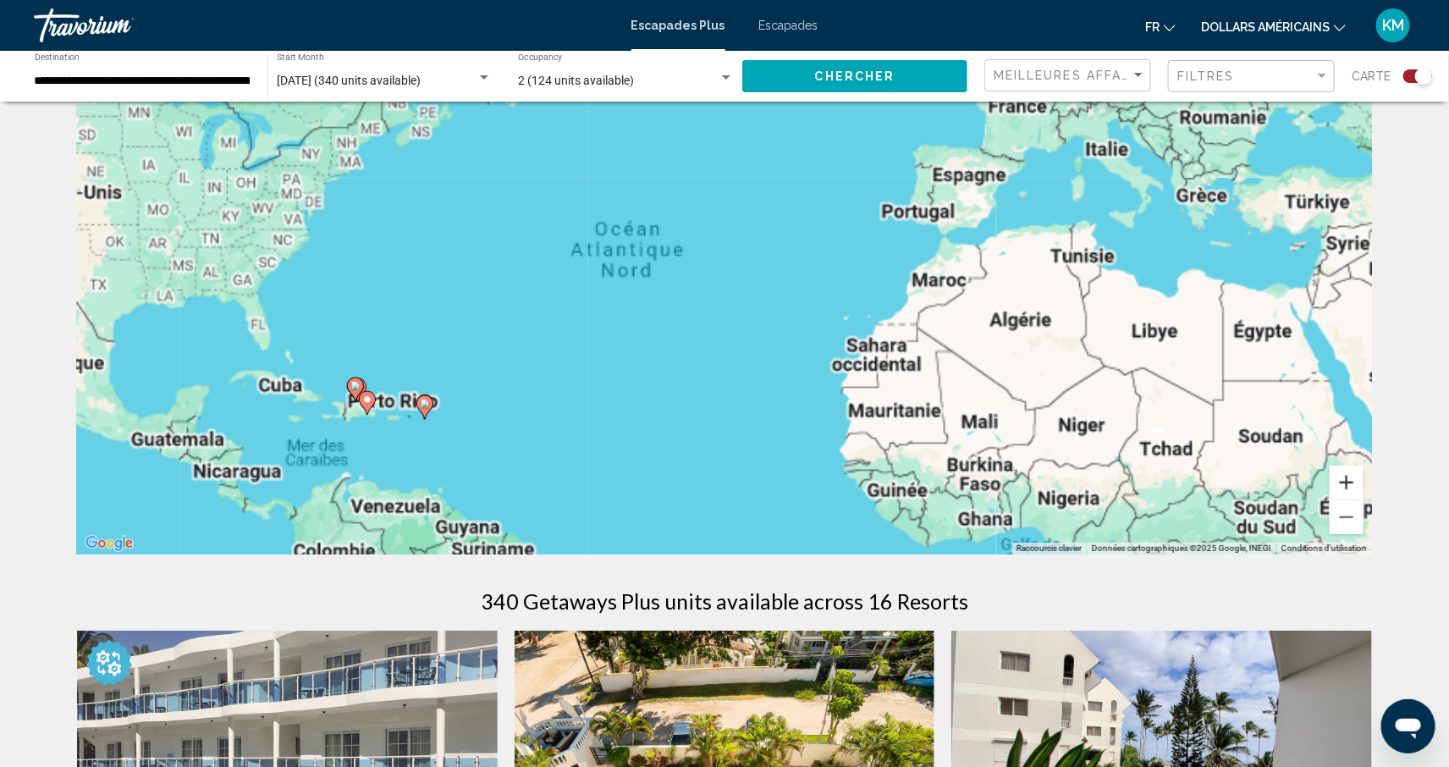
drag, startPoint x: 1344, startPoint y: 485, endPoint x: 1322, endPoint y: 483, distance: 22.9
click at [1344, 485] on button "Zoom avant" at bounding box center [1347, 483] width 34 height 34
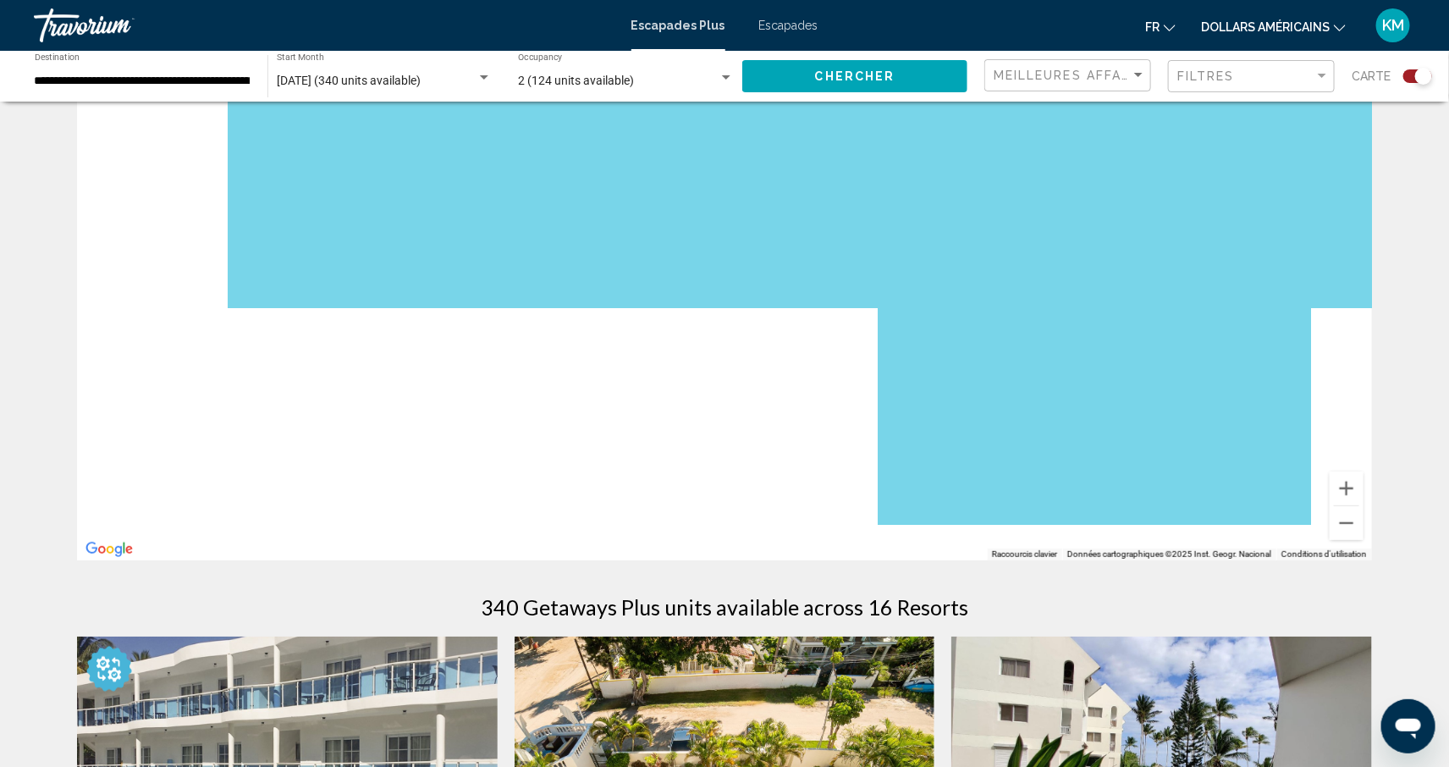
drag, startPoint x: 299, startPoint y: 460, endPoint x: 895, endPoint y: 33, distance: 733.0
click at [895, 33] on div "**********" at bounding box center [724, 317] width 1449 height 767
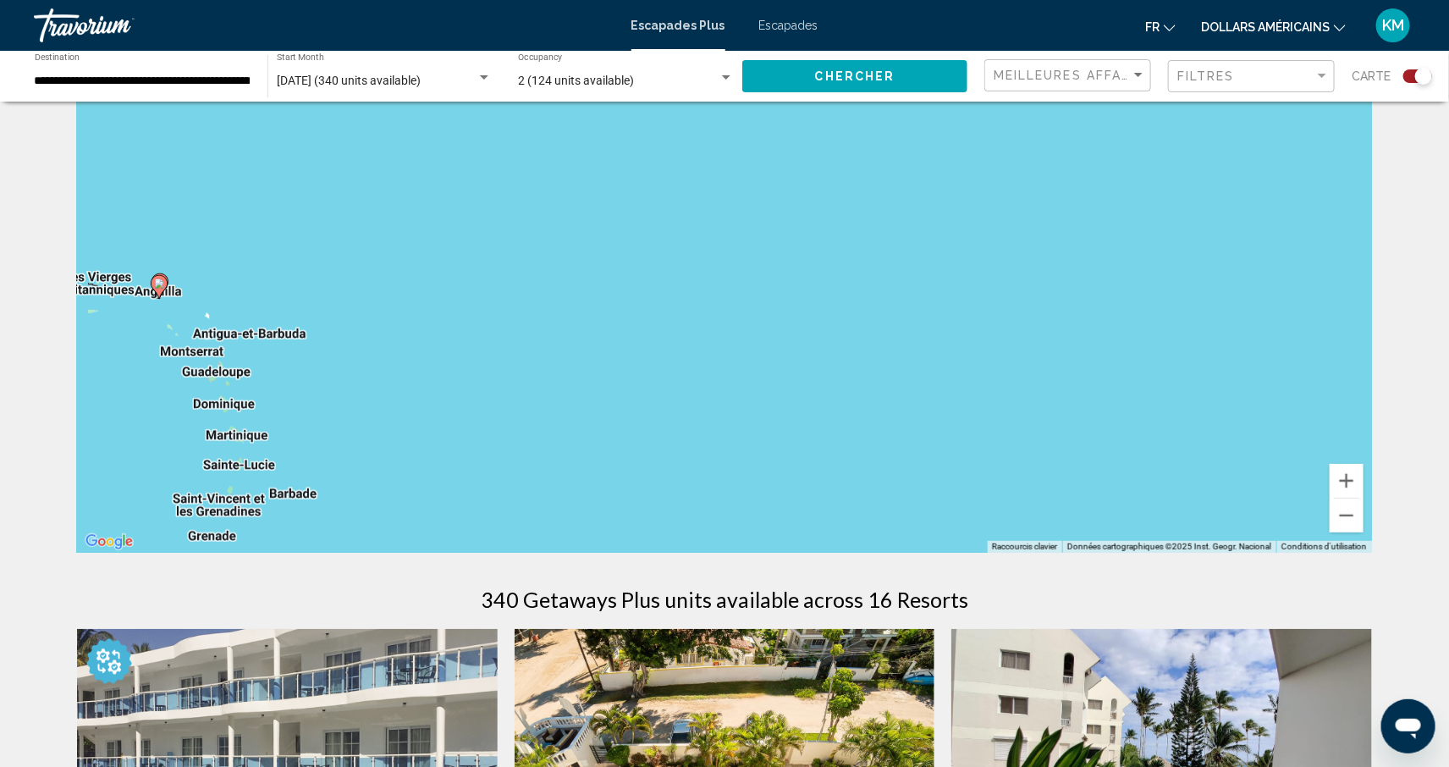
scroll to position [66, 0]
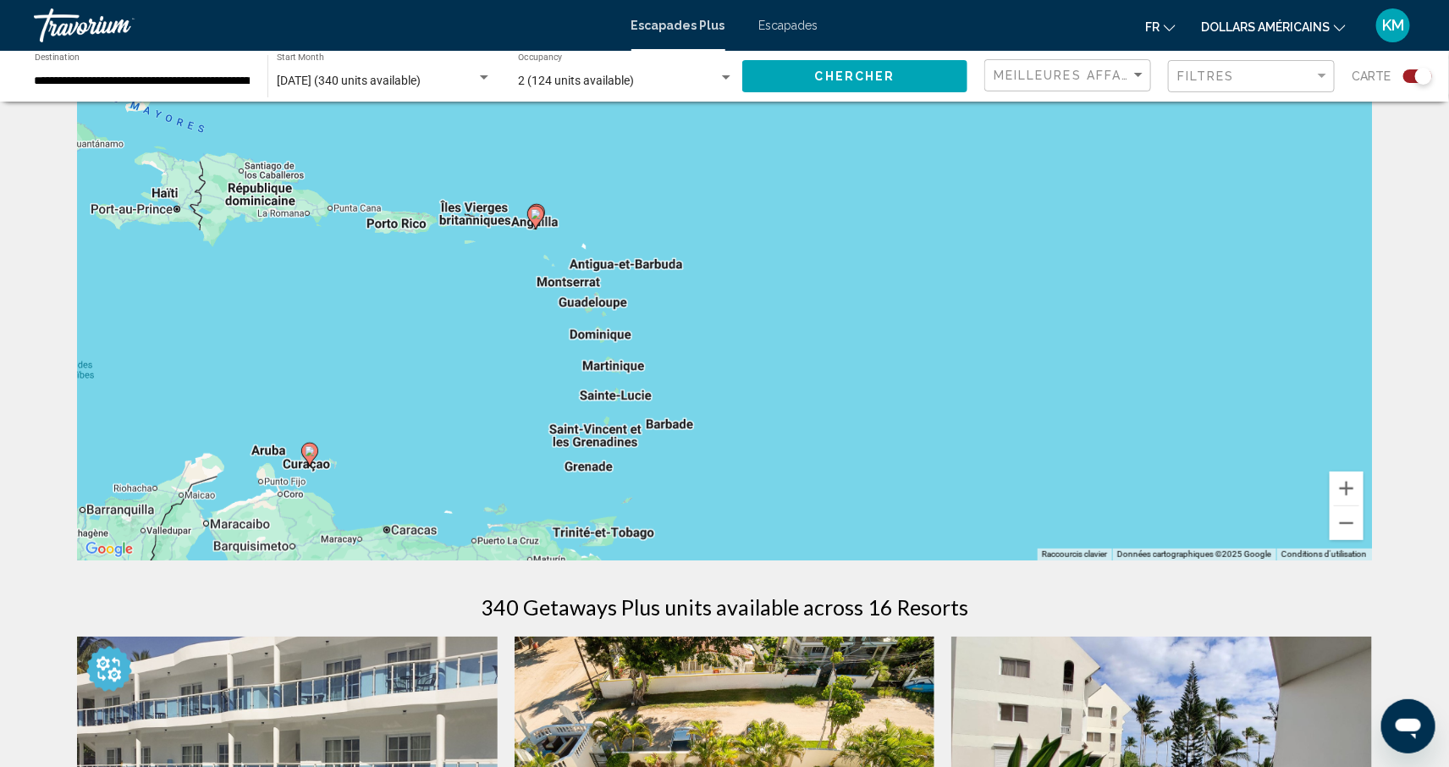
drag, startPoint x: 304, startPoint y: 361, endPoint x: 700, endPoint y: 273, distance: 405.7
click at [700, 273] on div "Pour activer le glissement avec le clavier, appuyez sur Alt+Entrée. Une fois ce…" at bounding box center [724, 306] width 1295 height 508
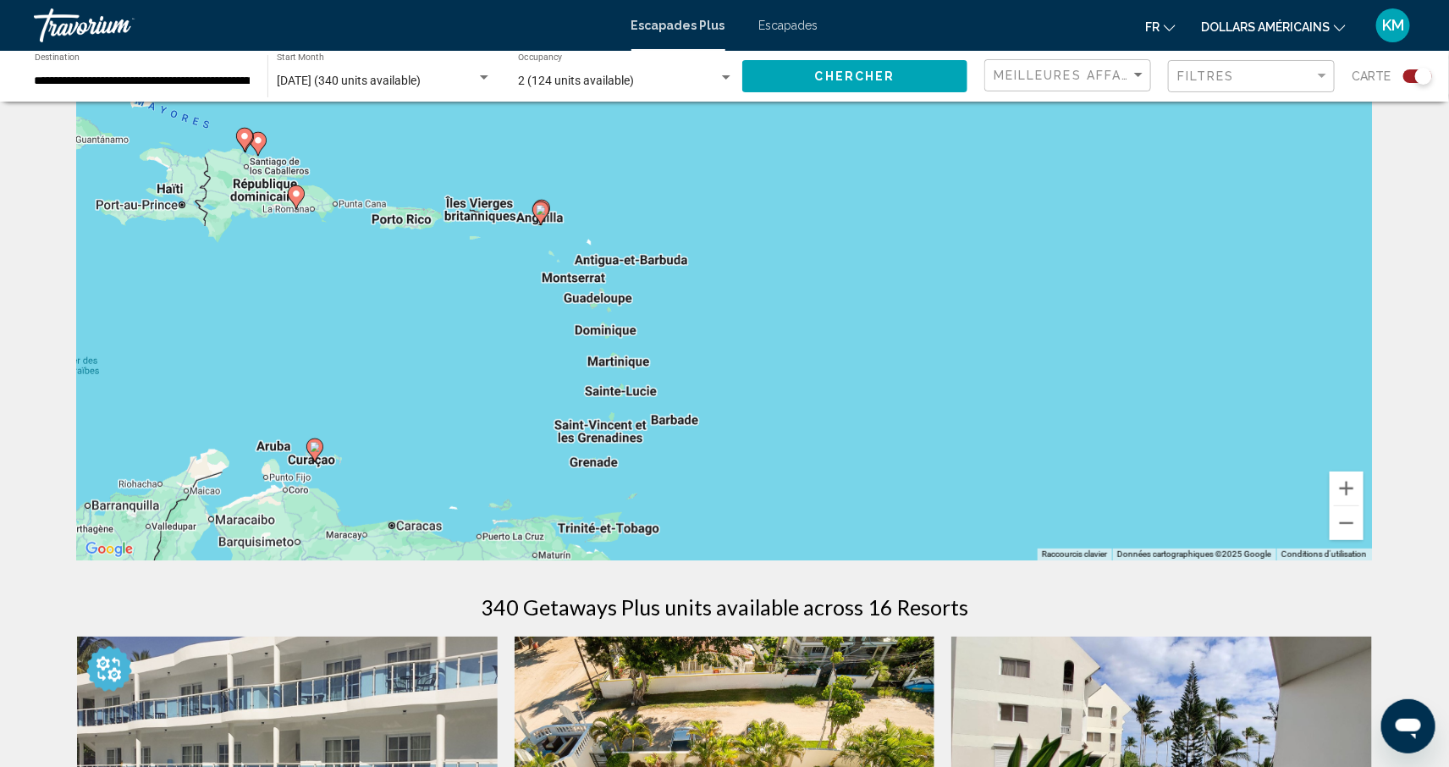
scroll to position [68, 0]
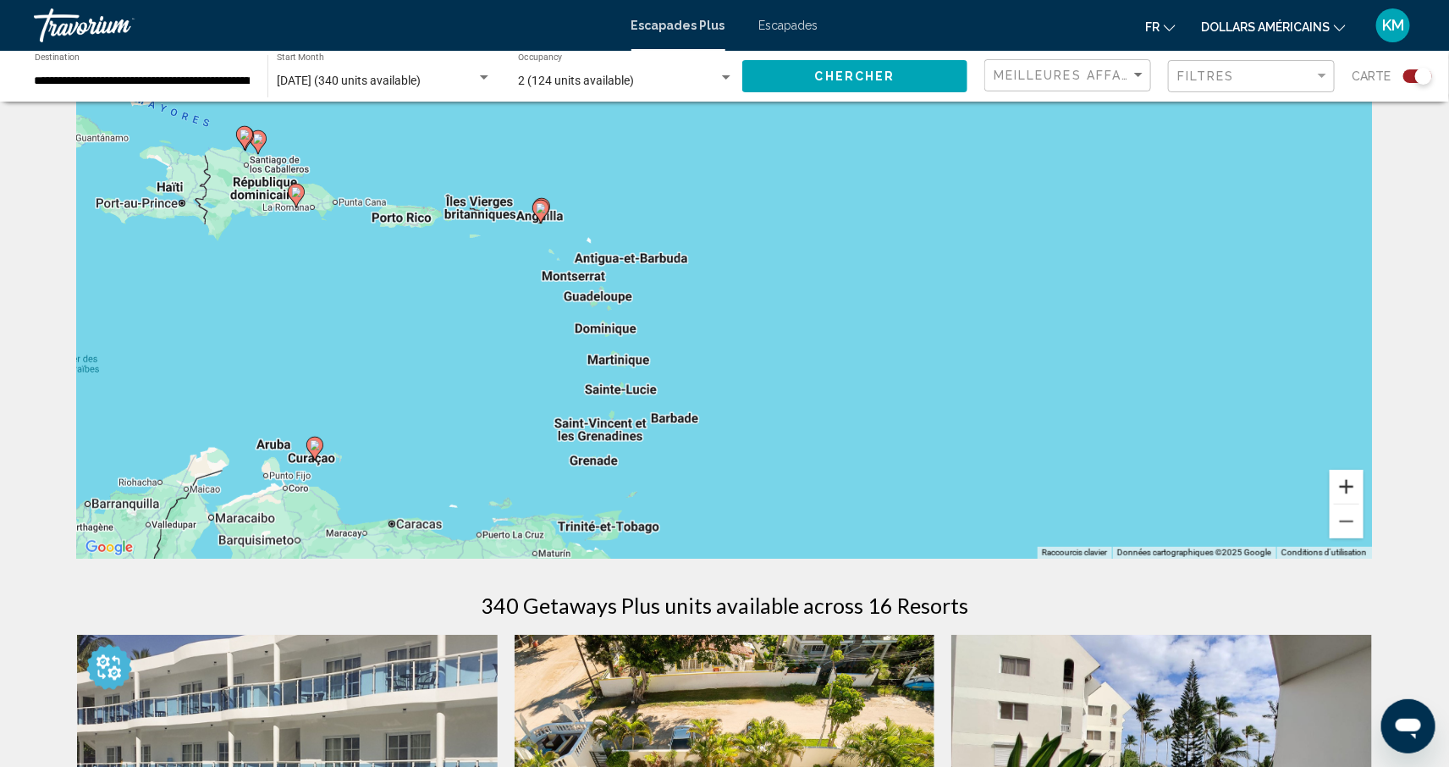
click at [1343, 490] on button "Zoom avant" at bounding box center [1347, 487] width 34 height 34
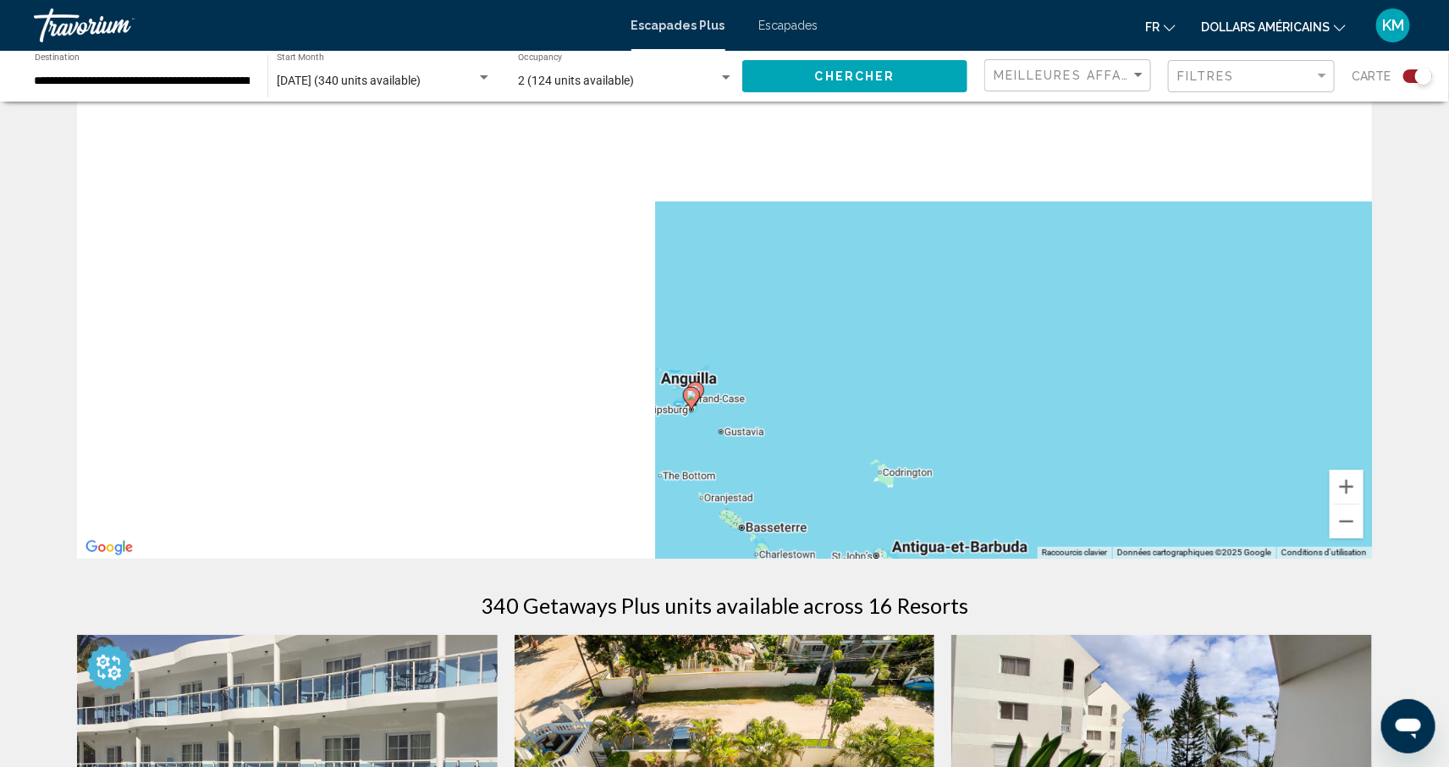
drag, startPoint x: 527, startPoint y: 335, endPoint x: 1239, endPoint y: 764, distance: 831.3
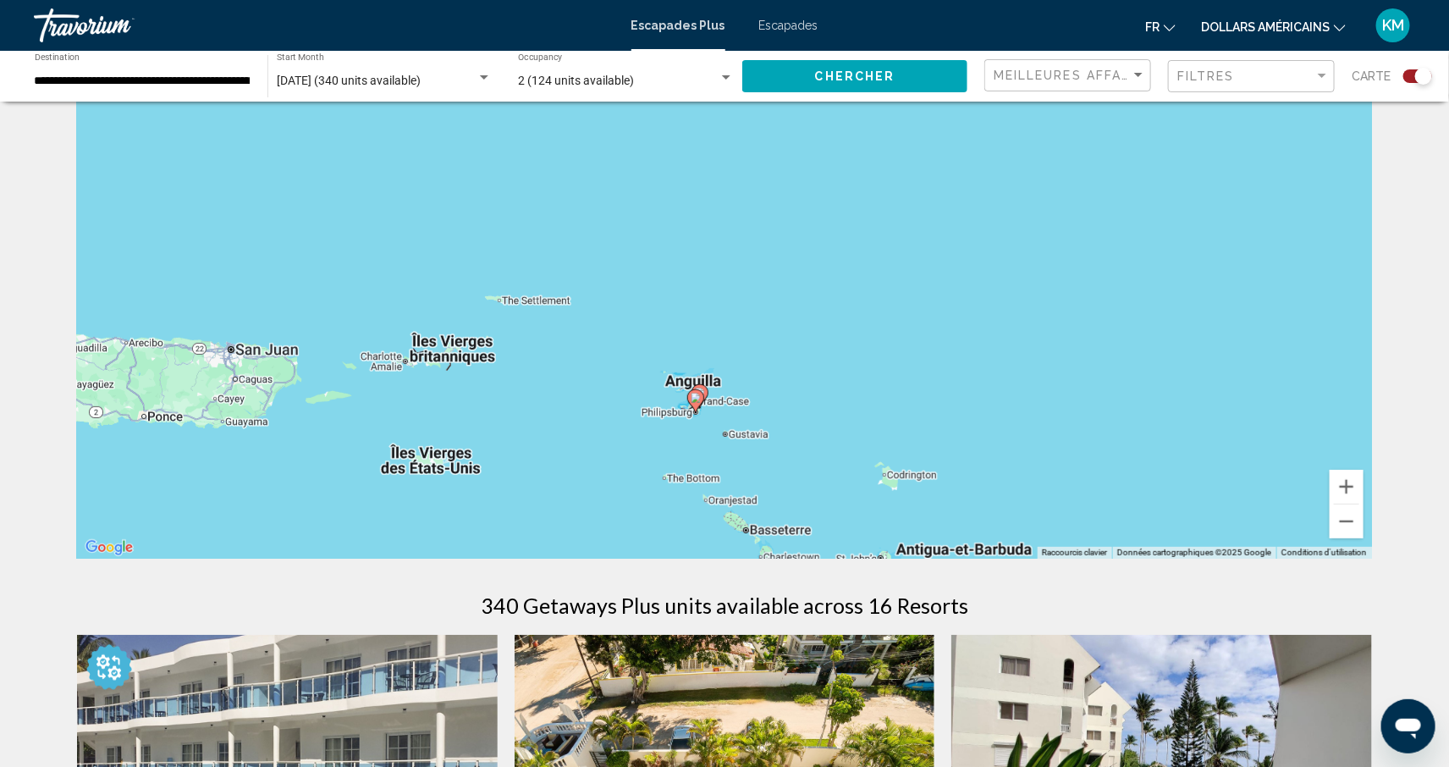
click at [698, 403] on icon "Contenu principal" at bounding box center [695, 401] width 15 height 22
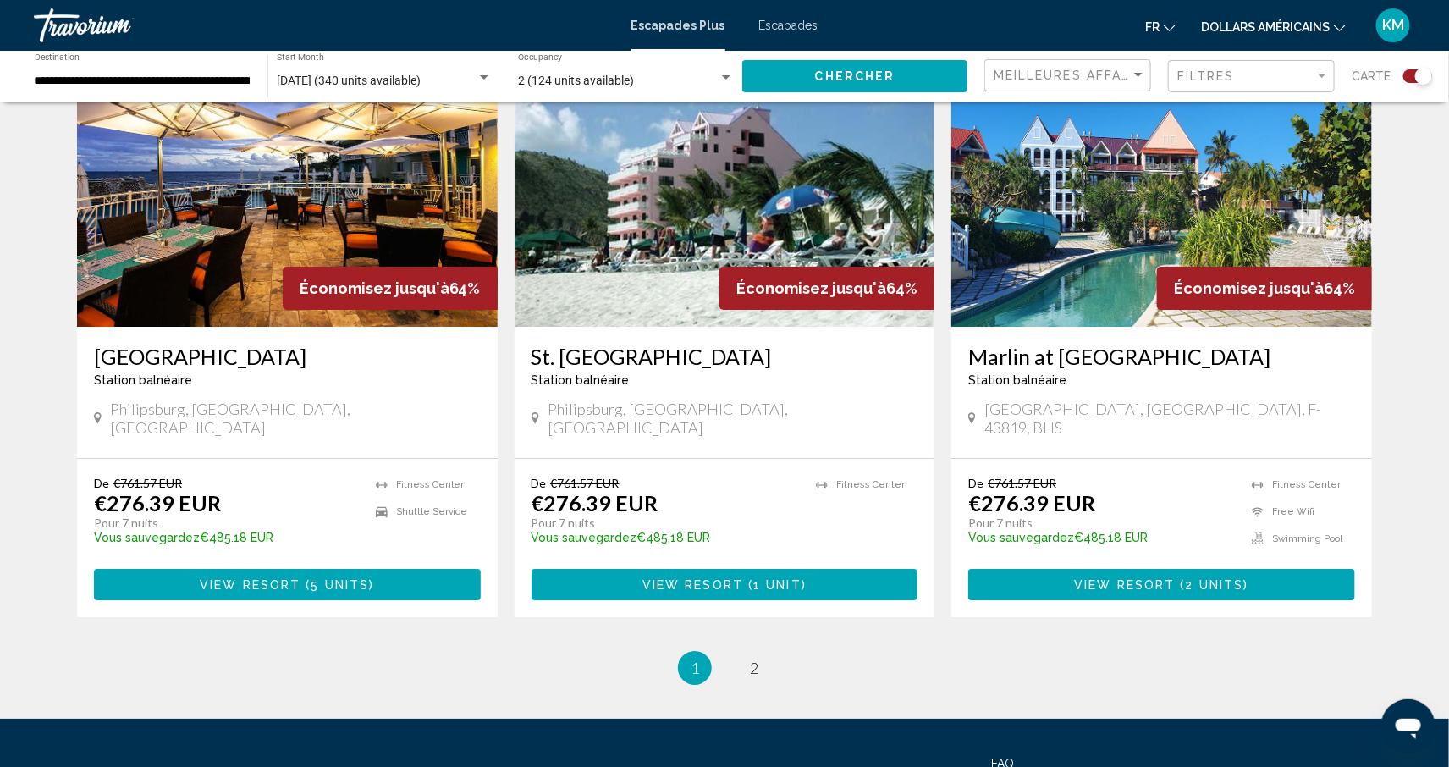
scroll to position [2415, 0]
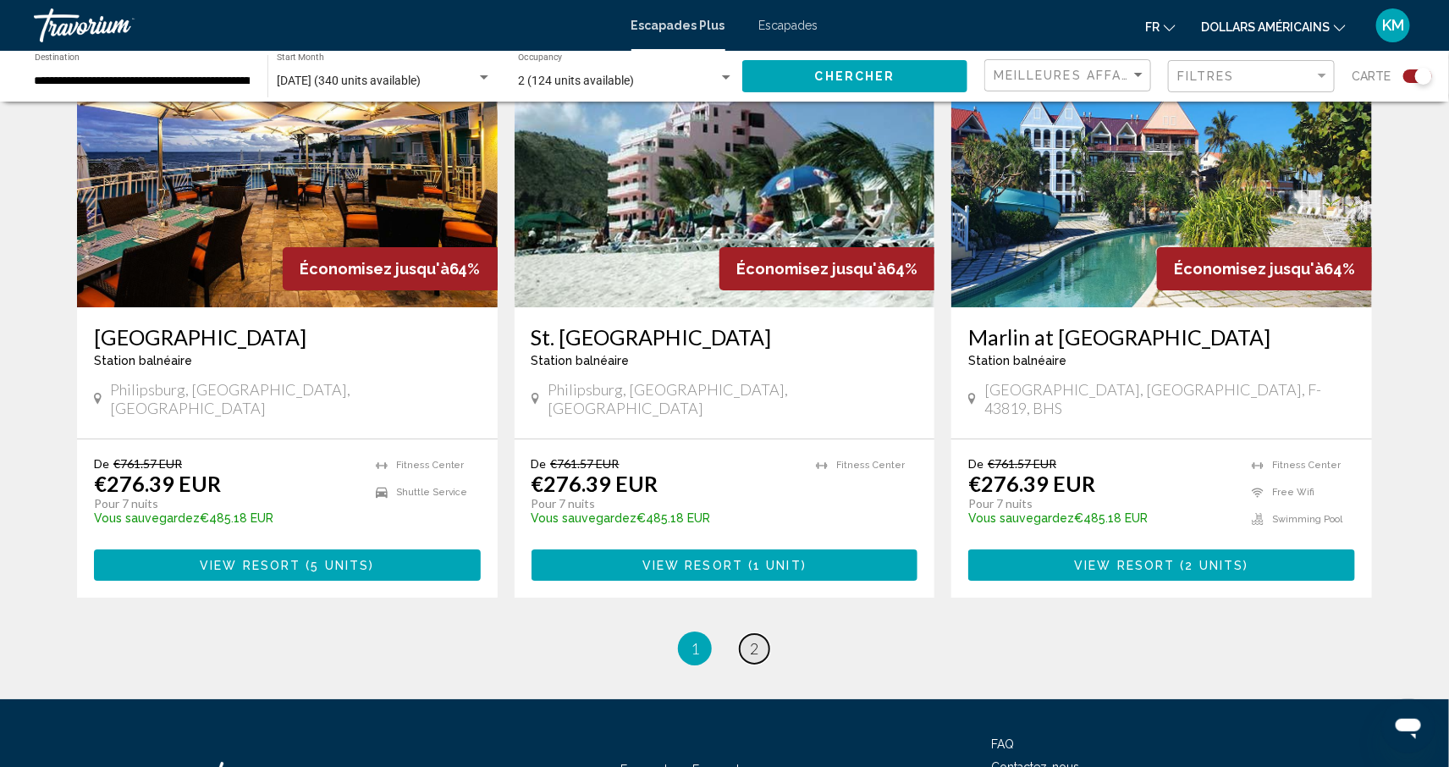
click at [750, 639] on span "2" at bounding box center [754, 648] width 8 height 19
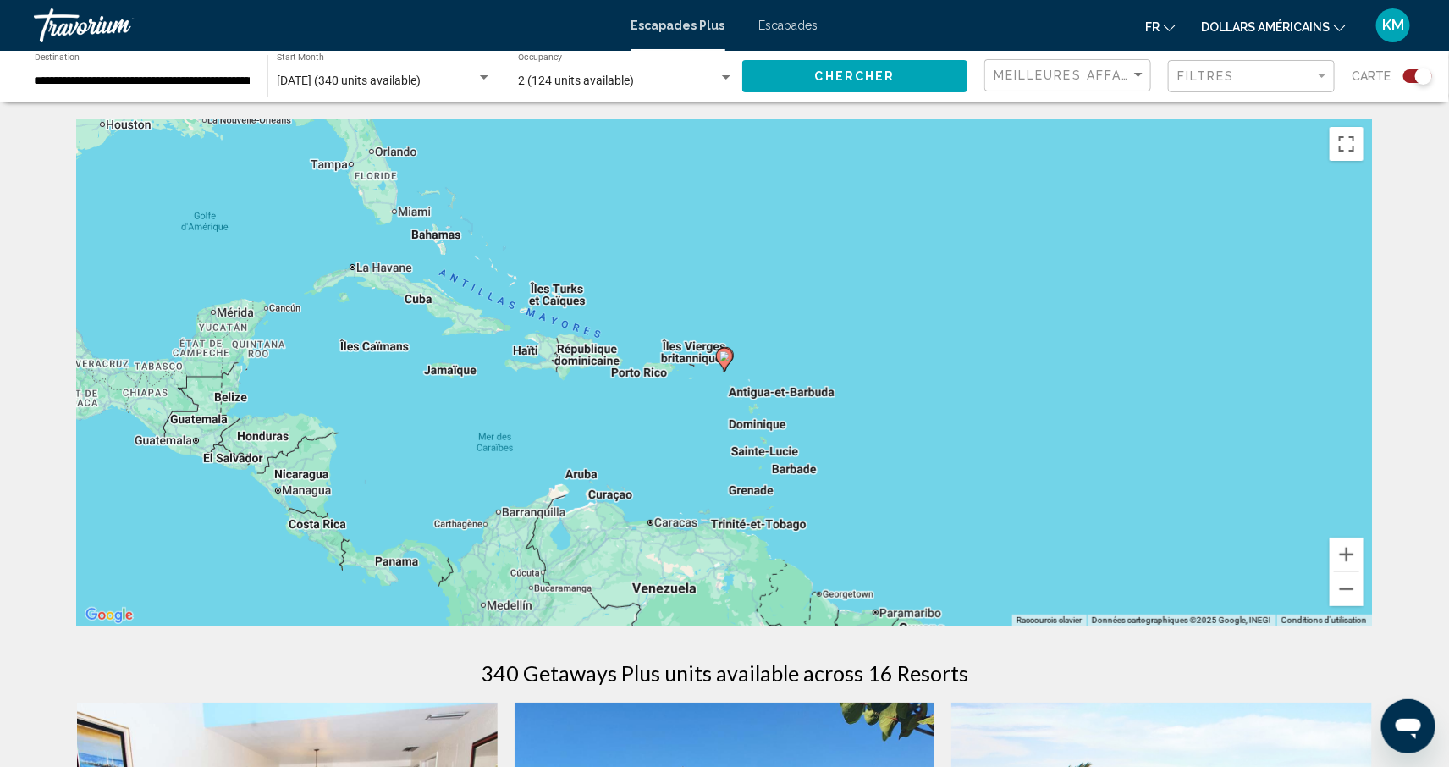
click at [168, 82] on input "**********" at bounding box center [143, 81] width 216 height 14
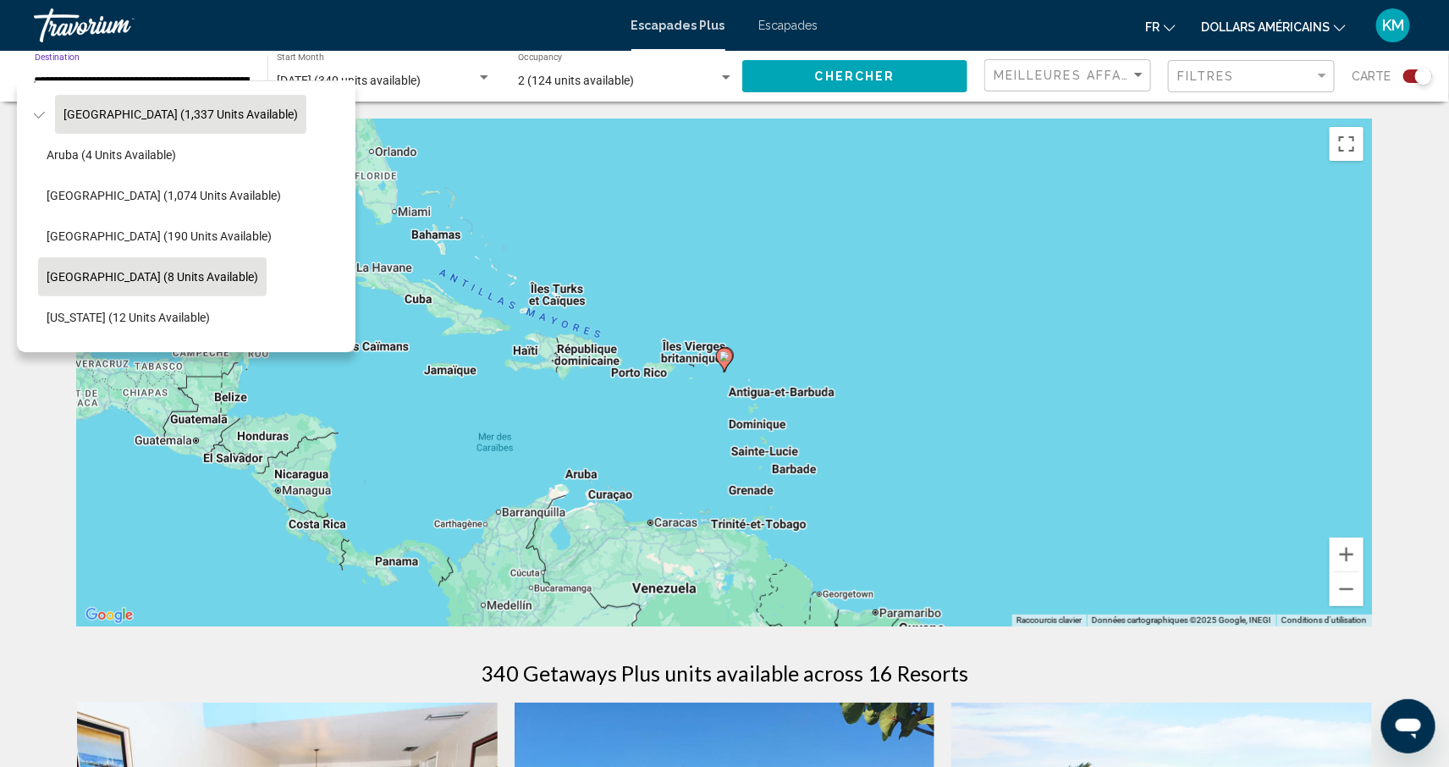
scroll to position [158, 14]
click at [181, 270] on span "Martinique (8 units available)" at bounding box center [151, 277] width 212 height 14
type input "**********"
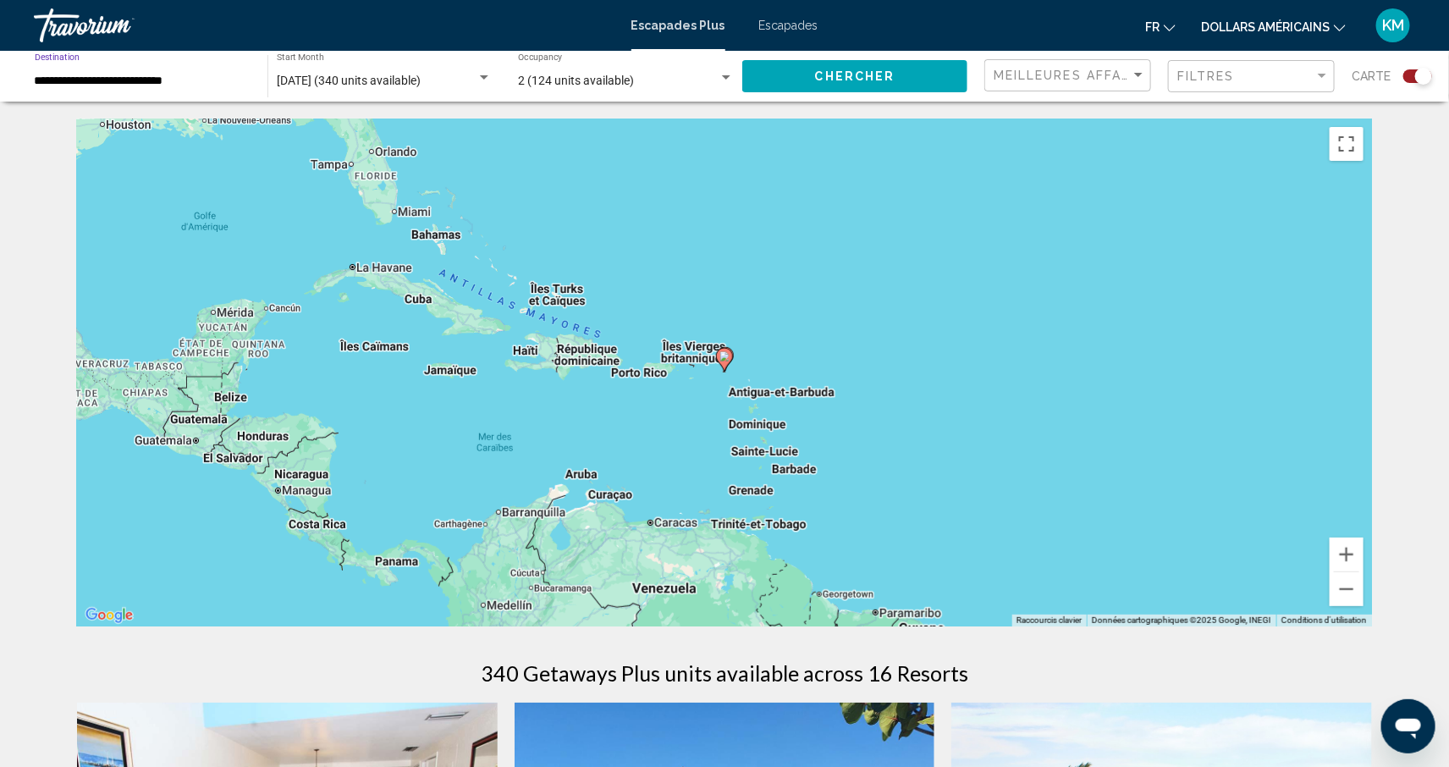
click at [810, 74] on button "Chercher" at bounding box center [854, 75] width 225 height 31
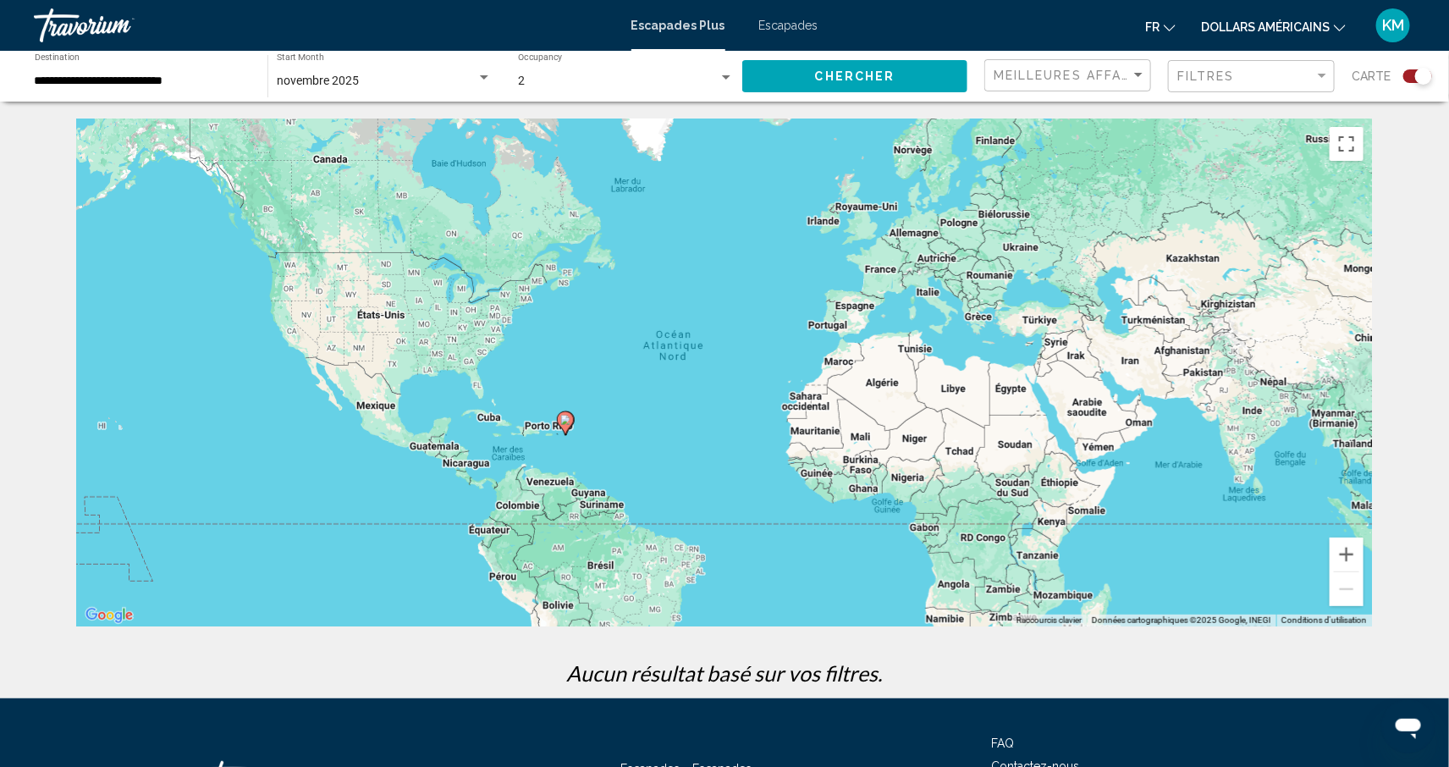
scroll to position [10, 0]
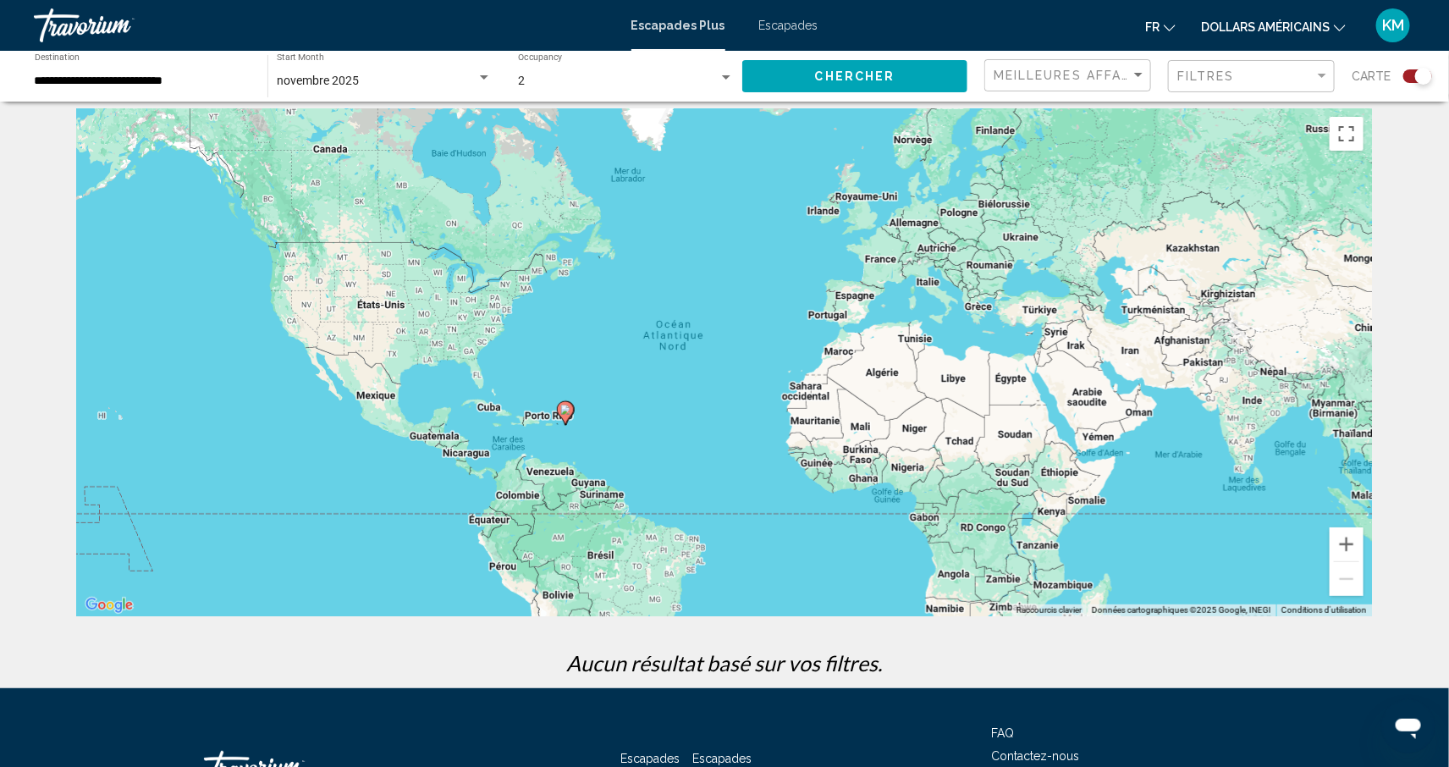
click at [406, 112] on div "Pour activer le glissement avec le clavier, appuyez sur Alt+Entrée. Une fois ce…" at bounding box center [724, 362] width 1295 height 508
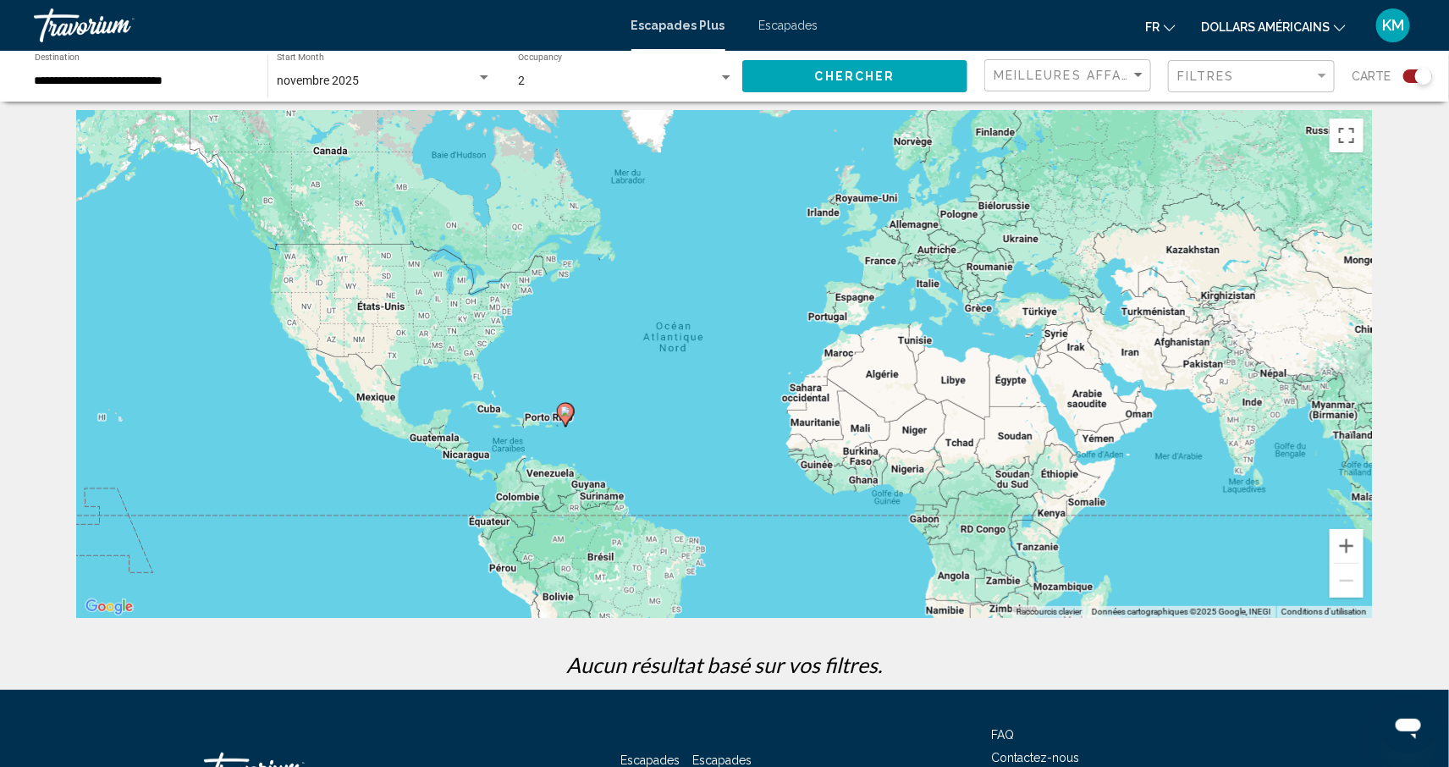
click at [387, 88] on div "novembre 2025 Start Month All Start Months" at bounding box center [384, 76] width 215 height 47
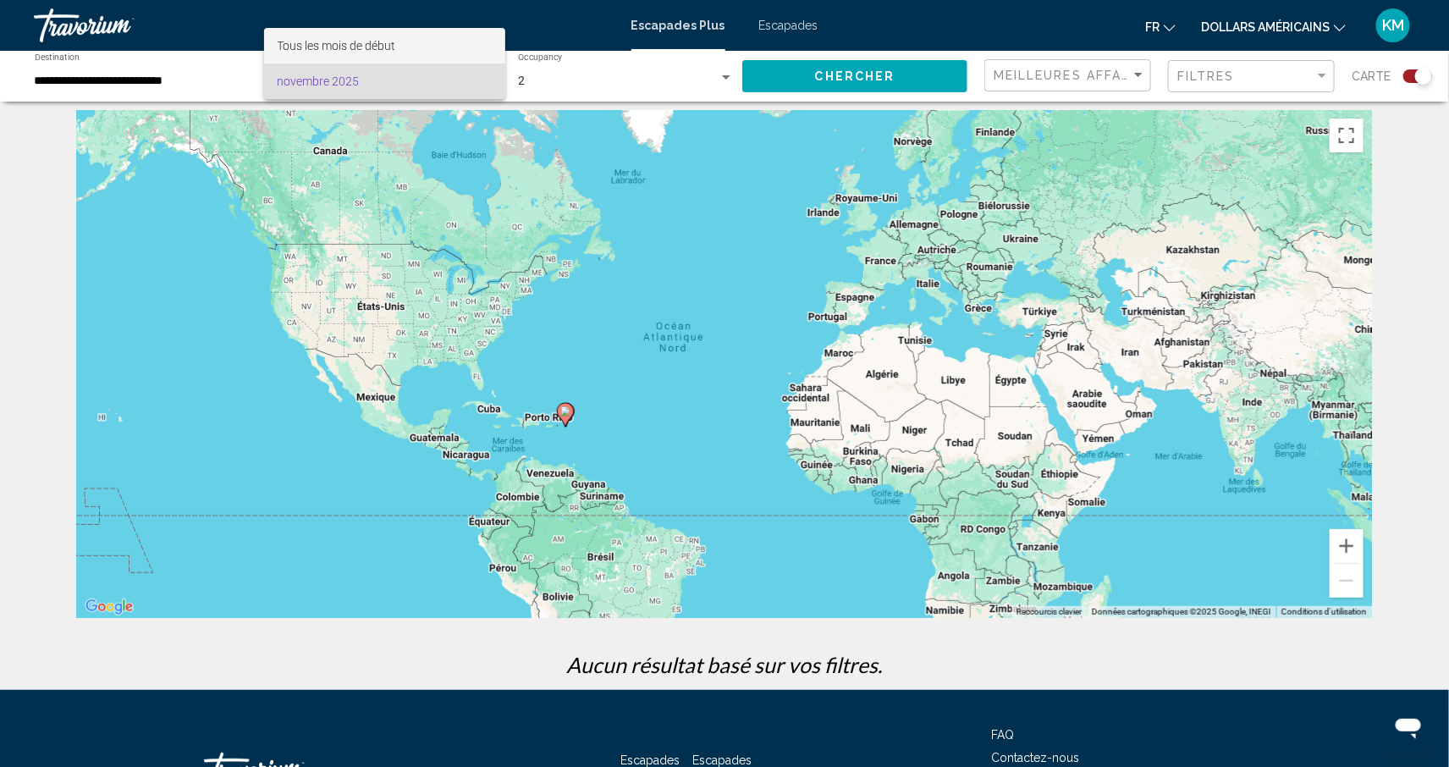
click at [384, 47] on font "Tous les mois de début" at bounding box center [337, 46] width 119 height 14
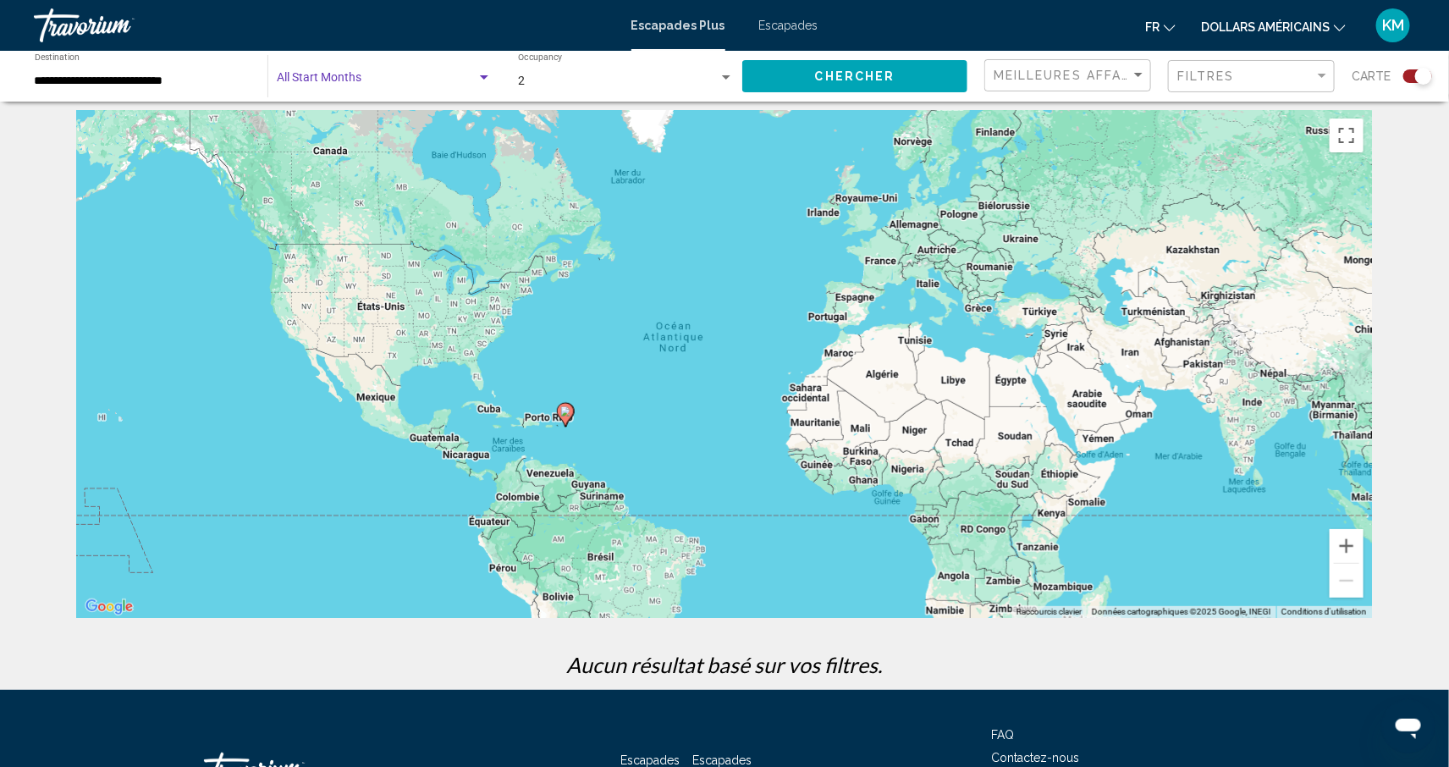
click at [828, 76] on span "Chercher" at bounding box center [855, 77] width 80 height 14
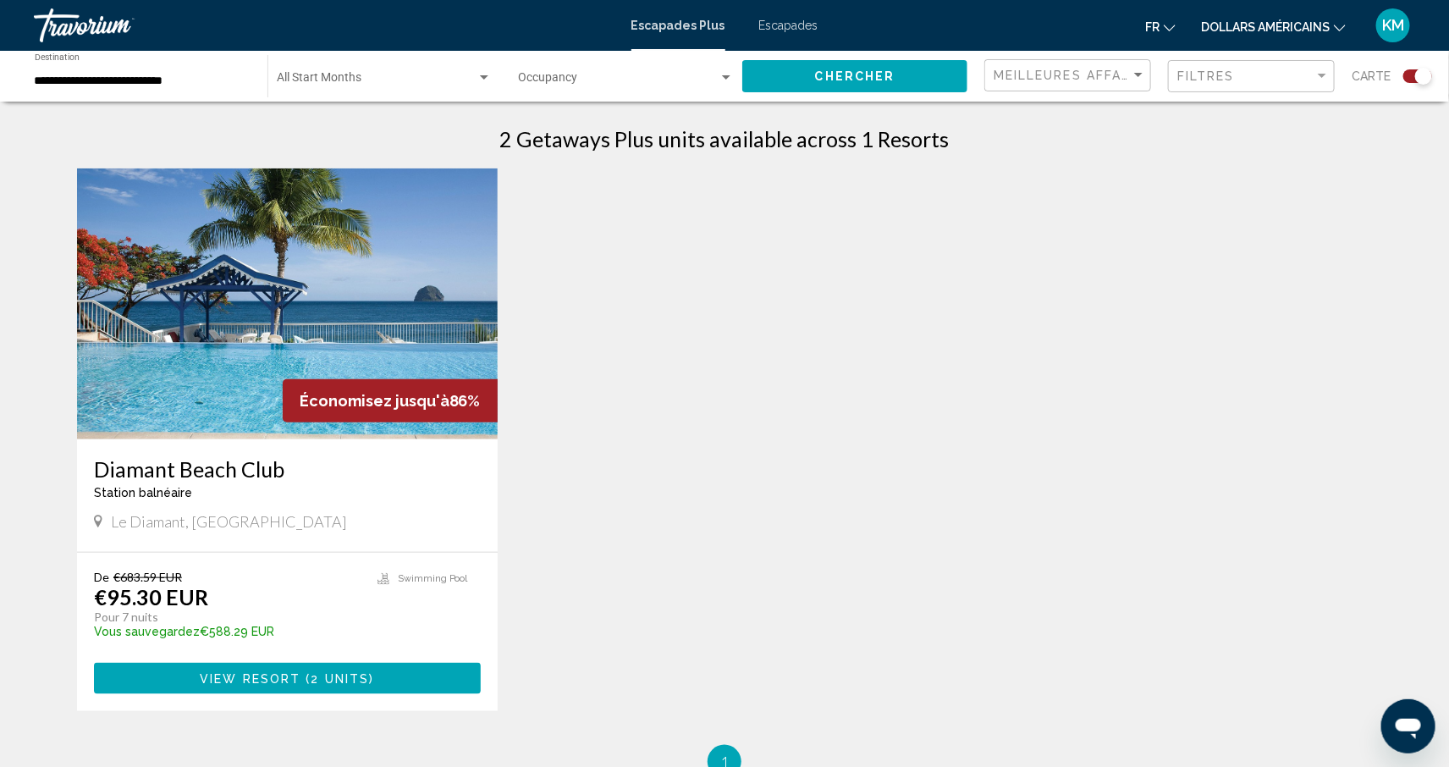
click at [433, 362] on img "Contenu principal" at bounding box center [287, 303] width 421 height 271
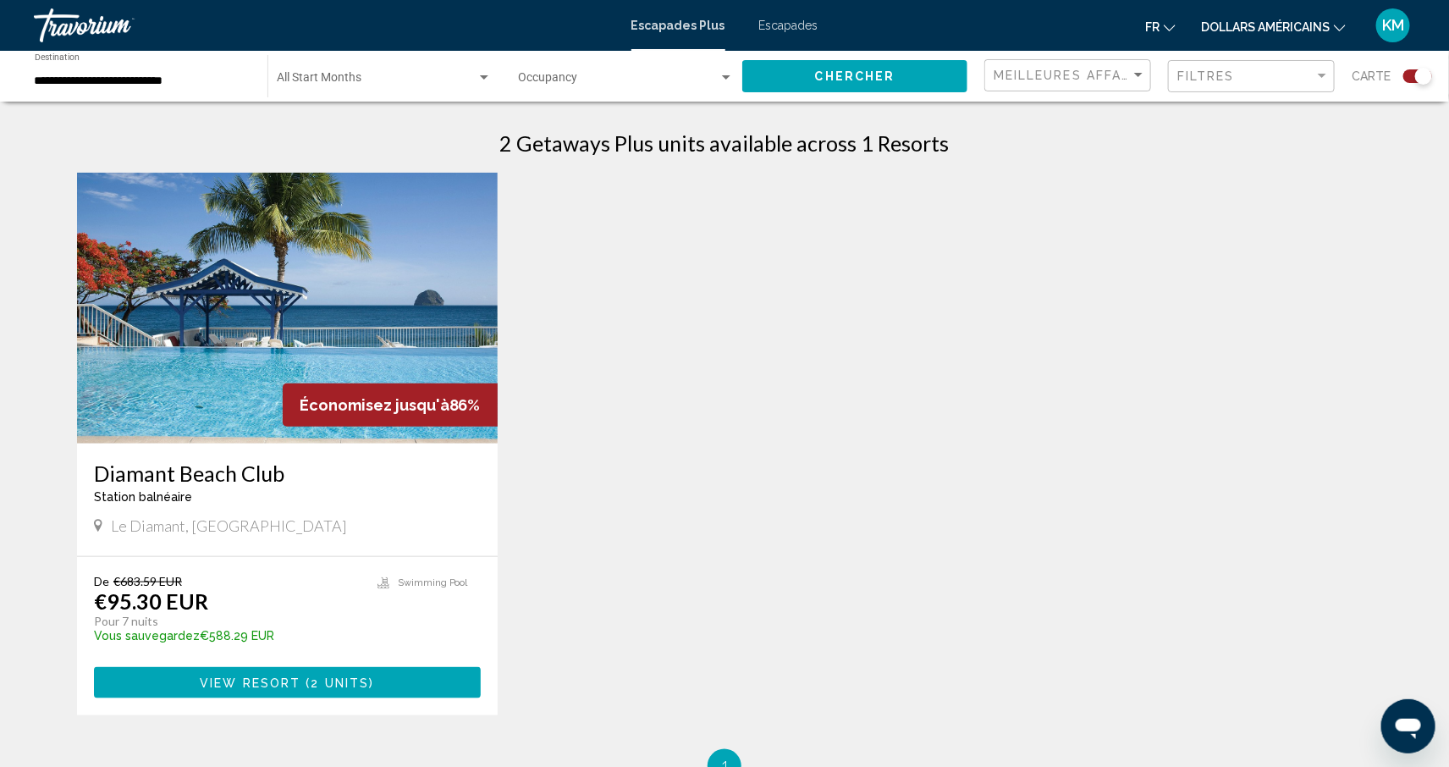
scroll to position [529, 0]
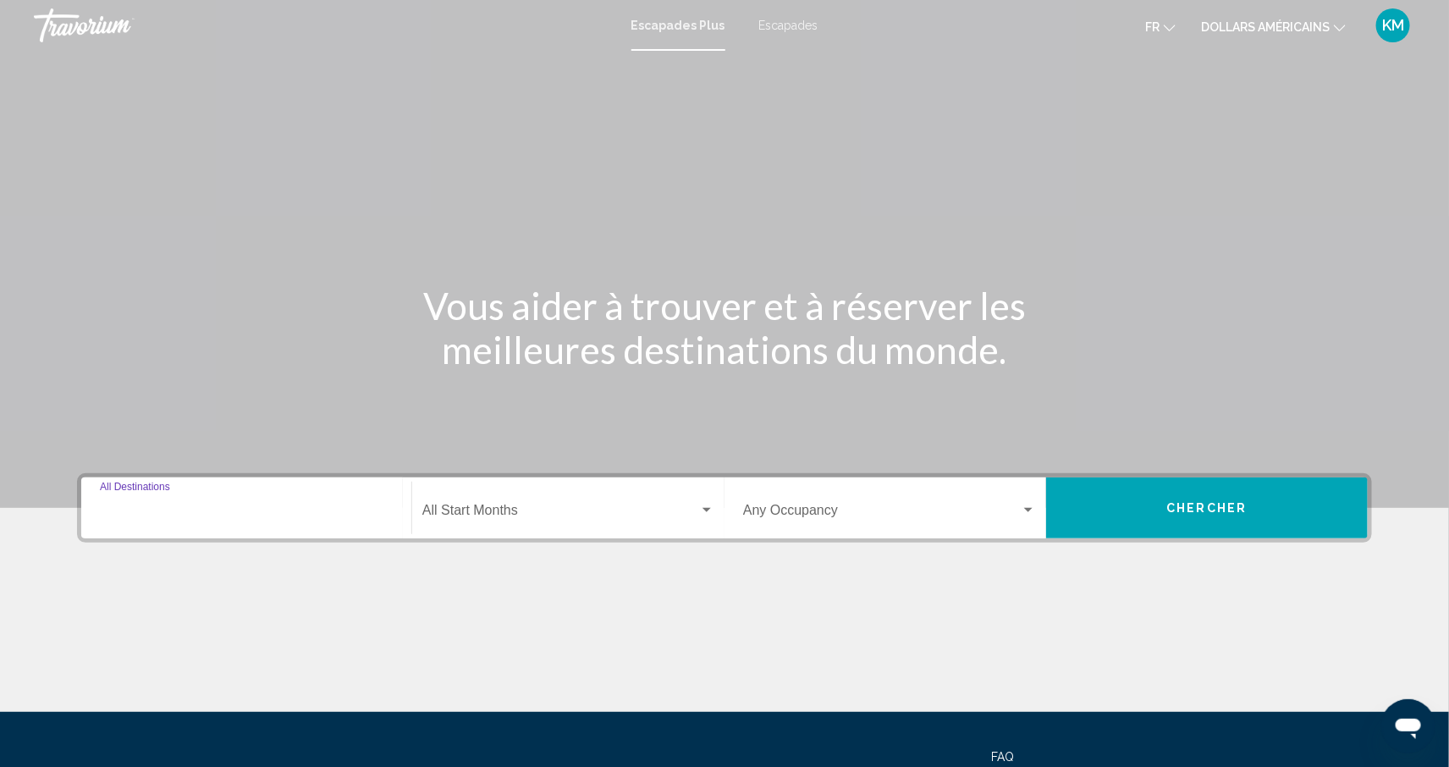
click at [201, 519] on input "Destination All Destinations" at bounding box center [246, 513] width 293 height 15
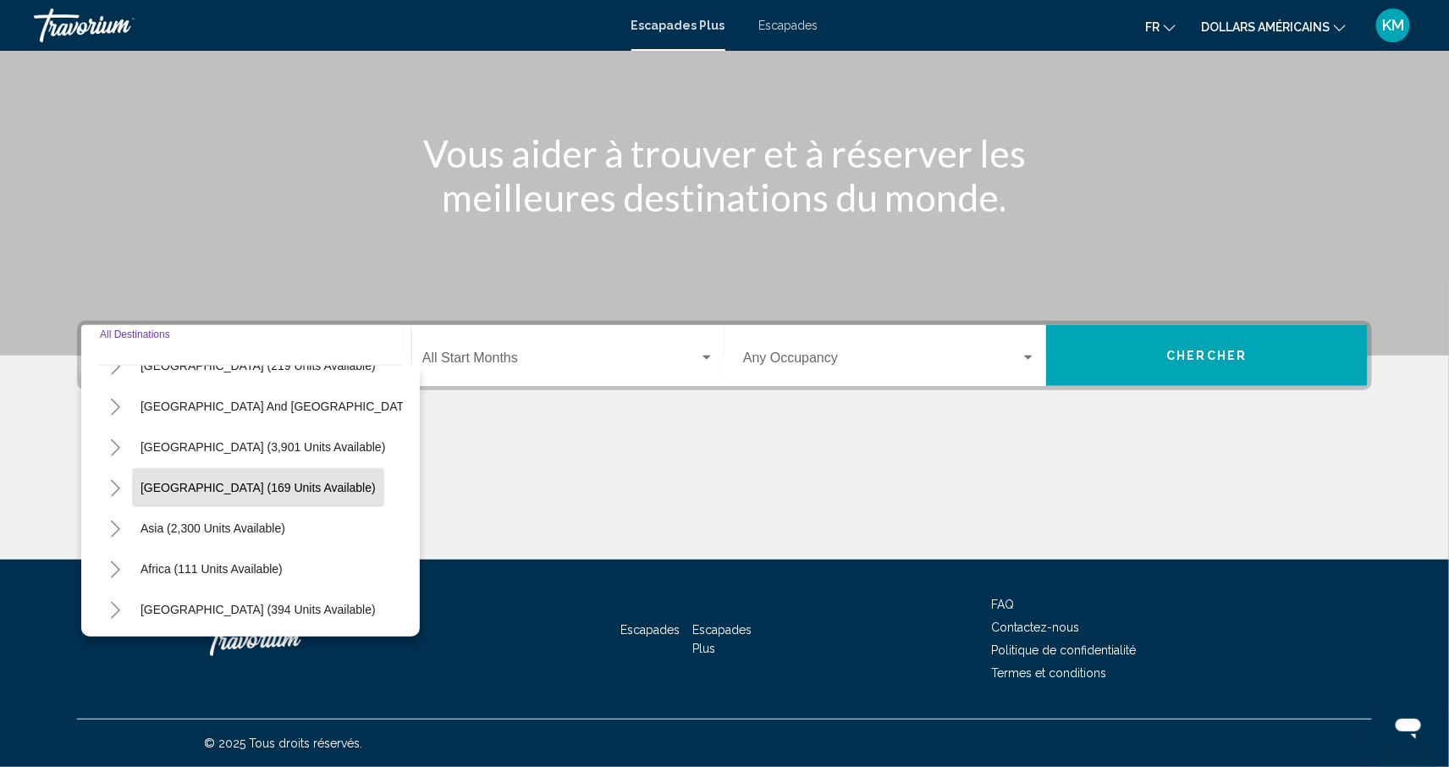
scroll to position [273, 0]
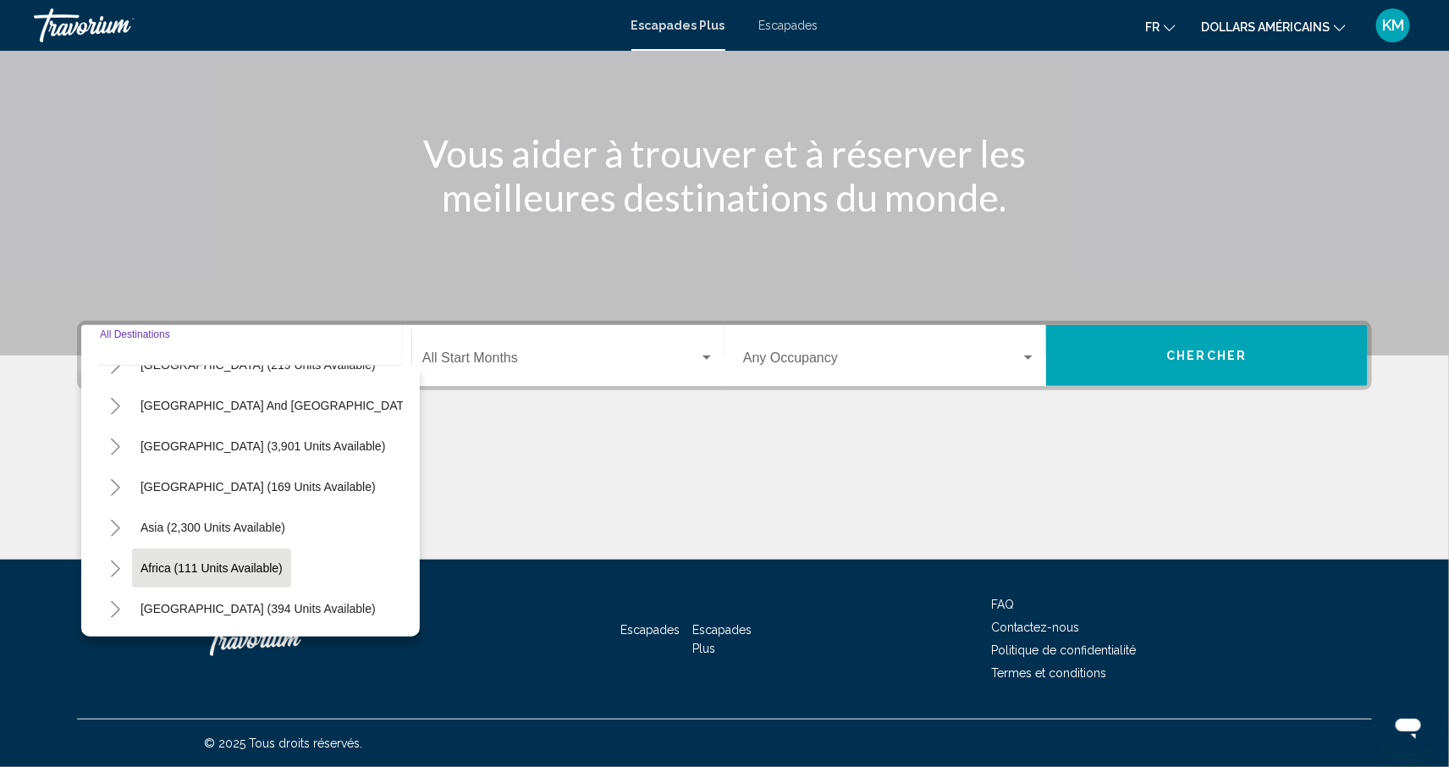
click at [255, 576] on button "Africa (111 units available)" at bounding box center [211, 568] width 159 height 39
type input "**********"
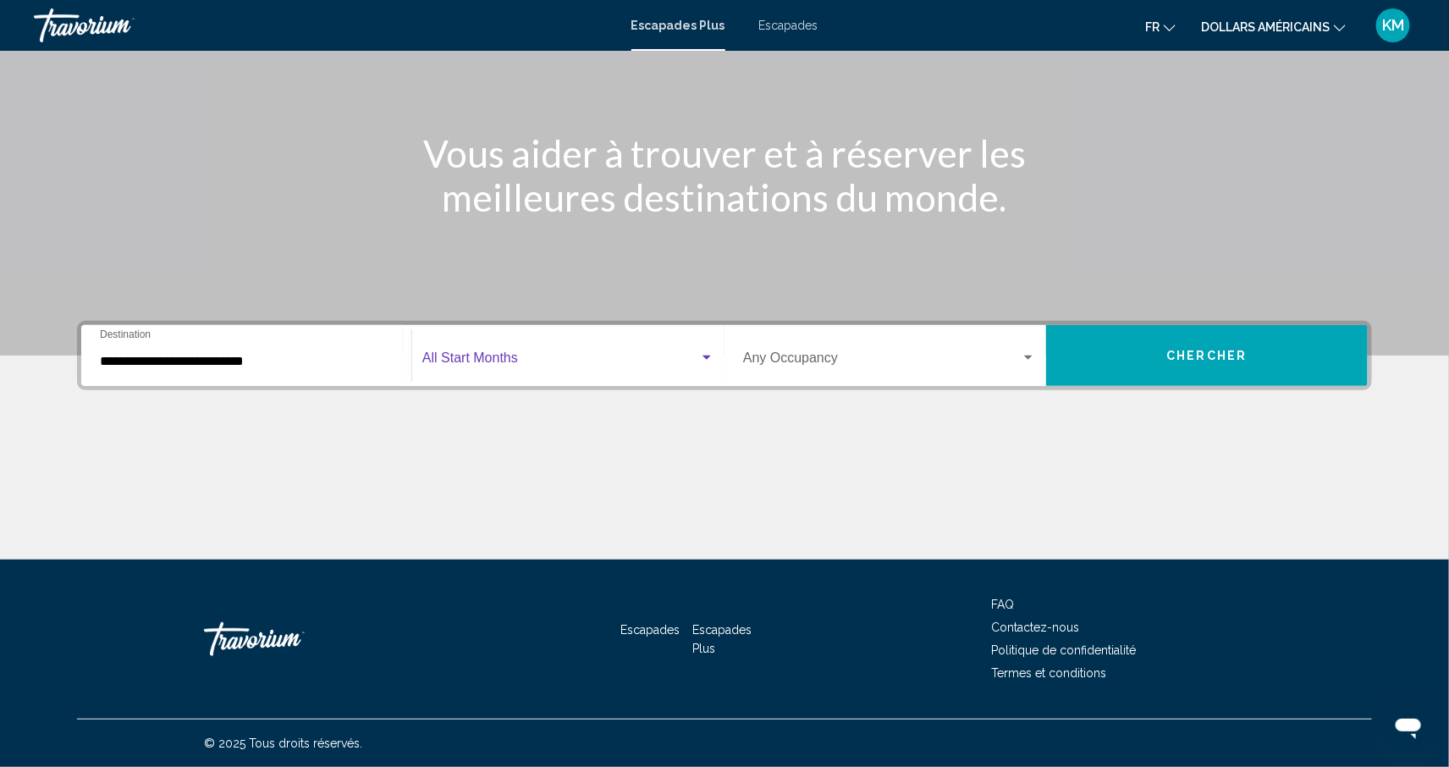
click at [571, 362] on span "Widget de recherche" at bounding box center [560, 361] width 277 height 15
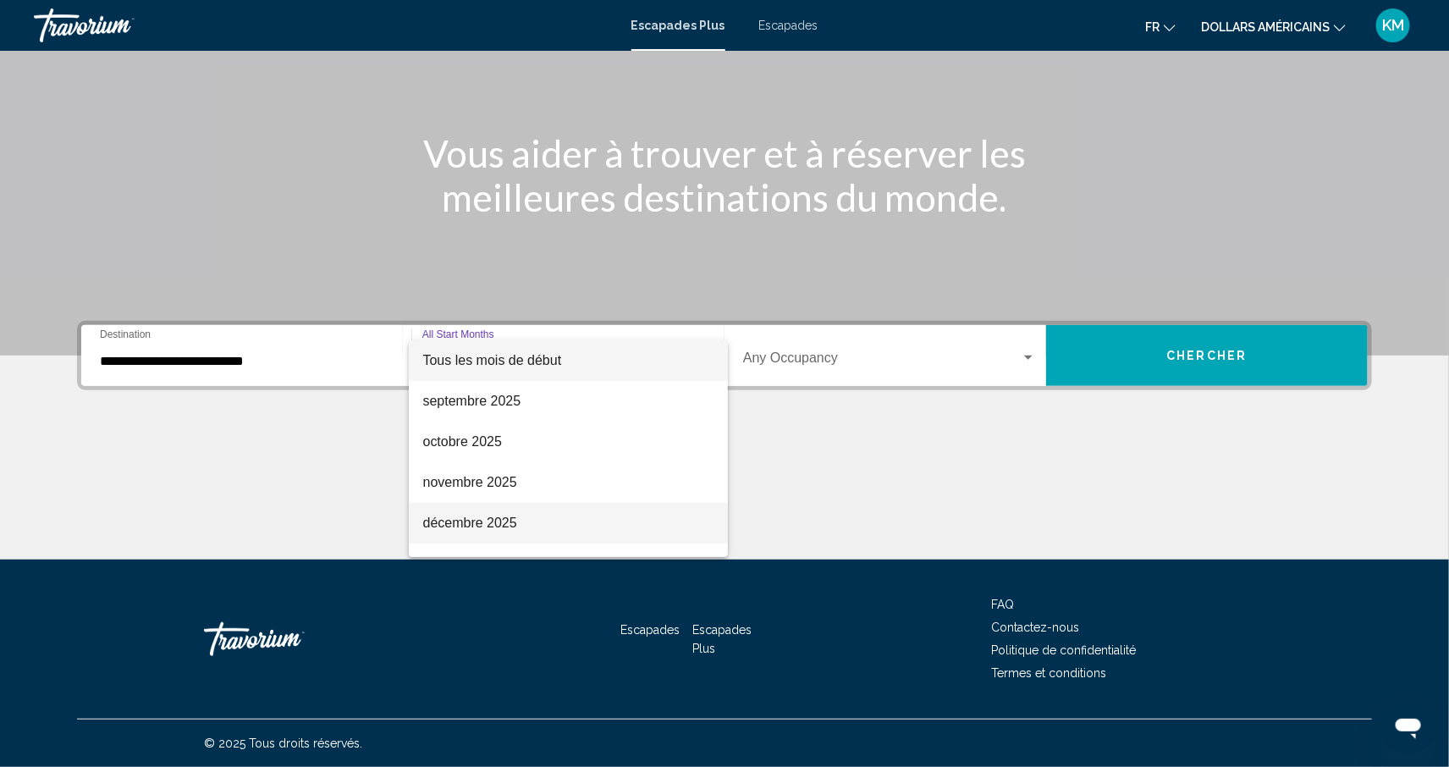
scroll to position [62, 0]
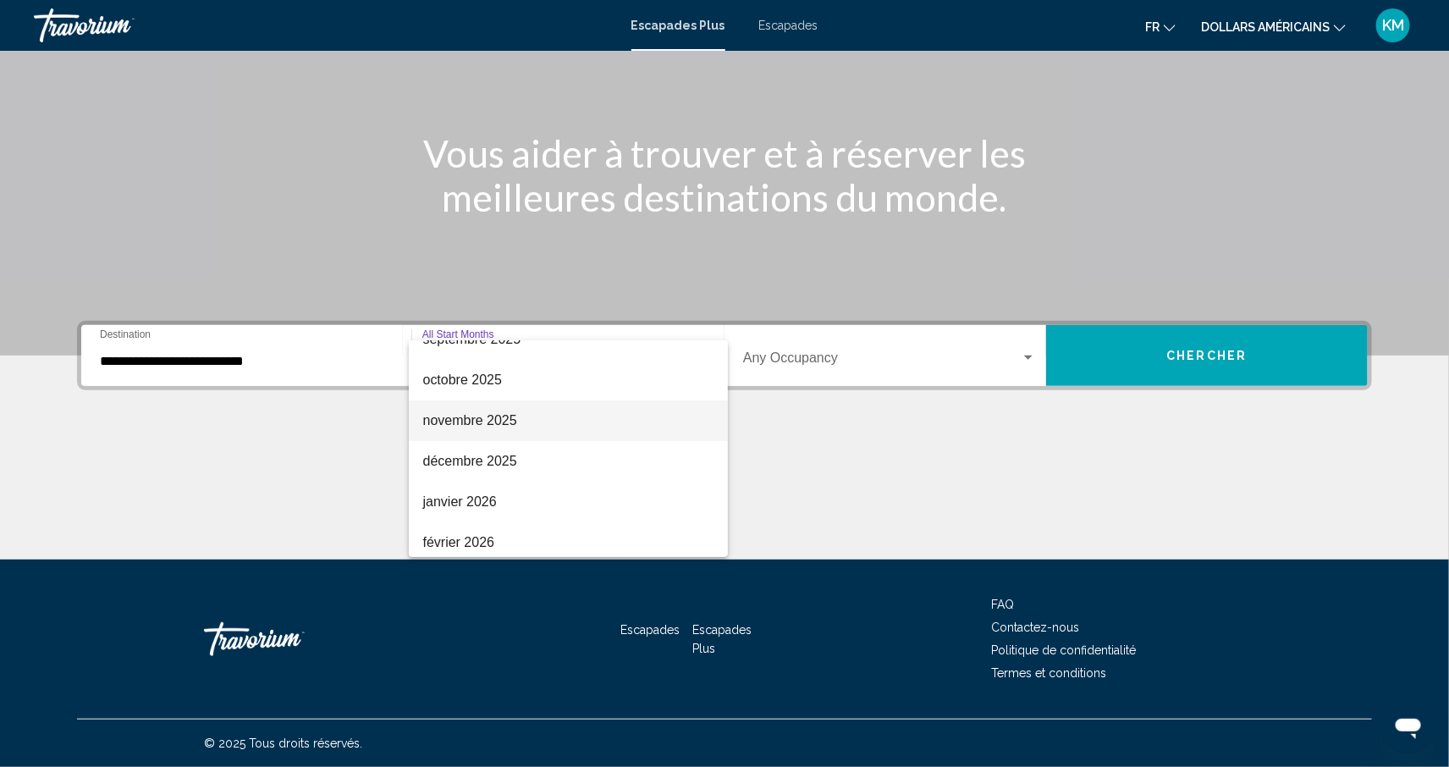
click at [521, 400] on span "novembre 2025" at bounding box center [568, 420] width 292 height 41
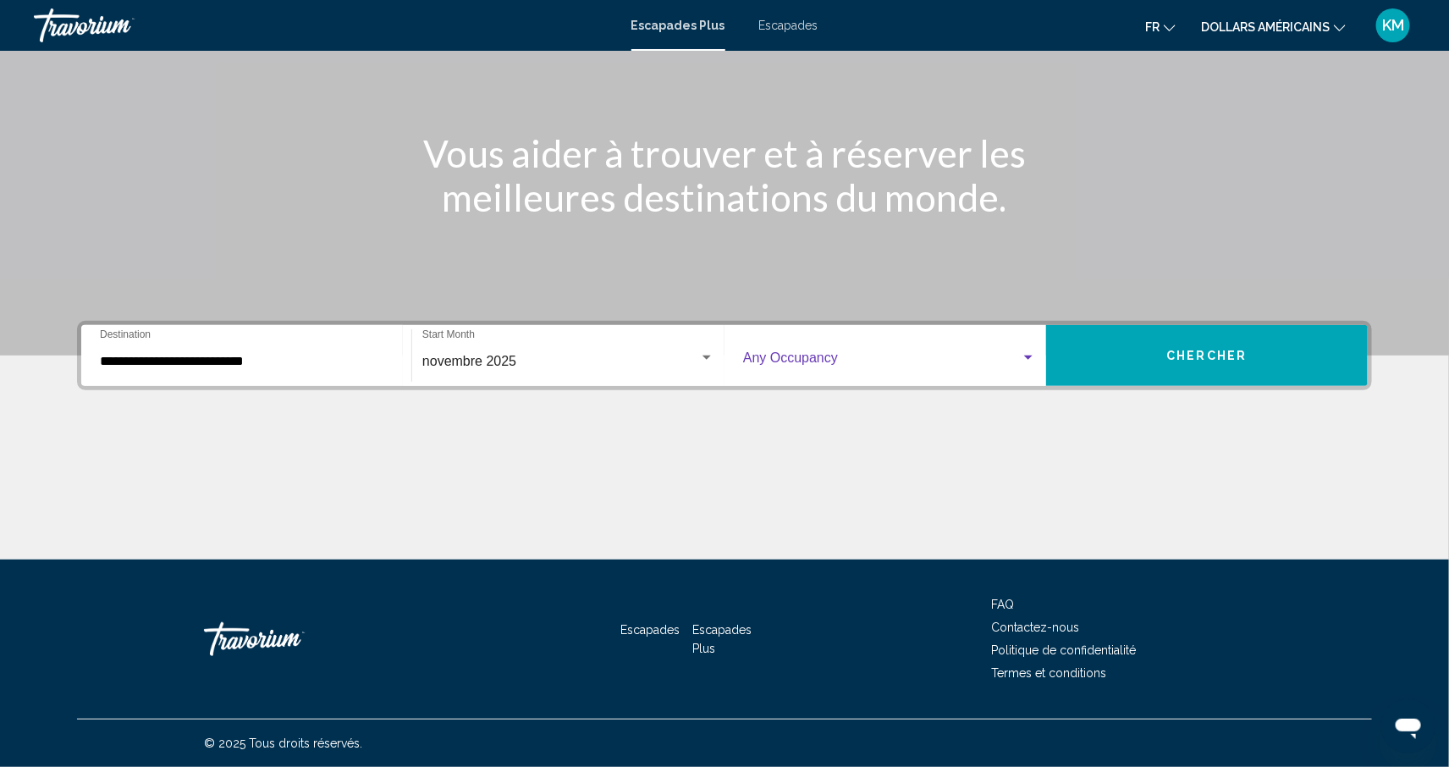
click at [834, 361] on span "Widget de recherche" at bounding box center [882, 361] width 278 height 15
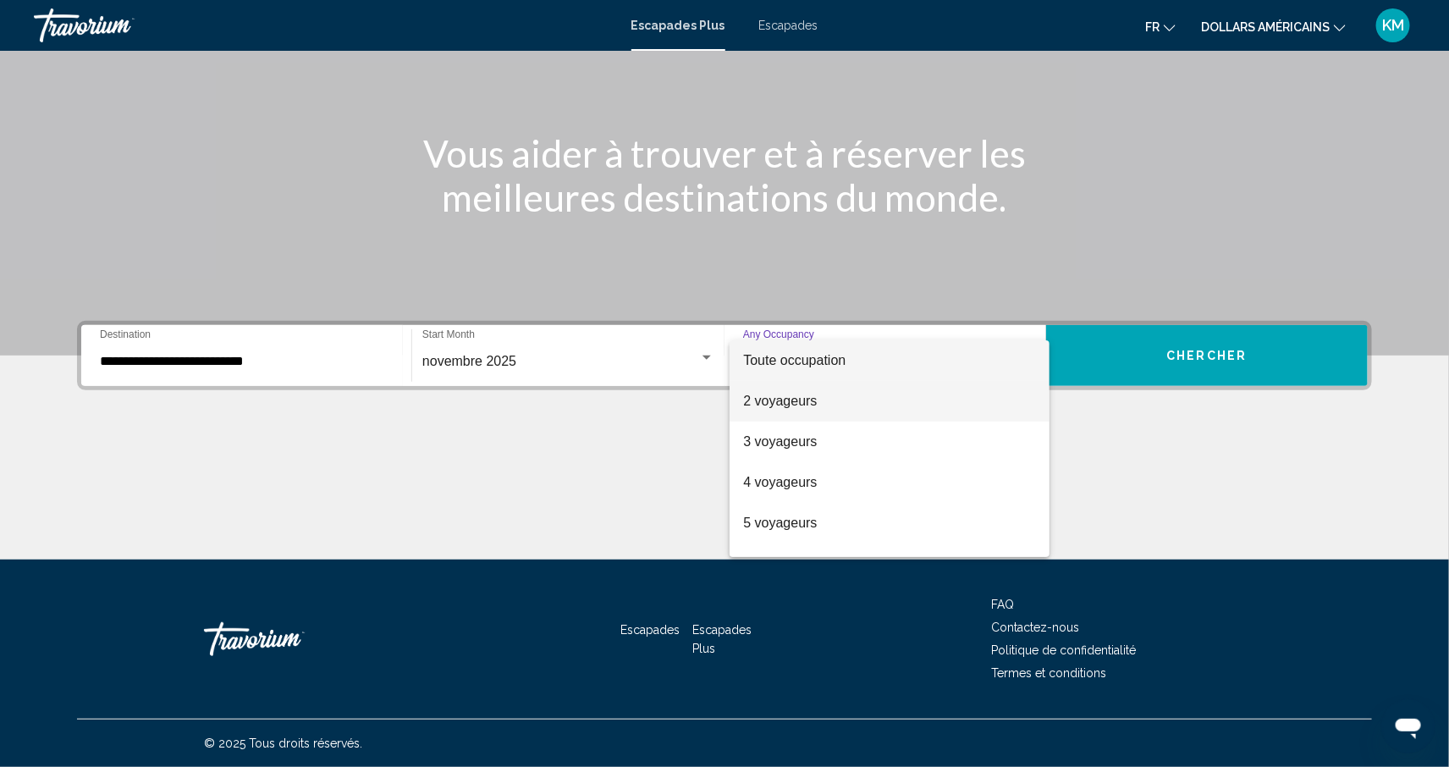
click at [834, 404] on span "2 voyageurs" at bounding box center [889, 401] width 293 height 41
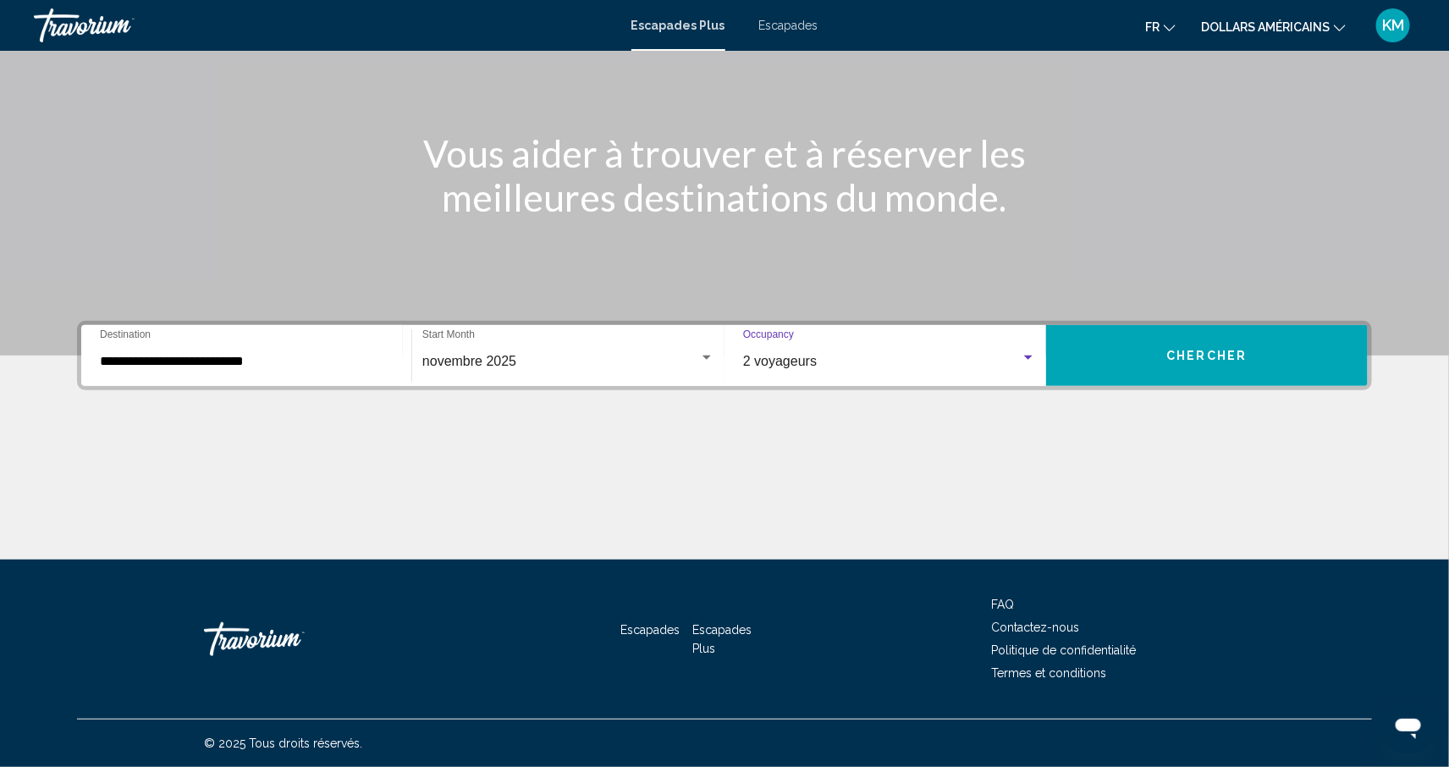
click at [1283, 25] on font "dollars américains" at bounding box center [1265, 27] width 129 height 14
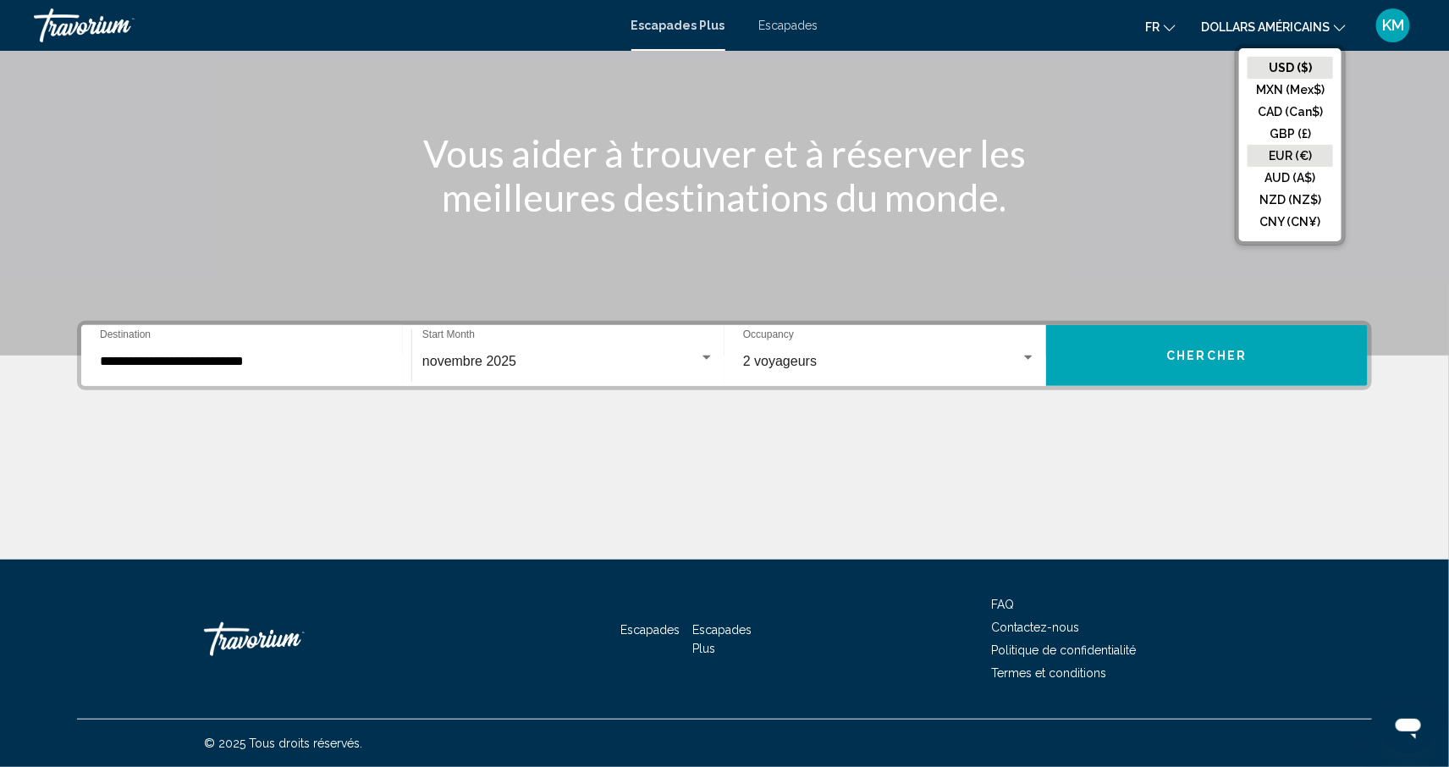
click at [1290, 159] on button "EUR (€)" at bounding box center [1291, 156] width 86 height 22
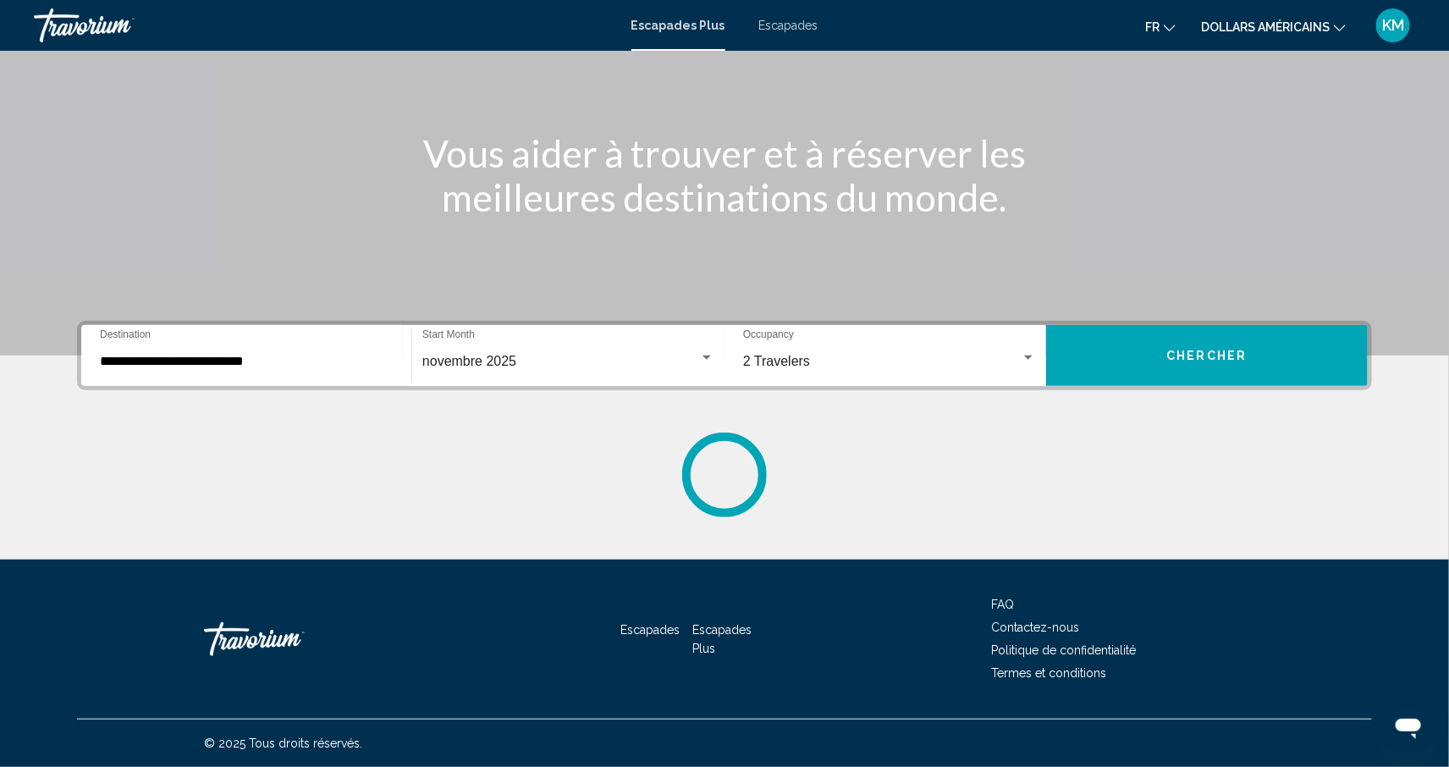
click at [1184, 356] on span "Chercher" at bounding box center [1207, 357] width 80 height 14
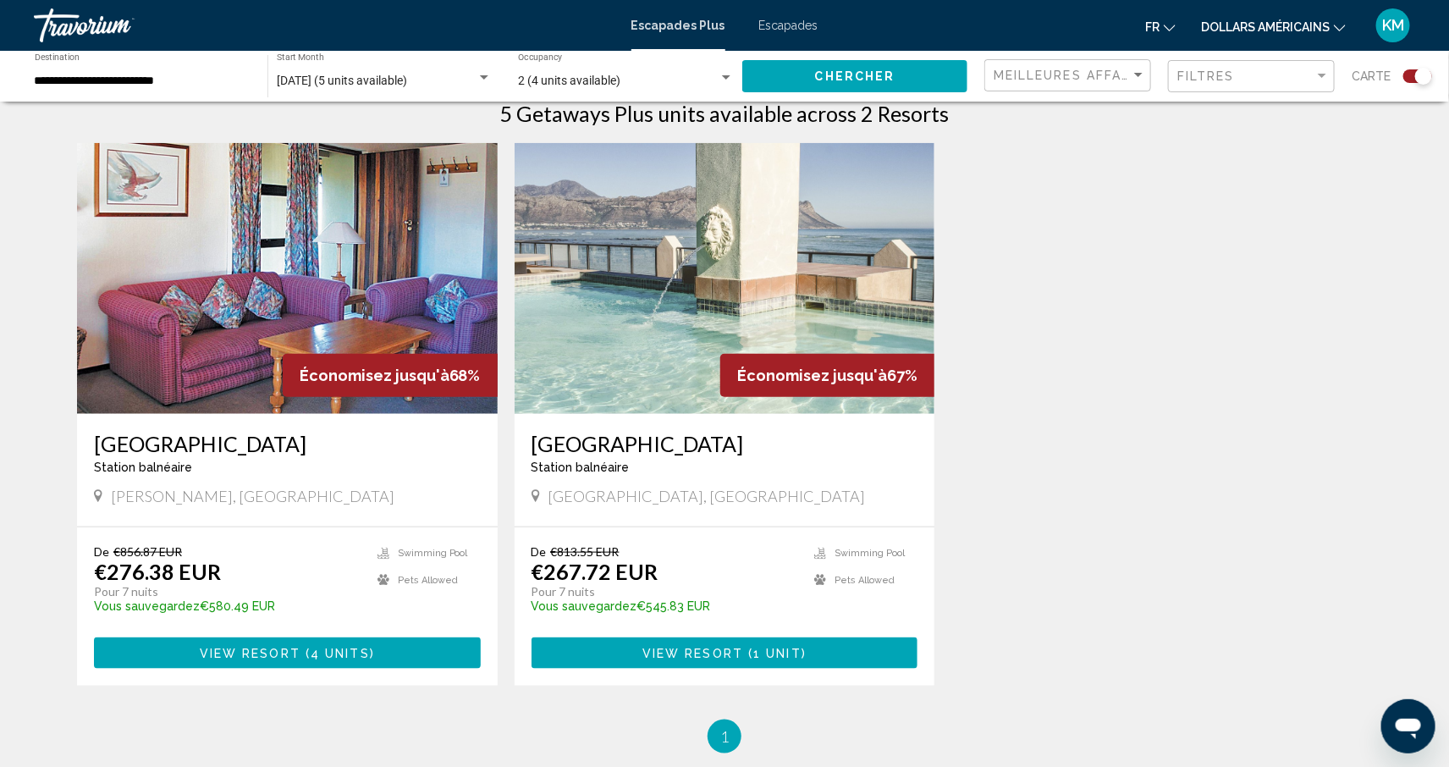
scroll to position [552, 0]
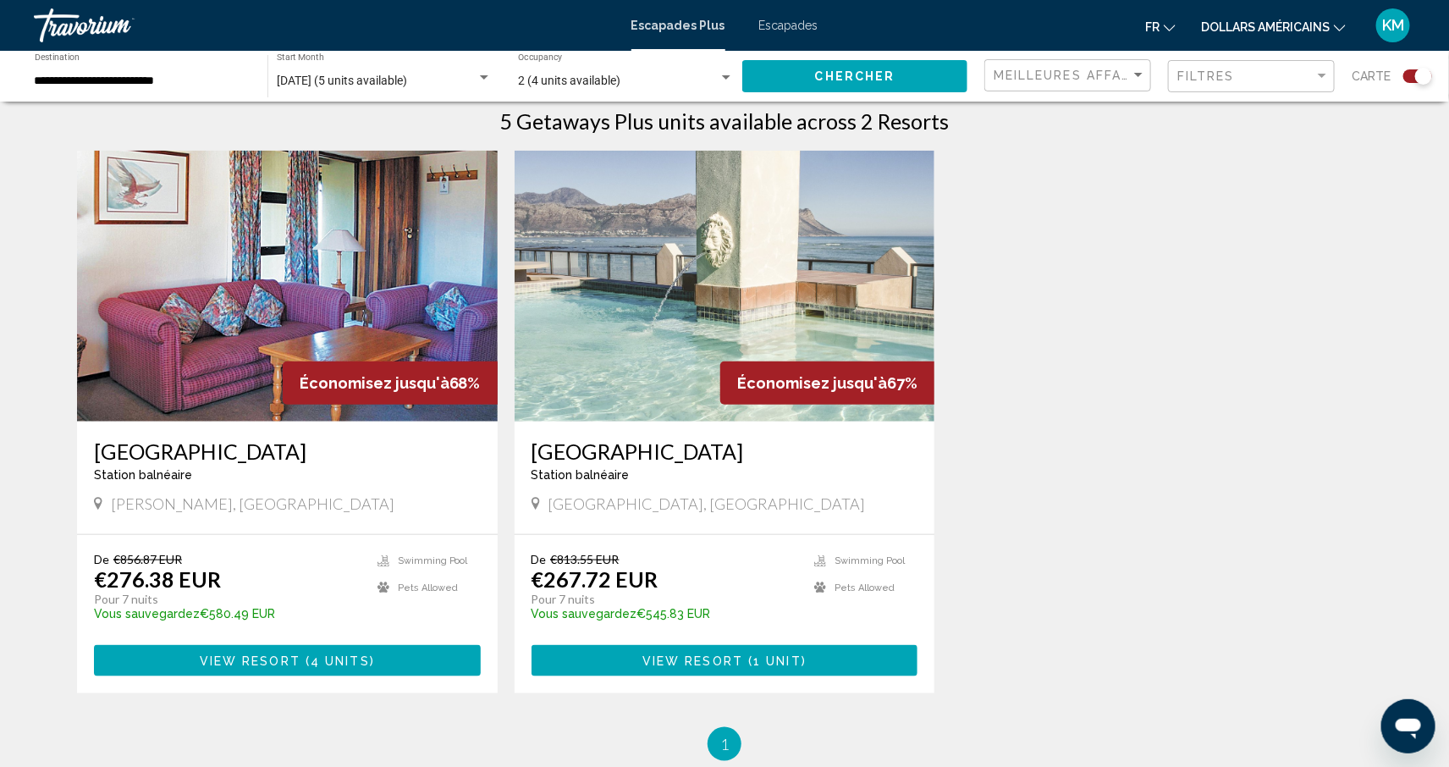
click at [761, 322] on img "Contenu principal" at bounding box center [725, 286] width 421 height 271
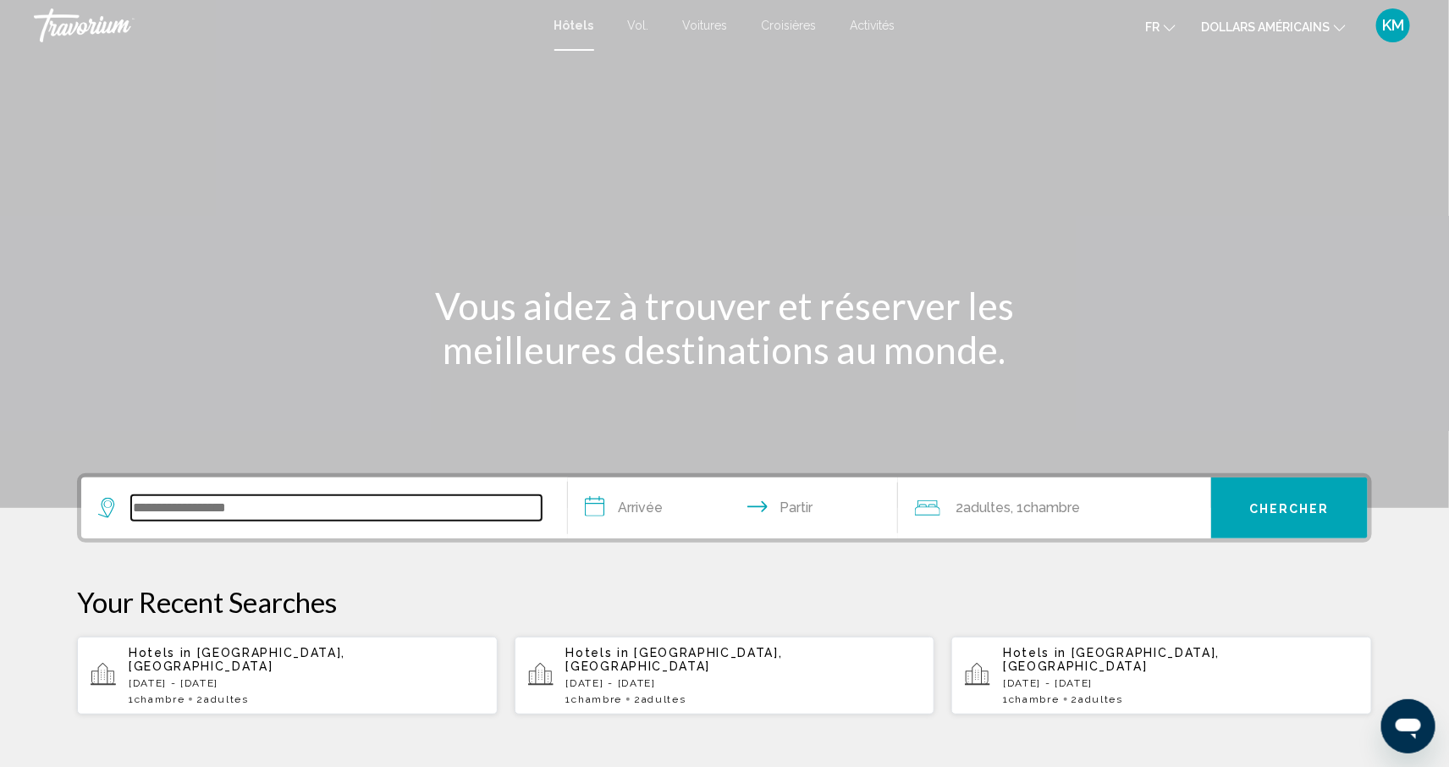
click at [315, 507] on input "Widget de recherche" at bounding box center [336, 507] width 411 height 25
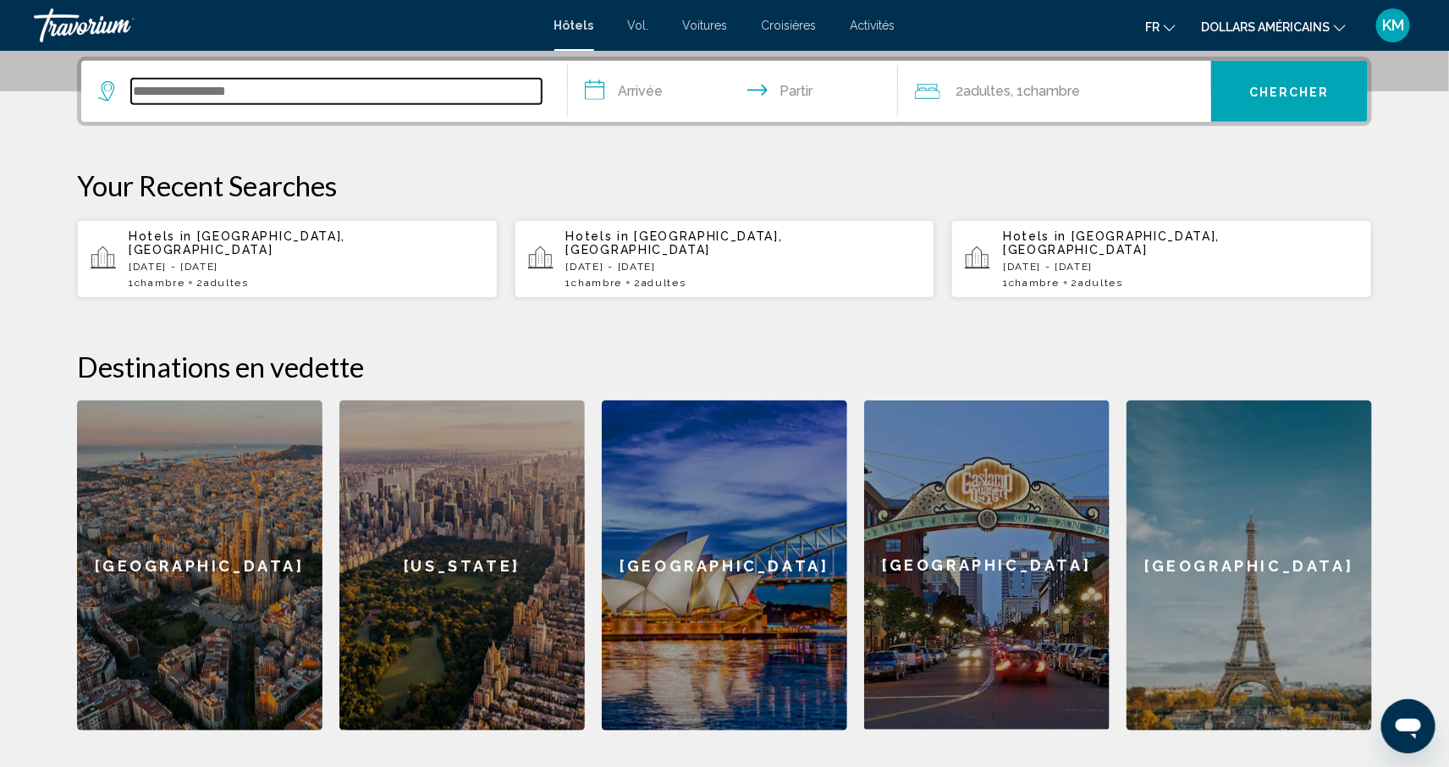
scroll to position [417, 0]
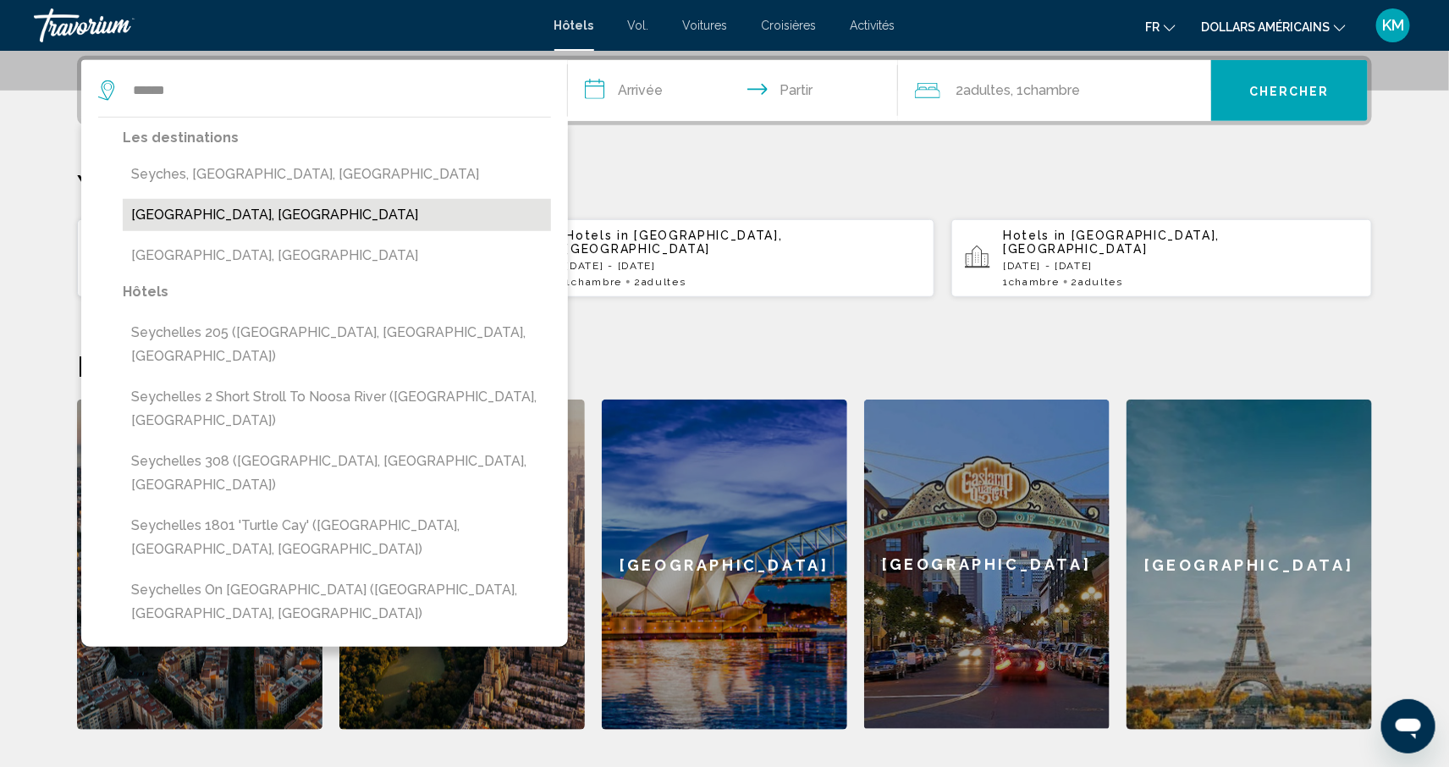
click at [288, 211] on button "[GEOGRAPHIC_DATA], [GEOGRAPHIC_DATA]" at bounding box center [337, 215] width 428 height 32
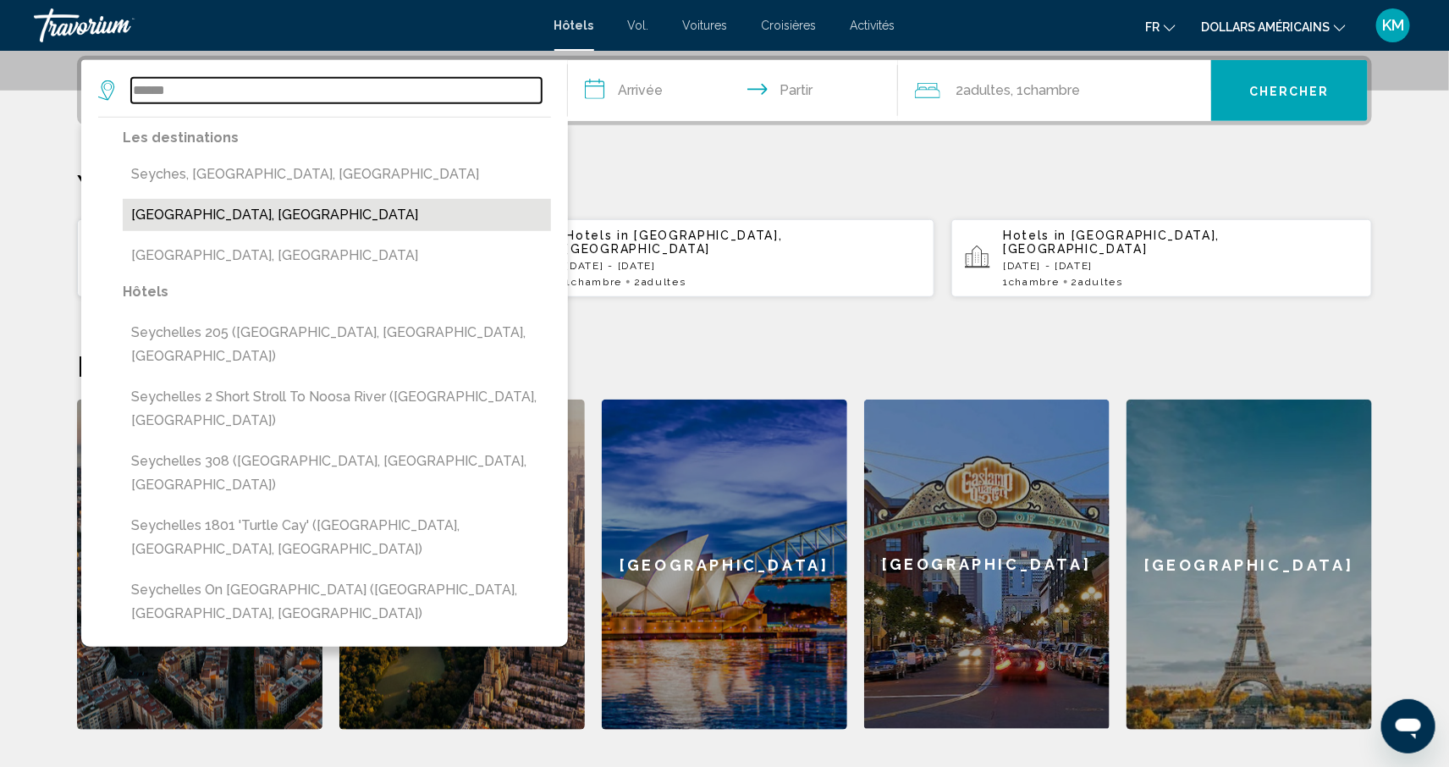
type input "**********"
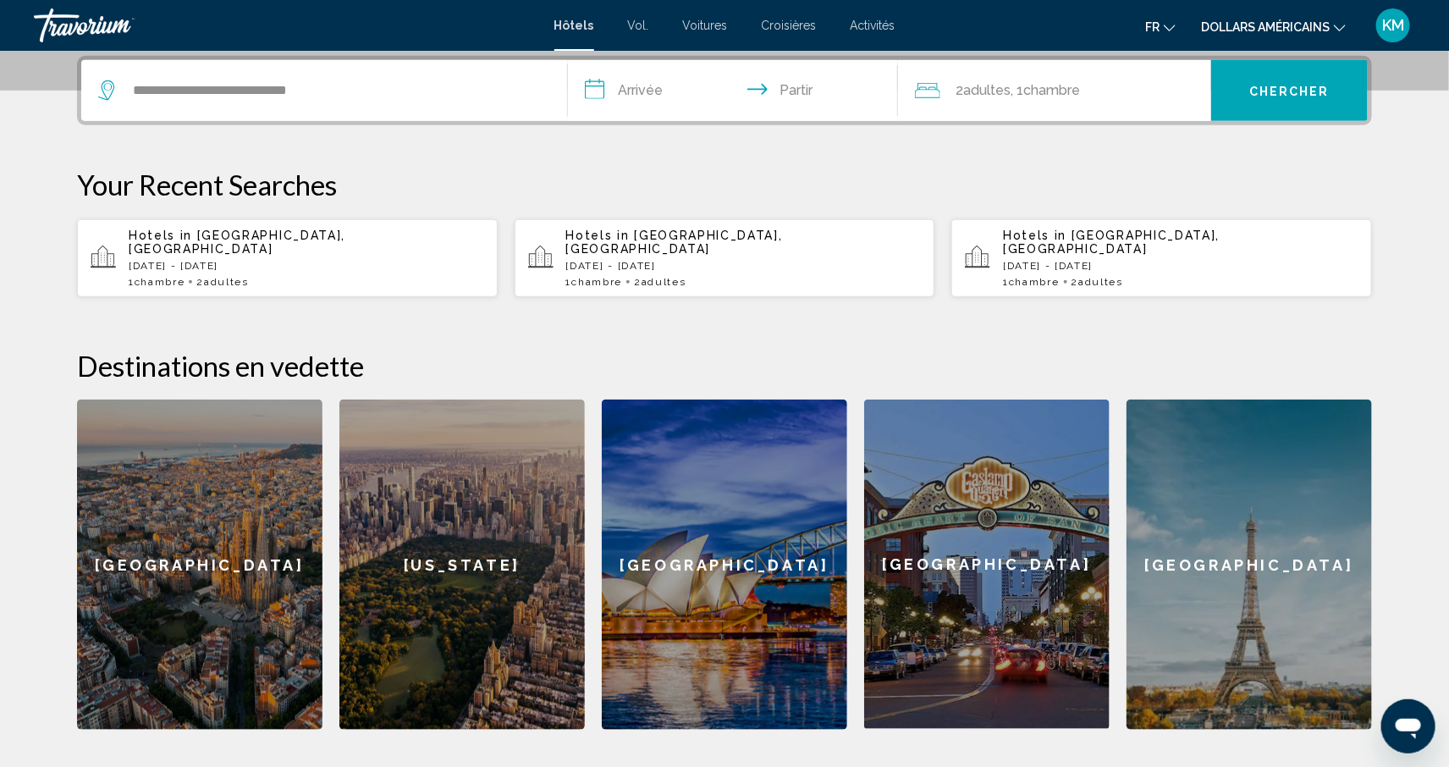
click at [637, 101] on input "**********" at bounding box center [736, 93] width 337 height 66
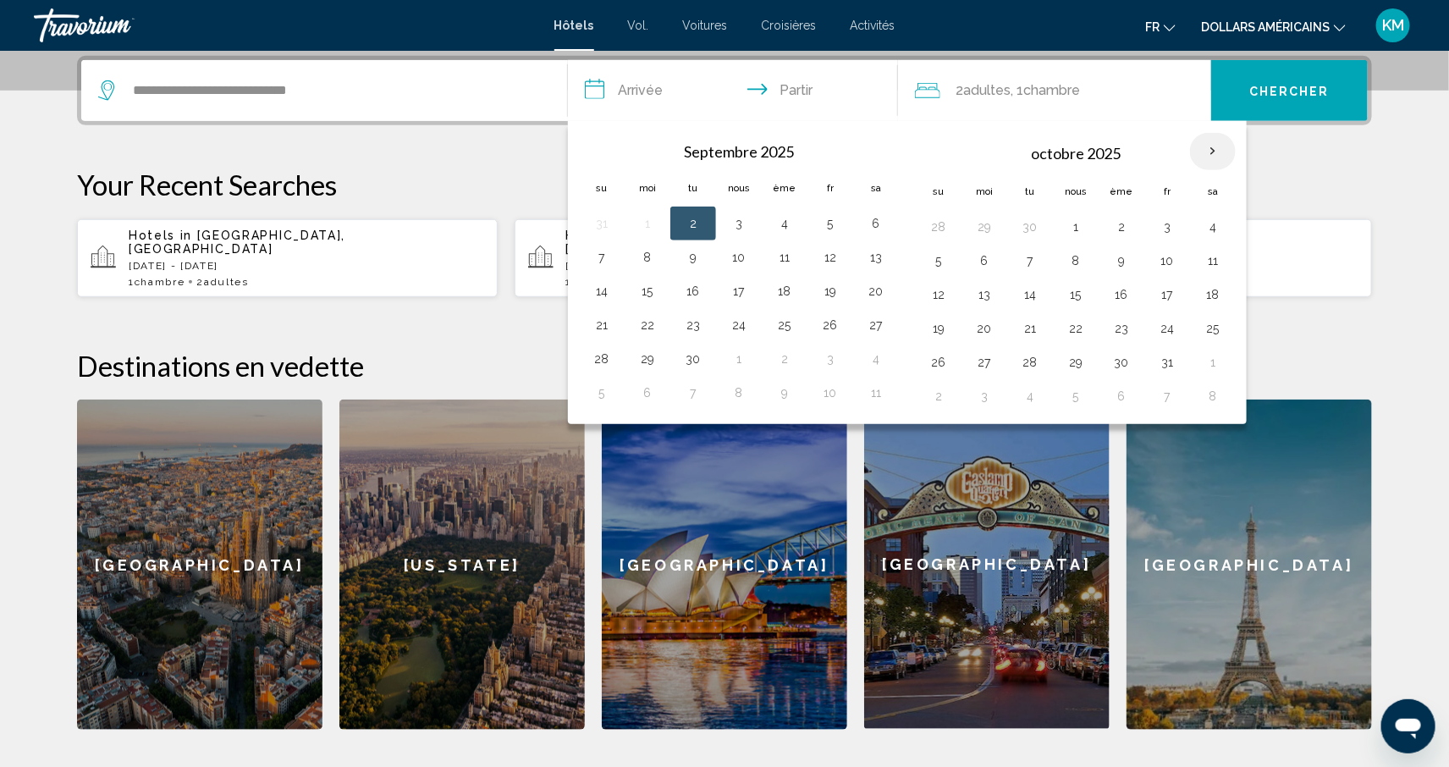
click at [1231, 160] on th "Mois prochain" at bounding box center [1213, 151] width 46 height 37
click at [941, 289] on button "12" at bounding box center [938, 295] width 27 height 24
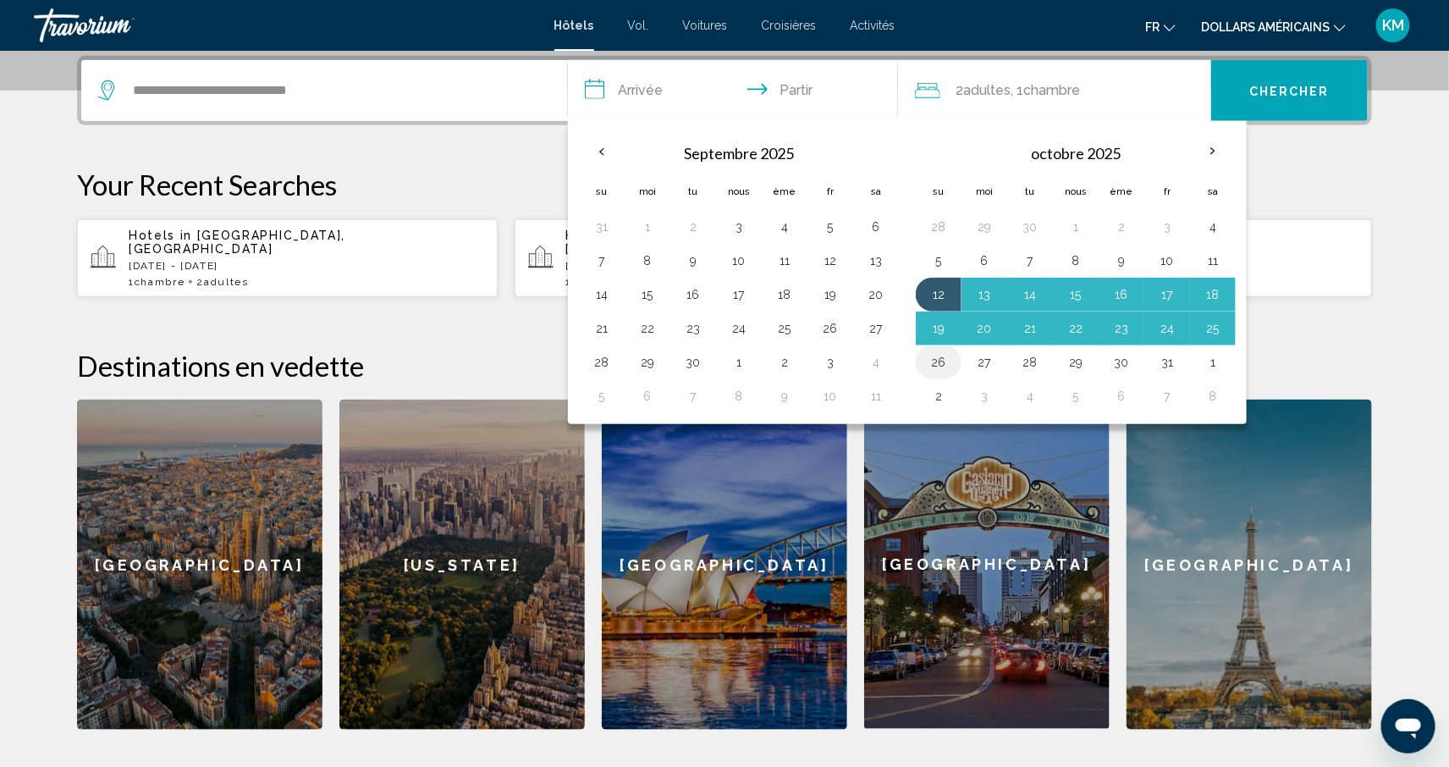
click at [948, 357] on button "26" at bounding box center [938, 362] width 27 height 24
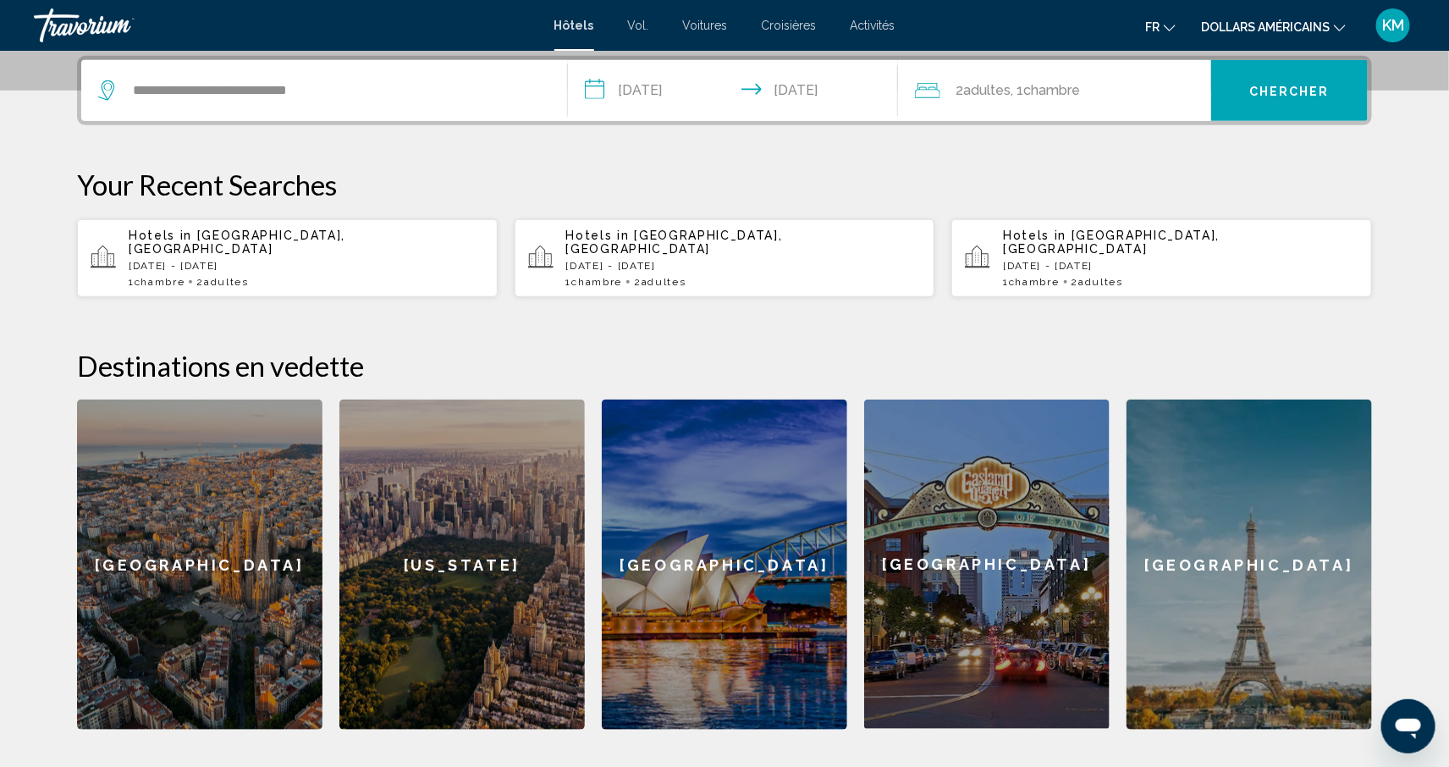
click at [771, 91] on input "**********" at bounding box center [736, 93] width 337 height 66
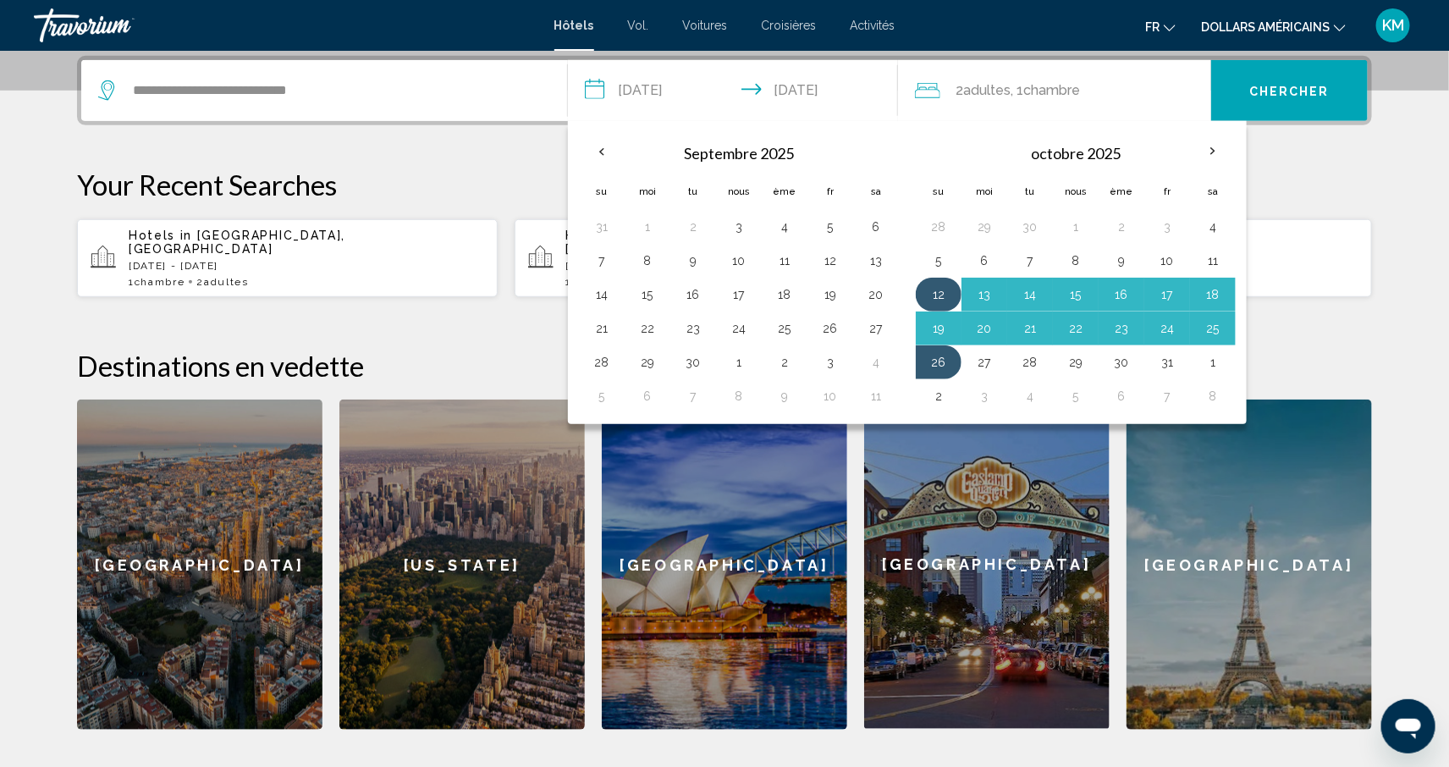
click at [939, 295] on button "12" at bounding box center [938, 295] width 27 height 24
click at [1213, 331] on button "25" at bounding box center [1213, 329] width 27 height 24
type input "**********"
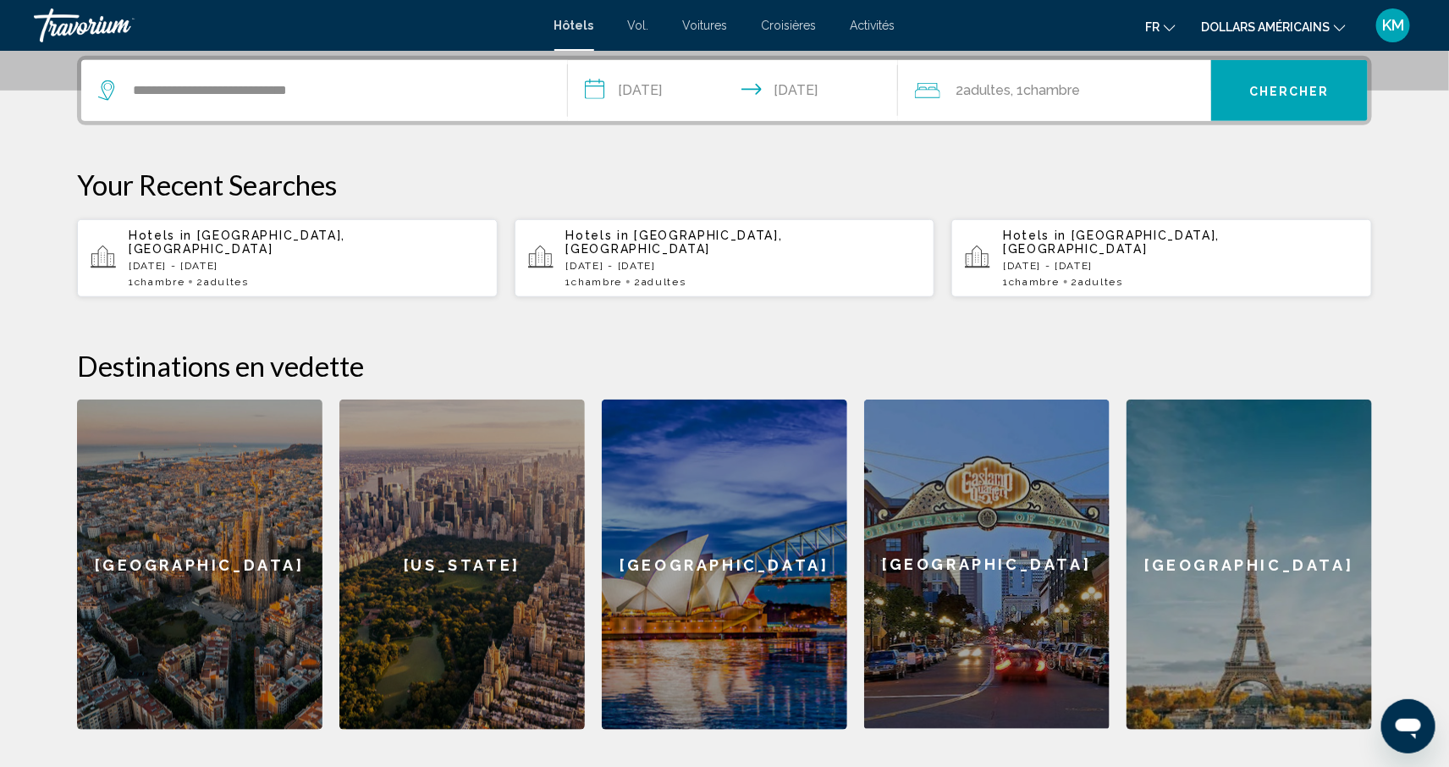
click at [1295, 102] on button "Chercher" at bounding box center [1289, 90] width 157 height 61
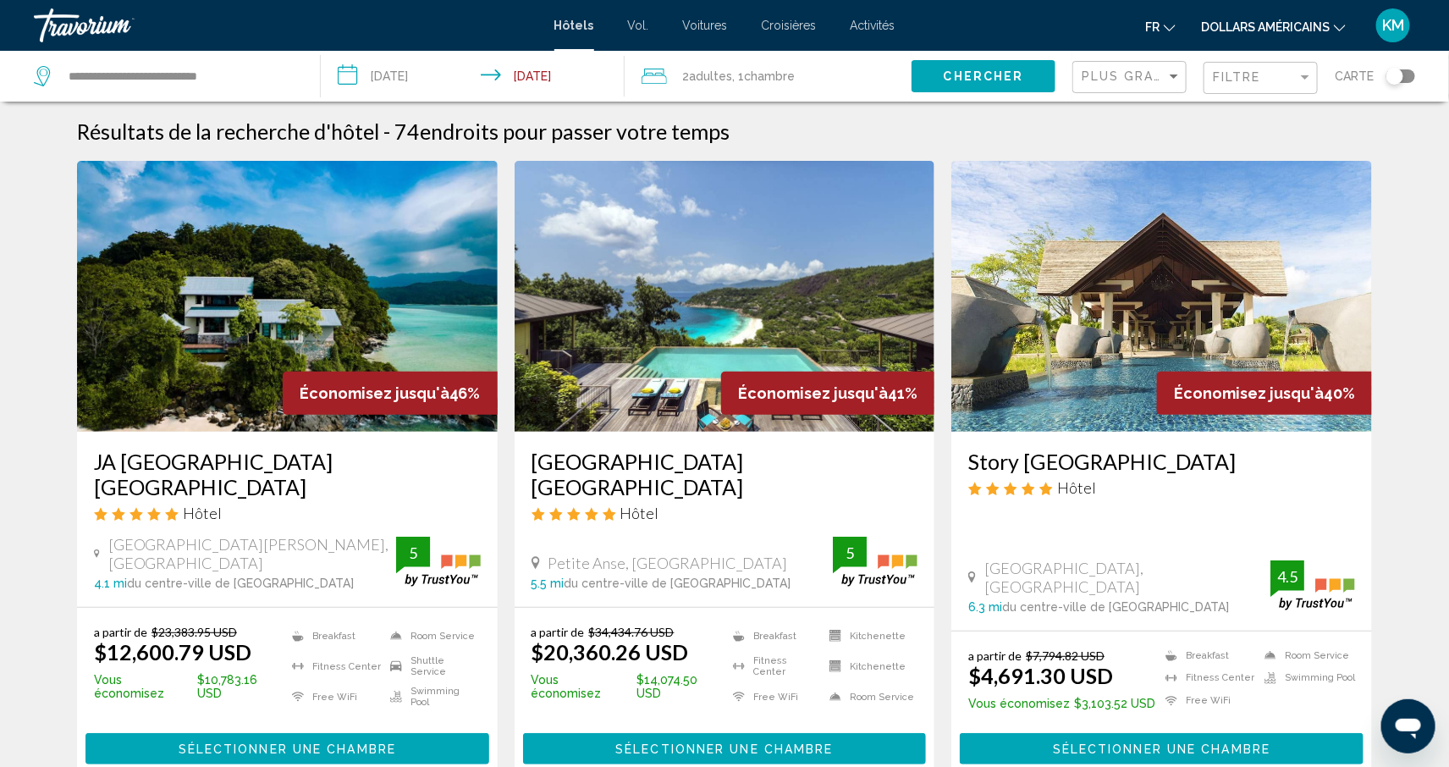
click at [1247, 23] on font "dollars américains" at bounding box center [1265, 27] width 129 height 14
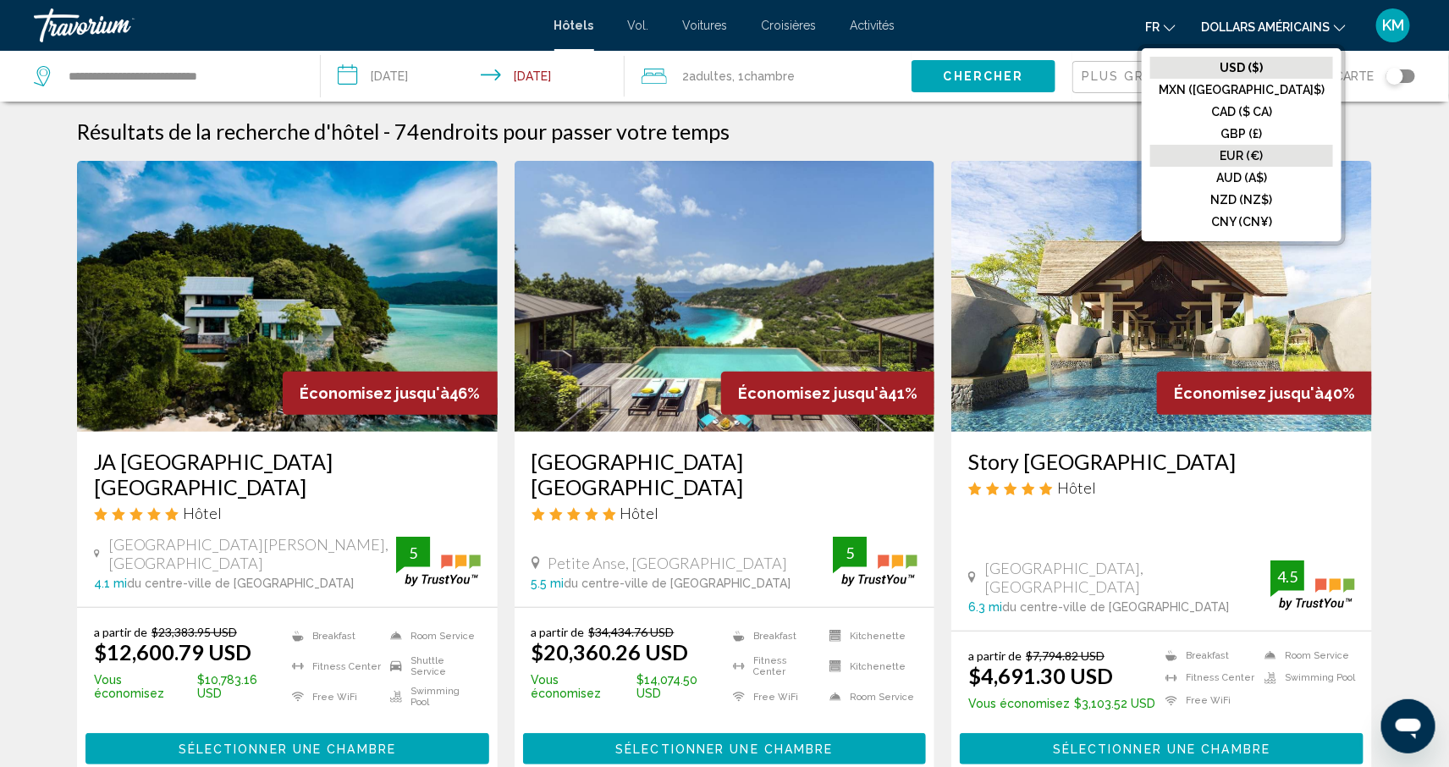
click at [1264, 156] on font "EUR (€)" at bounding box center [1242, 156] width 43 height 14
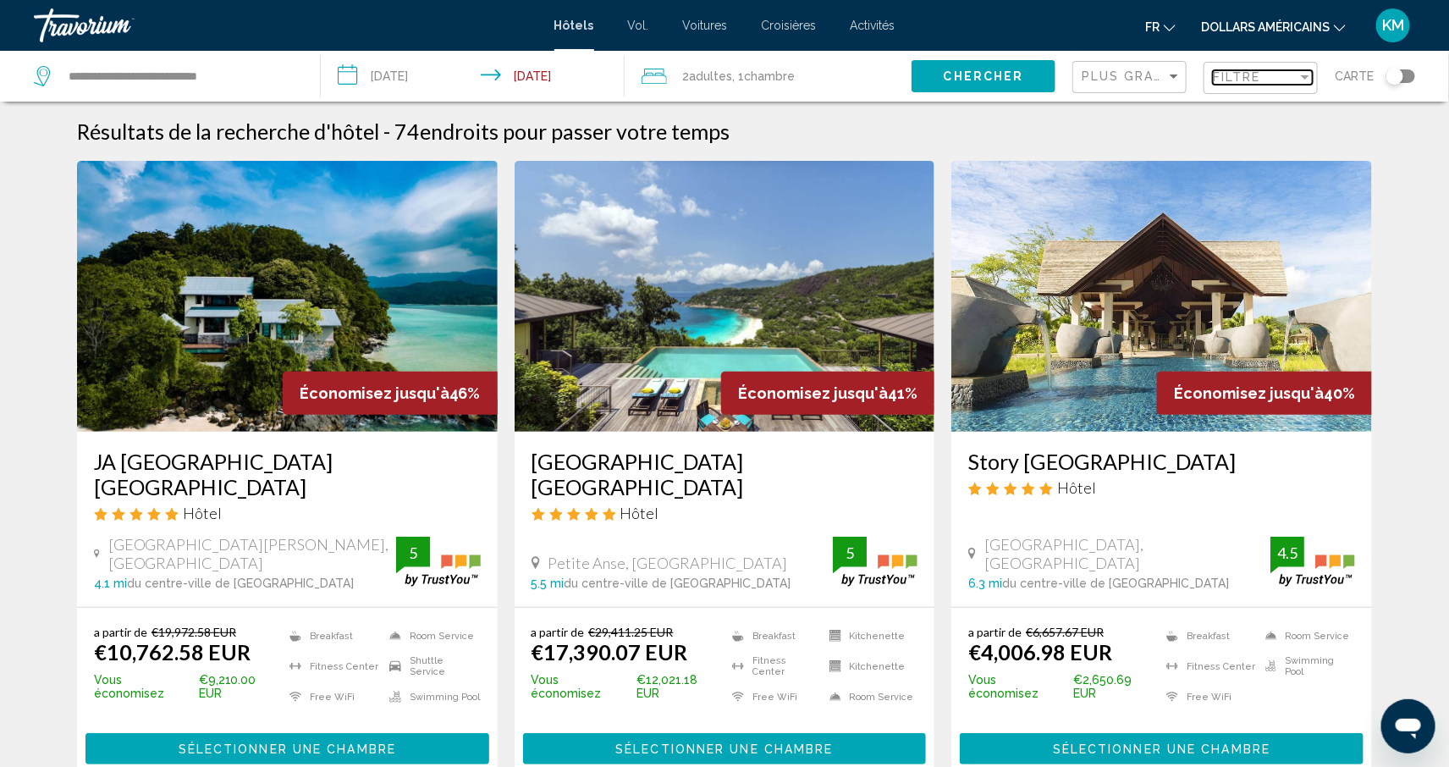
click at [1233, 70] on span "Filtre" at bounding box center [1237, 77] width 48 height 14
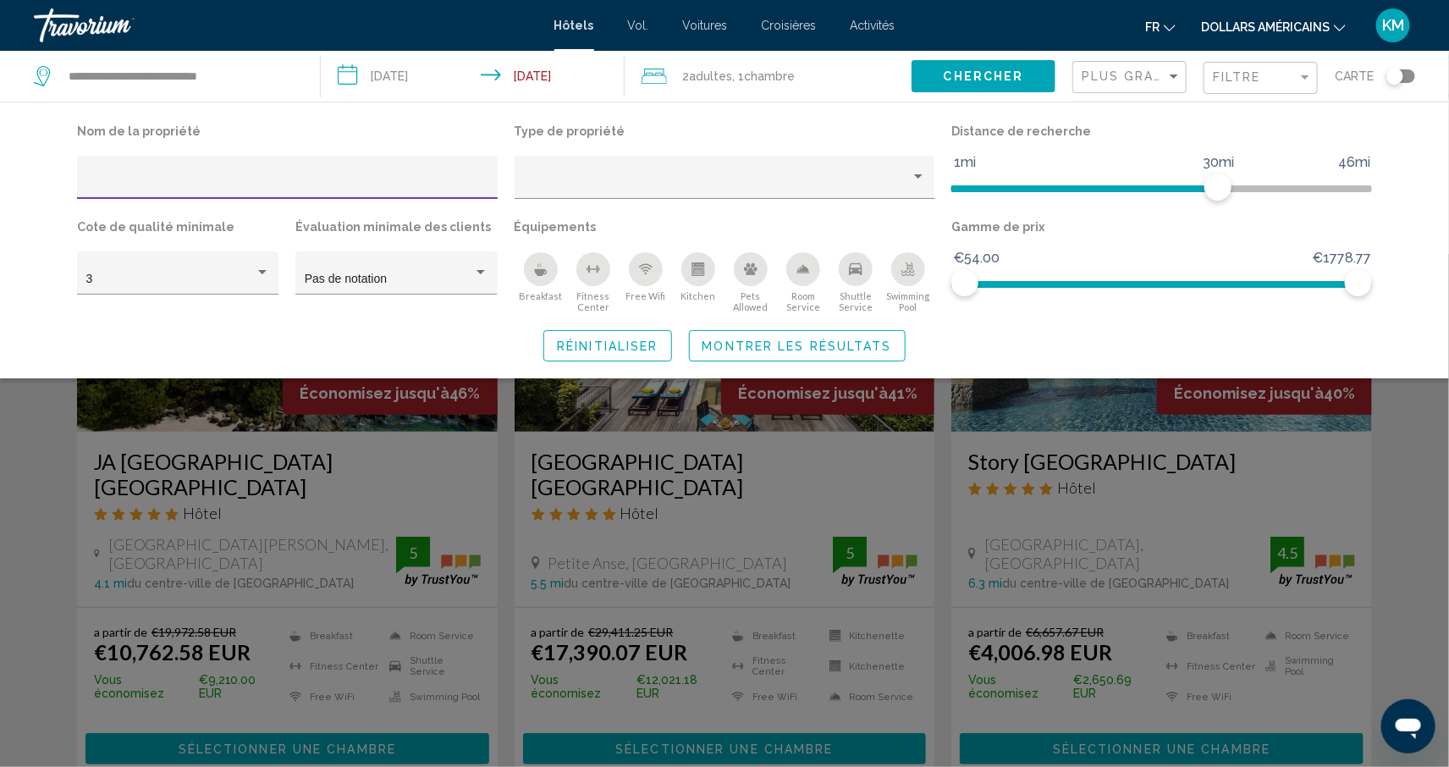
click at [533, 280] on div "Breakfast" at bounding box center [541, 269] width 34 height 34
click at [787, 339] on span "Montrer les résultats" at bounding box center [798, 346] width 190 height 14
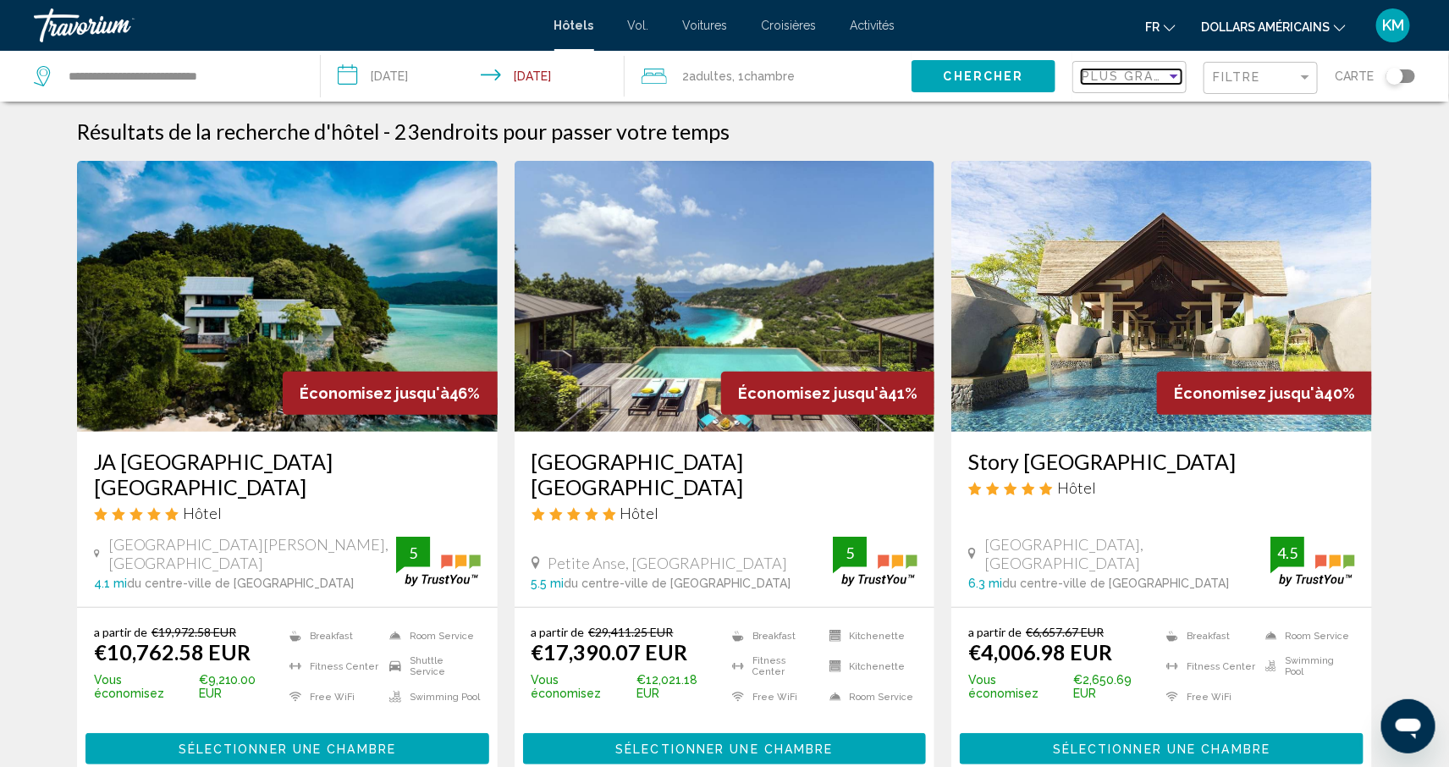
click at [1106, 76] on span "Plus grandes économies" at bounding box center [1182, 76] width 201 height 14
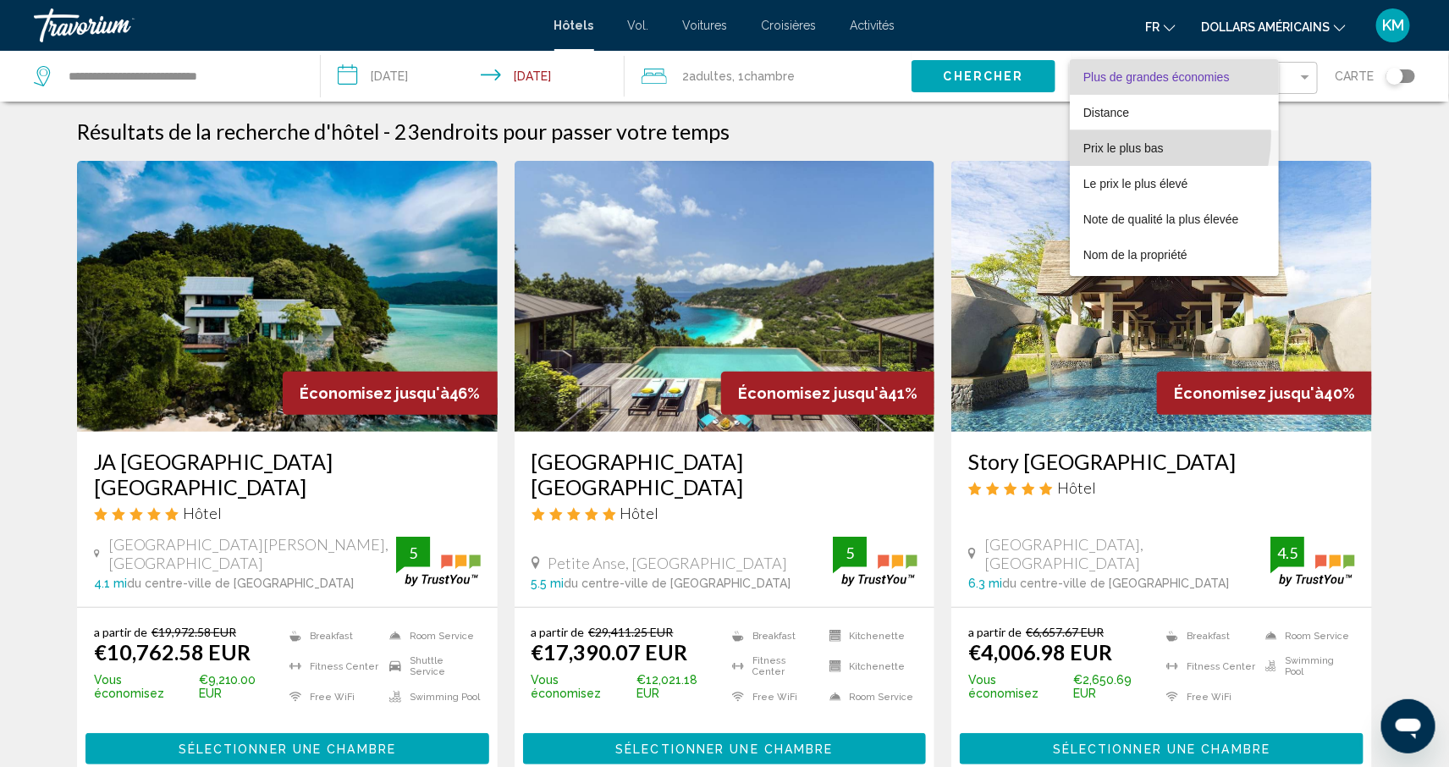
click at [1122, 135] on span "Prix ​​le plus bas" at bounding box center [1175, 148] width 183 height 36
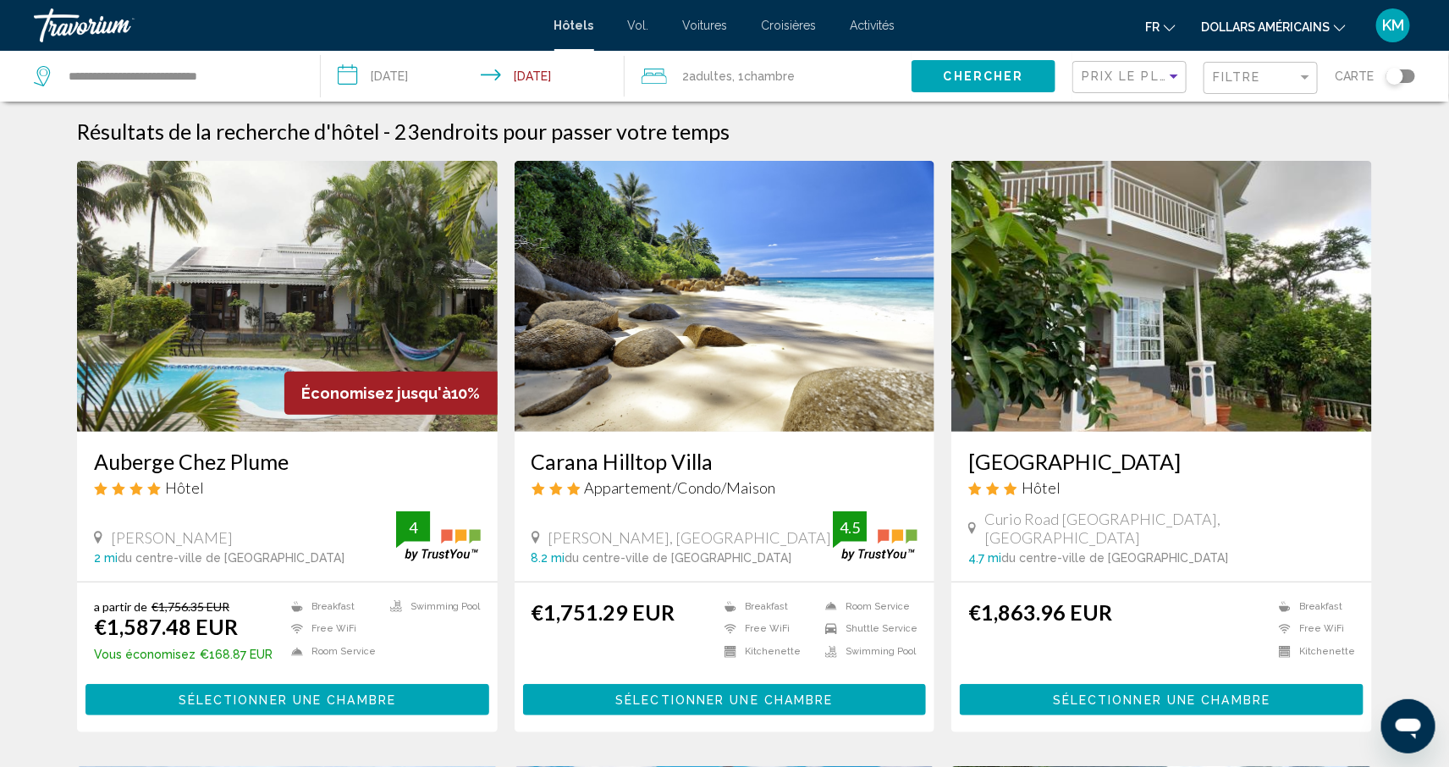
click at [659, 398] on img "Contenu principal" at bounding box center [725, 296] width 421 height 271
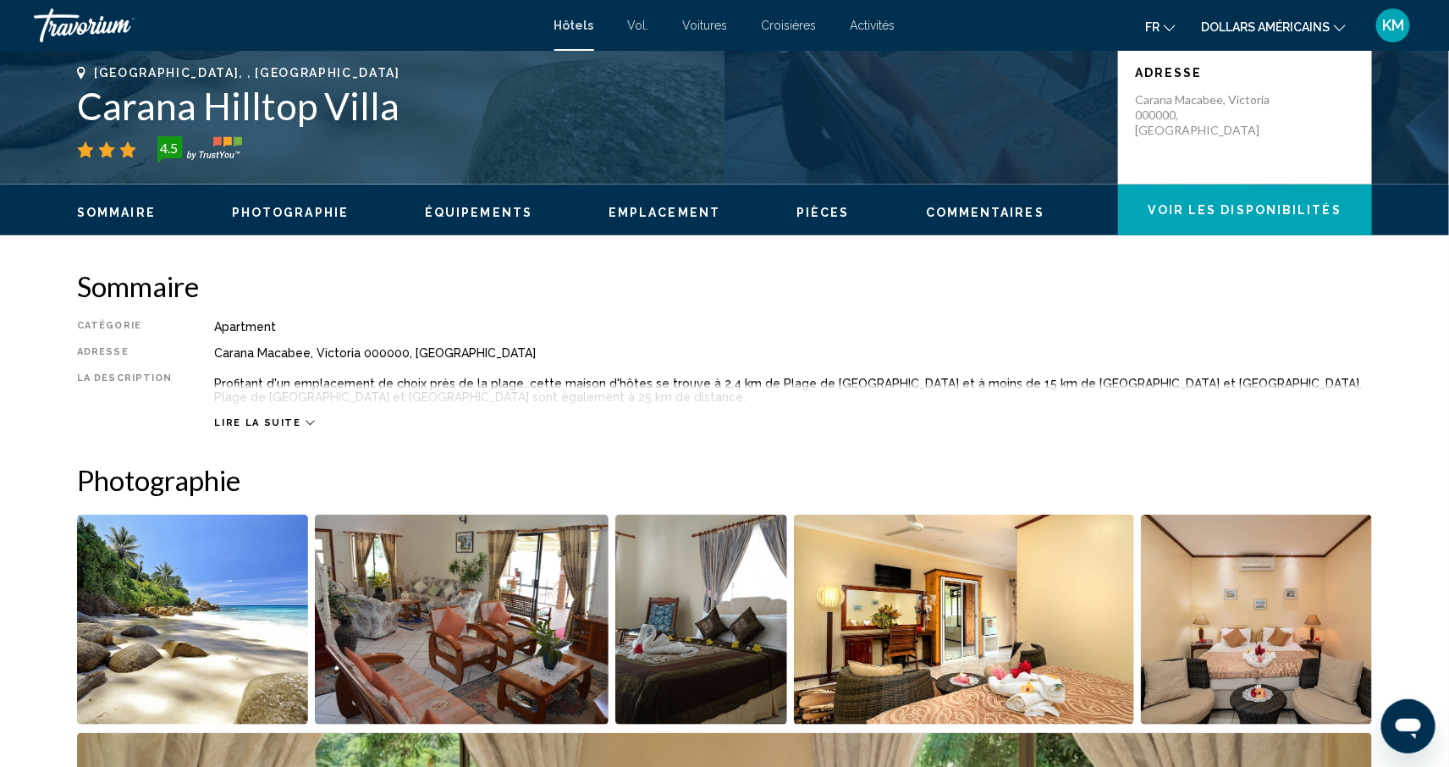
scroll to position [360, 0]
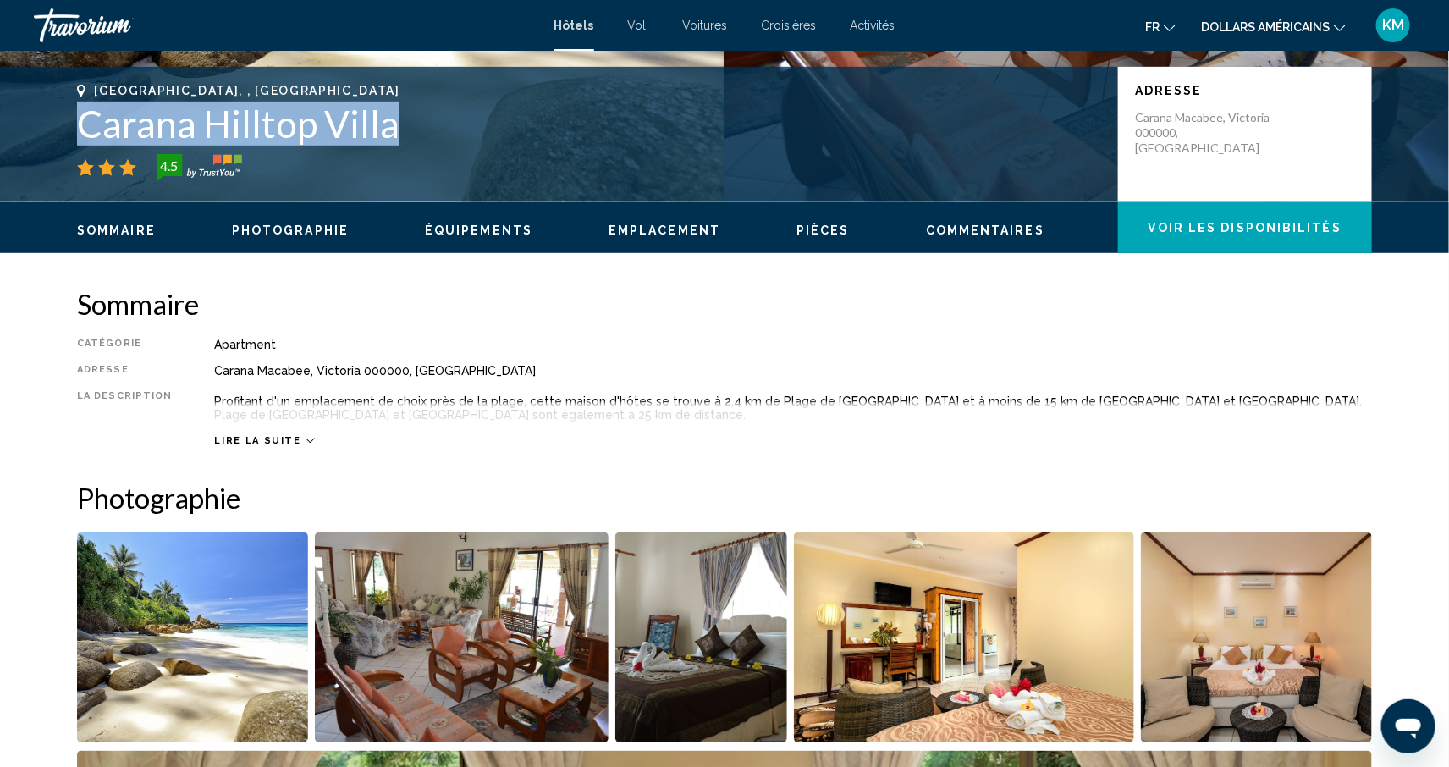
drag, startPoint x: 395, startPoint y: 122, endPoint x: 58, endPoint y: 109, distance: 338.0
click at [58, 109] on div "[GEOGRAPHIC_DATA], , [GEOGRAPHIC_DATA] [GEOGRAPHIC_DATA] 4.5 Adresse Carana Mac…" at bounding box center [724, 135] width 1363 height 102
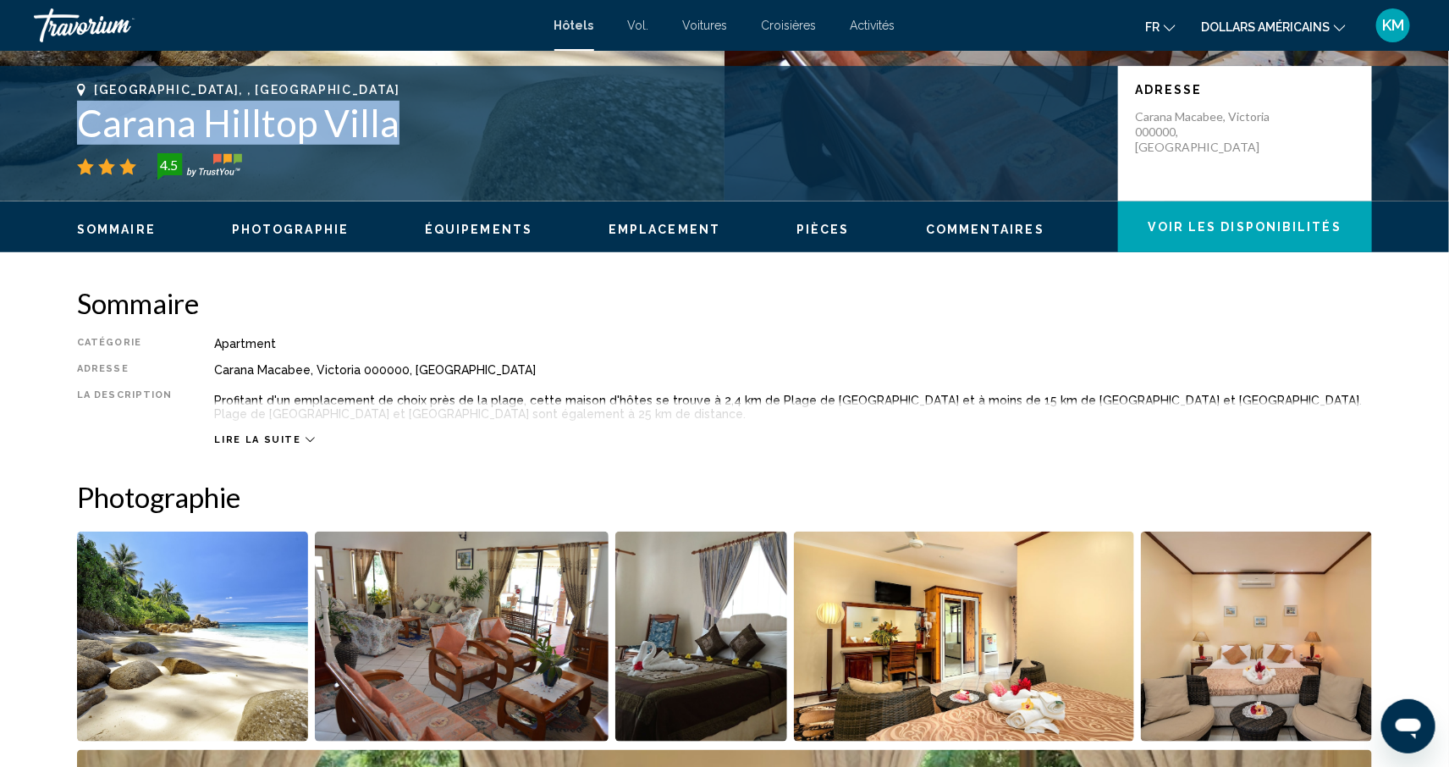
copy h1 "Carana Hilltop Villa"
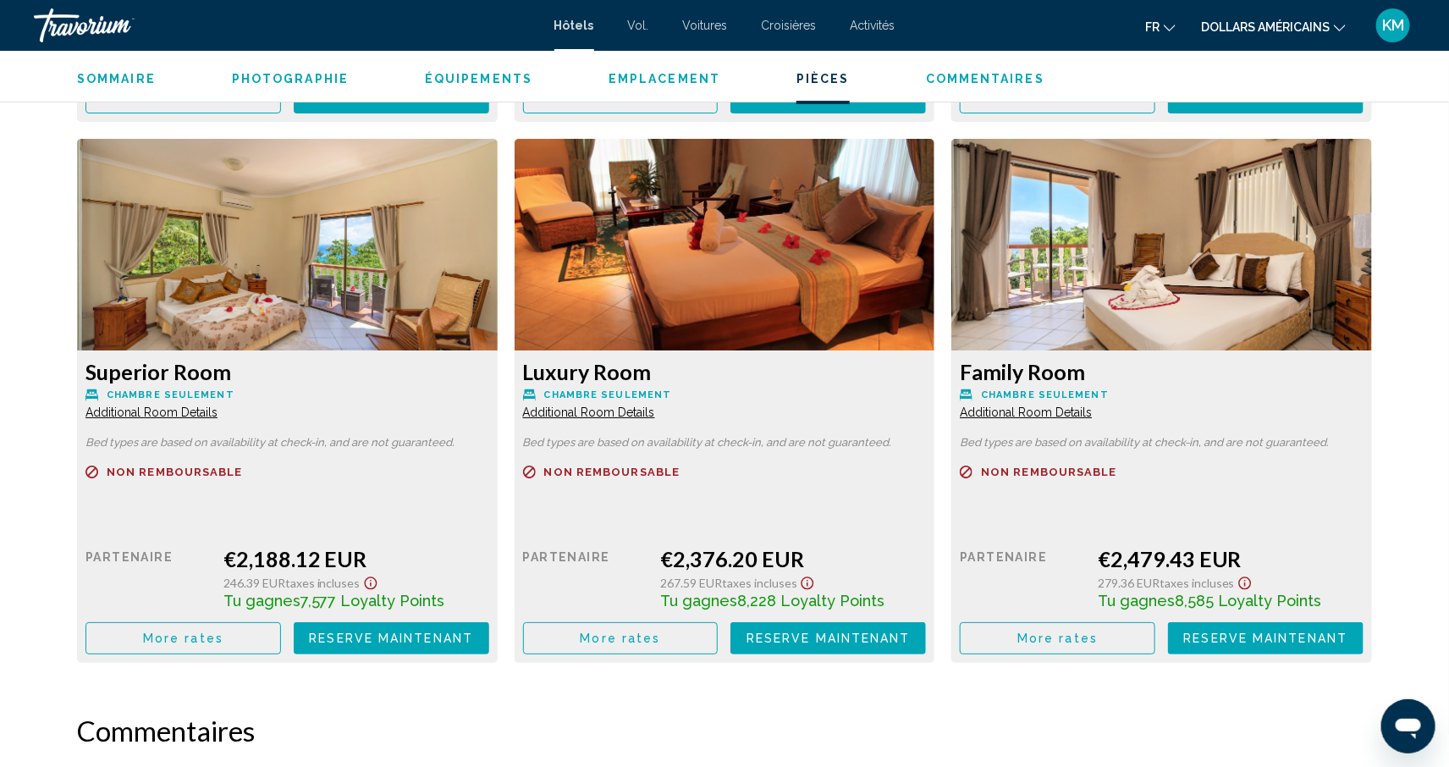
scroll to position [2756, 0]
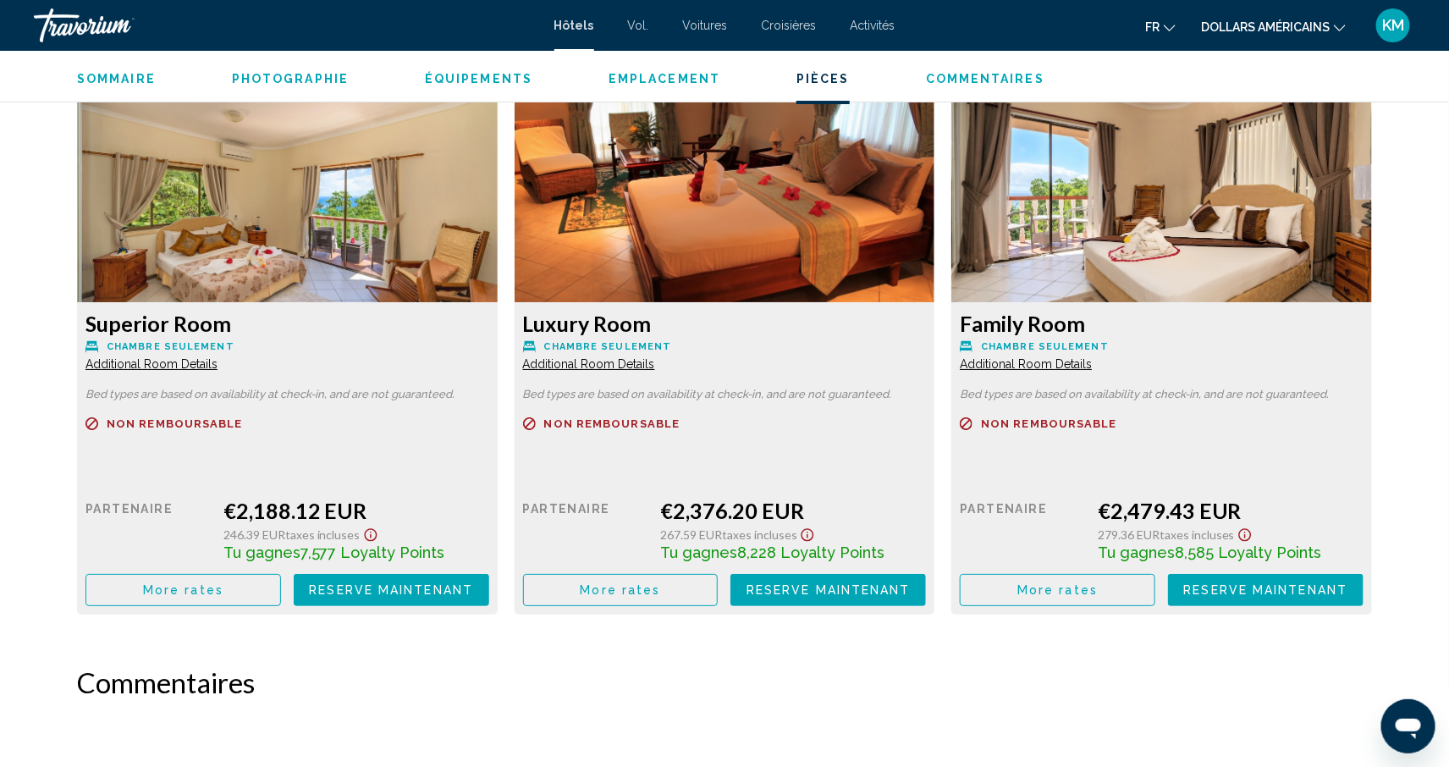
click at [221, 57] on span "More rates" at bounding box center [183, 50] width 80 height 14
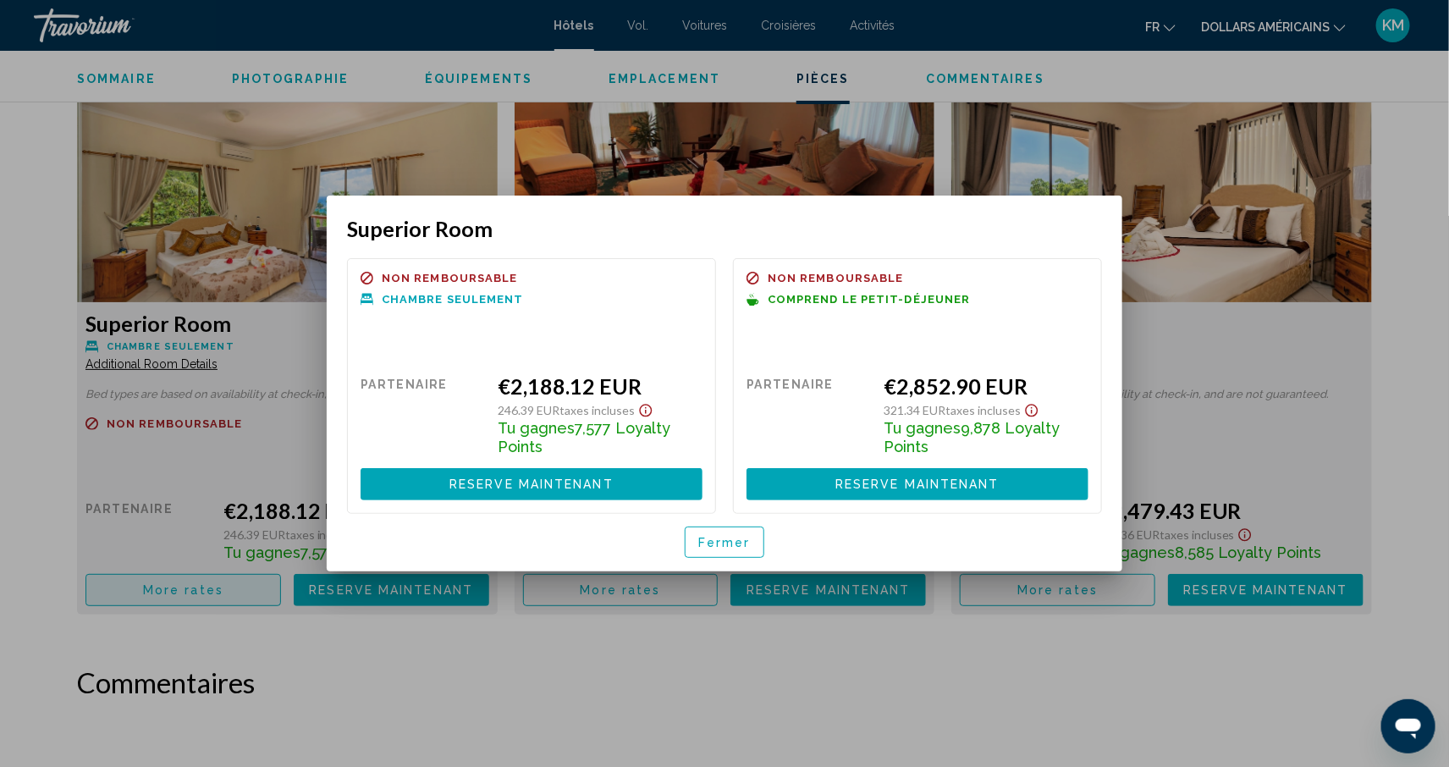
scroll to position [0, 0]
click at [1404, 551] on div at bounding box center [724, 383] width 1449 height 767
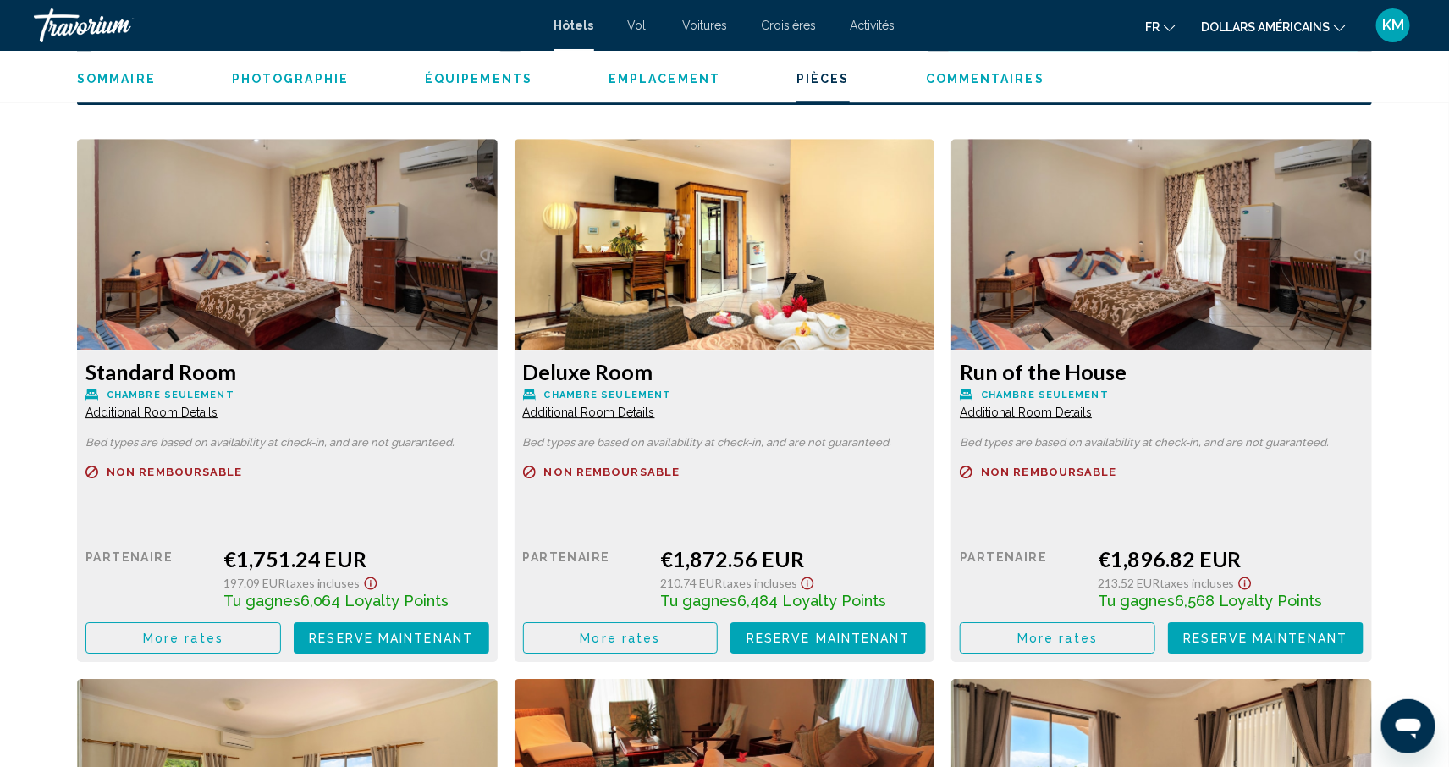
scroll to position [2168, 0]
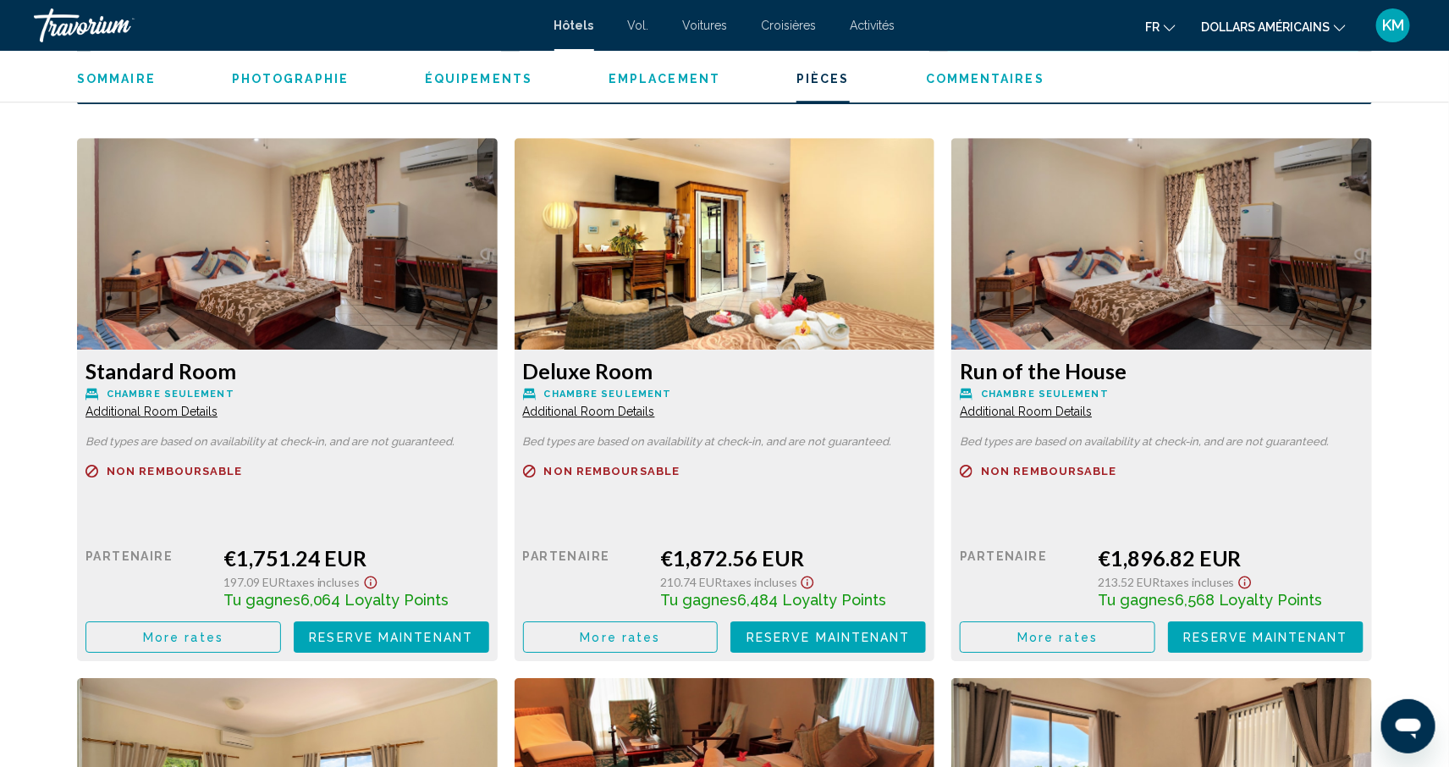
click at [281, 648] on button "More rates" at bounding box center [184, 636] width 196 height 31
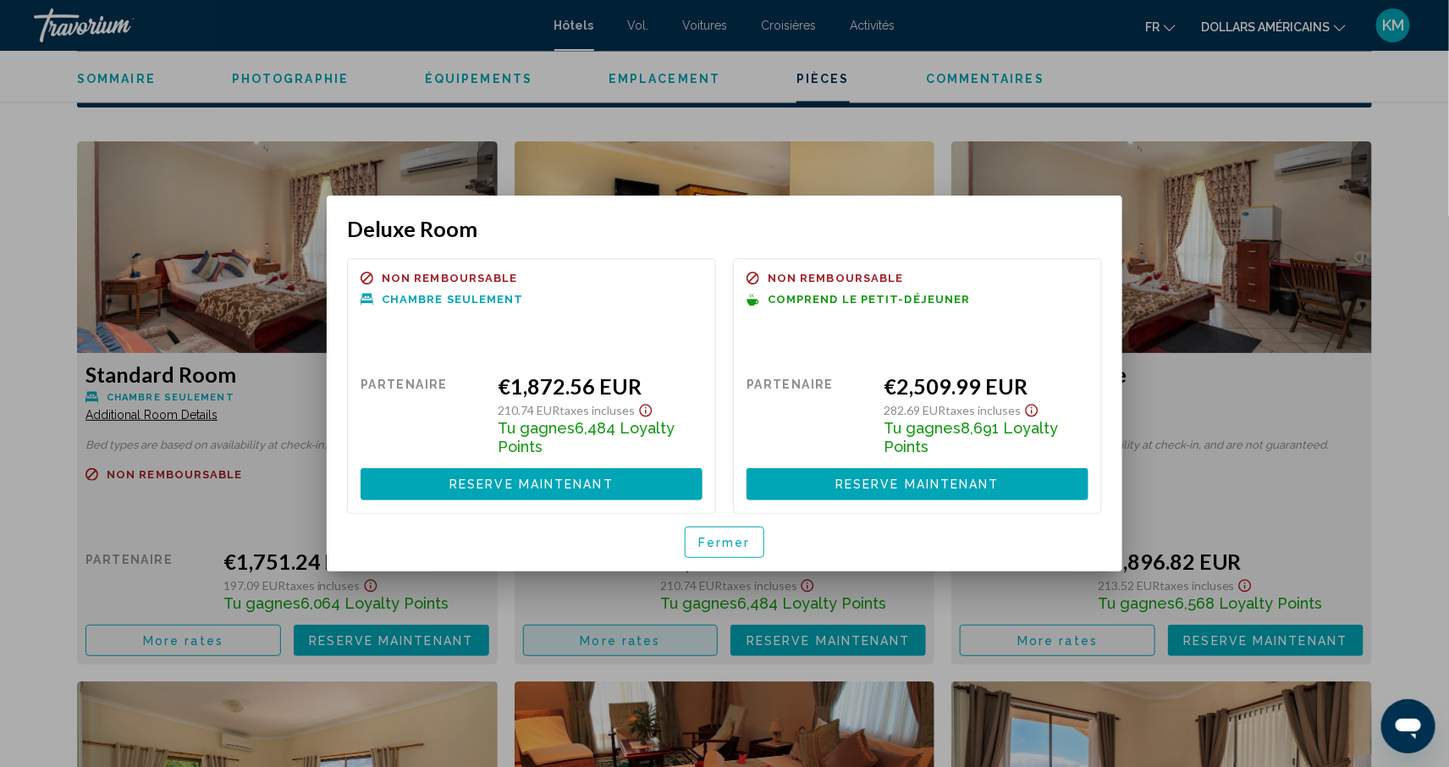
scroll to position [0, 0]
click at [42, 262] on div at bounding box center [724, 383] width 1449 height 767
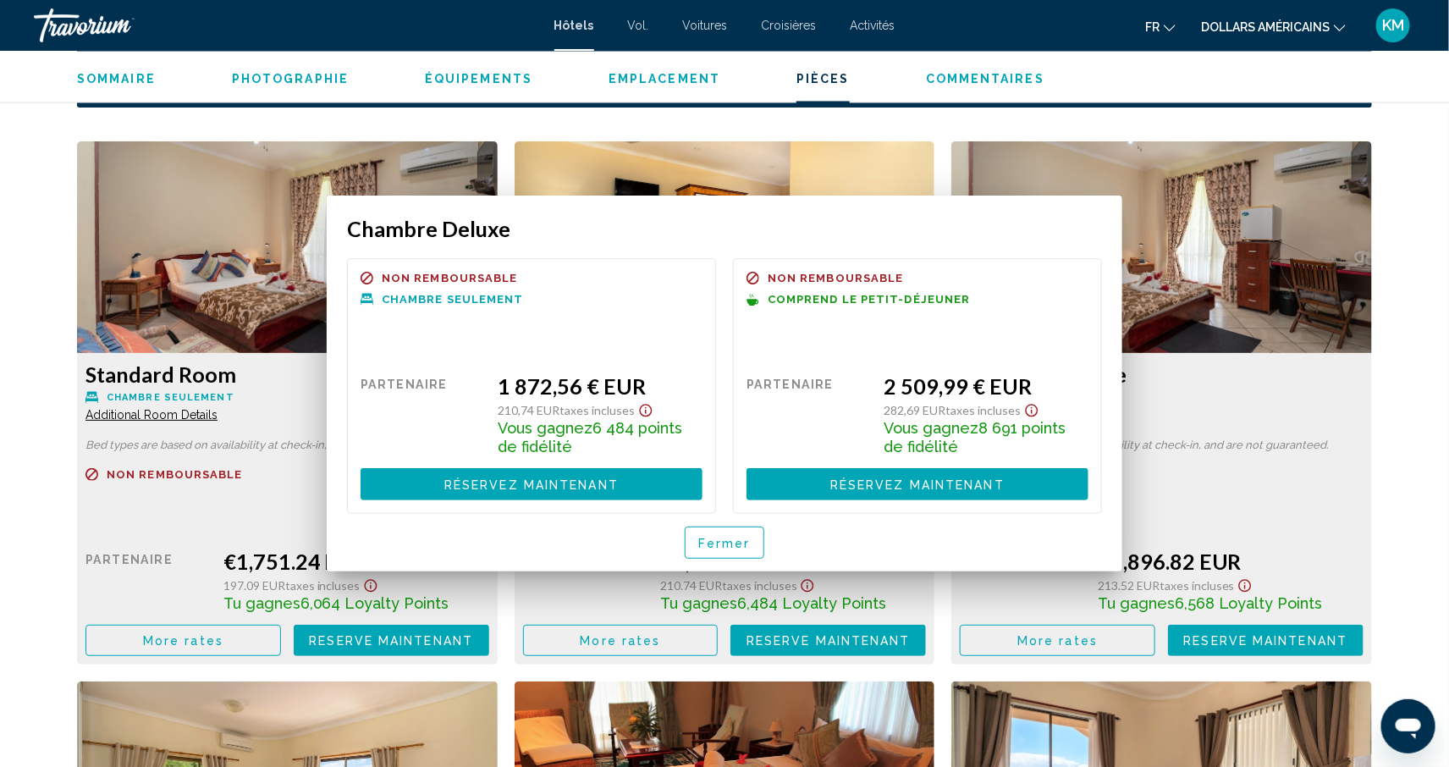
scroll to position [2165, 0]
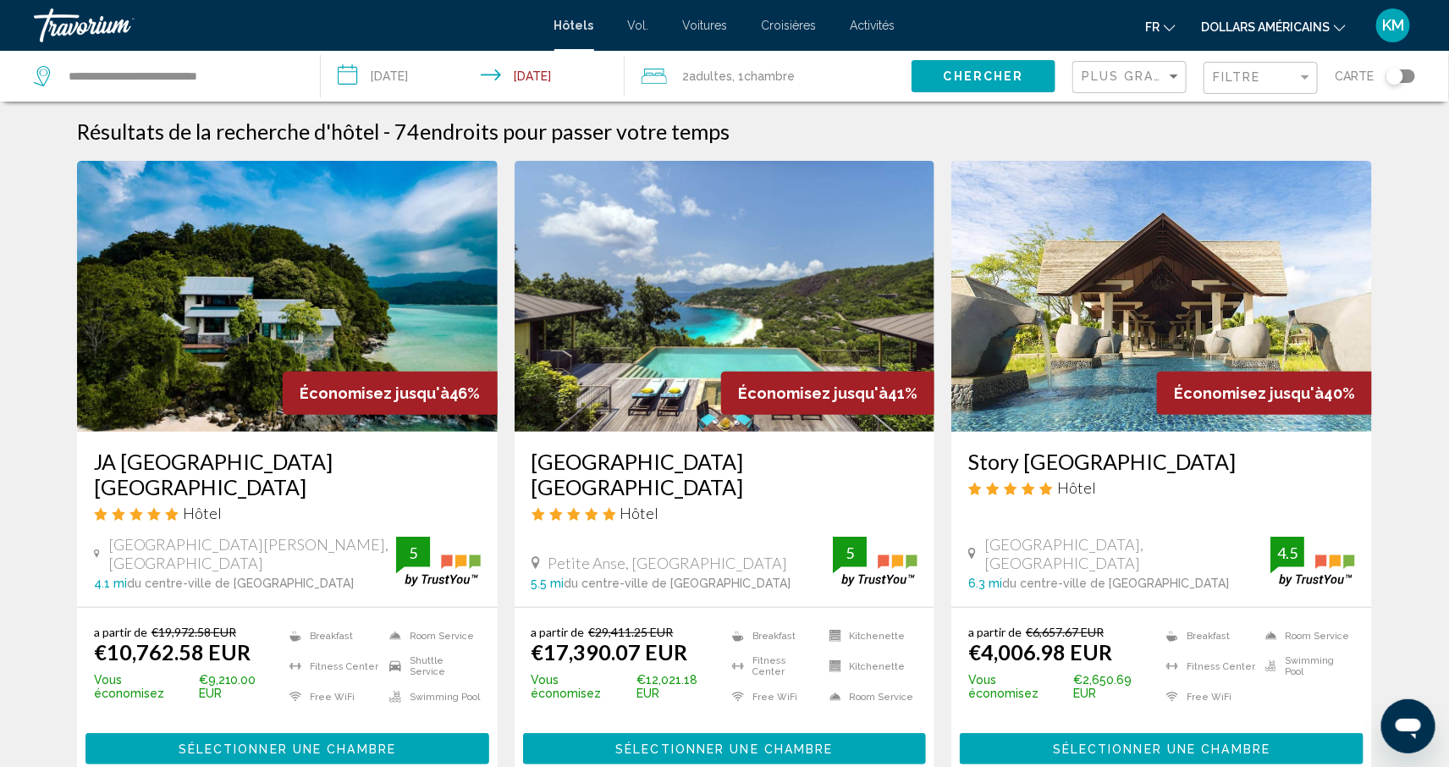
scroll to position [7, 0]
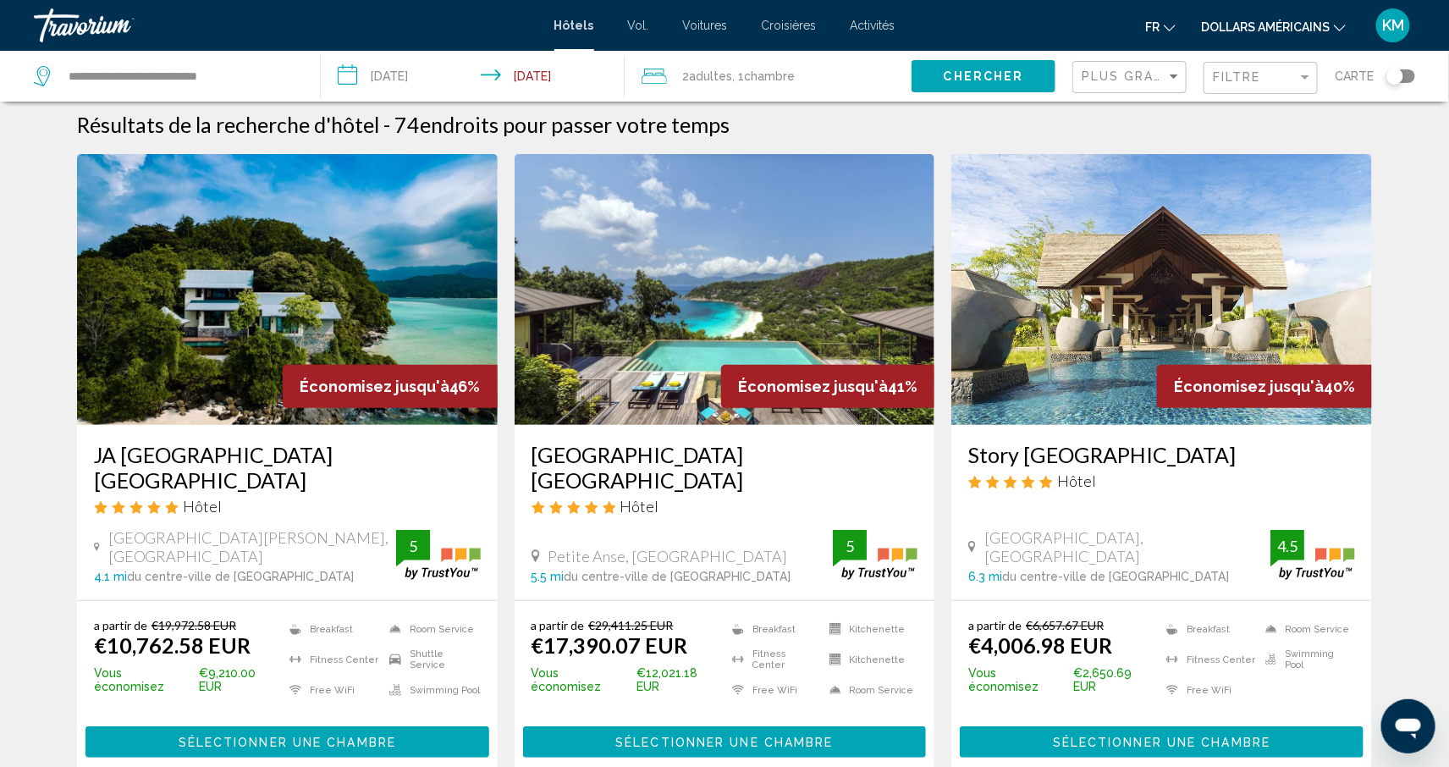
click at [1112, 86] on div "Plus grandes économies" at bounding box center [1132, 77] width 100 height 31
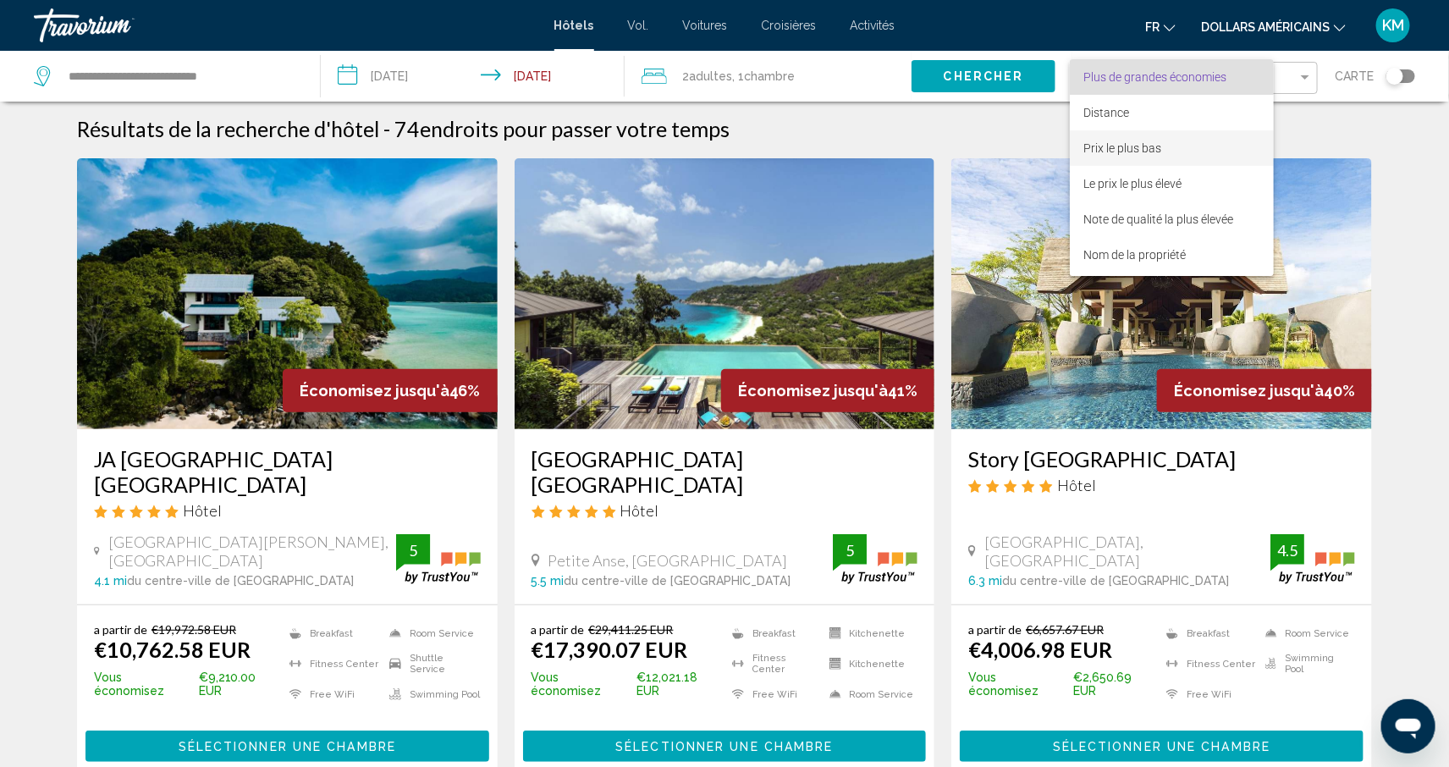
click at [1120, 138] on span "Prix ​​le plus bas" at bounding box center [1172, 148] width 177 height 36
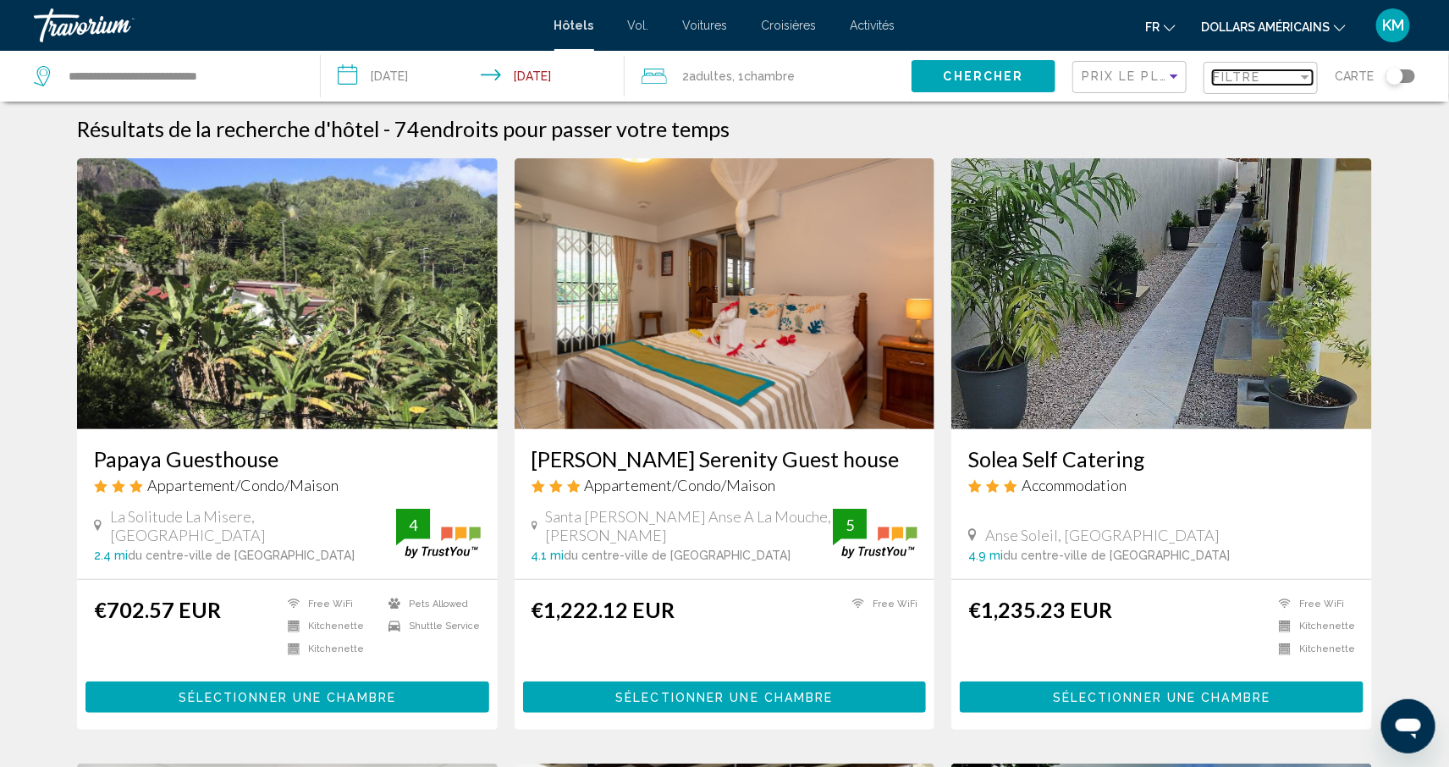
click at [1238, 80] on span "Filtre" at bounding box center [1237, 77] width 48 height 14
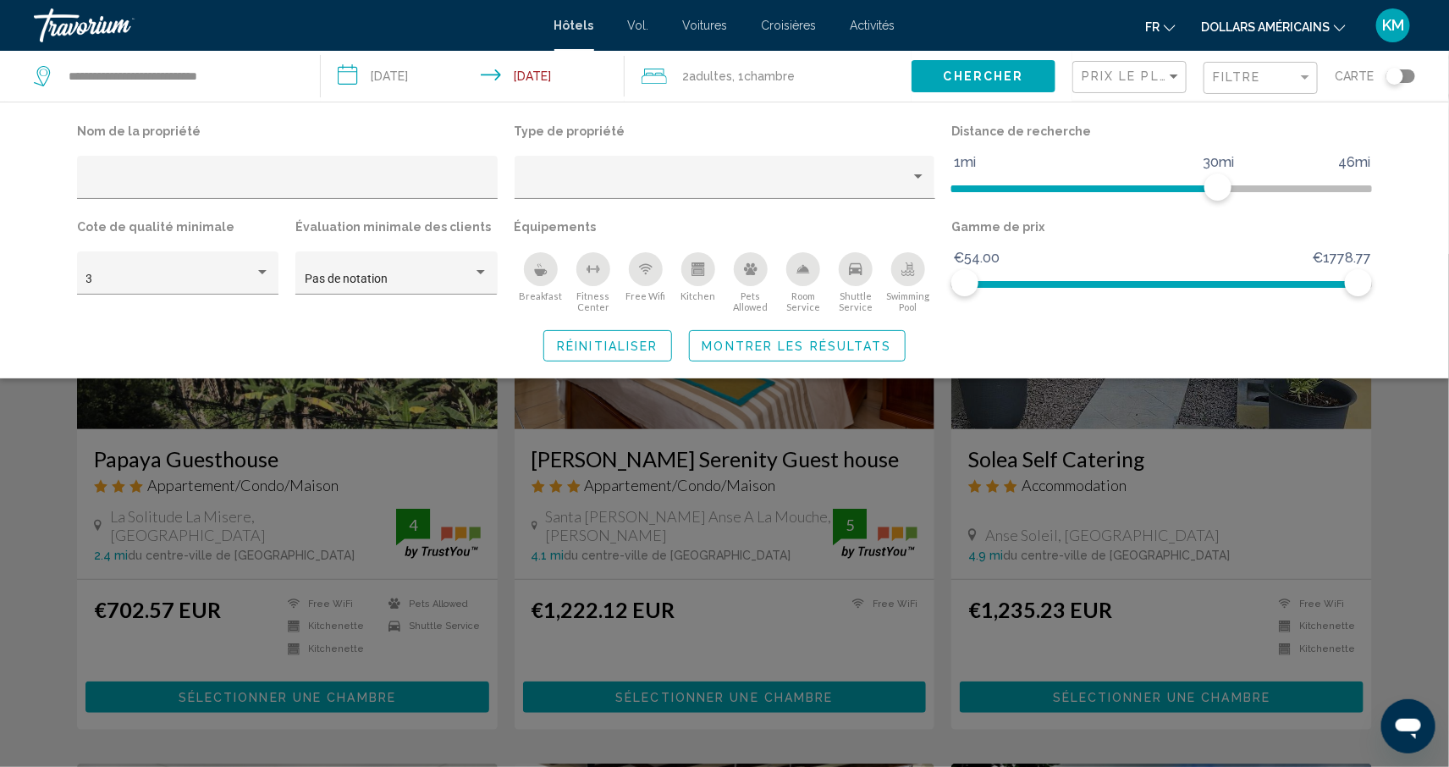
click at [540, 269] on icon "Breakfast" at bounding box center [541, 269] width 14 height 14
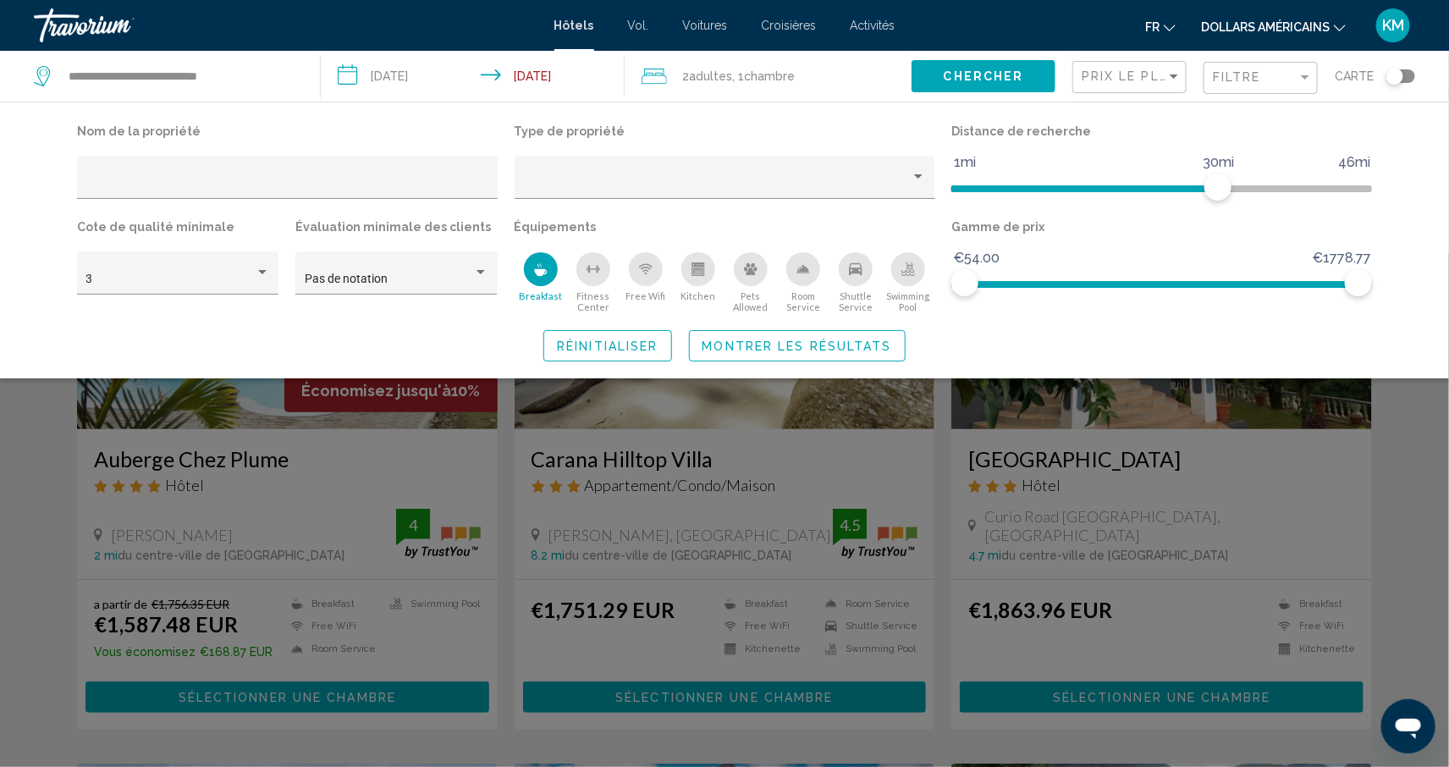
click at [716, 339] on span "Montrer les résultats" at bounding box center [798, 346] width 190 height 14
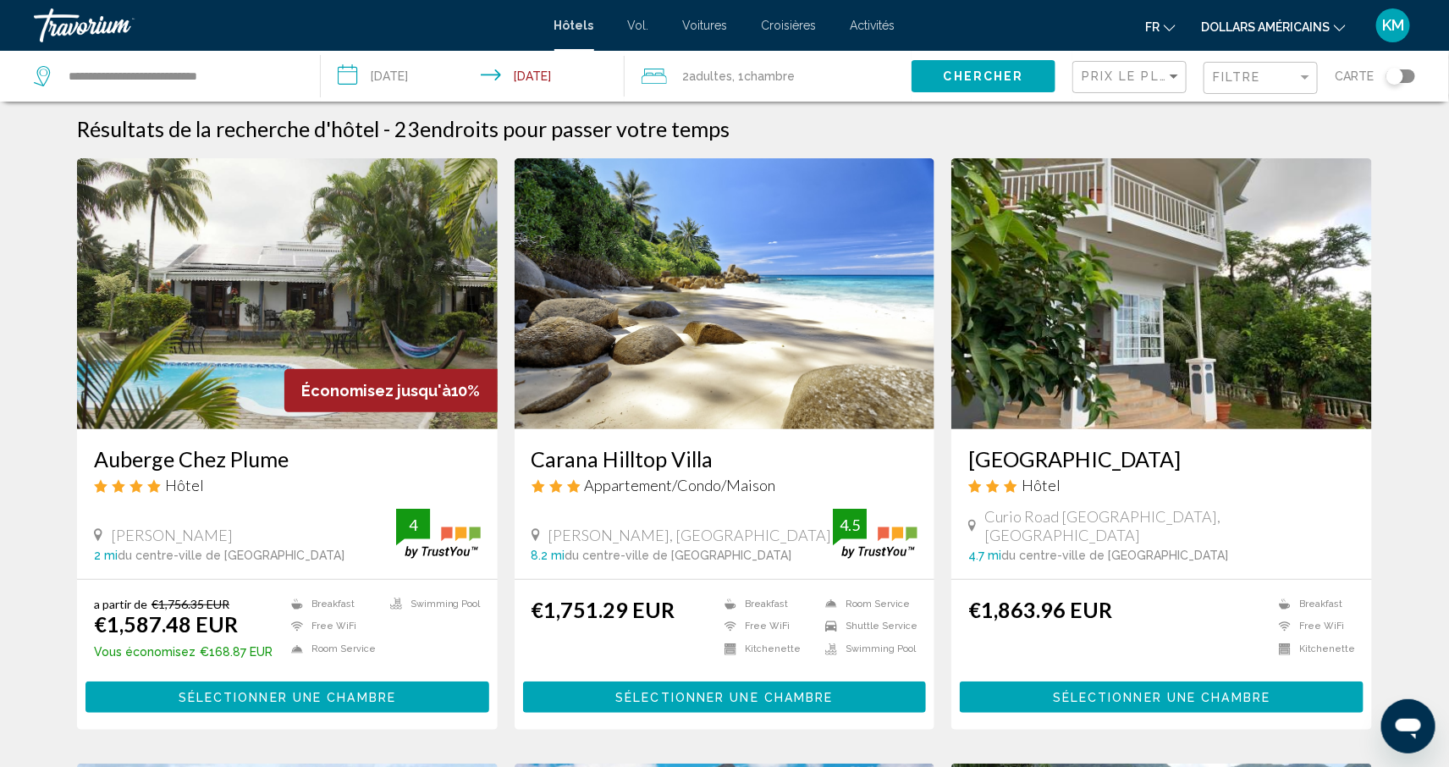
click at [222, 454] on h3 "Auberge Chez Plume" at bounding box center [287, 458] width 387 height 25
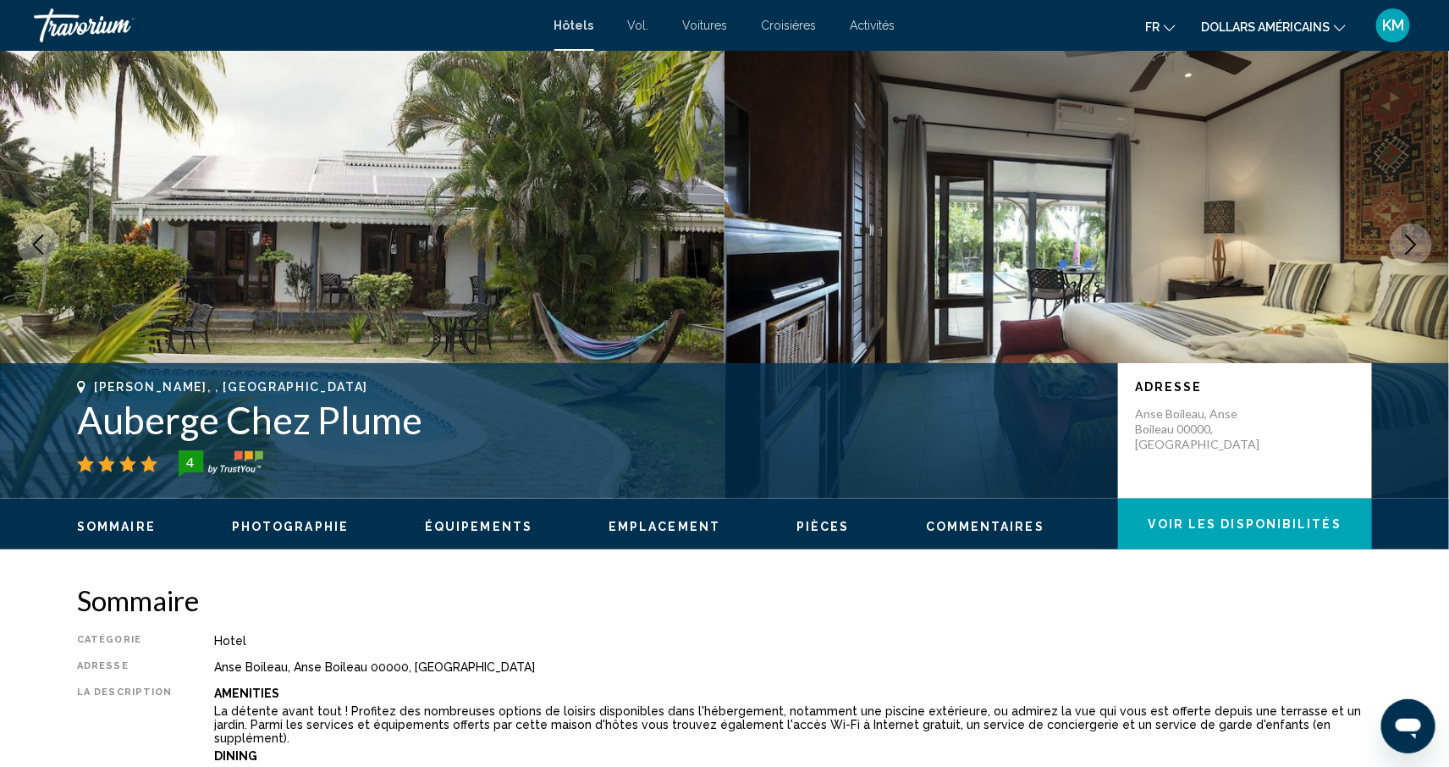
scroll to position [53, 0]
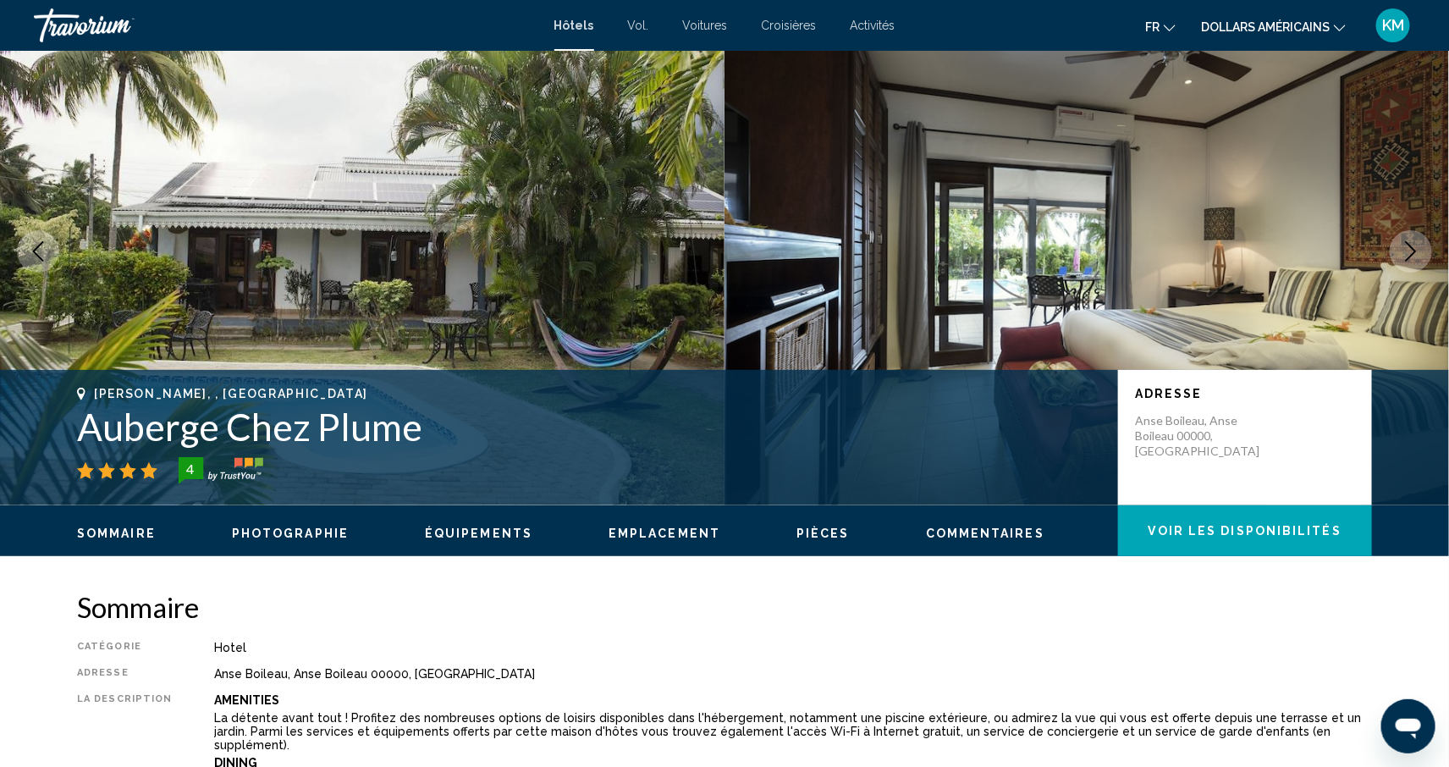
drag, startPoint x: 190, startPoint y: 400, endPoint x: 63, endPoint y: 412, distance: 128.4
click at [63, 412] on div "Anse Boileau, , [GEOGRAPHIC_DATA] Auberge Chez Plume 4 Adresse Anse Boileau, An…" at bounding box center [724, 438] width 1363 height 102
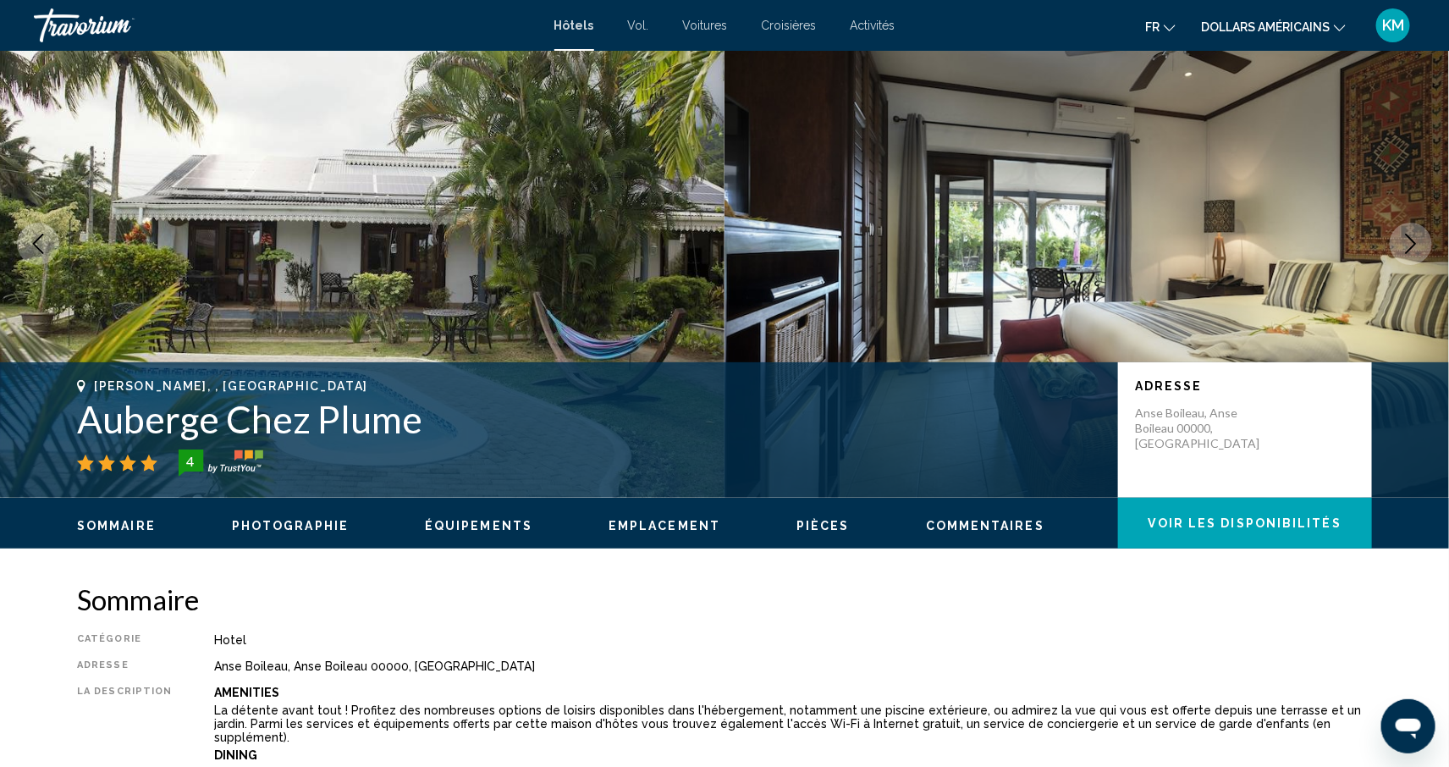
copy h1 "Auberge Chez Plume"
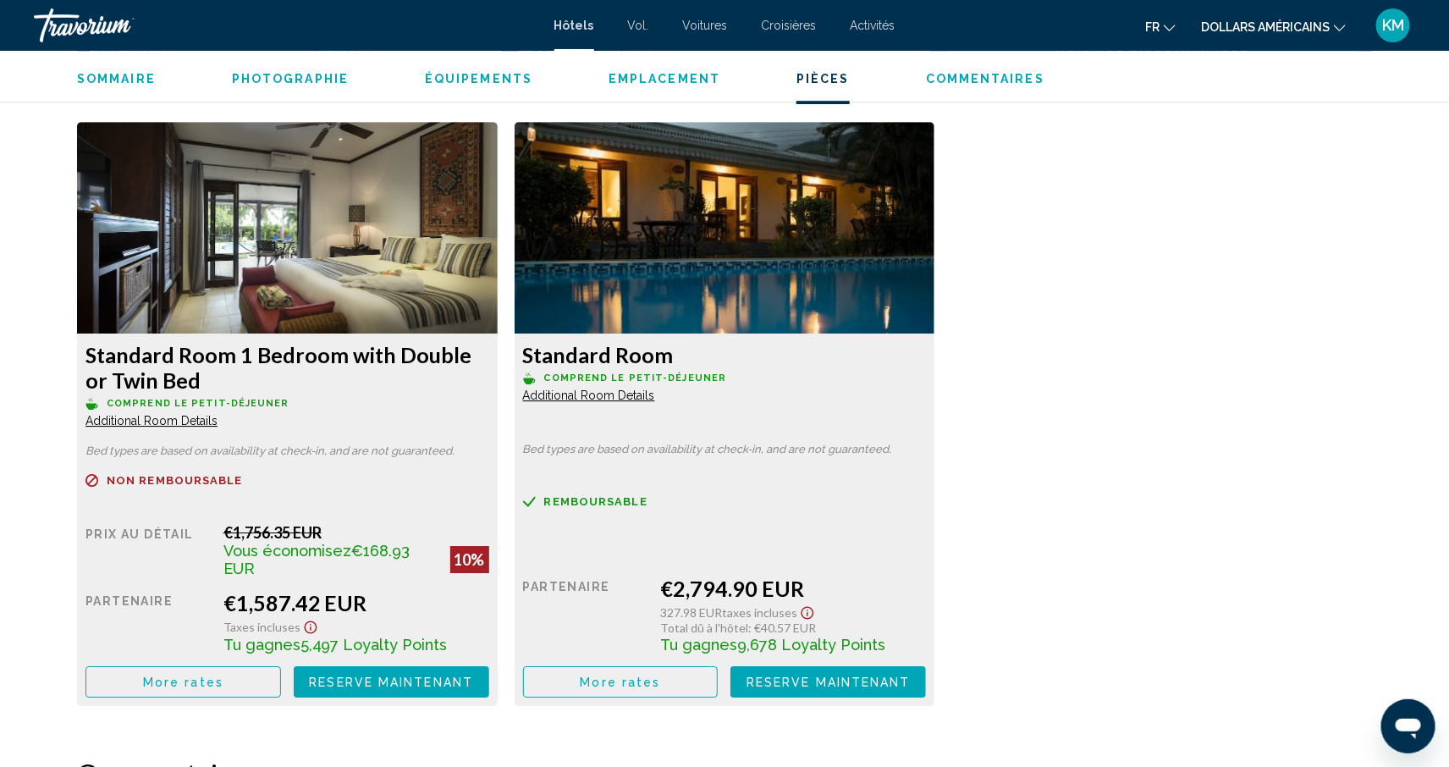
scroll to position [2287, 0]
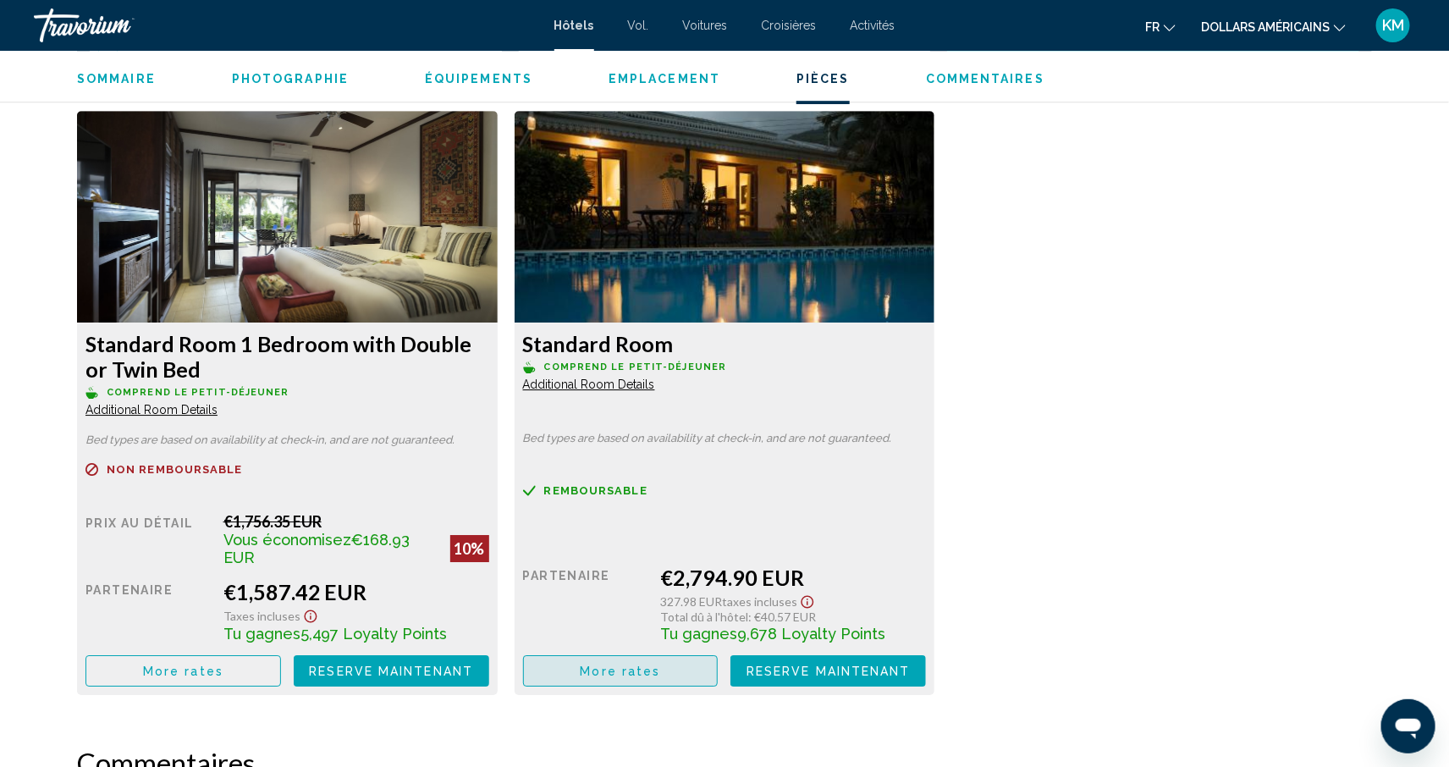
click at [602, 665] on span "More rates" at bounding box center [621, 672] width 80 height 14
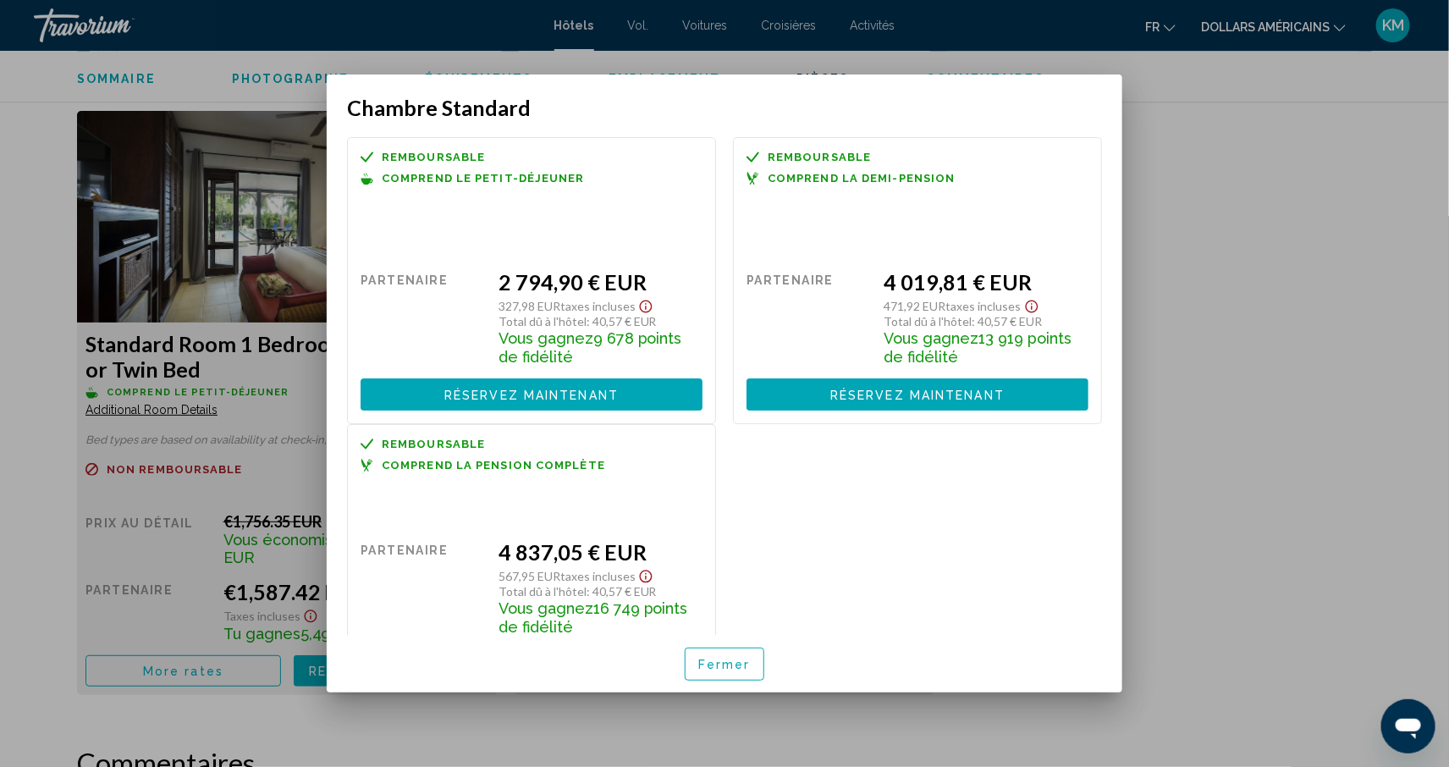
click at [1159, 327] on div at bounding box center [724, 383] width 1449 height 767
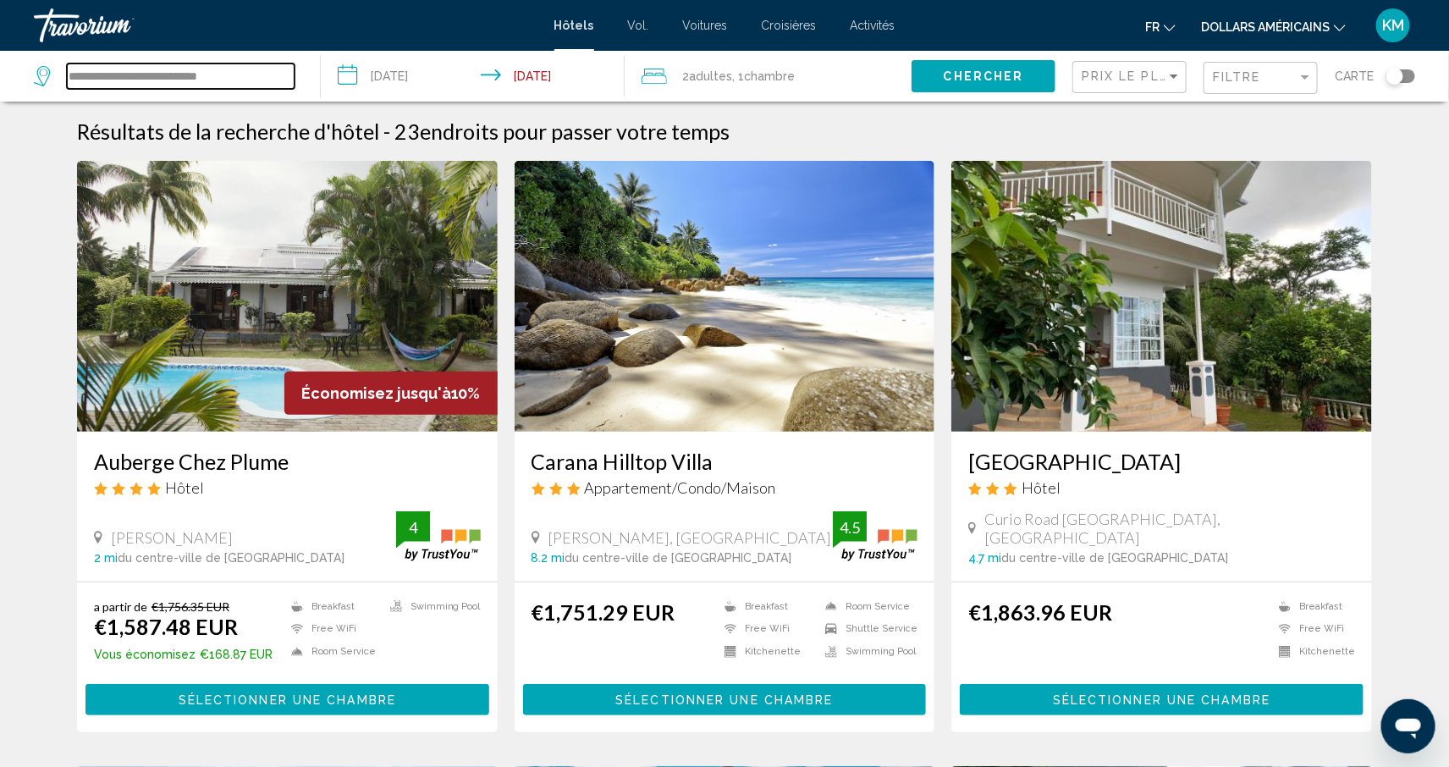
drag, startPoint x: 245, startPoint y: 72, endPoint x: 91, endPoint y: 58, distance: 154.7
click at [87, 64] on input "**********" at bounding box center [181, 75] width 228 height 25
type input "*"
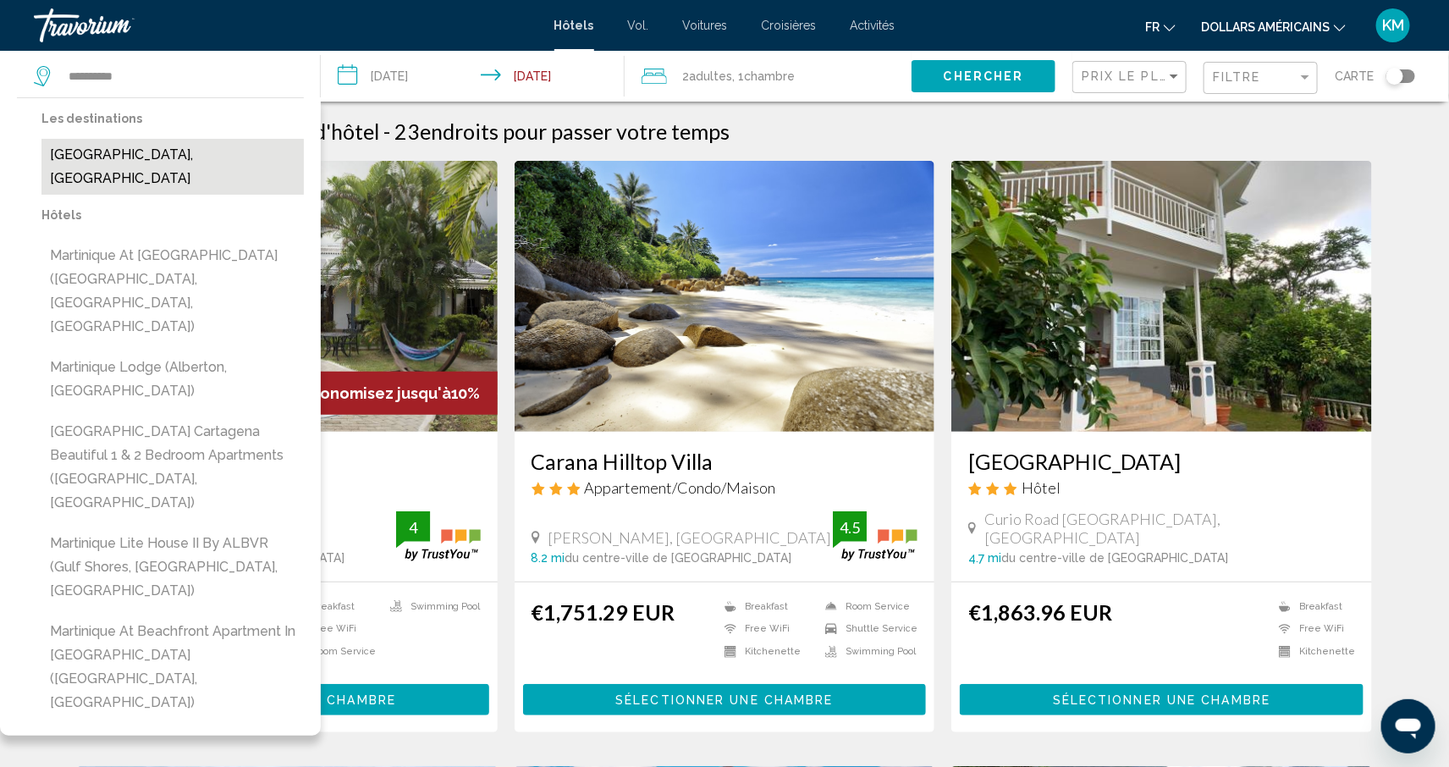
click at [219, 144] on button "[GEOGRAPHIC_DATA], [GEOGRAPHIC_DATA]" at bounding box center [172, 167] width 262 height 56
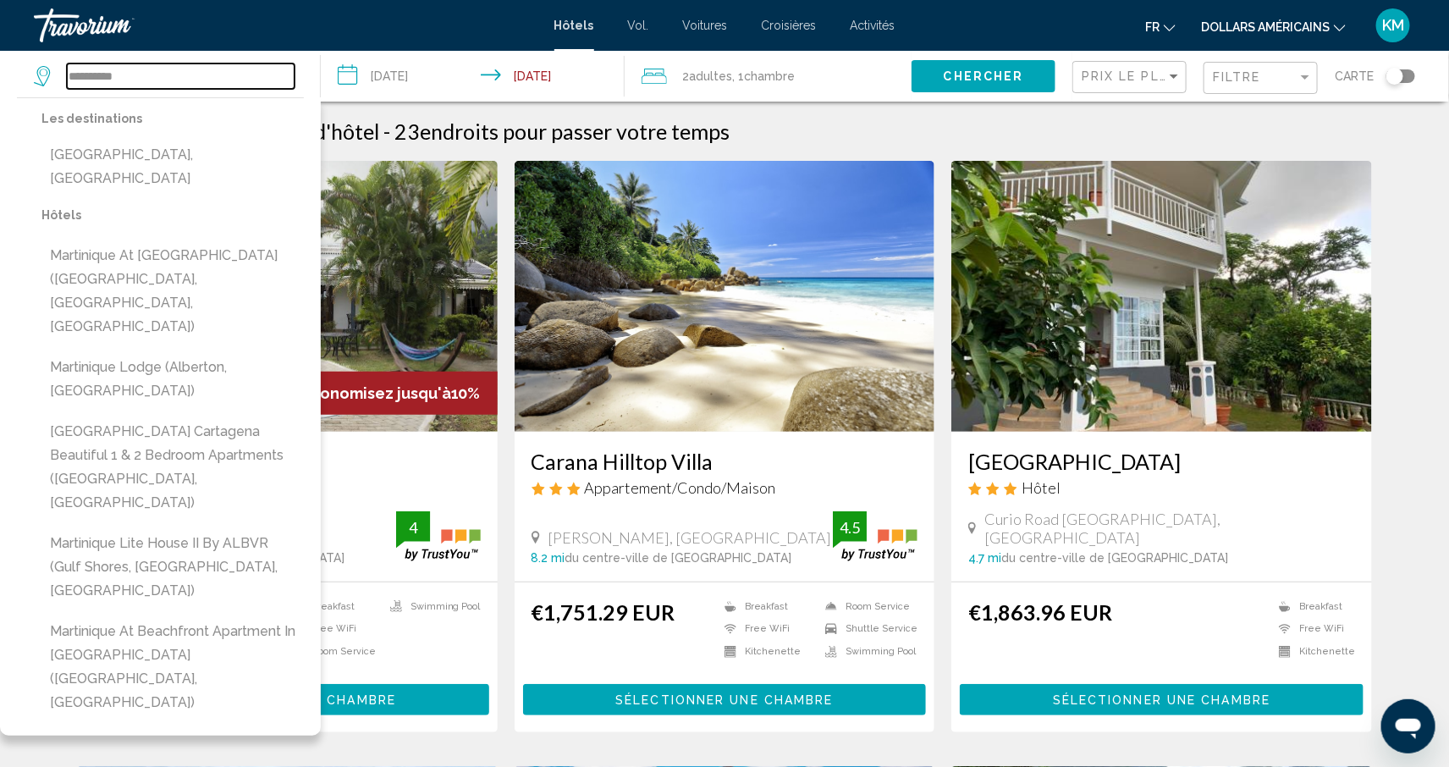
type input "**********"
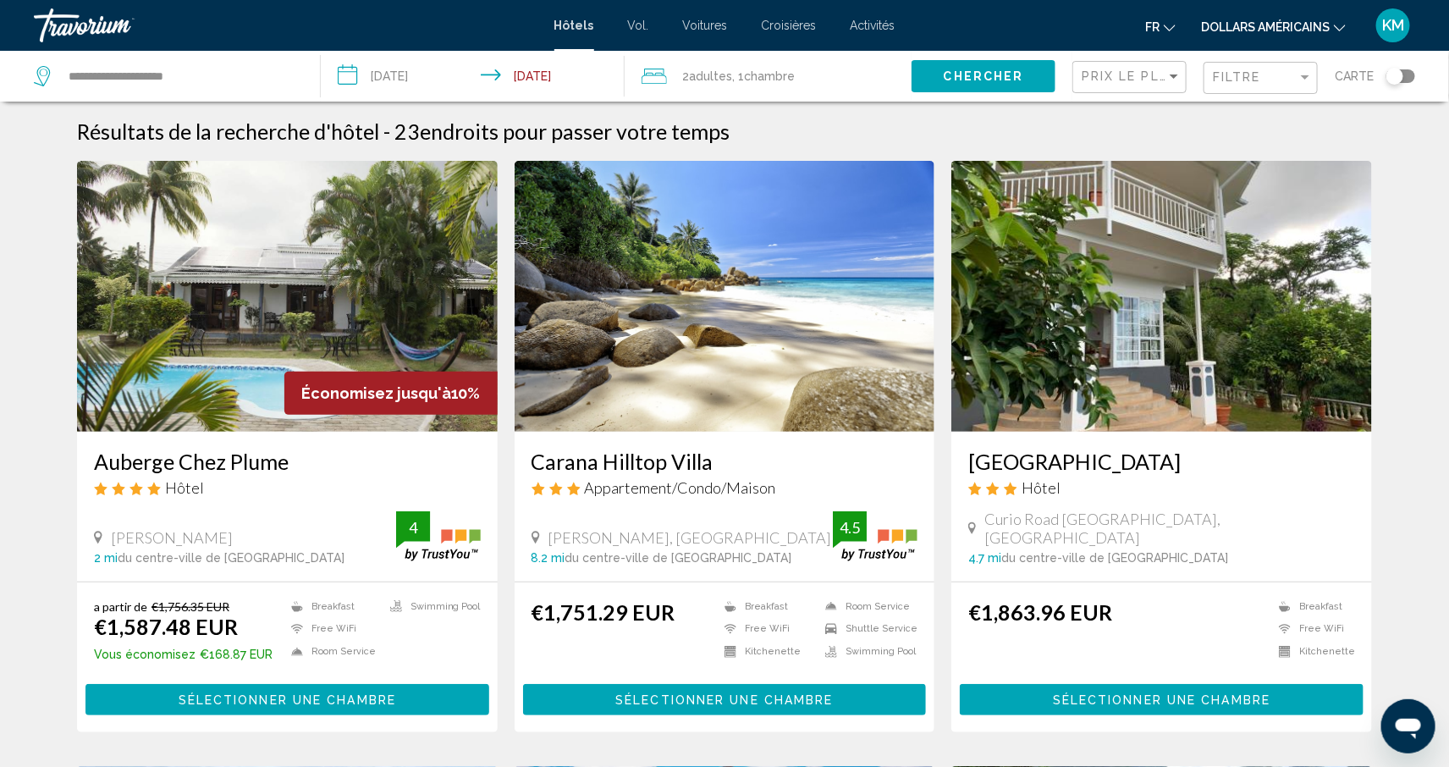
click at [1028, 80] on button "Chercher" at bounding box center [984, 75] width 144 height 31
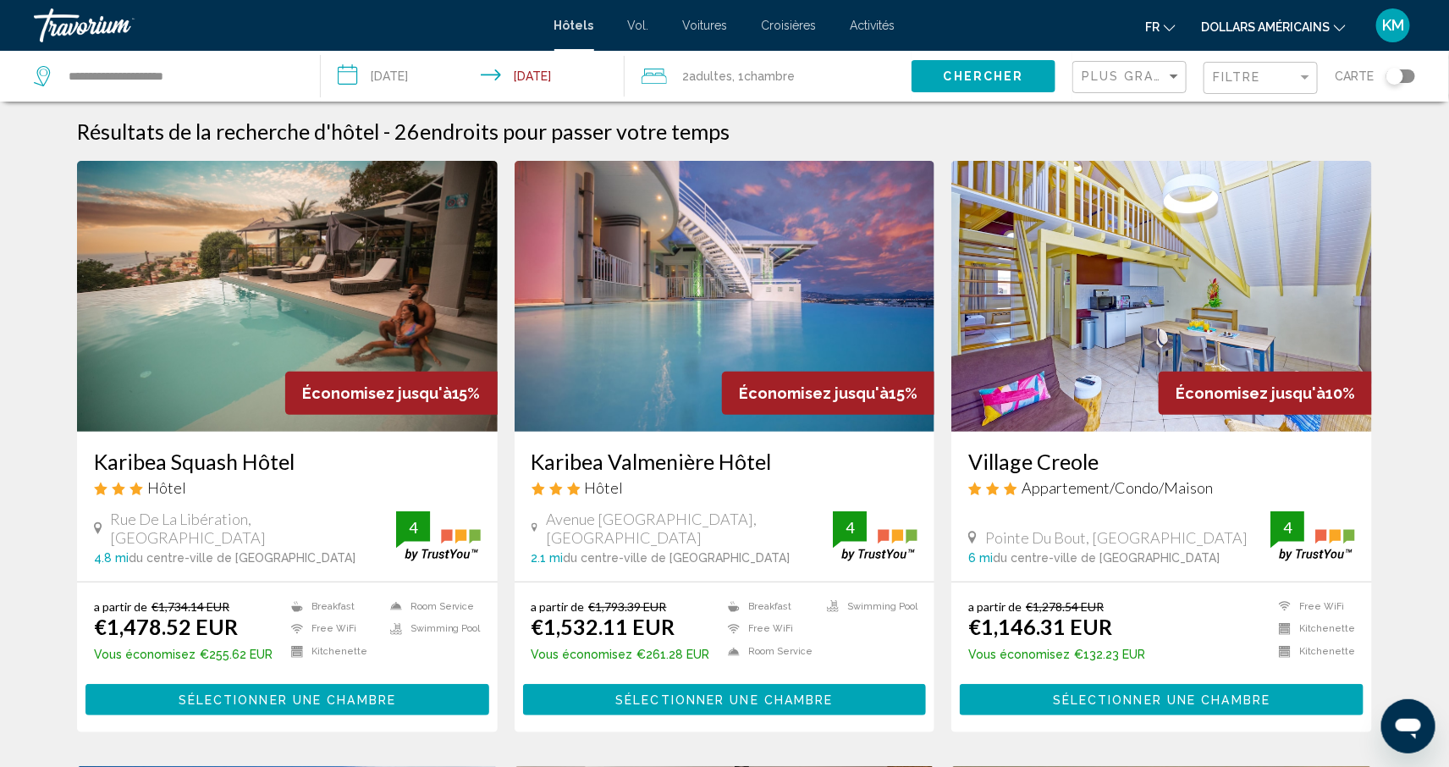
click at [1233, 88] on div "Filtre" at bounding box center [1263, 78] width 100 height 31
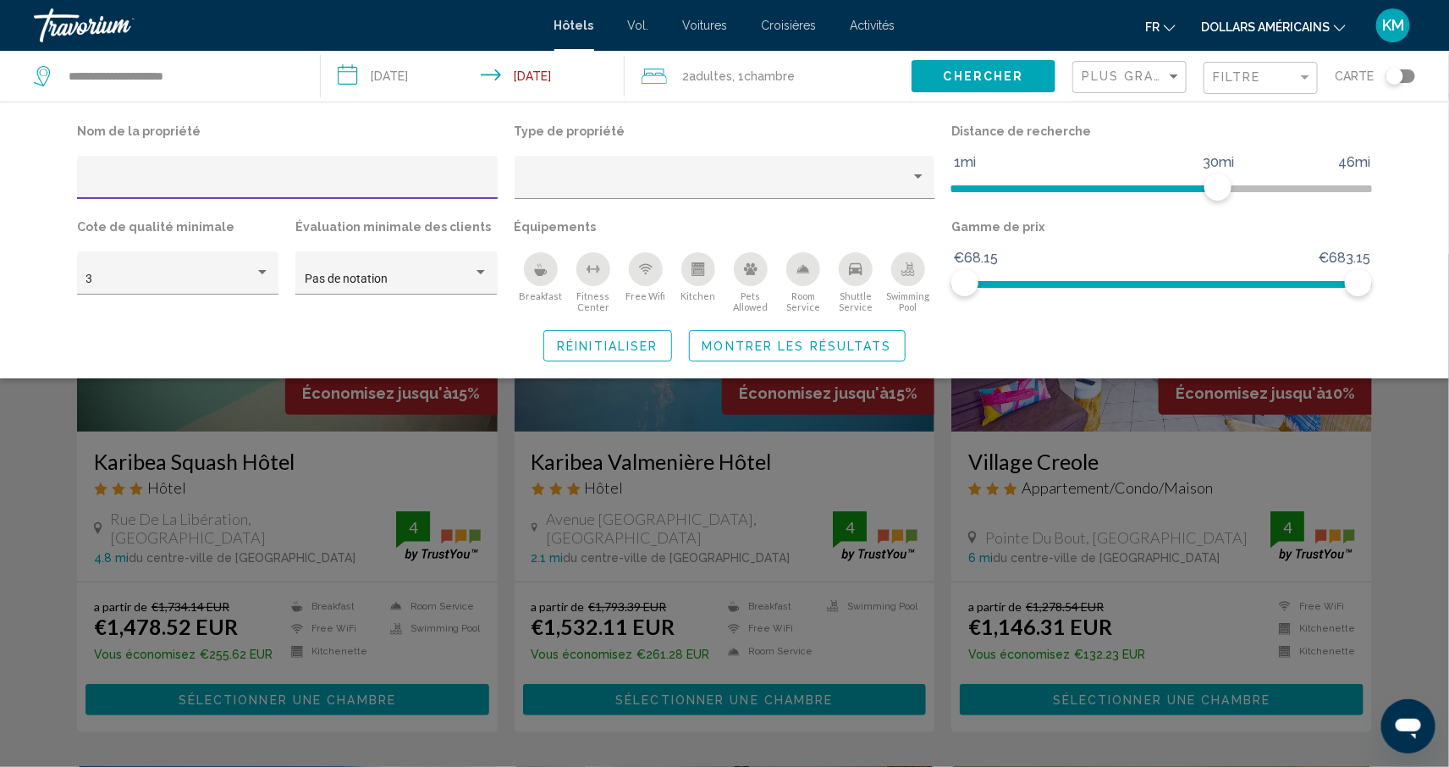
click at [538, 270] on icon "Breakfast" at bounding box center [540, 272] width 13 height 7
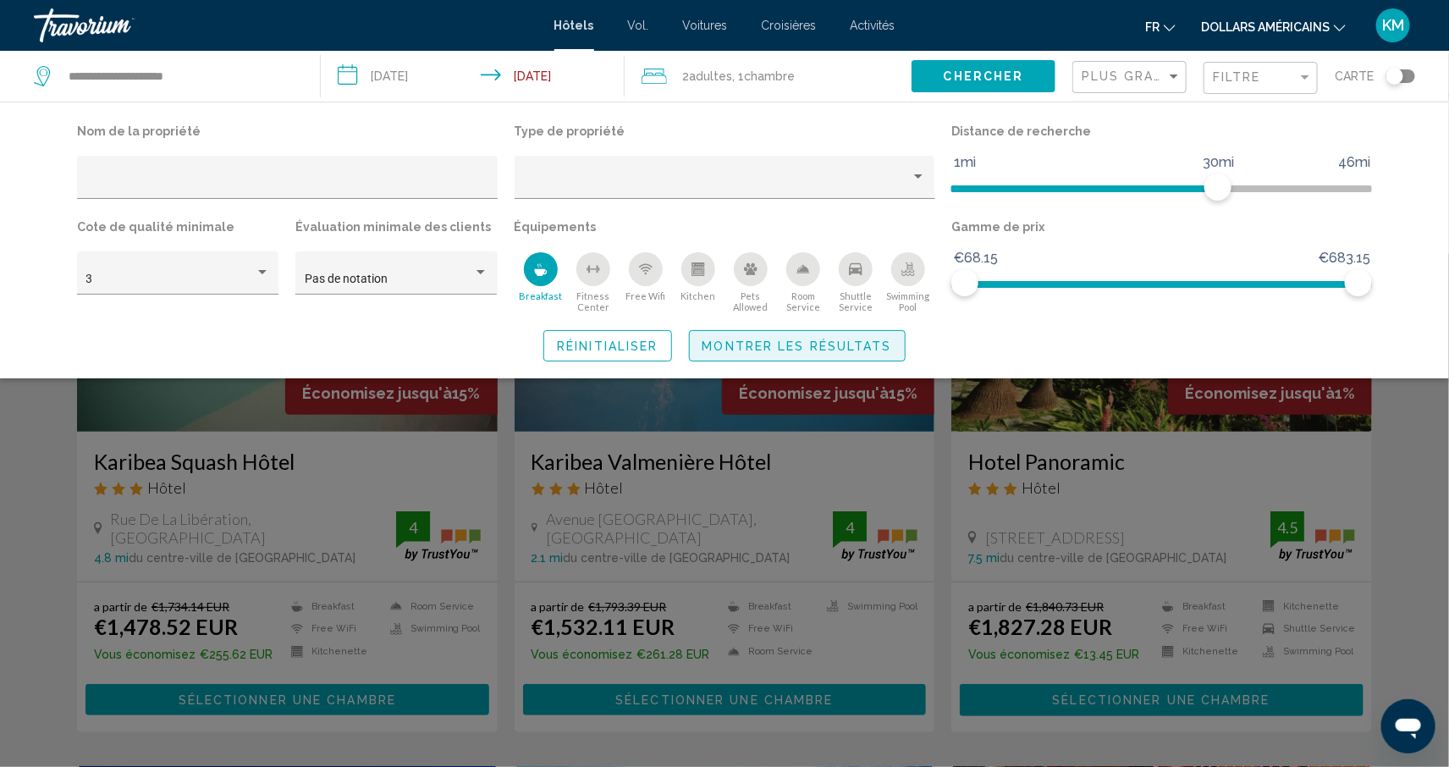
click at [765, 345] on span "Montrer les résultats" at bounding box center [798, 346] width 190 height 14
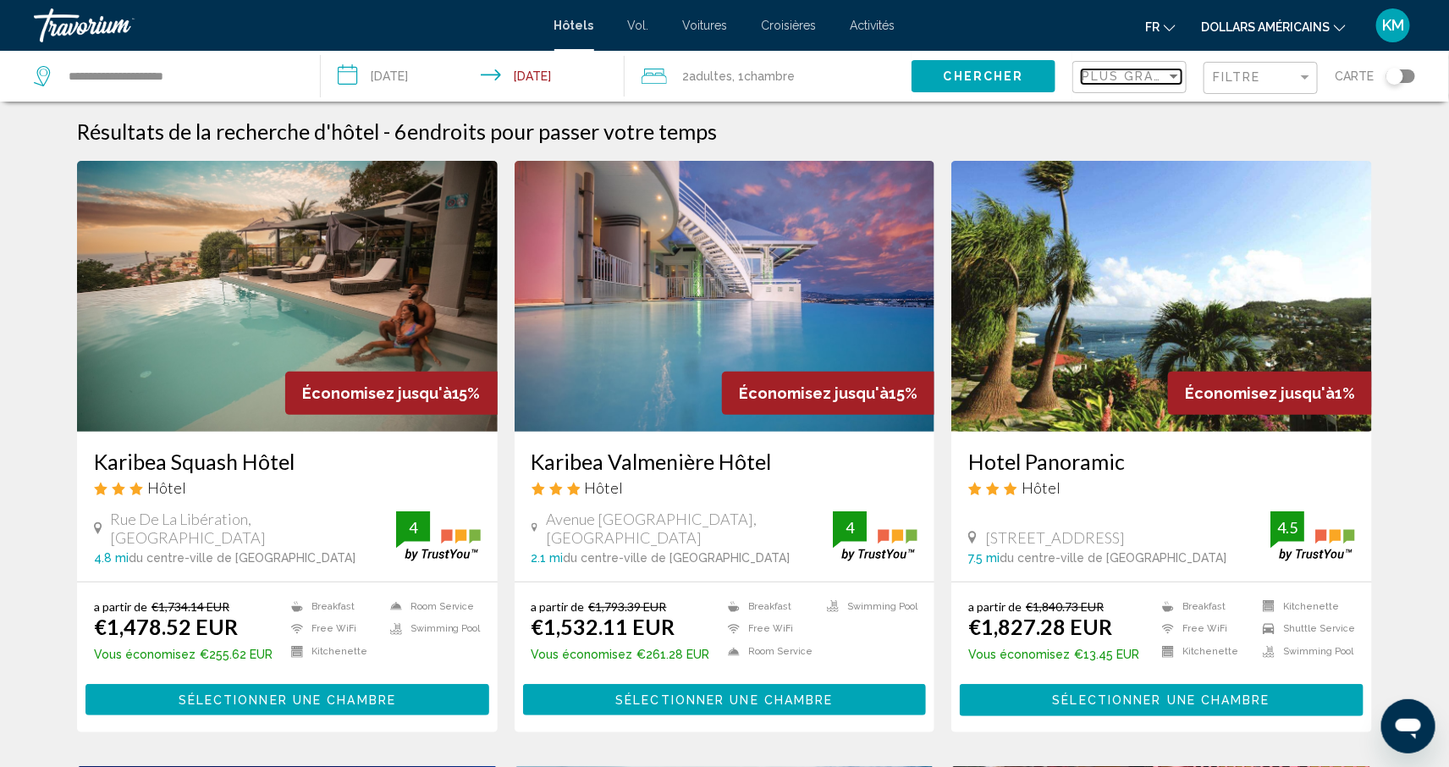
click at [1128, 80] on span "Plus grandes économies" at bounding box center [1182, 76] width 201 height 14
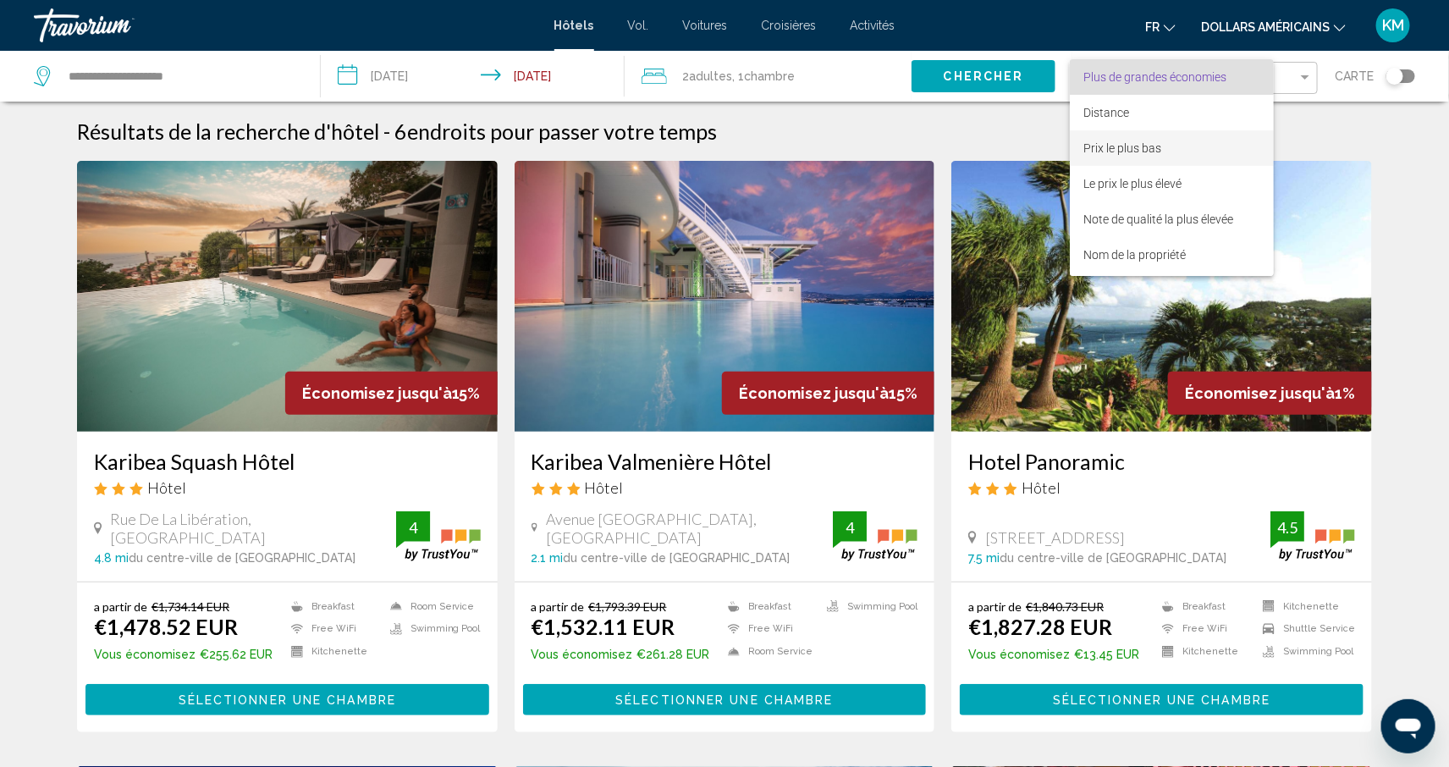
click at [1137, 143] on font "Prix ​​le plus bas" at bounding box center [1123, 148] width 78 height 14
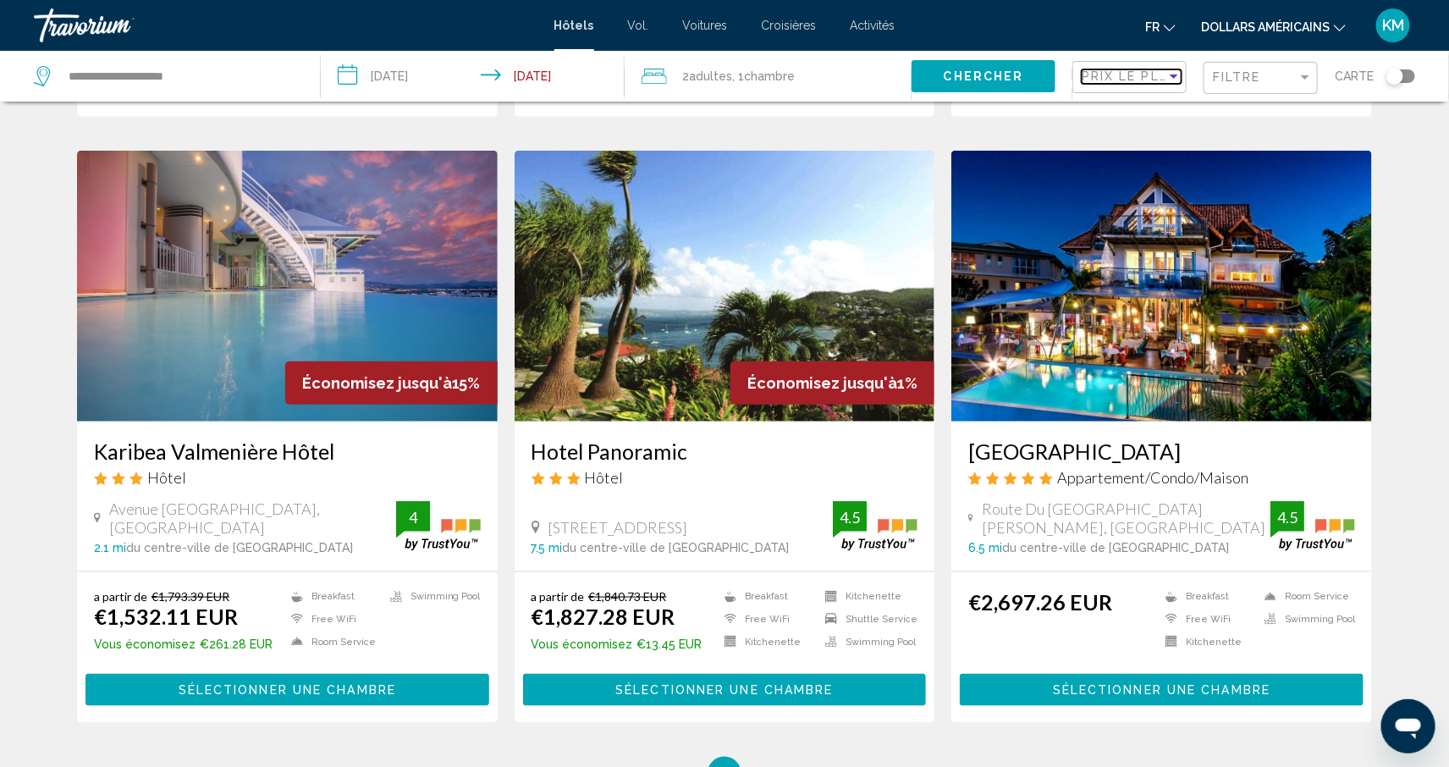
scroll to position [602, 0]
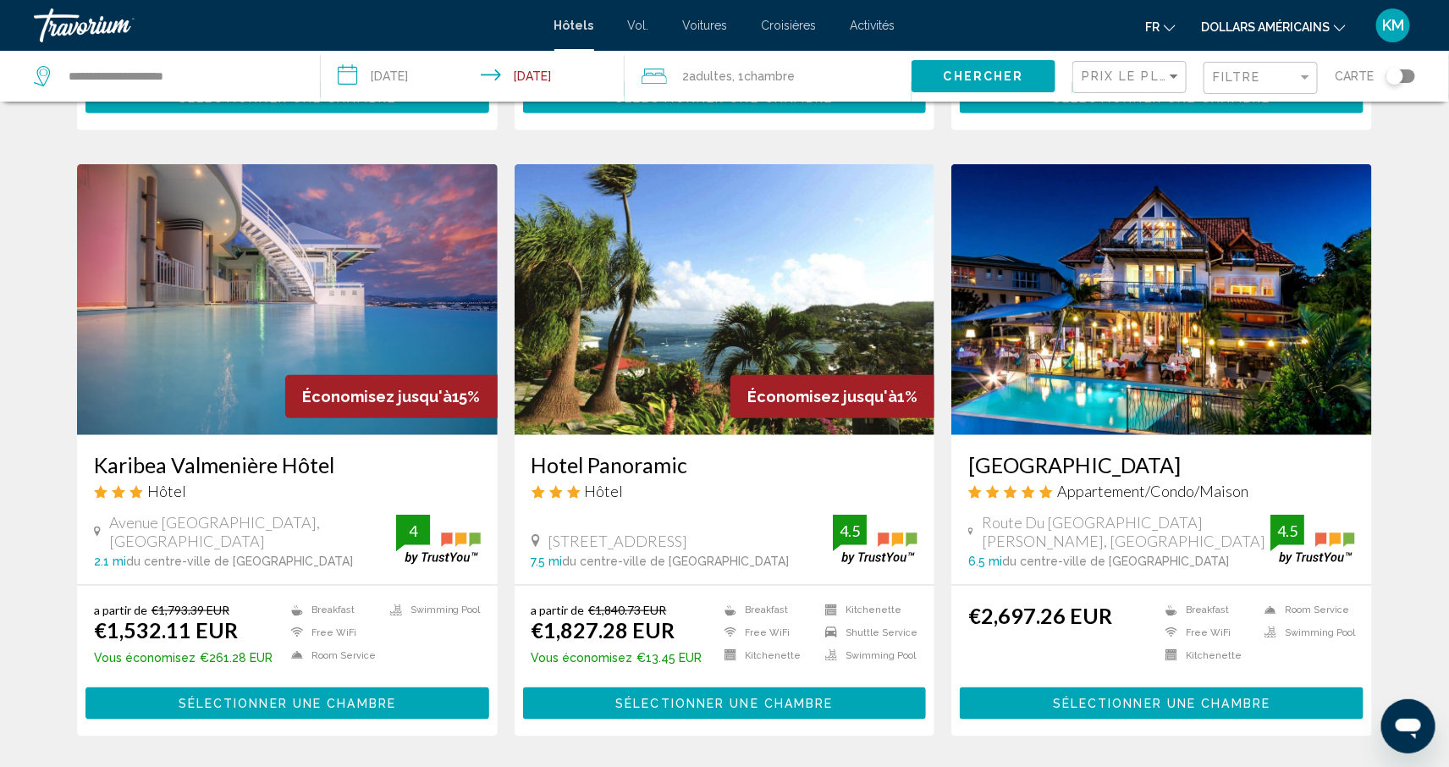
click at [697, 456] on h3 "Hotel Panoramic" at bounding box center [725, 464] width 387 height 25
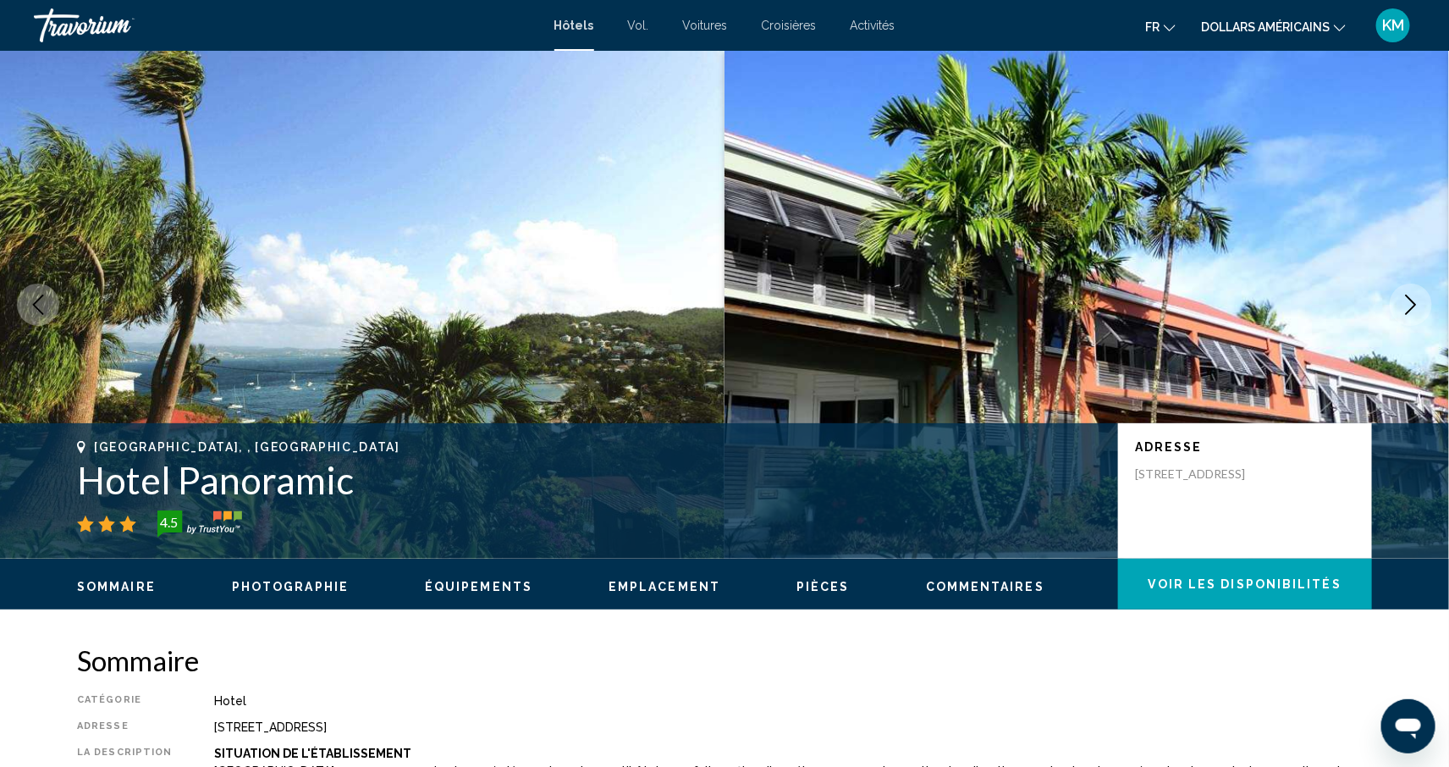
drag, startPoint x: 353, startPoint y: 474, endPoint x: 76, endPoint y: 478, distance: 276.9
click at [77, 478] on h1 "Hotel Panoramic" at bounding box center [589, 480] width 1024 height 44
copy h1 "Hotel Panoramic"
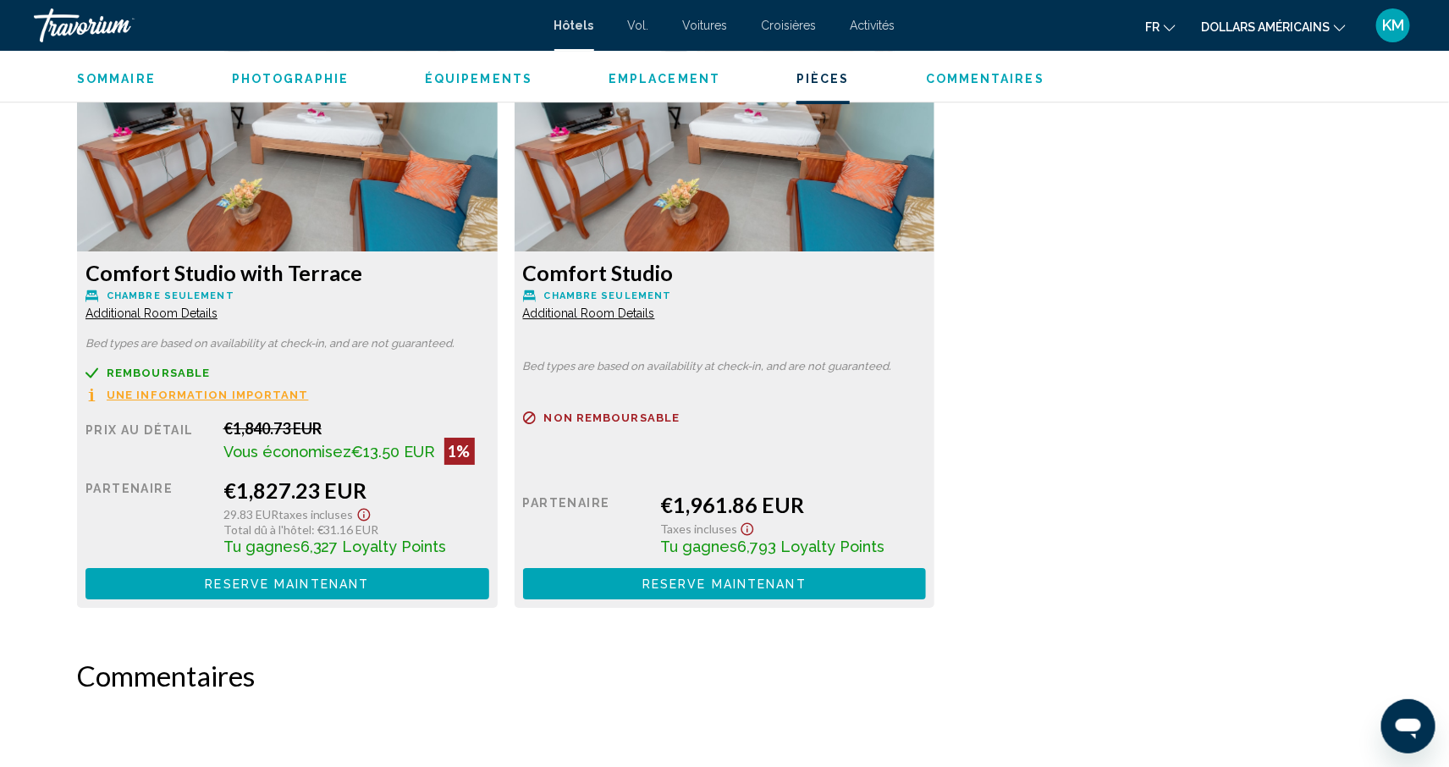
scroll to position [2286, 0]
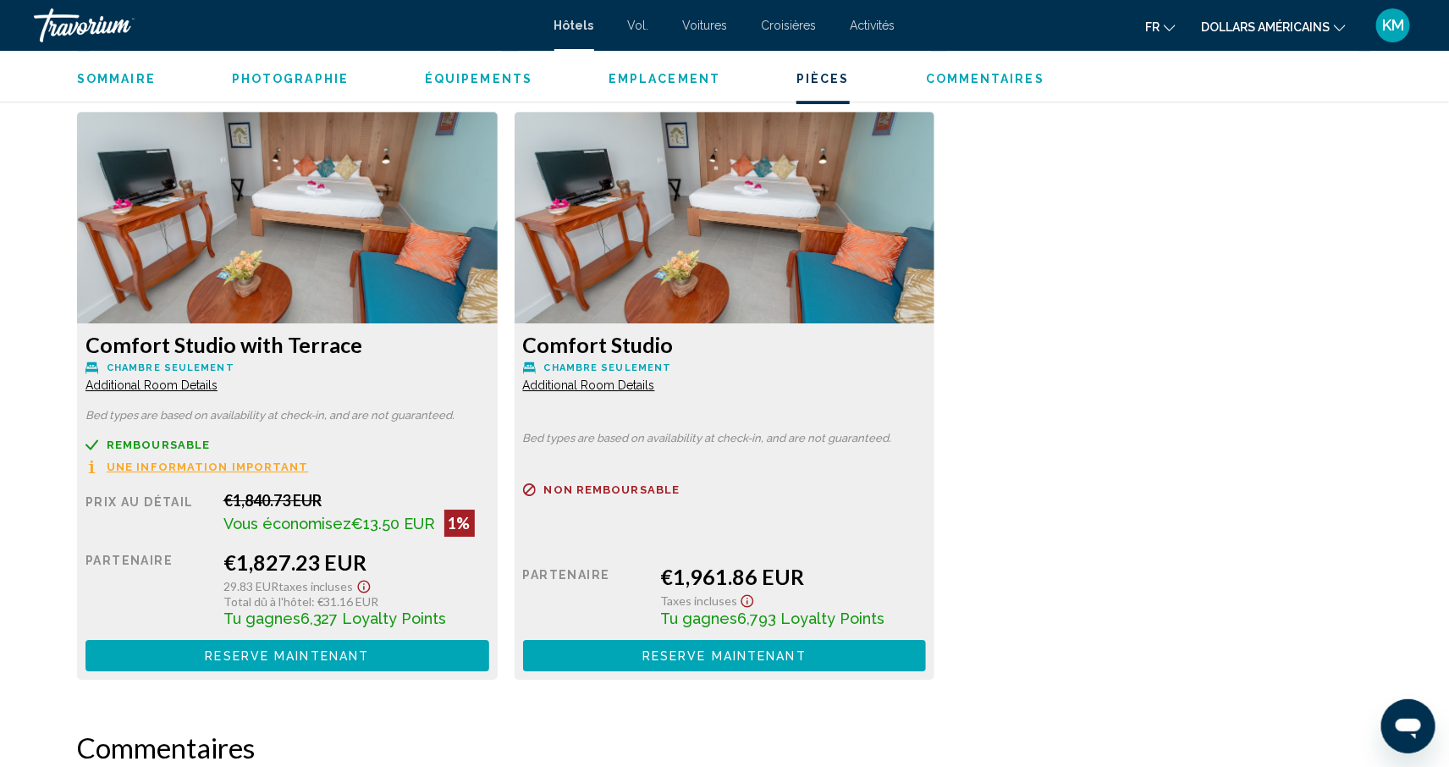
click at [256, 517] on span "Vous économisez" at bounding box center [287, 524] width 129 height 18
click at [278, 466] on span "Une information important" at bounding box center [208, 466] width 202 height 11
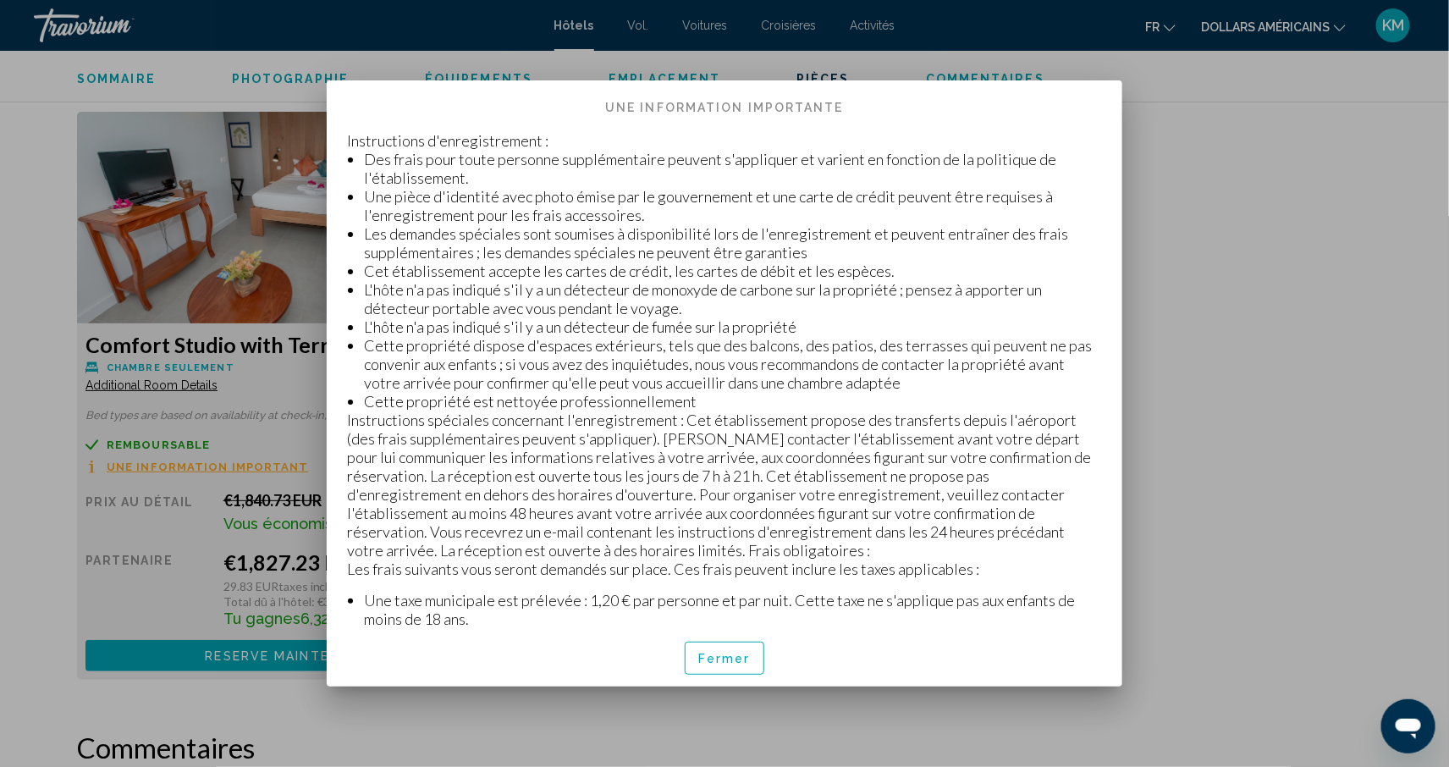
click at [751, 656] on button "Fermer" at bounding box center [725, 658] width 80 height 32
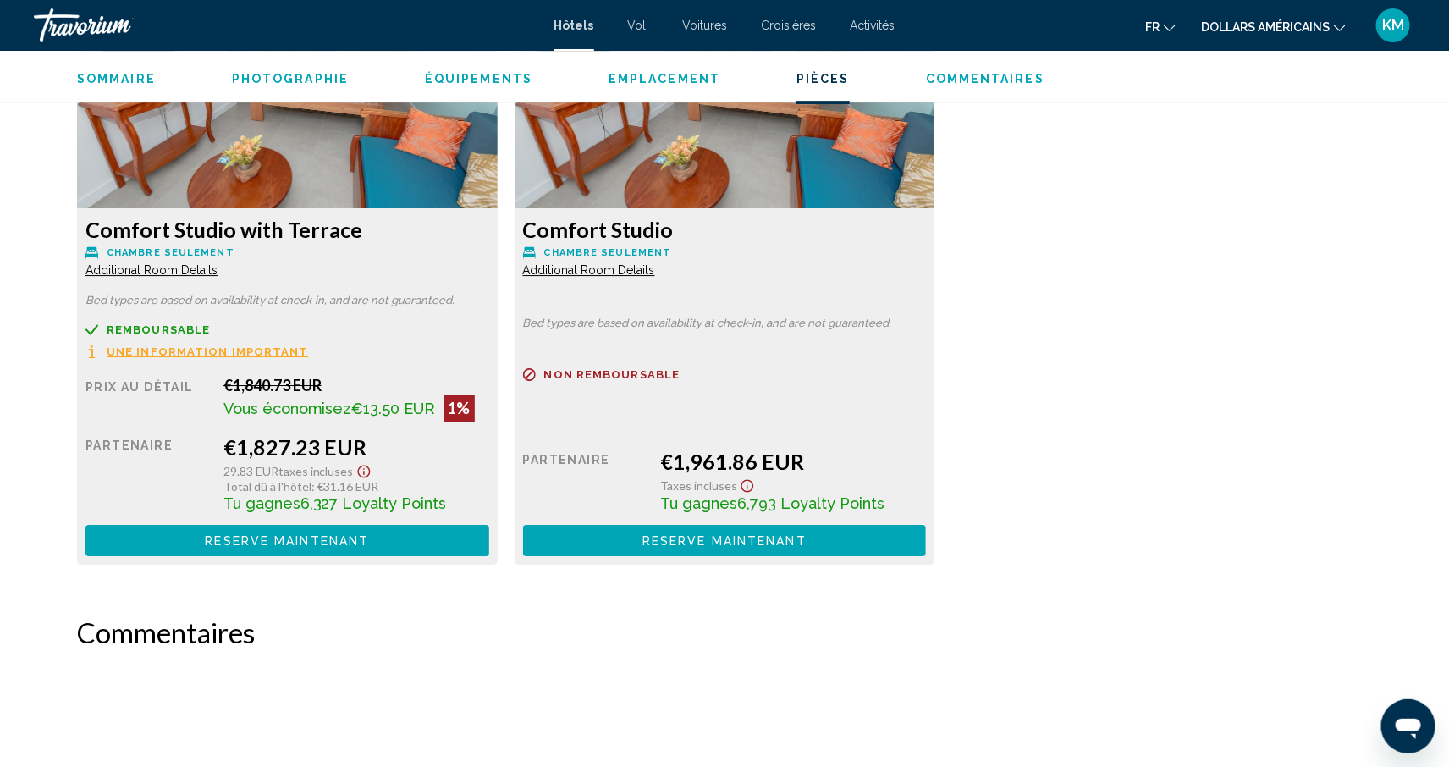
scroll to position [2274, 0]
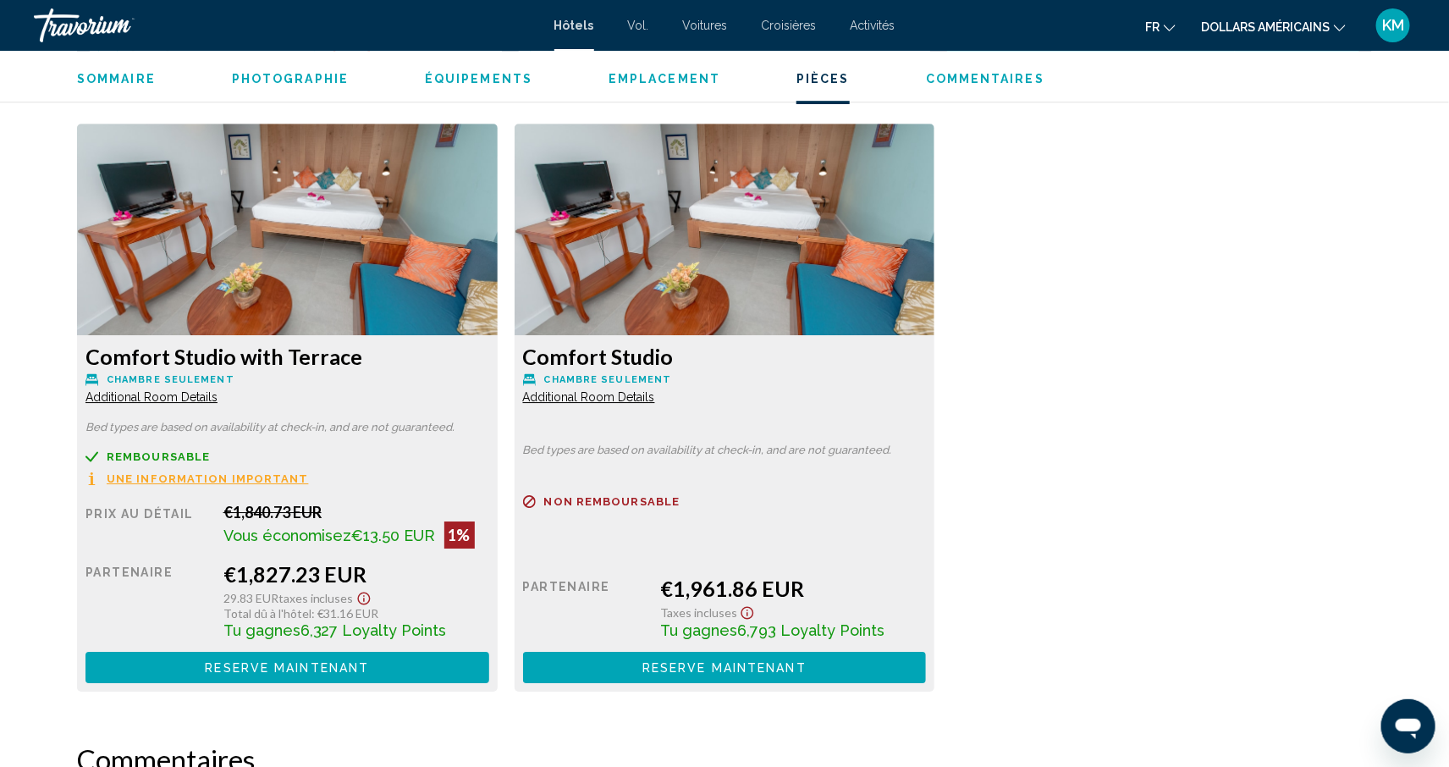
click at [278, 544] on span "Vous économisez €13.50 EUR" at bounding box center [329, 536] width 212 height 18
click at [293, 606] on span "Total dû à l'hôtel" at bounding box center [267, 613] width 88 height 14
click at [177, 350] on h3 "Comfort Studio with Terrace" at bounding box center [288, 356] width 404 height 25
click at [278, 245] on img "Contenu principal" at bounding box center [287, 230] width 421 height 212
click at [284, 660] on span "Reserve maintenant Plus disponible" at bounding box center [287, 667] width 164 height 14
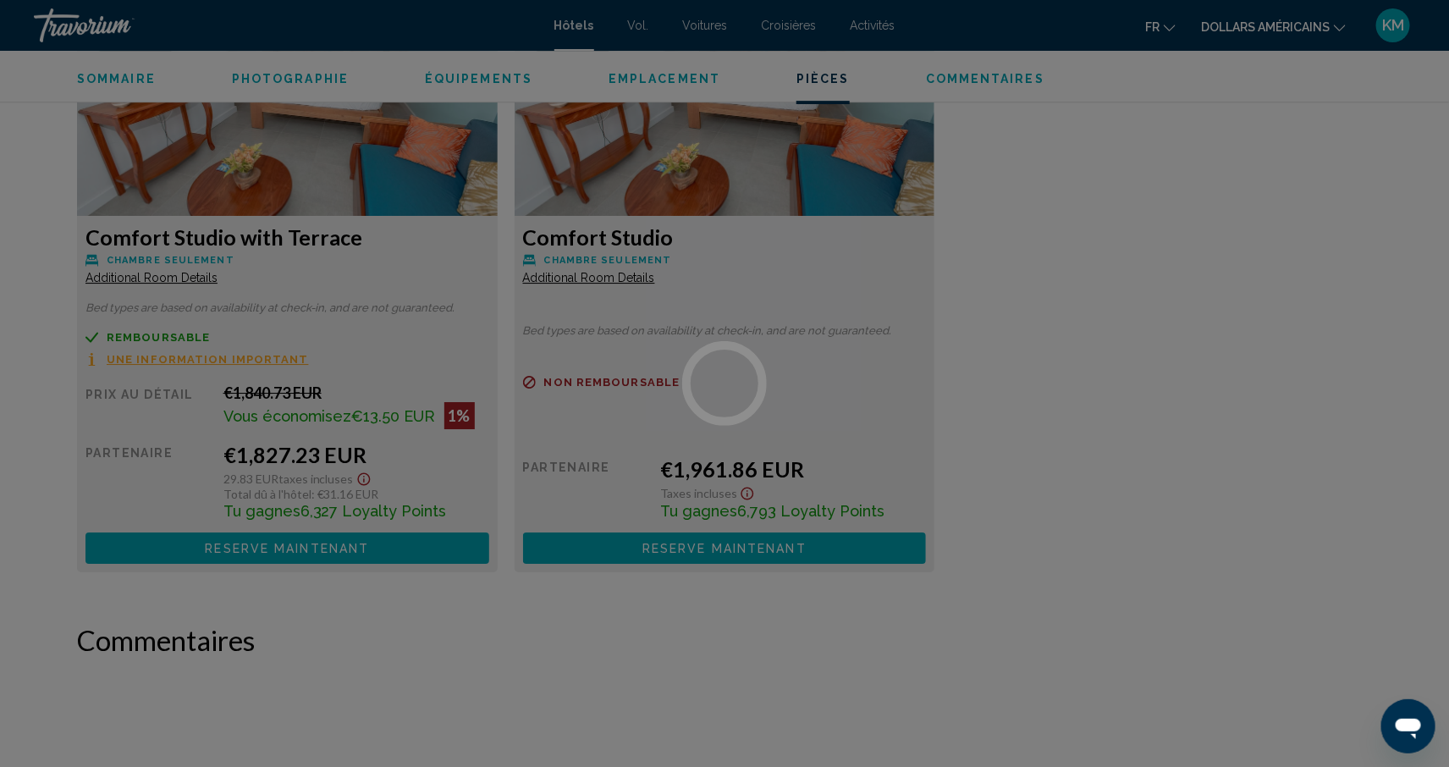
scroll to position [2458, 0]
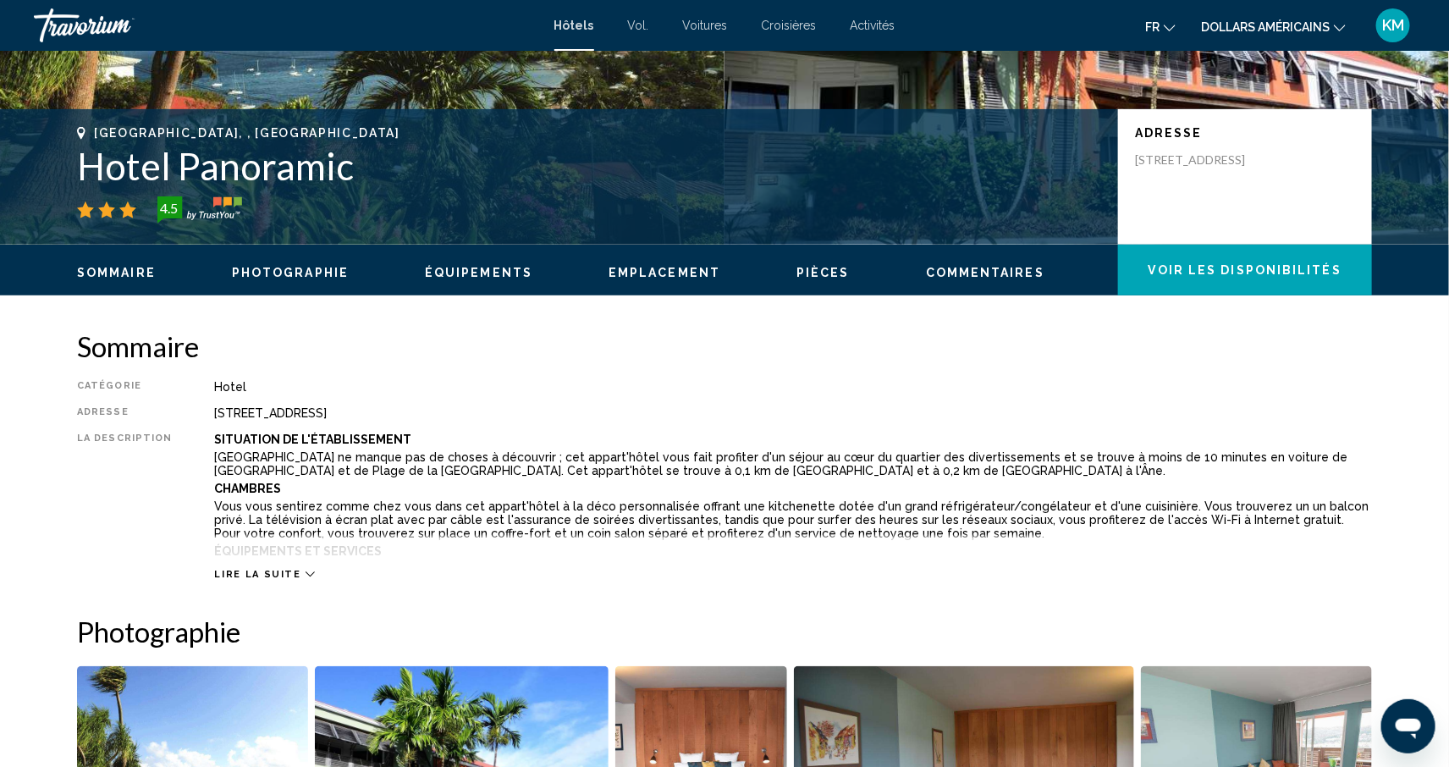
scroll to position [428, 0]
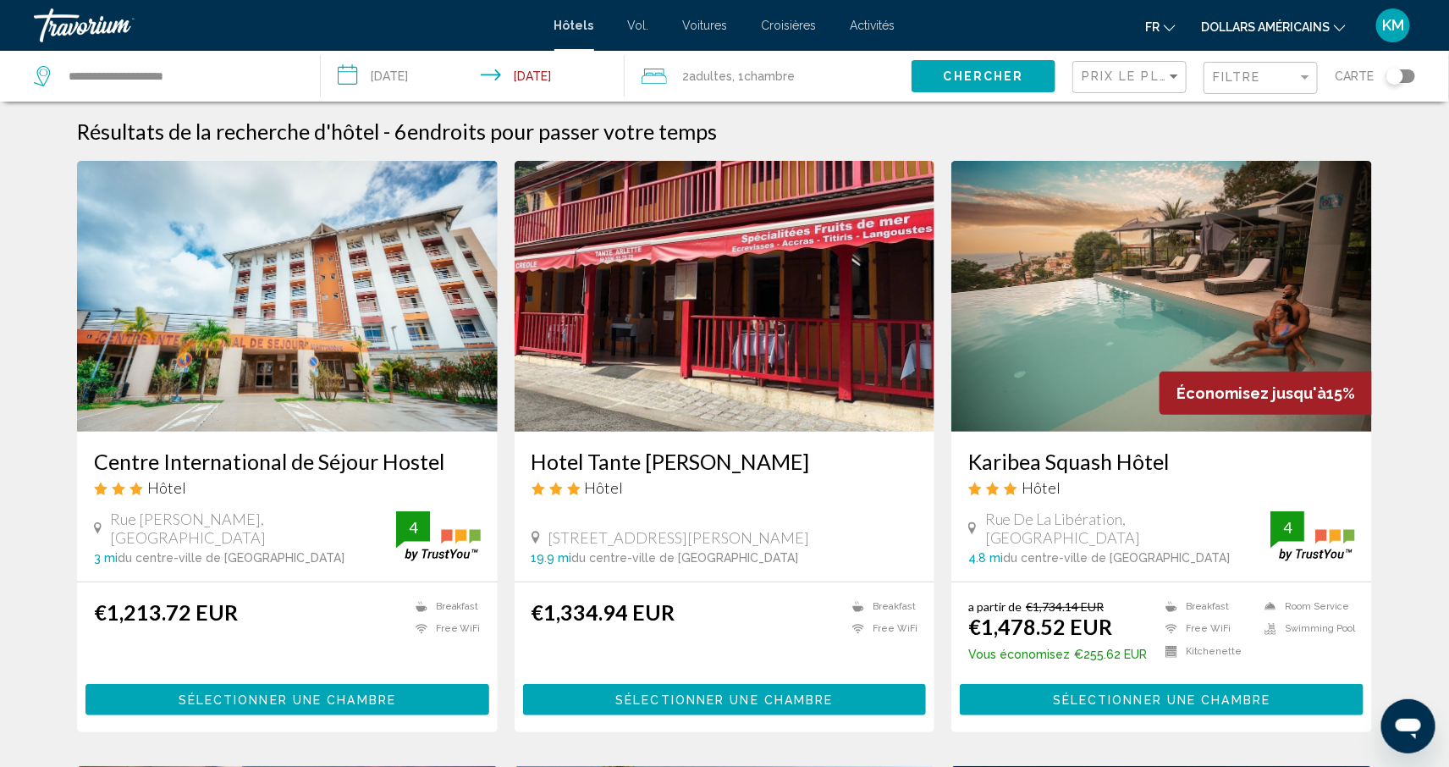
click at [1203, 488] on div "Hôtel" at bounding box center [1161, 487] width 387 height 19
click at [1115, 457] on h3 "Karibea Squash Hôtel" at bounding box center [1161, 461] width 387 height 25
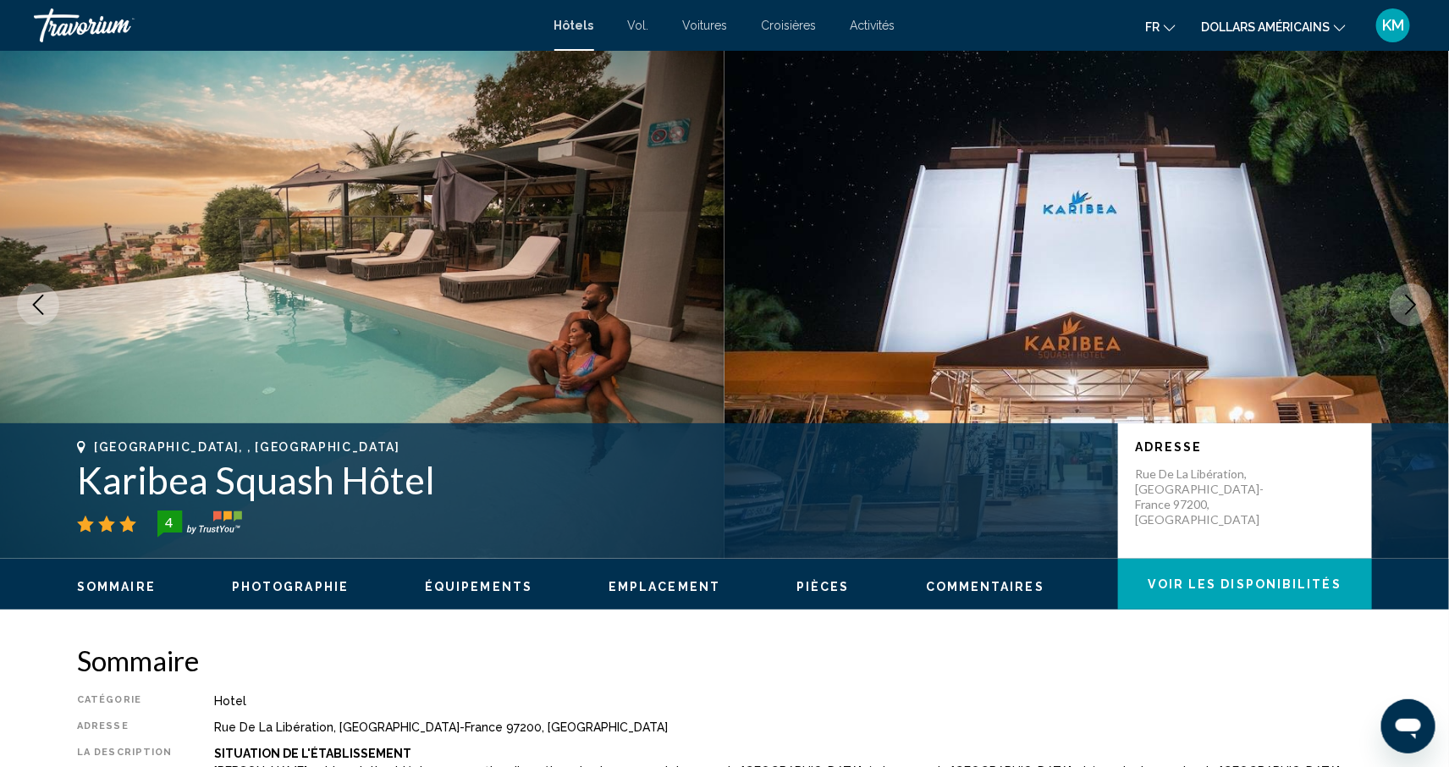
drag, startPoint x: 199, startPoint y: 474, endPoint x: 78, endPoint y: 477, distance: 121.1
click at [78, 477] on h1 "Karibea Squash Hôtel" at bounding box center [589, 480] width 1024 height 44
copy h1 "Karibea Squash Hôtel"
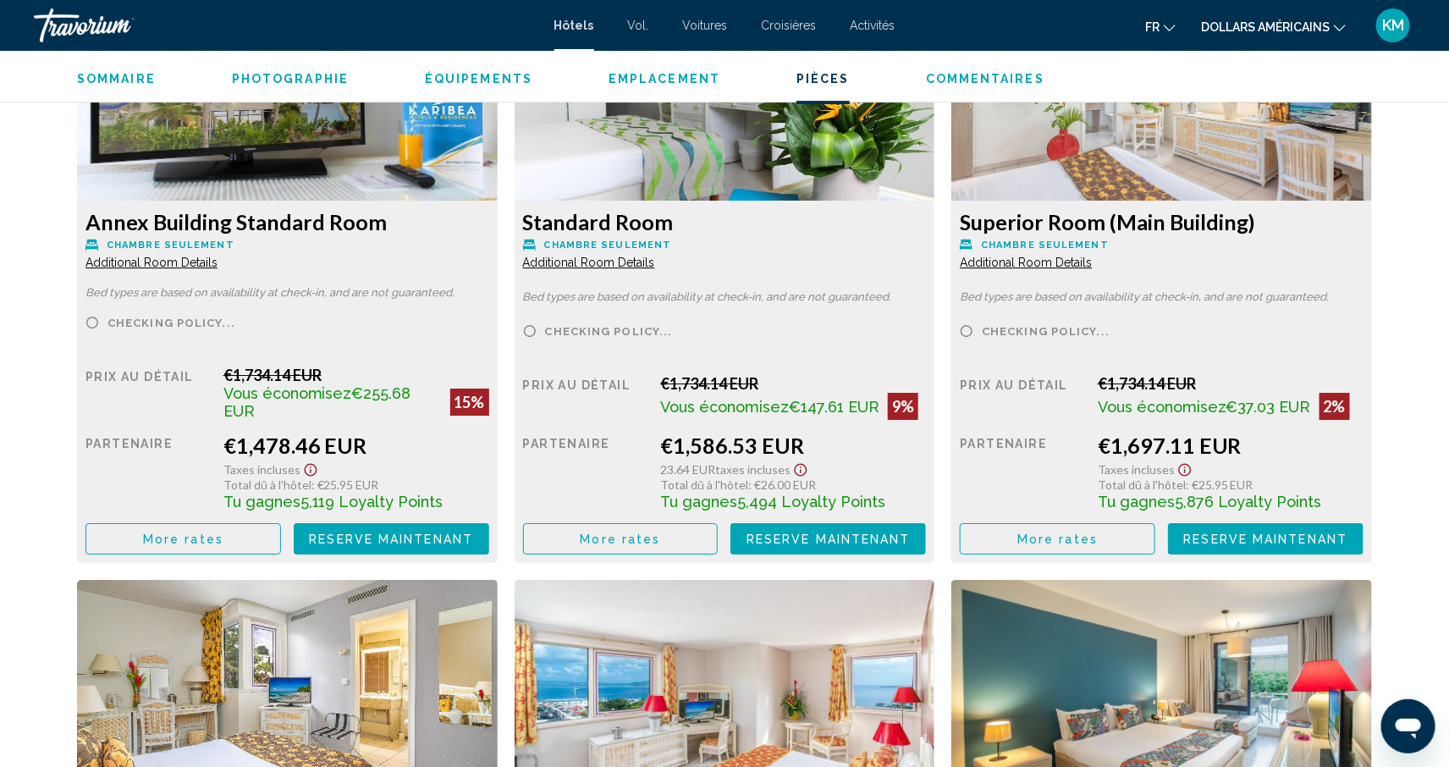
scroll to position [2398, 0]
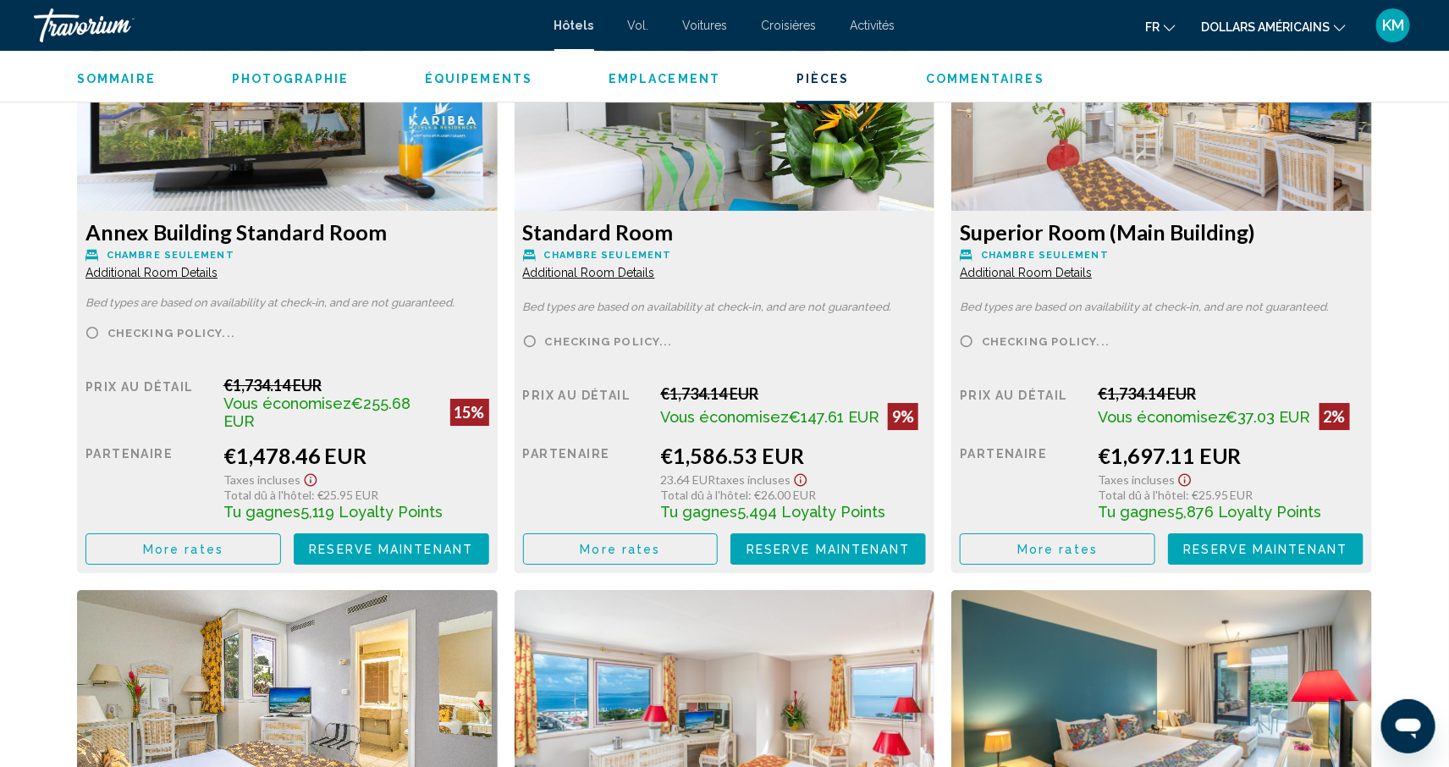
click at [223, 543] on span "More rates" at bounding box center [183, 550] width 80 height 14
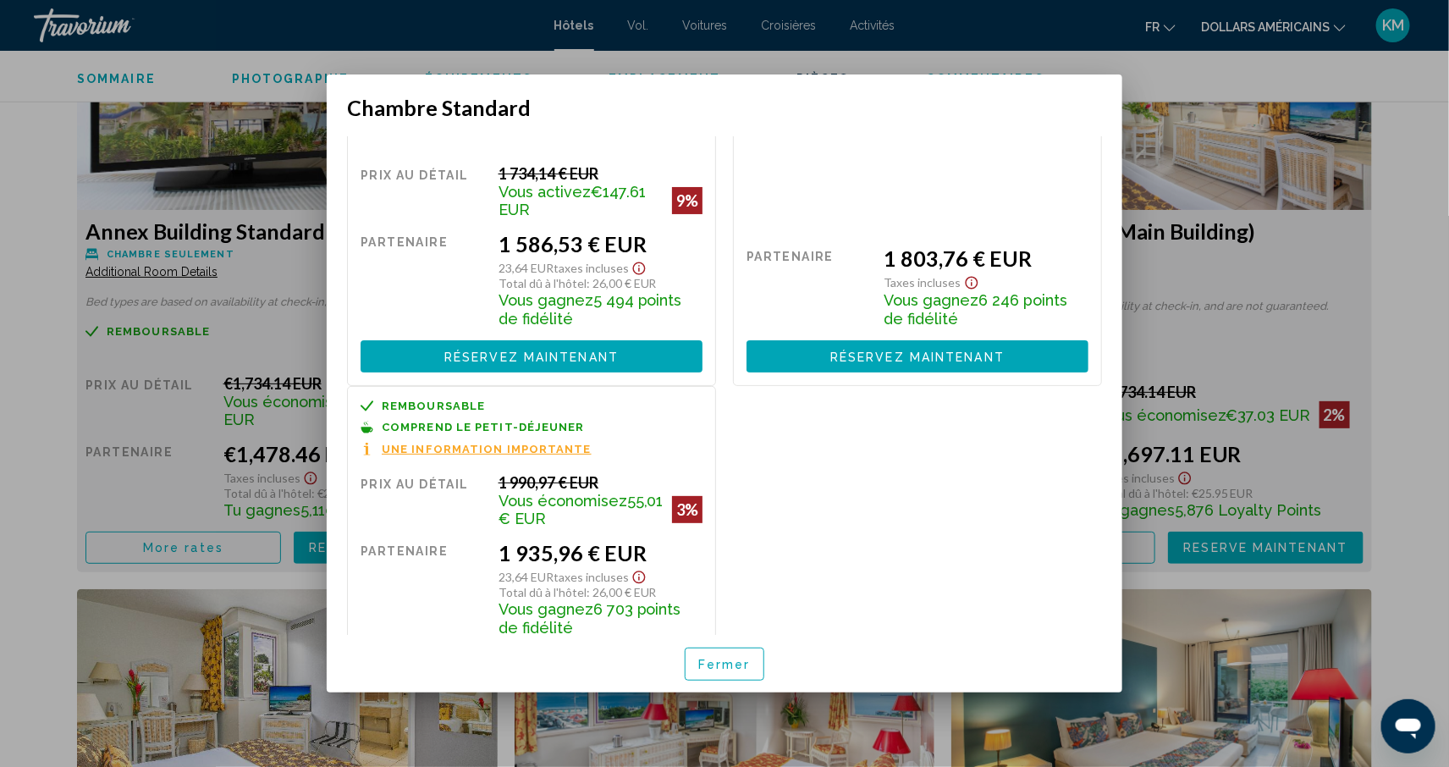
scroll to position [78, 0]
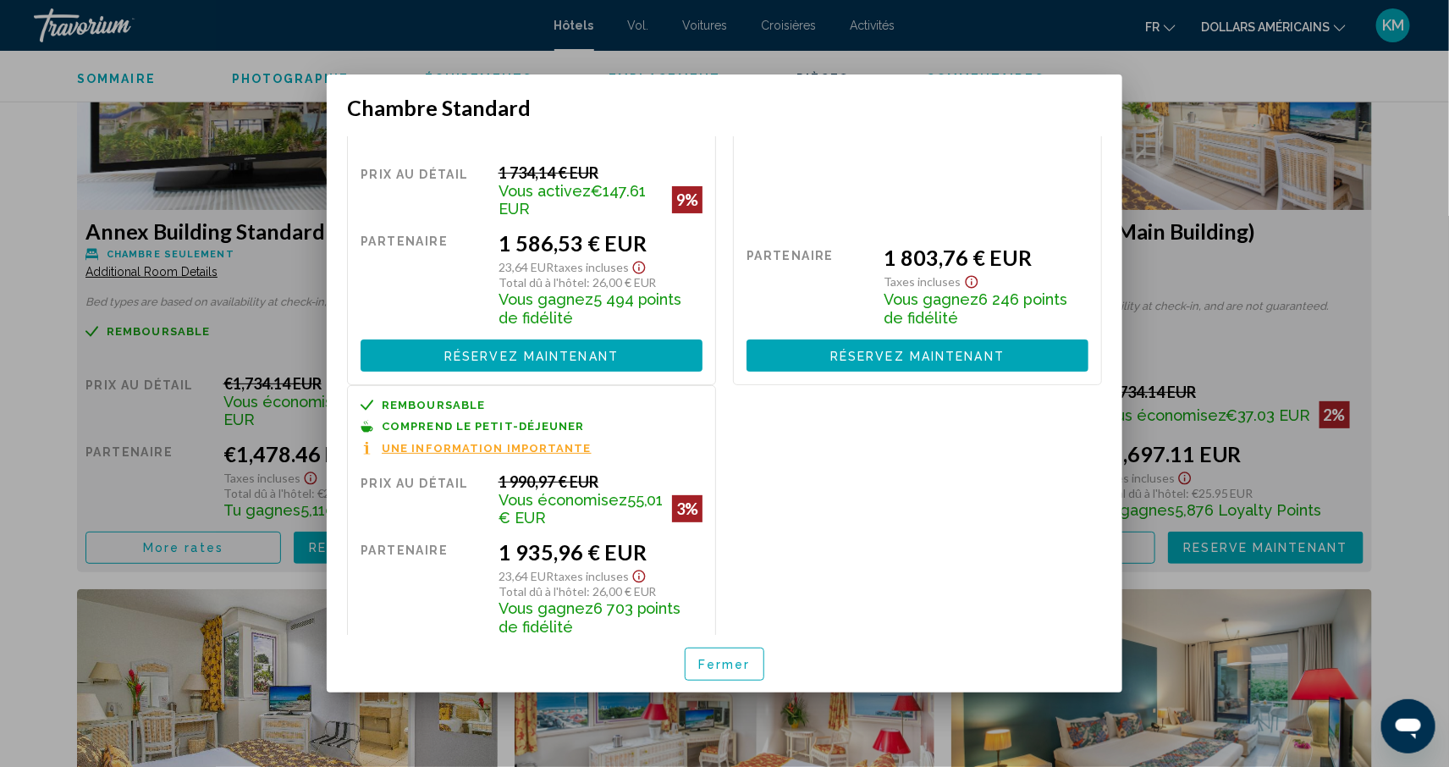
click at [1421, 337] on div at bounding box center [724, 383] width 1449 height 767
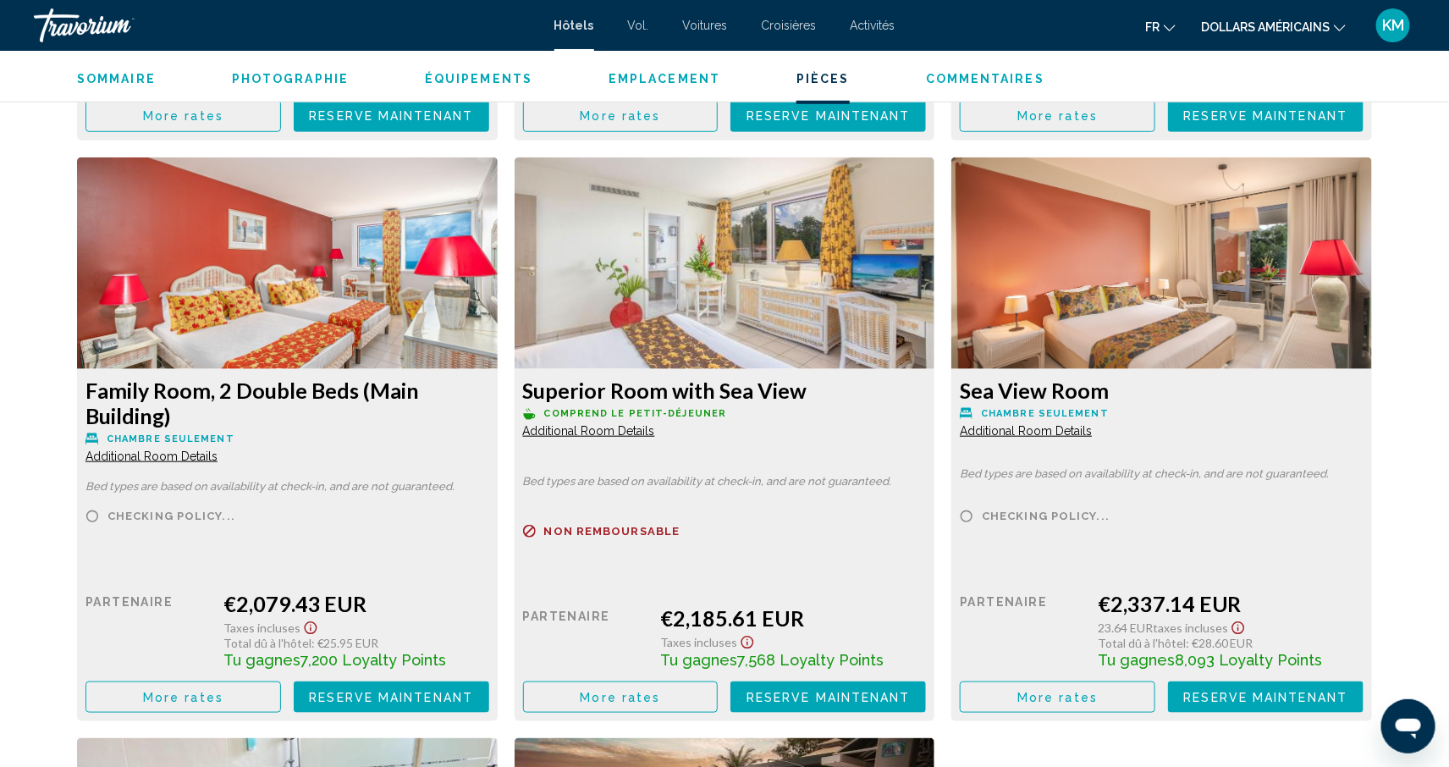
scroll to position [3404, 0]
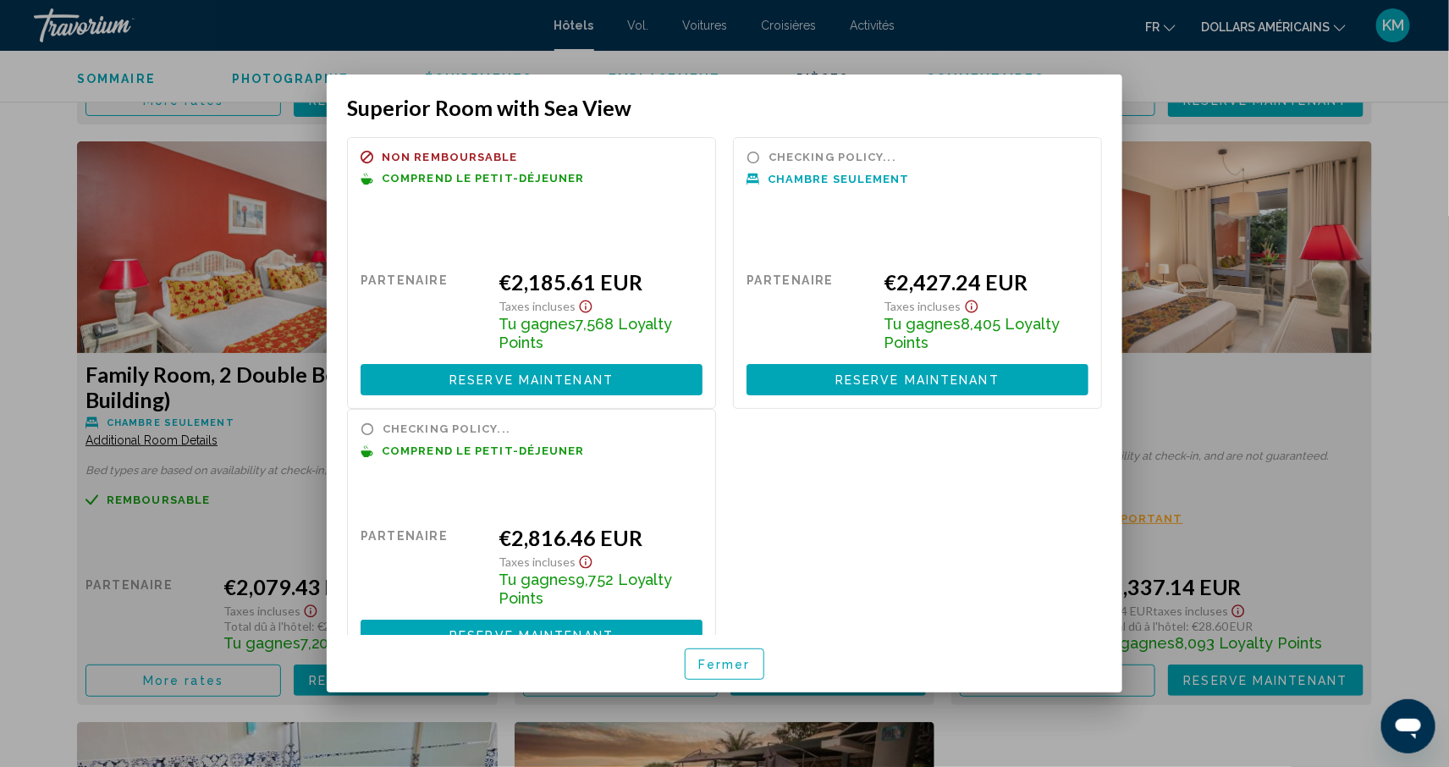
scroll to position [0, 0]
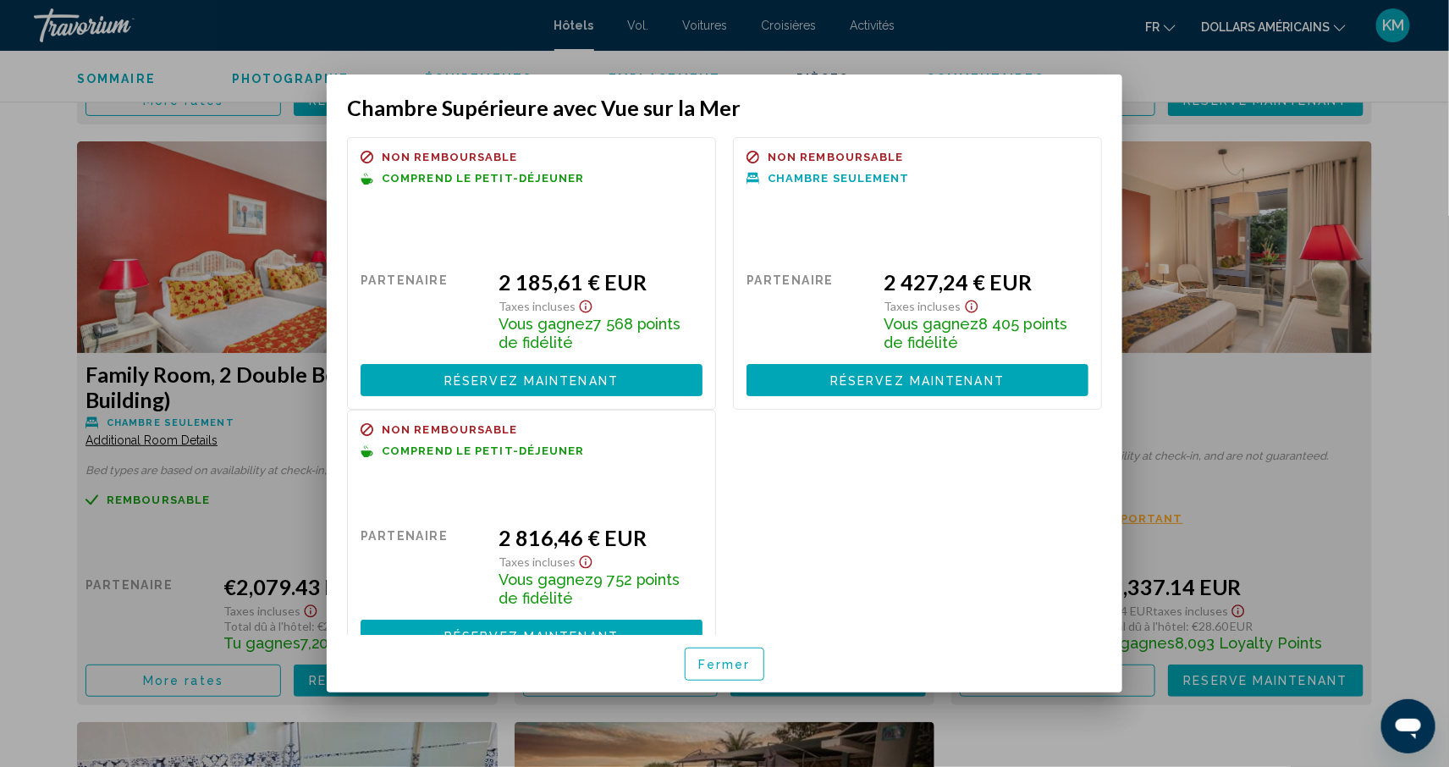
click at [1385, 509] on div at bounding box center [724, 383] width 1449 height 767
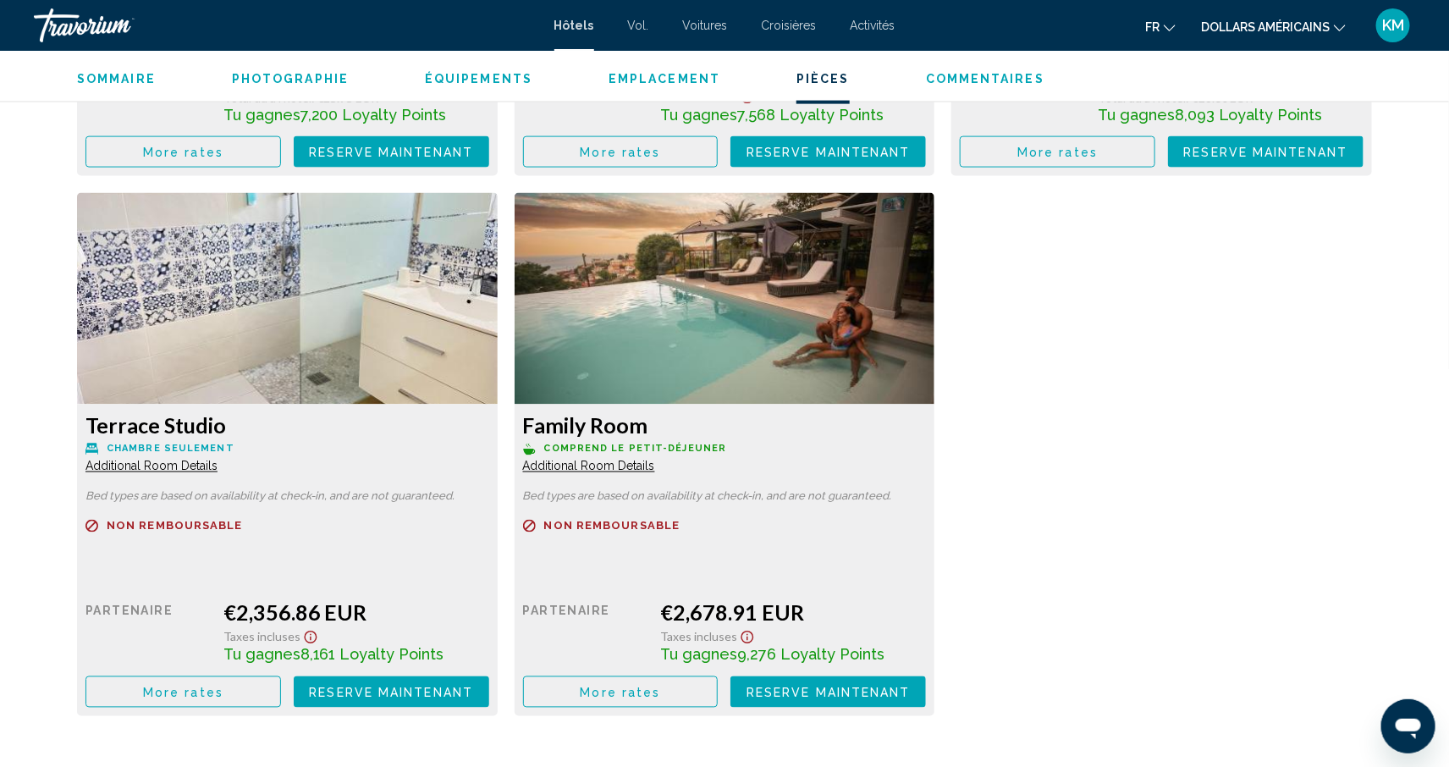
scroll to position [4000, 0]
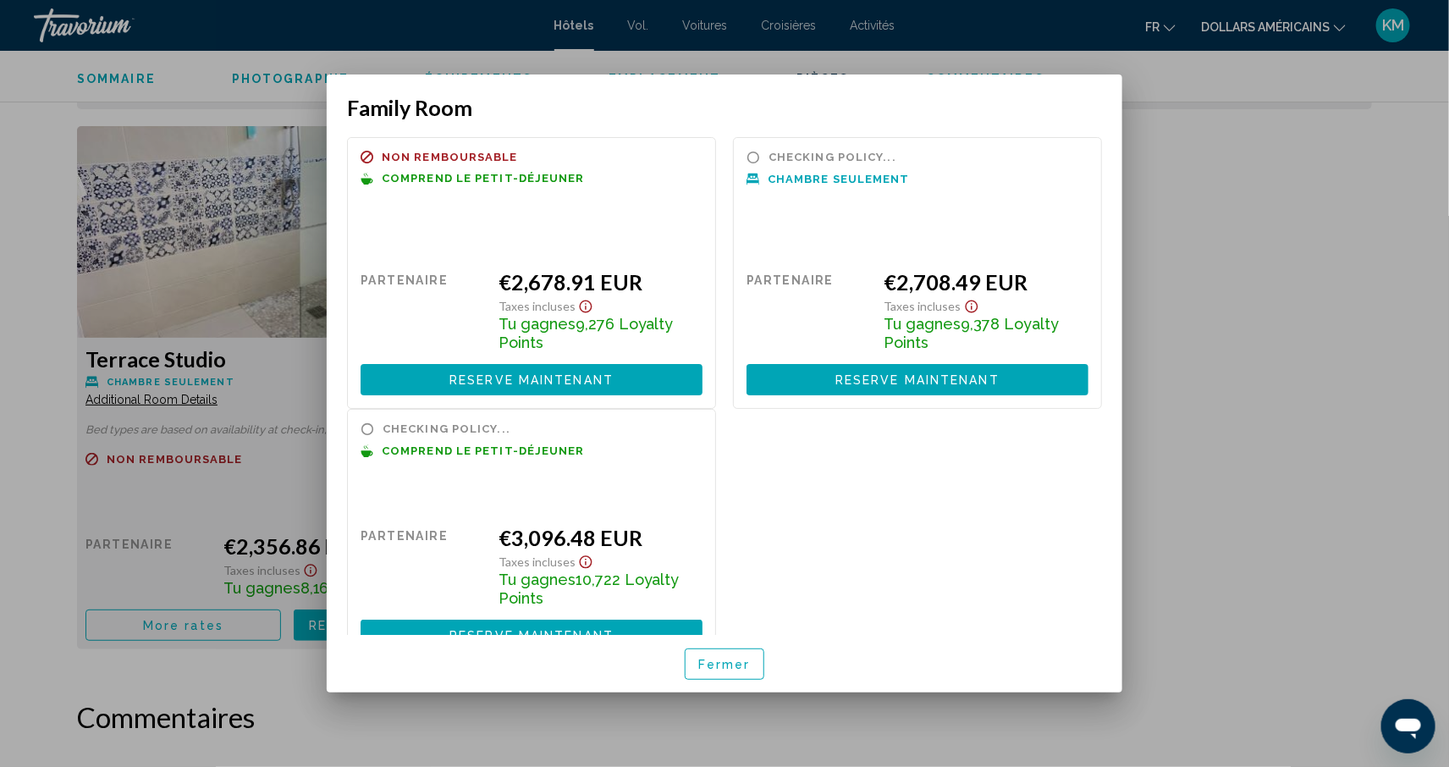
scroll to position [0, 0]
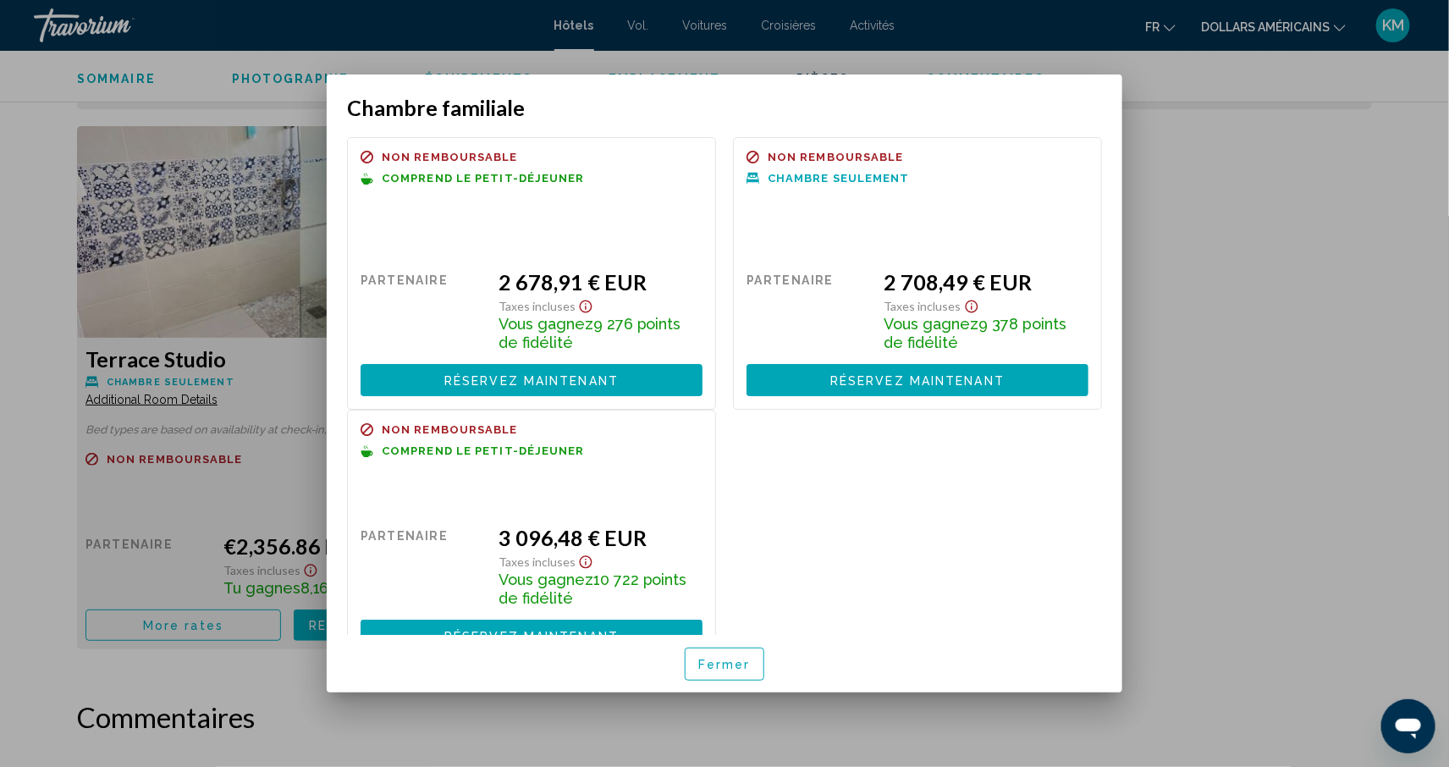
click at [1310, 538] on div at bounding box center [724, 383] width 1449 height 767
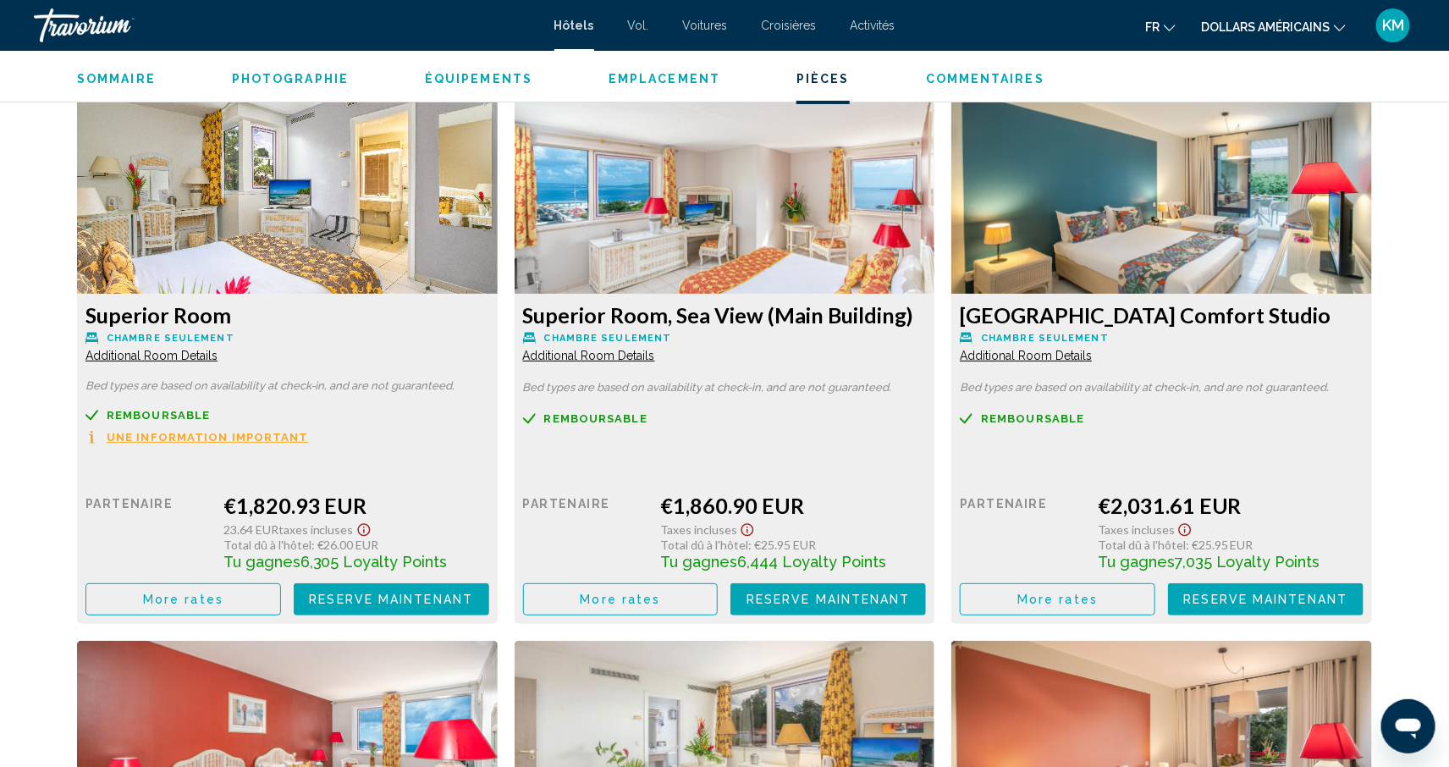
scroll to position [2905, 0]
click at [650, 594] on span "More rates" at bounding box center [621, 601] width 80 height 14
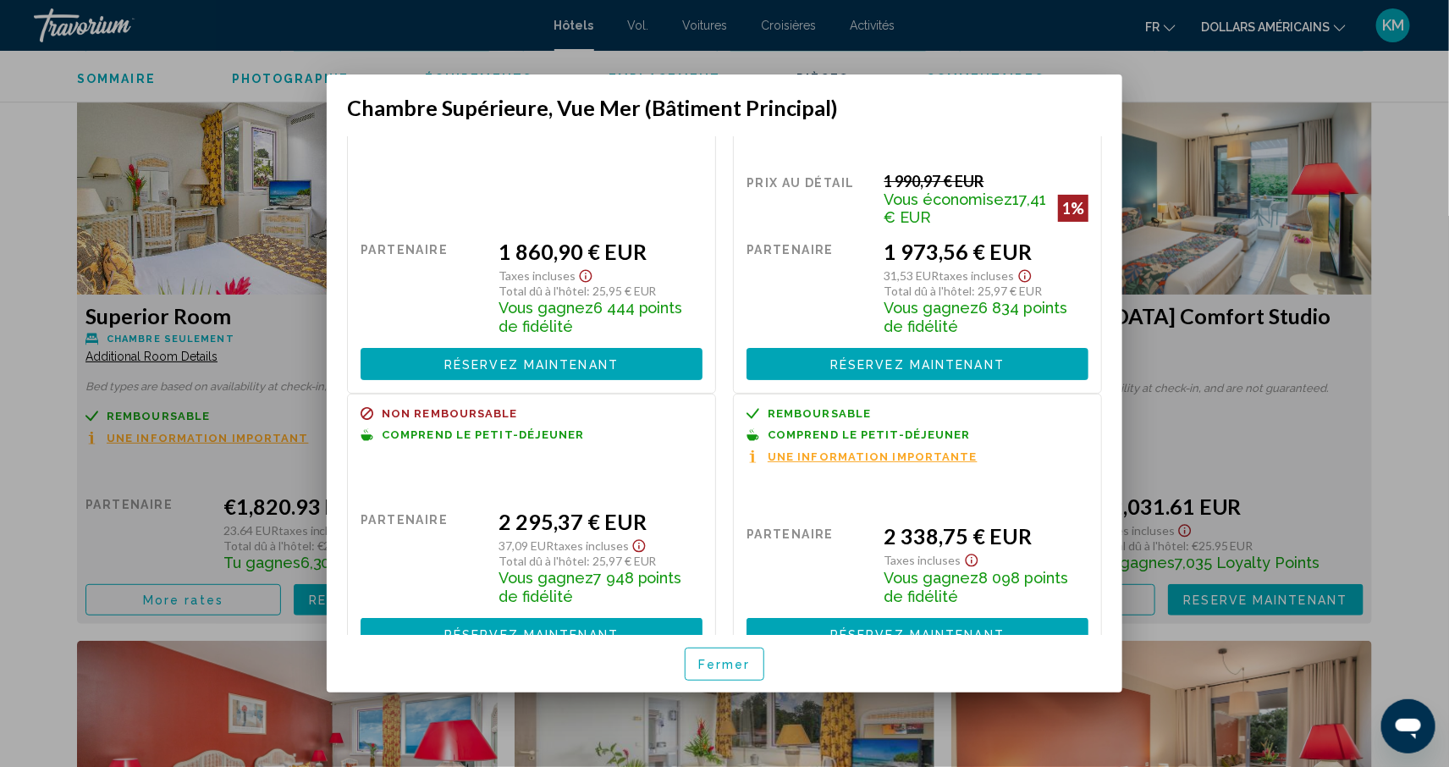
scroll to position [94, 0]
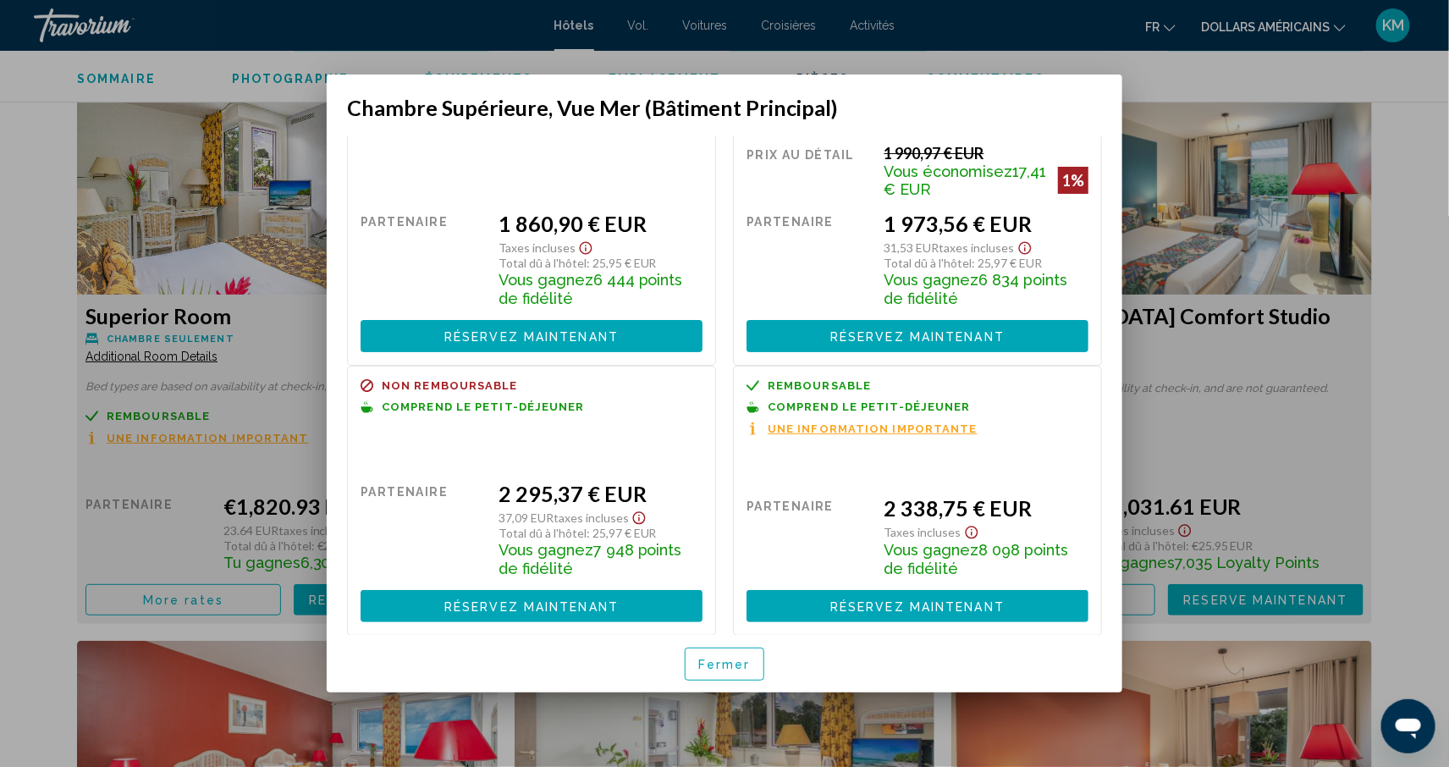
click at [1400, 422] on div at bounding box center [724, 383] width 1449 height 767
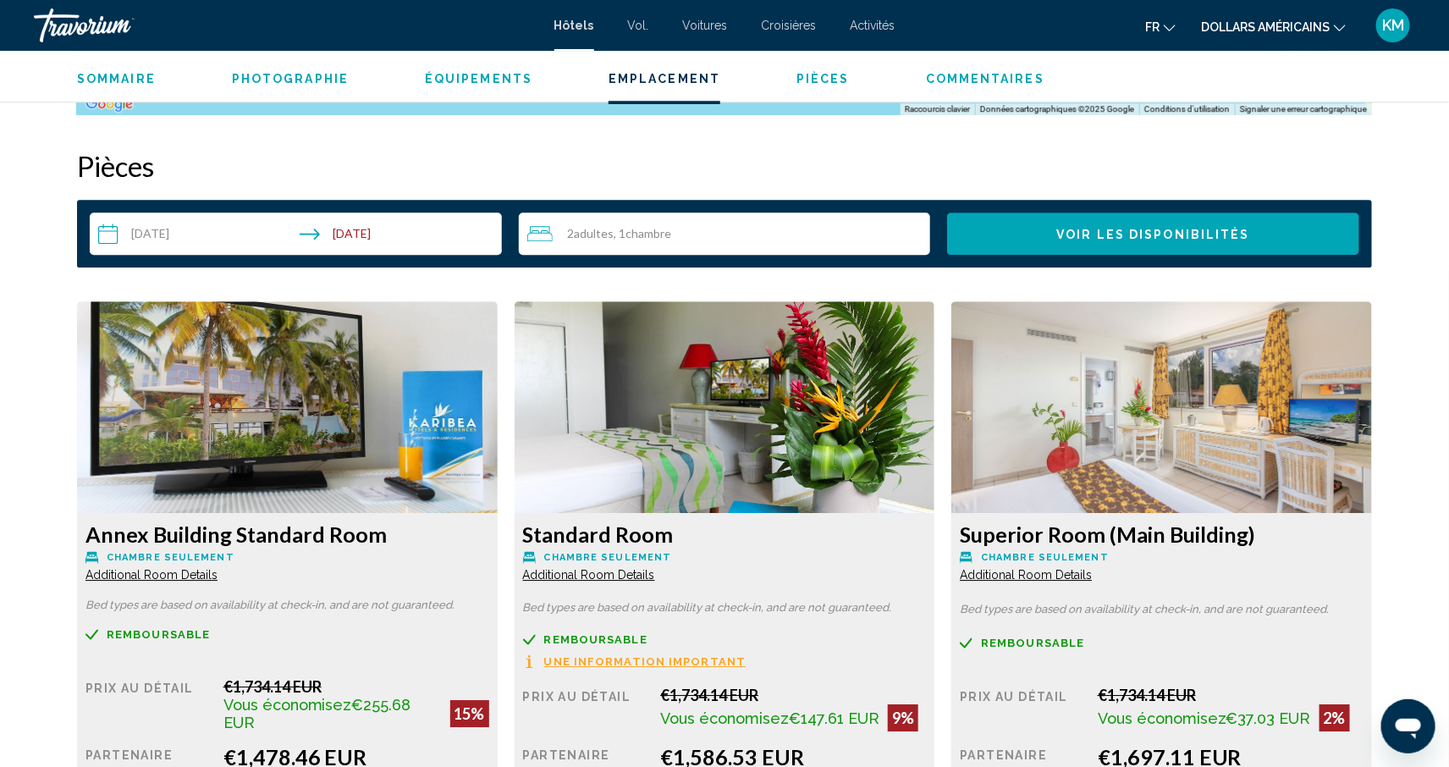
scroll to position [2094, 0]
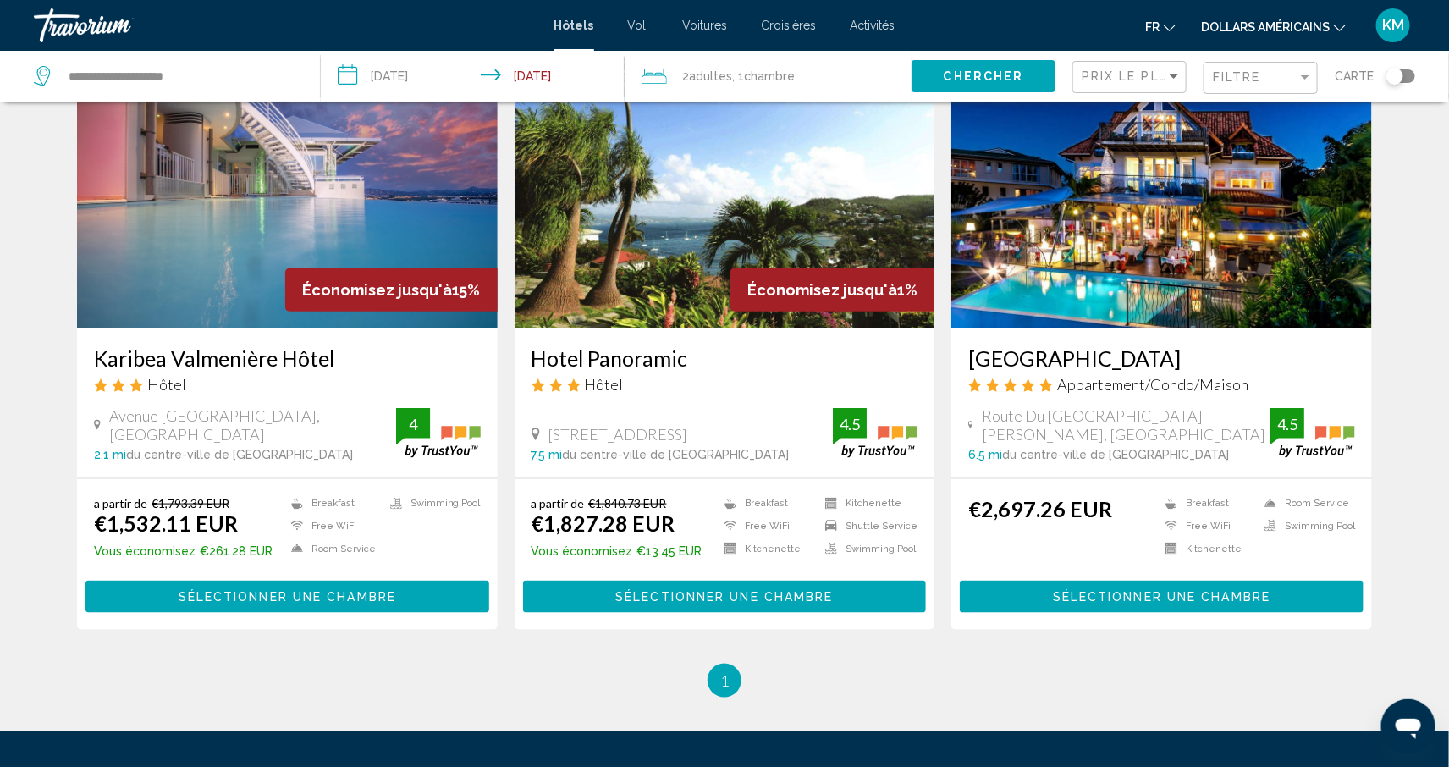
scroll to position [712, 0]
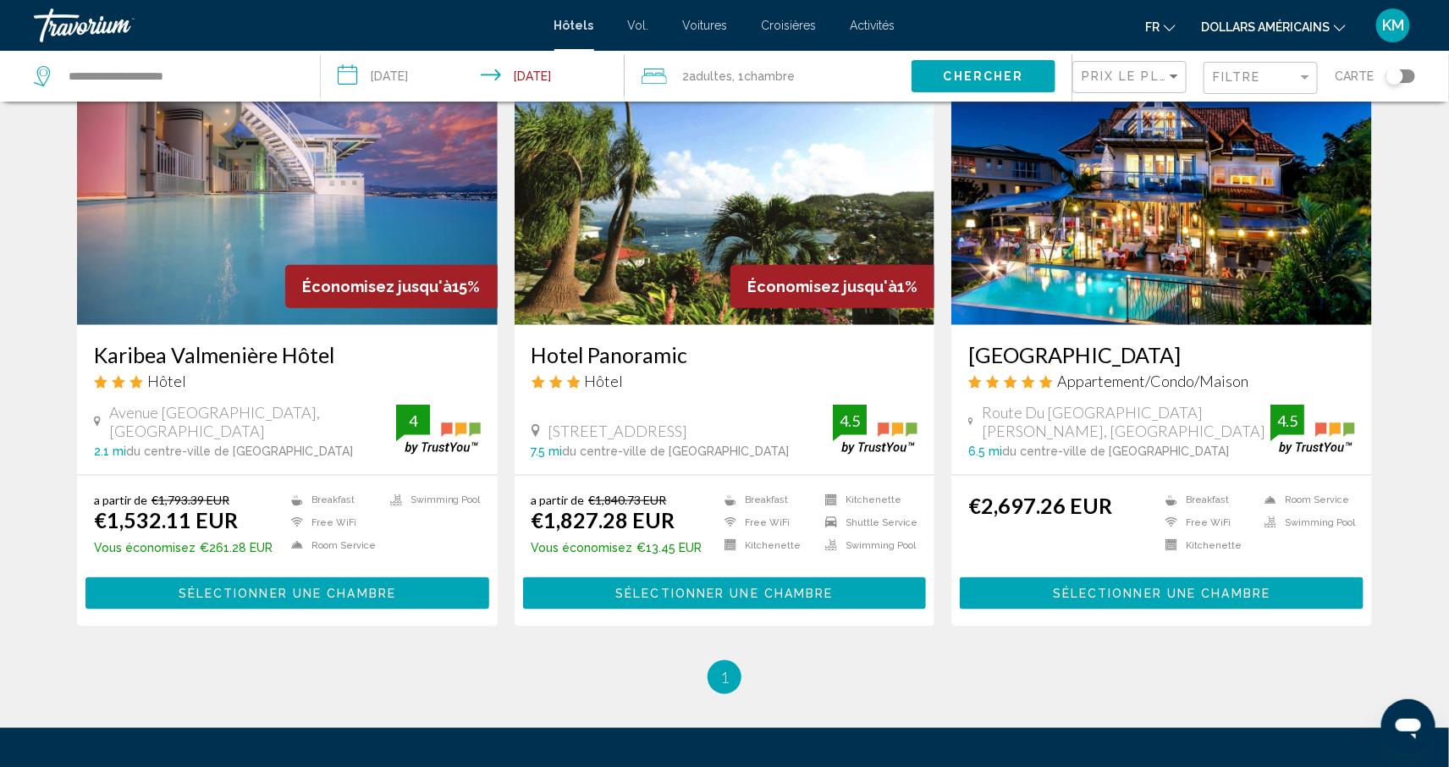
click at [1022, 358] on h3 "[GEOGRAPHIC_DATA]" at bounding box center [1161, 354] width 387 height 25
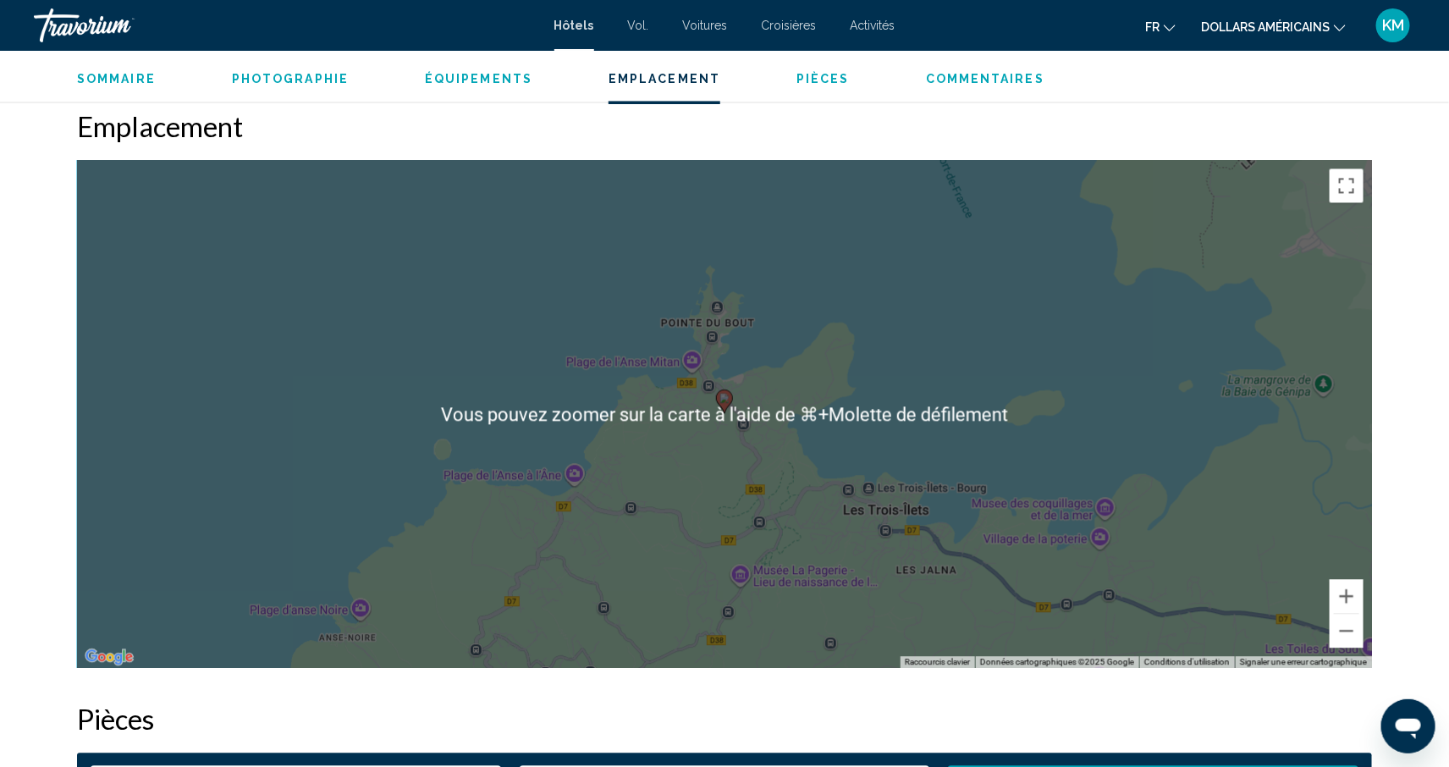
scroll to position [1593, 0]
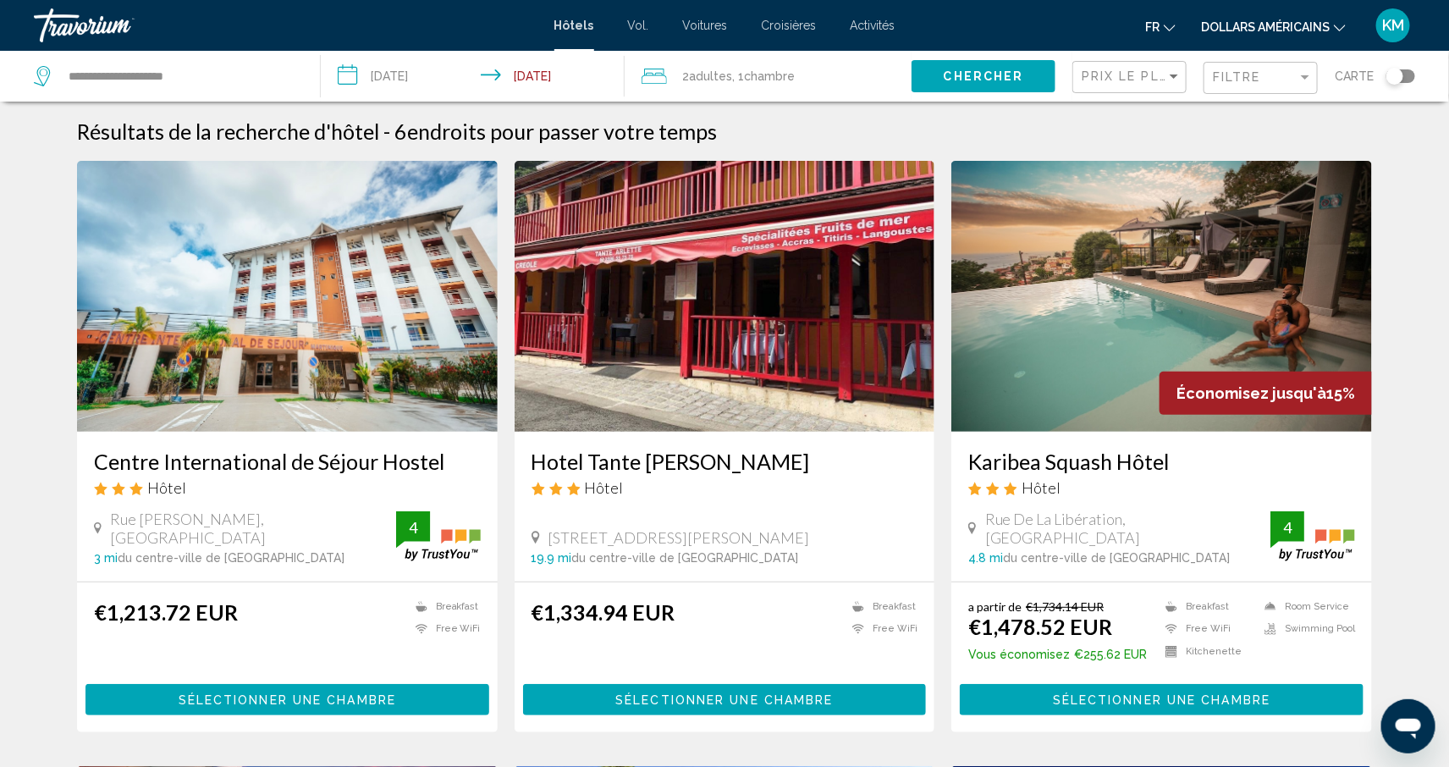
click at [1096, 370] on img "Contenu principal" at bounding box center [1162, 296] width 421 height 271
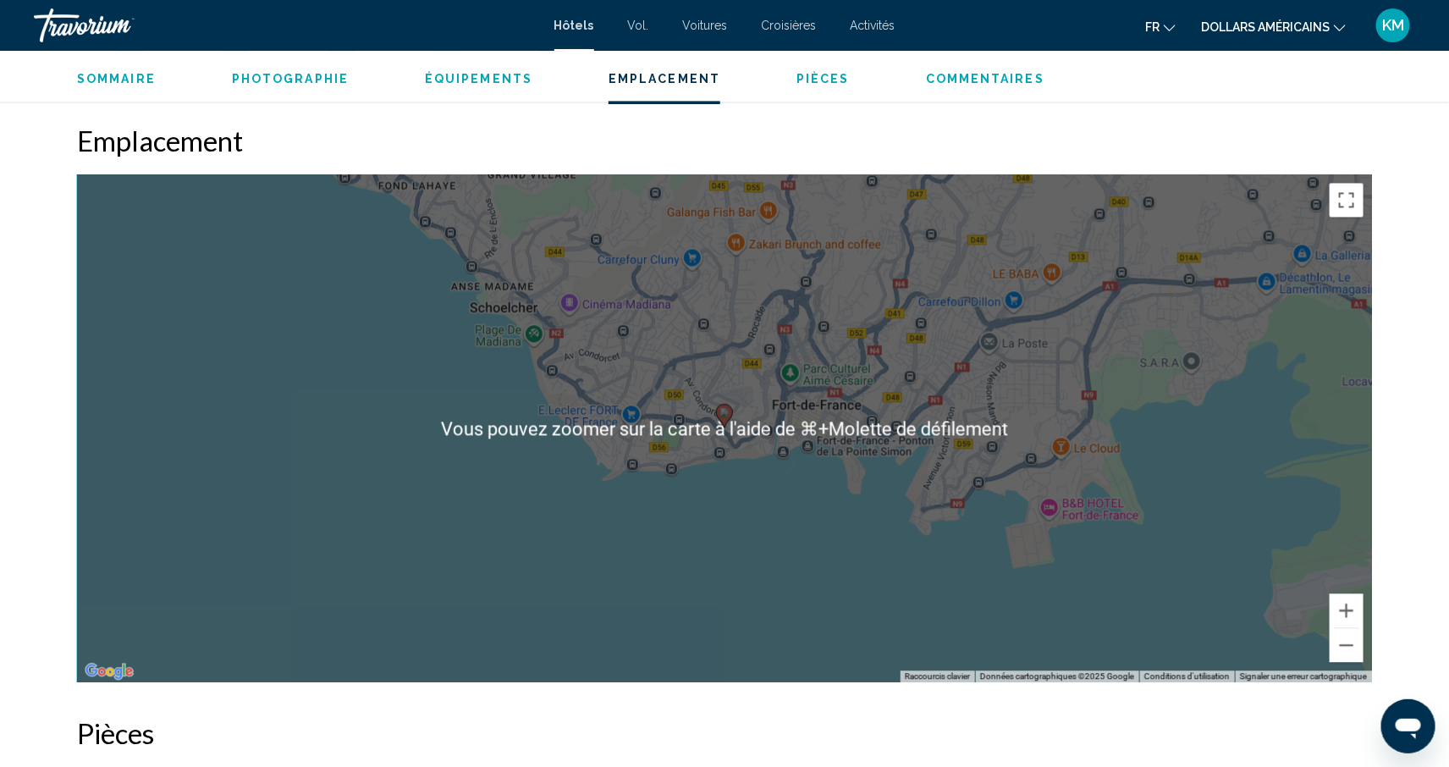
scroll to position [1515, 0]
